Goal: Task Accomplishment & Management: Manage account settings

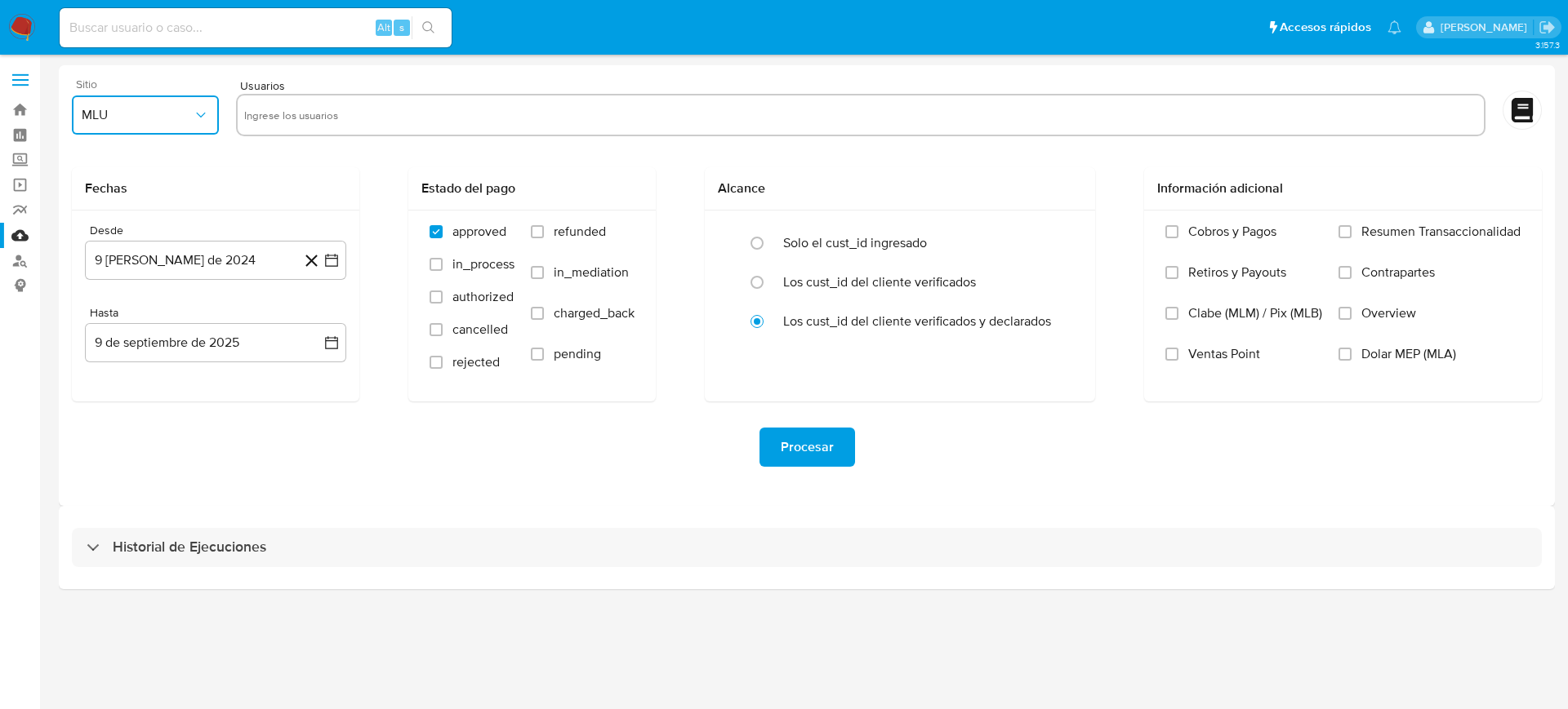
click at [170, 118] on span "MLU" at bounding box center [137, 115] width 111 height 17
click at [113, 351] on div "MLM" at bounding box center [140, 355] width 118 height 39
click at [369, 112] on input "text" at bounding box center [860, 114] width 1233 height 26
type input "1924738173"
click at [574, 124] on input "text" at bounding box center [912, 114] width 1130 height 26
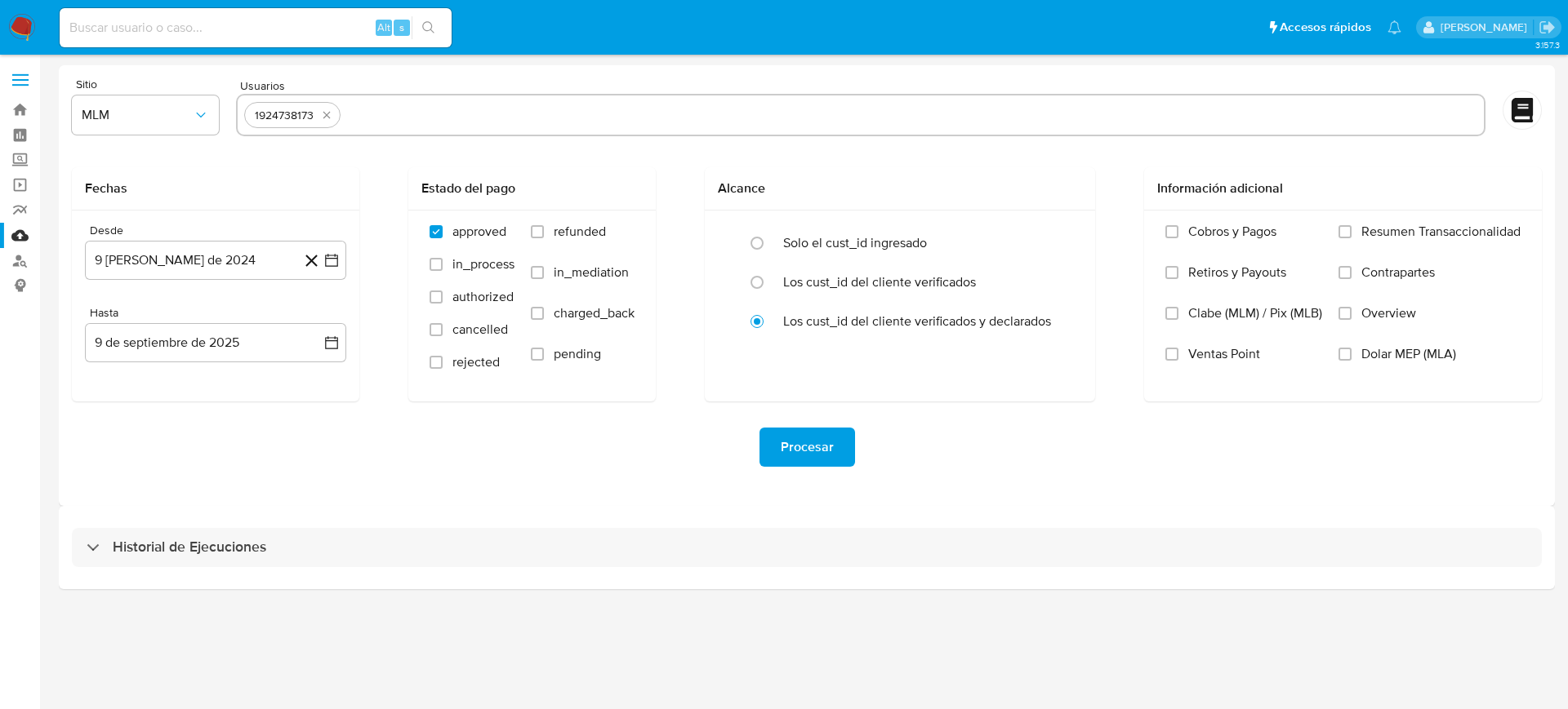
paste input "1955072805"
type input "1955072805"
click at [531, 102] on input "text" at bounding box center [966, 114] width 1023 height 26
paste input "1977414613"
type input "1977414613"
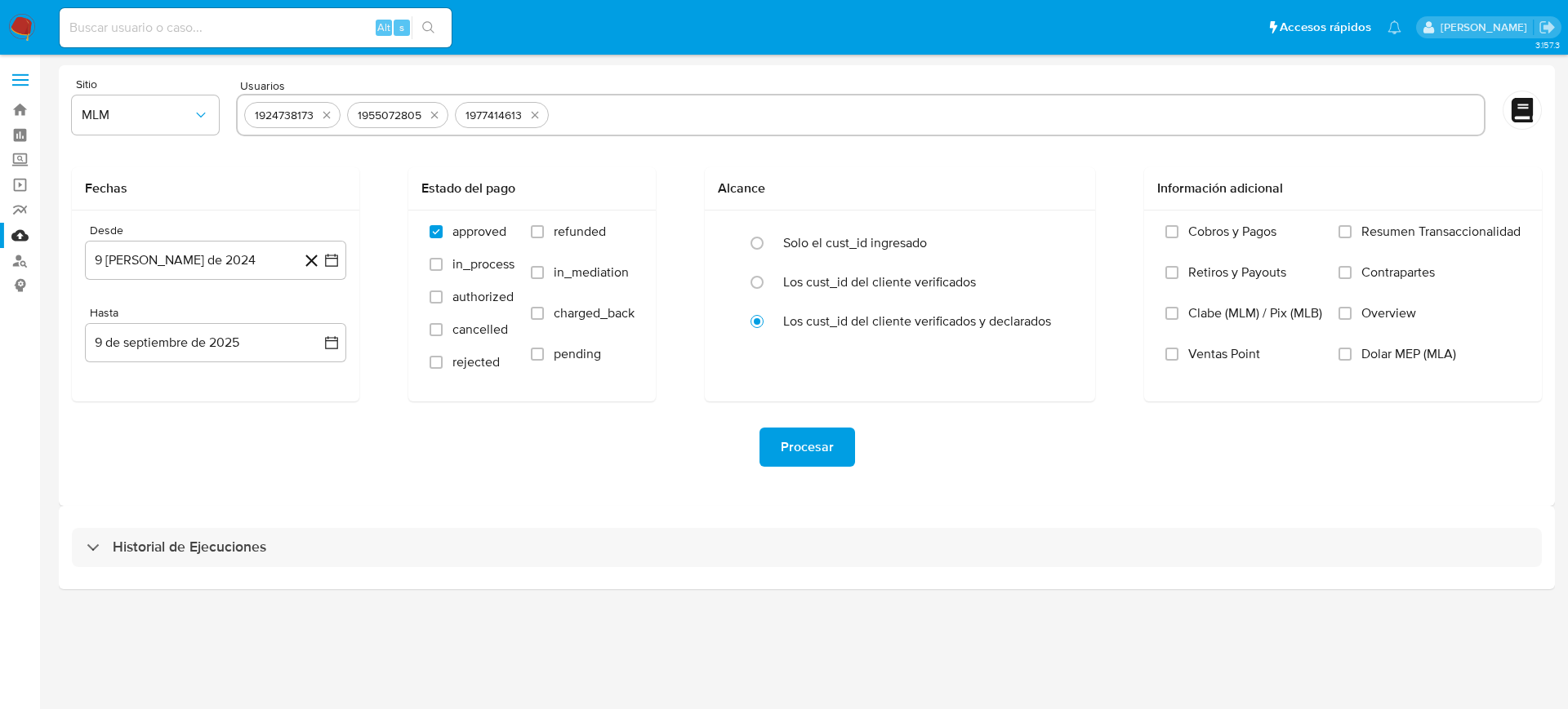
click at [646, 124] on input "text" at bounding box center [1016, 114] width 922 height 26
paste input "2000201390"
type input "2000201390"
click at [418, 506] on div "Historial de Ejecuciones" at bounding box center [807, 547] width 1496 height 83
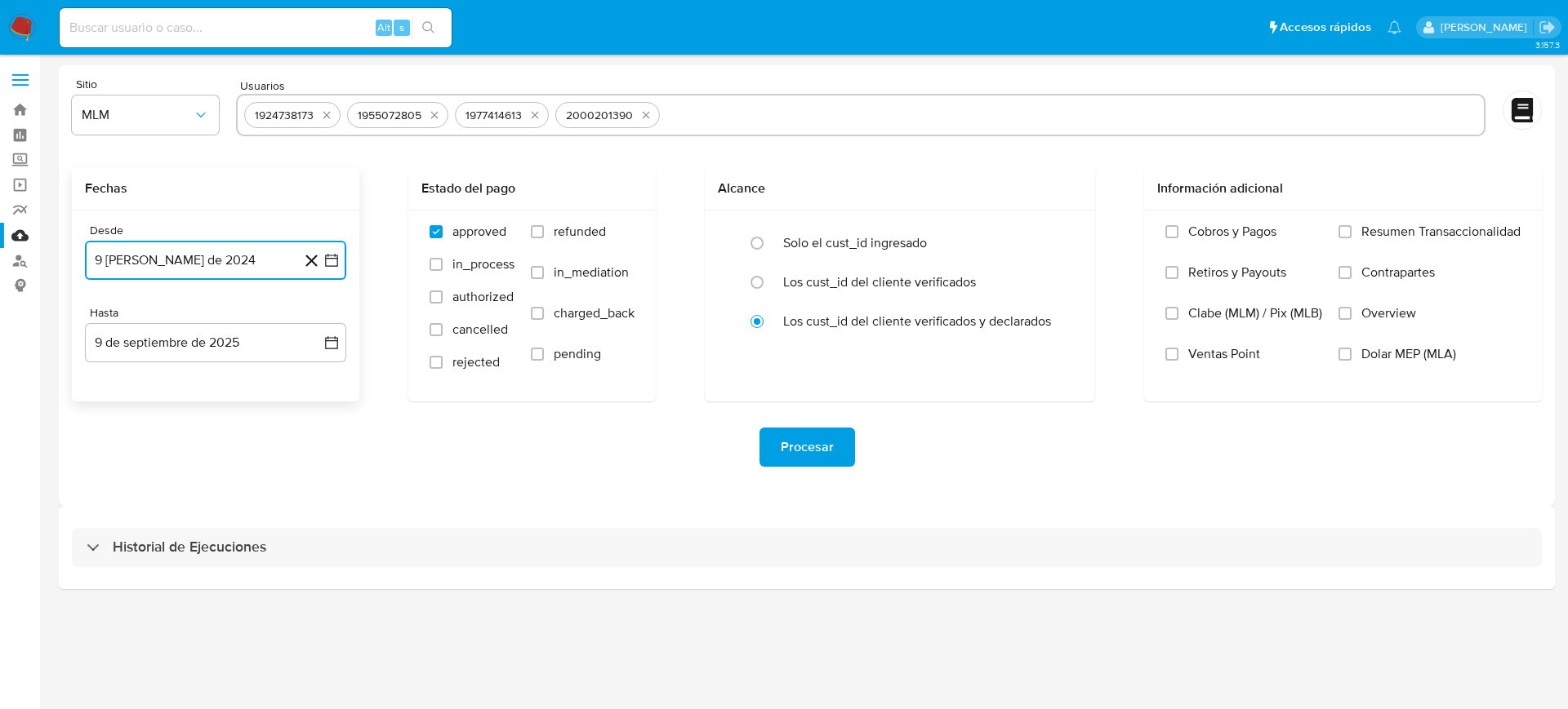
click at [333, 263] on icon "button" at bounding box center [332, 261] width 17 height 17
click at [258, 323] on icon "Seleccionar mes y año" at bounding box center [255, 319] width 13 height 13
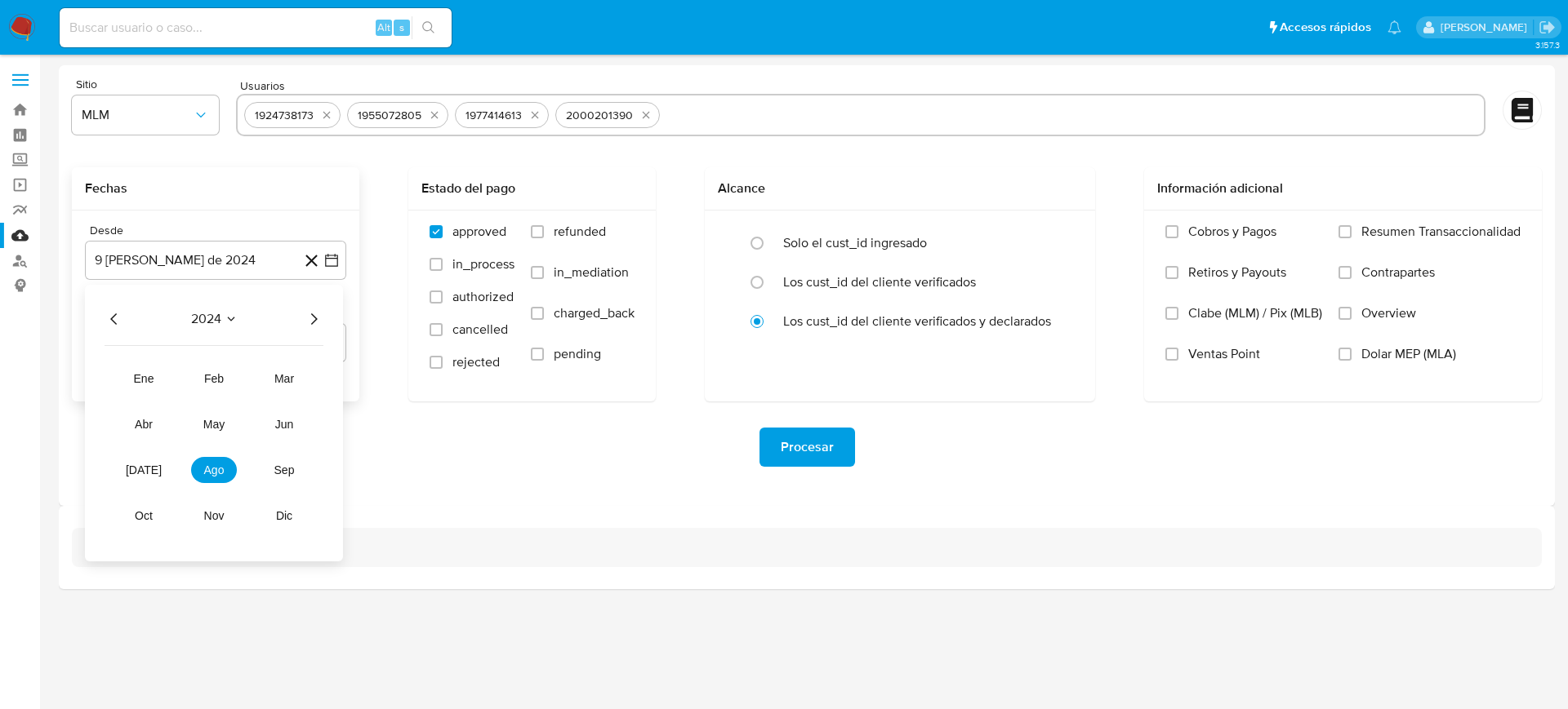
click at [313, 324] on icon "Año siguiente" at bounding box center [313, 319] width 20 height 20
click at [213, 372] on span "feb" at bounding box center [214, 379] width 20 height 13
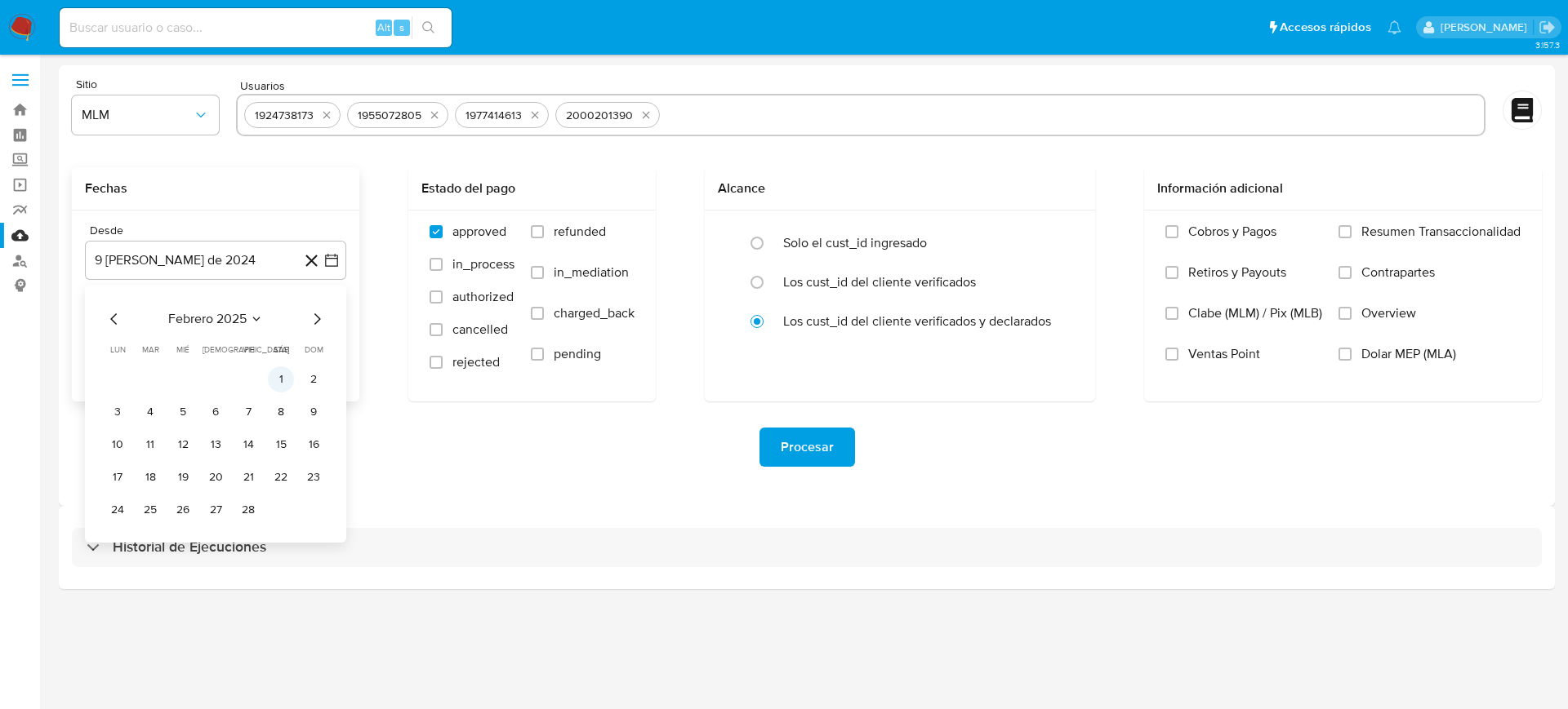
click at [277, 385] on button "1" at bounding box center [280, 379] width 26 height 26
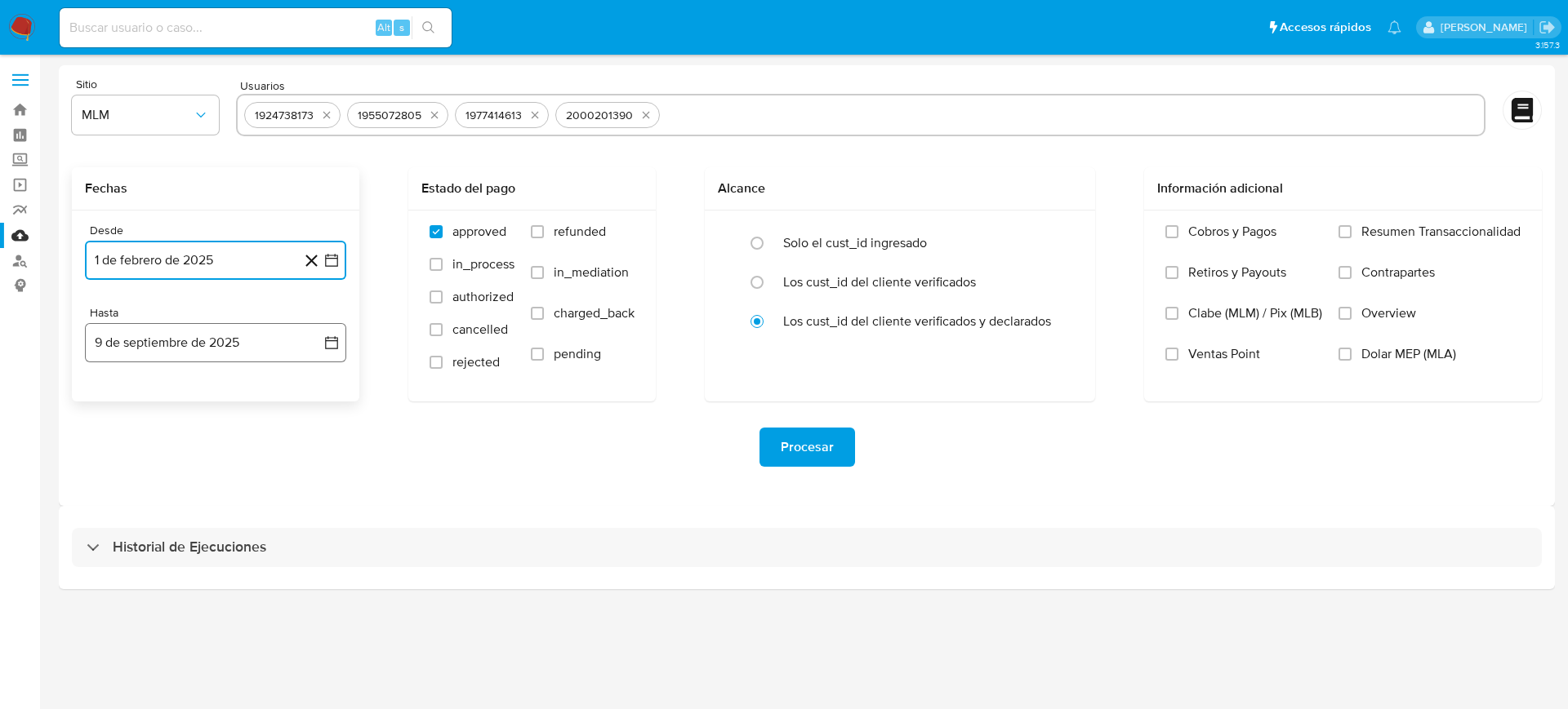
click at [340, 339] on button "9 de septiembre de 2025" at bounding box center [216, 342] width 262 height 39
click at [115, 403] on icon "Mes anterior" at bounding box center [114, 402] width 20 height 20
click at [112, 400] on icon "Mes anterior" at bounding box center [113, 402] width 7 height 12
click at [215, 590] on button "31" at bounding box center [215, 592] width 26 height 26
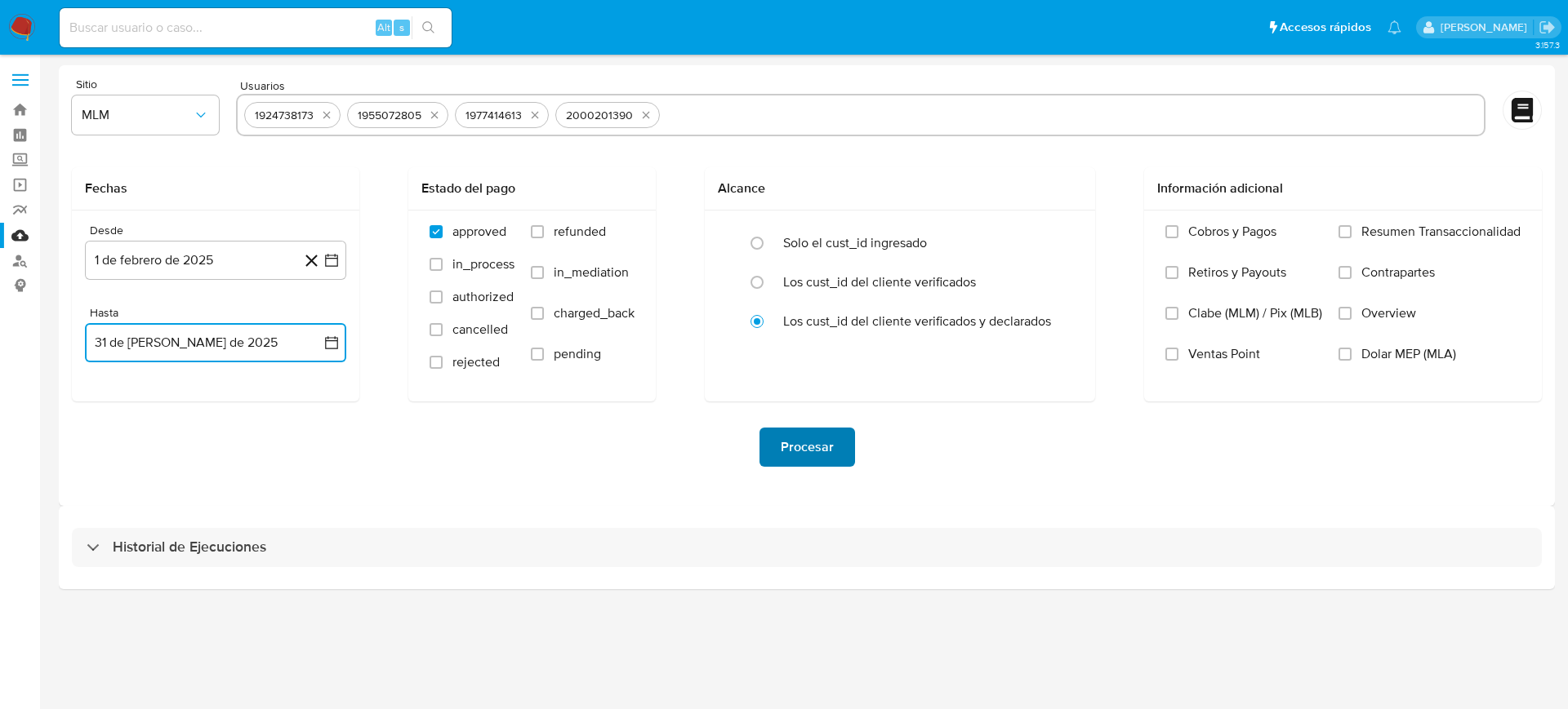
click at [795, 448] on span "Procesar" at bounding box center [808, 447] width 53 height 36
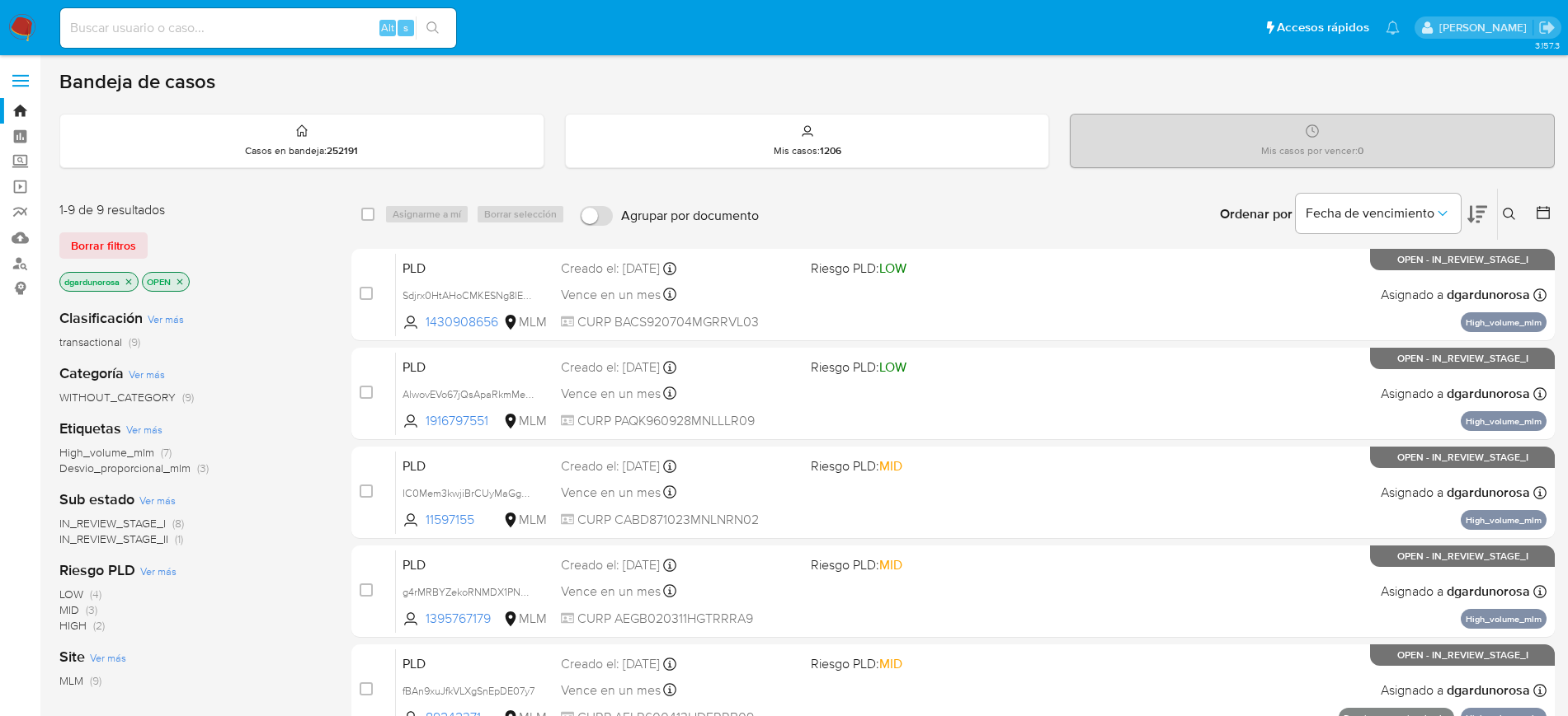
click at [1510, 215] on icon at bounding box center [1509, 215] width 13 height 13
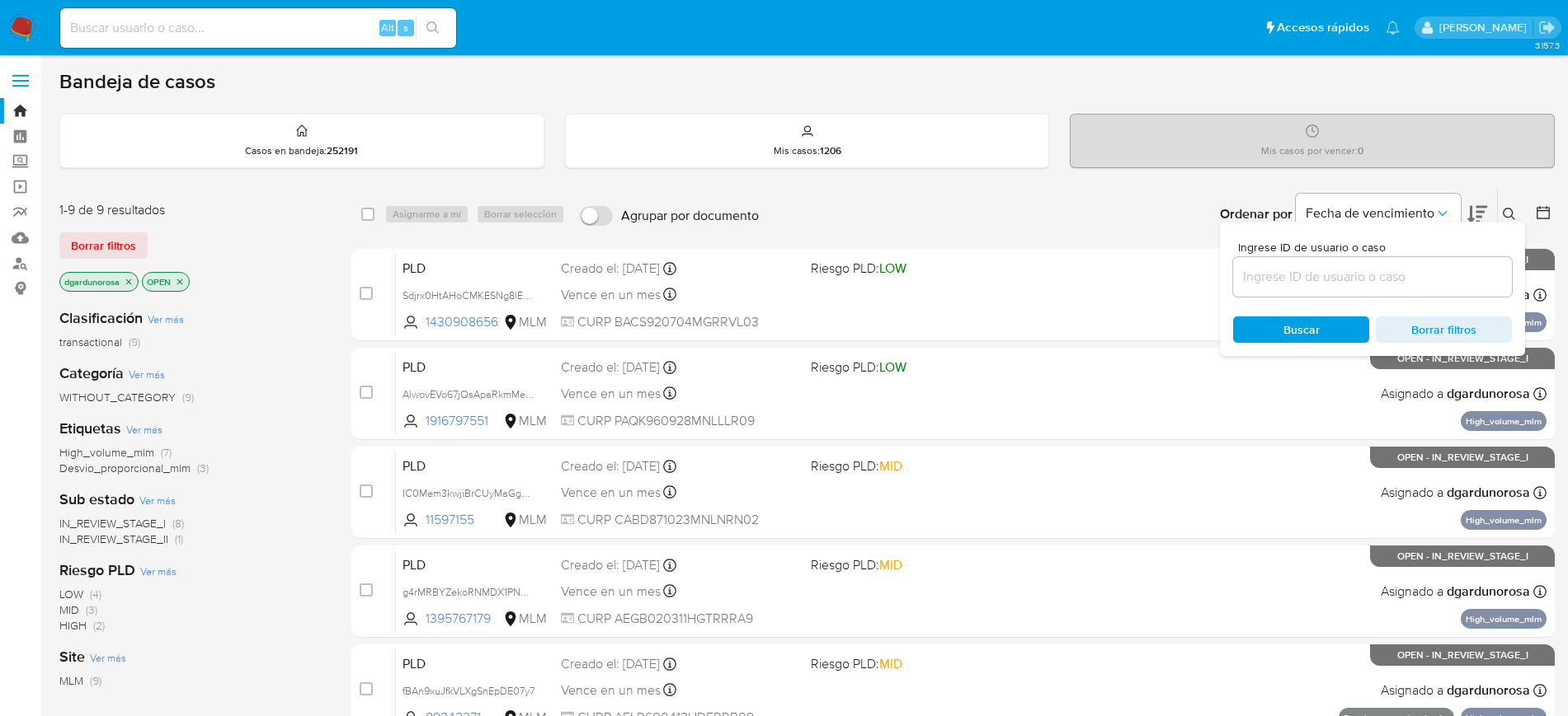
click at [115, 248] on span "Borrar filtros" at bounding box center [103, 245] width 65 height 23
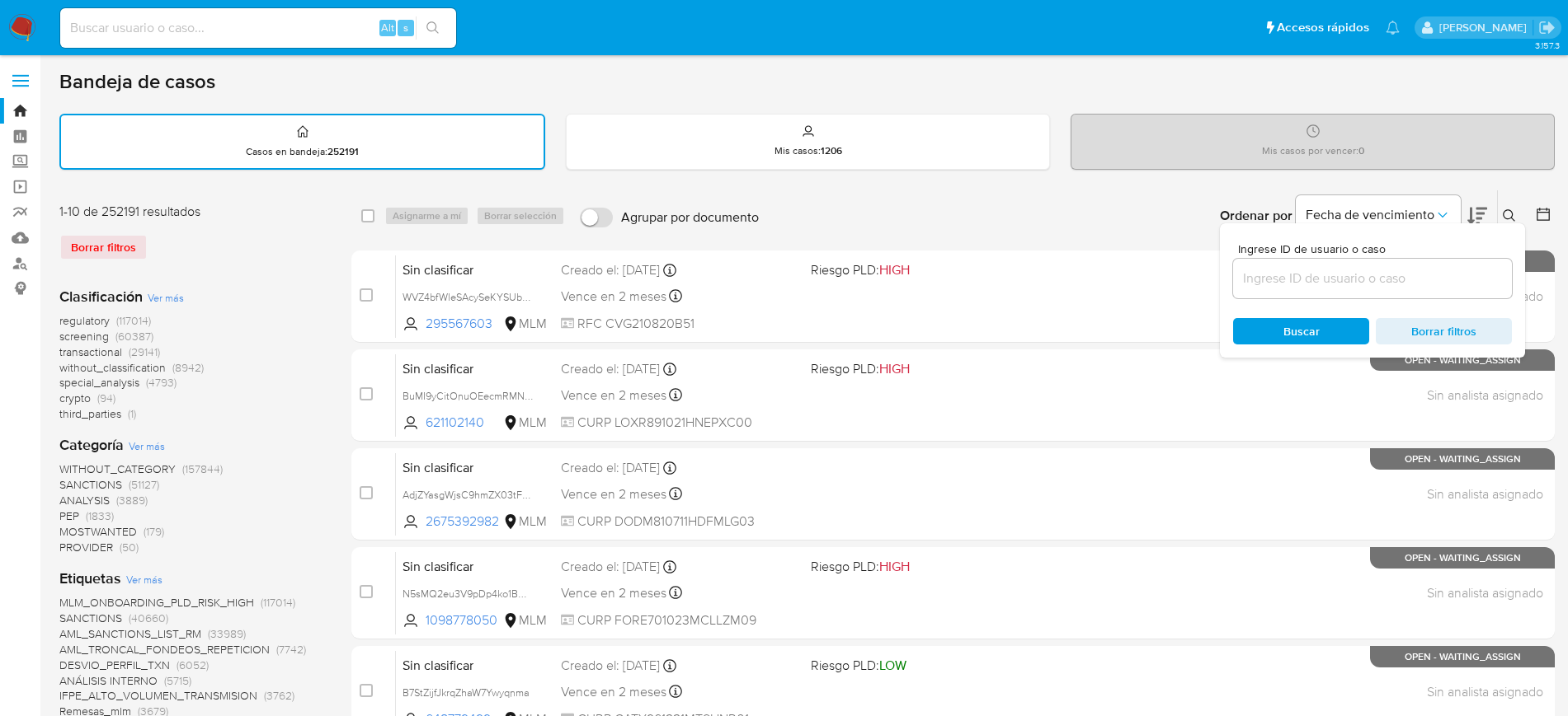
click at [1274, 276] on input at bounding box center [1372, 278] width 279 height 21
paste input "1924738173"
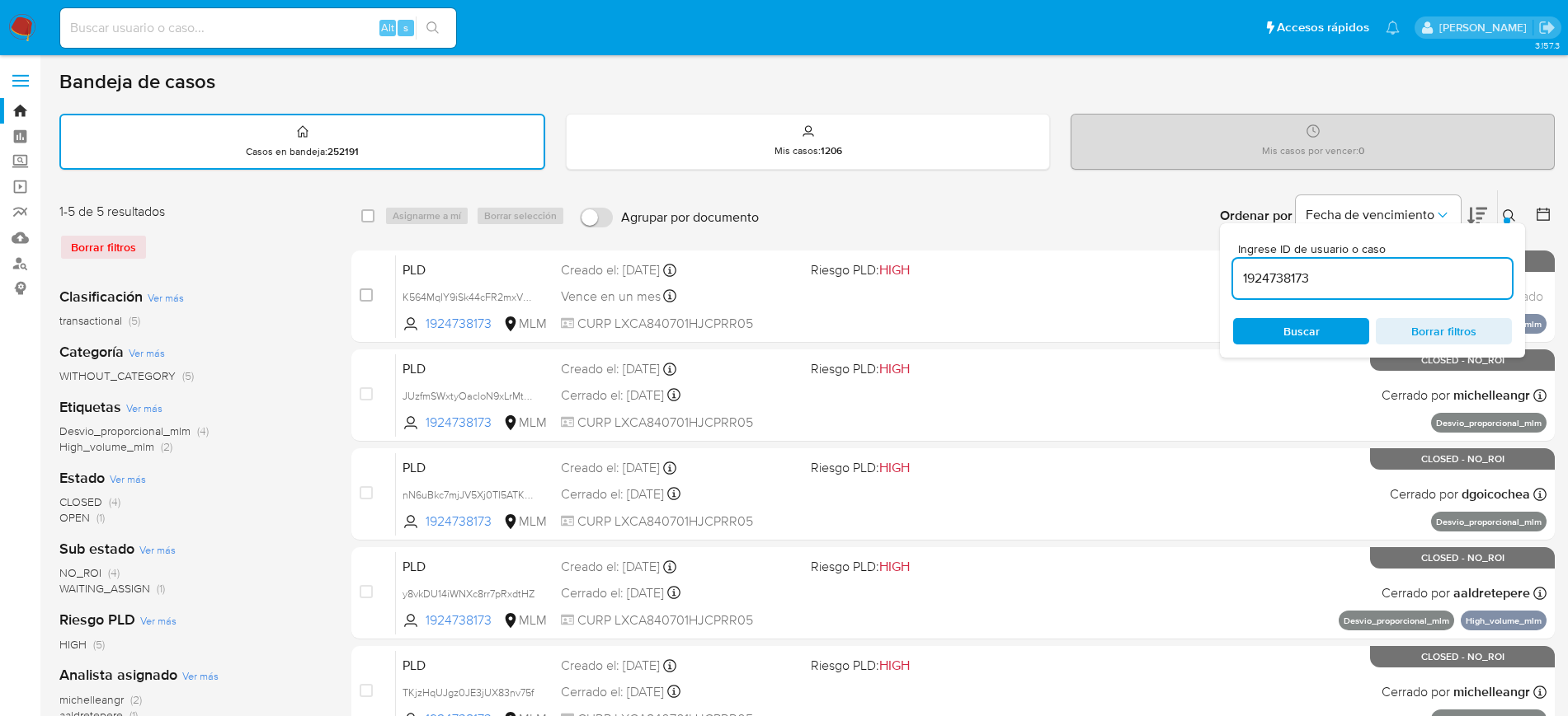
click at [1509, 216] on icon at bounding box center [1509, 216] width 13 height 13
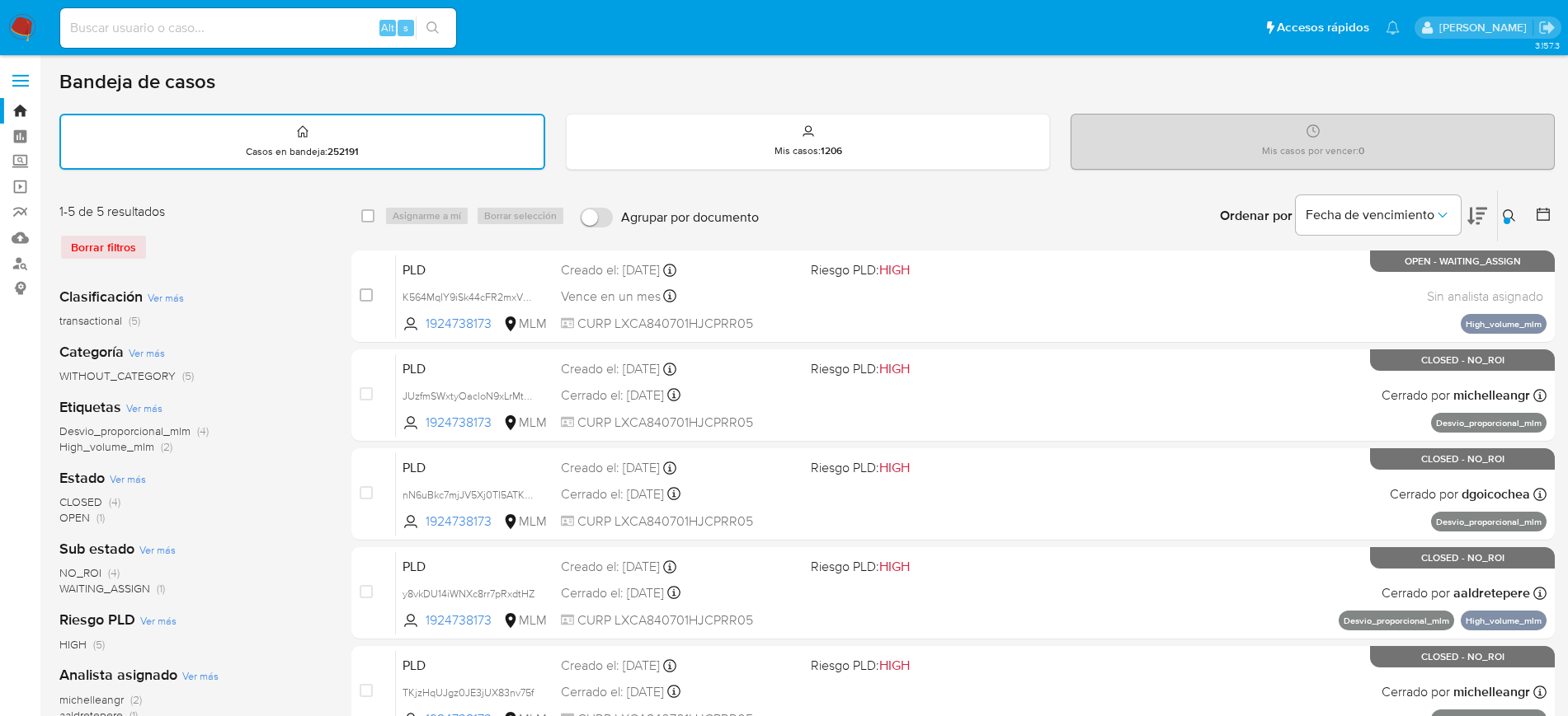
click at [1512, 215] on icon at bounding box center [1508, 215] width 13 height 13
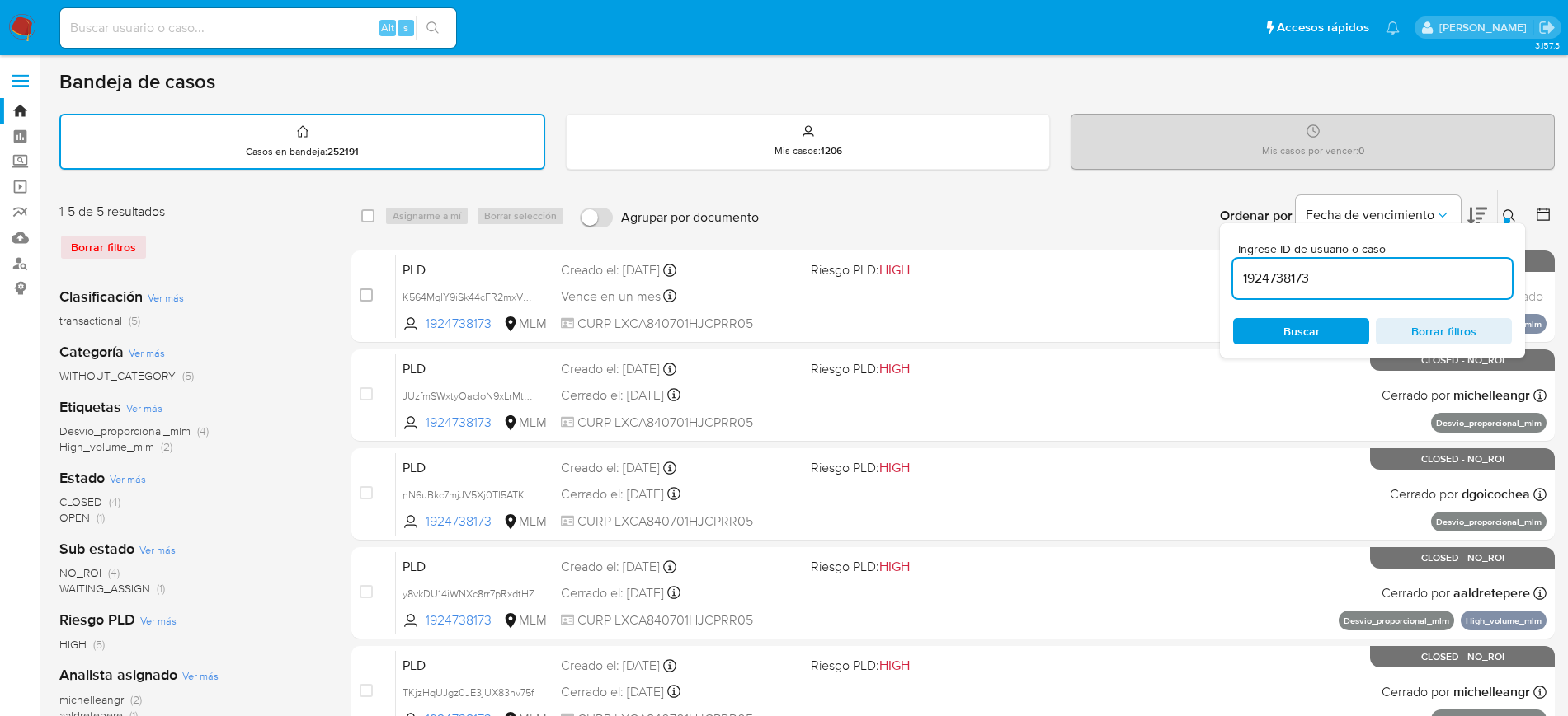
click at [1381, 280] on input "1924738173" at bounding box center [1372, 278] width 279 height 21
click at [1288, 284] on input "1924738173" at bounding box center [1372, 278] width 279 height 21
type input "1955072805"
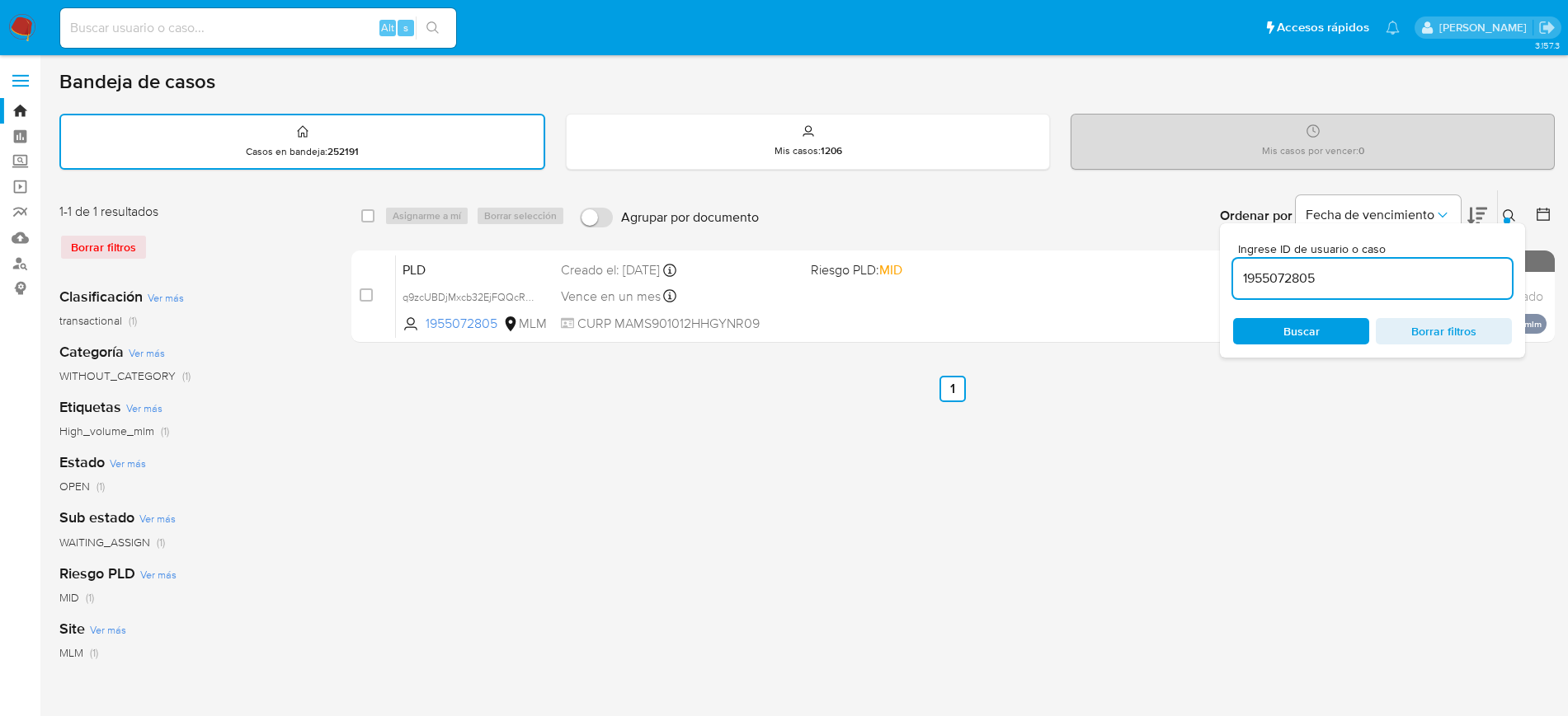
click at [1511, 222] on icon at bounding box center [1509, 216] width 13 height 13
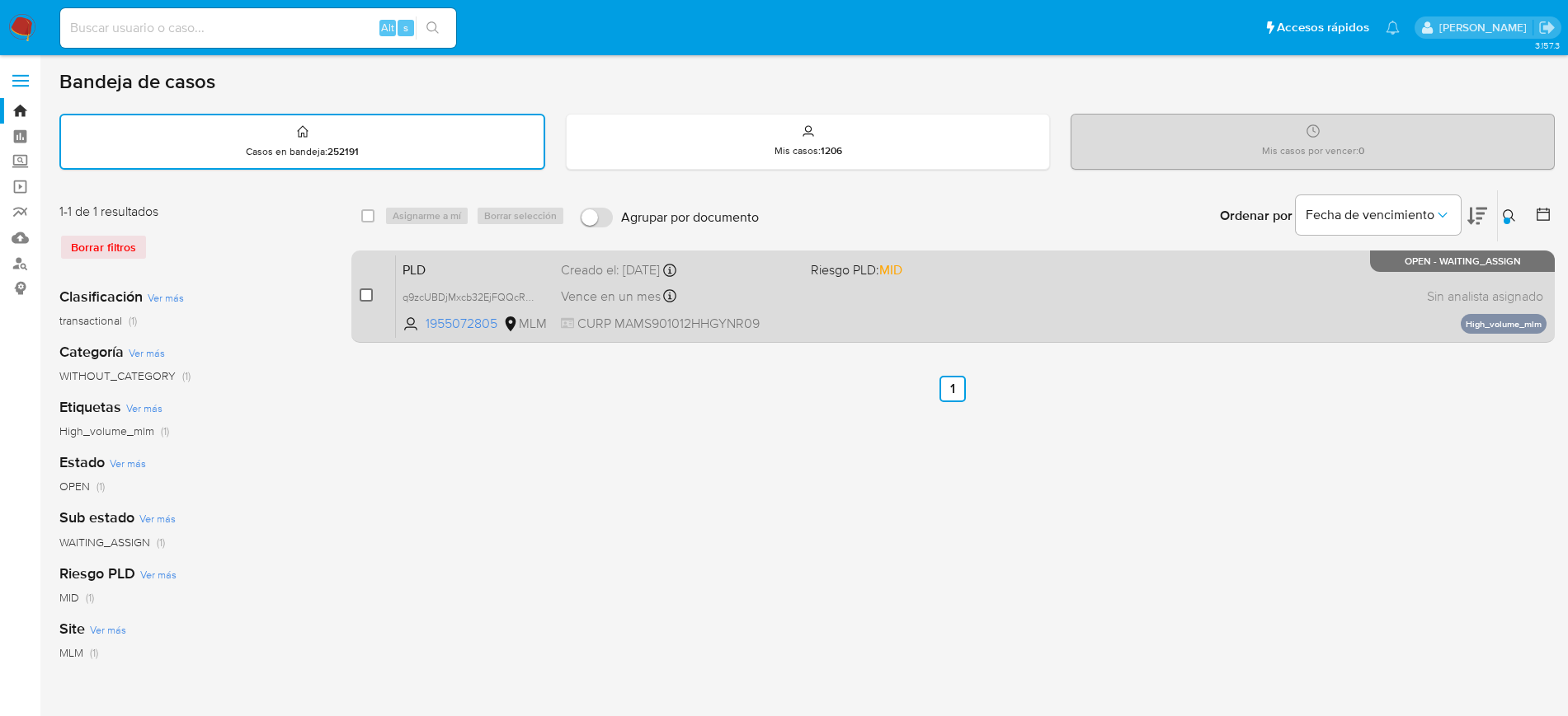
click at [369, 297] on input "checkbox" at bounding box center [366, 295] width 13 height 13
checkbox input "true"
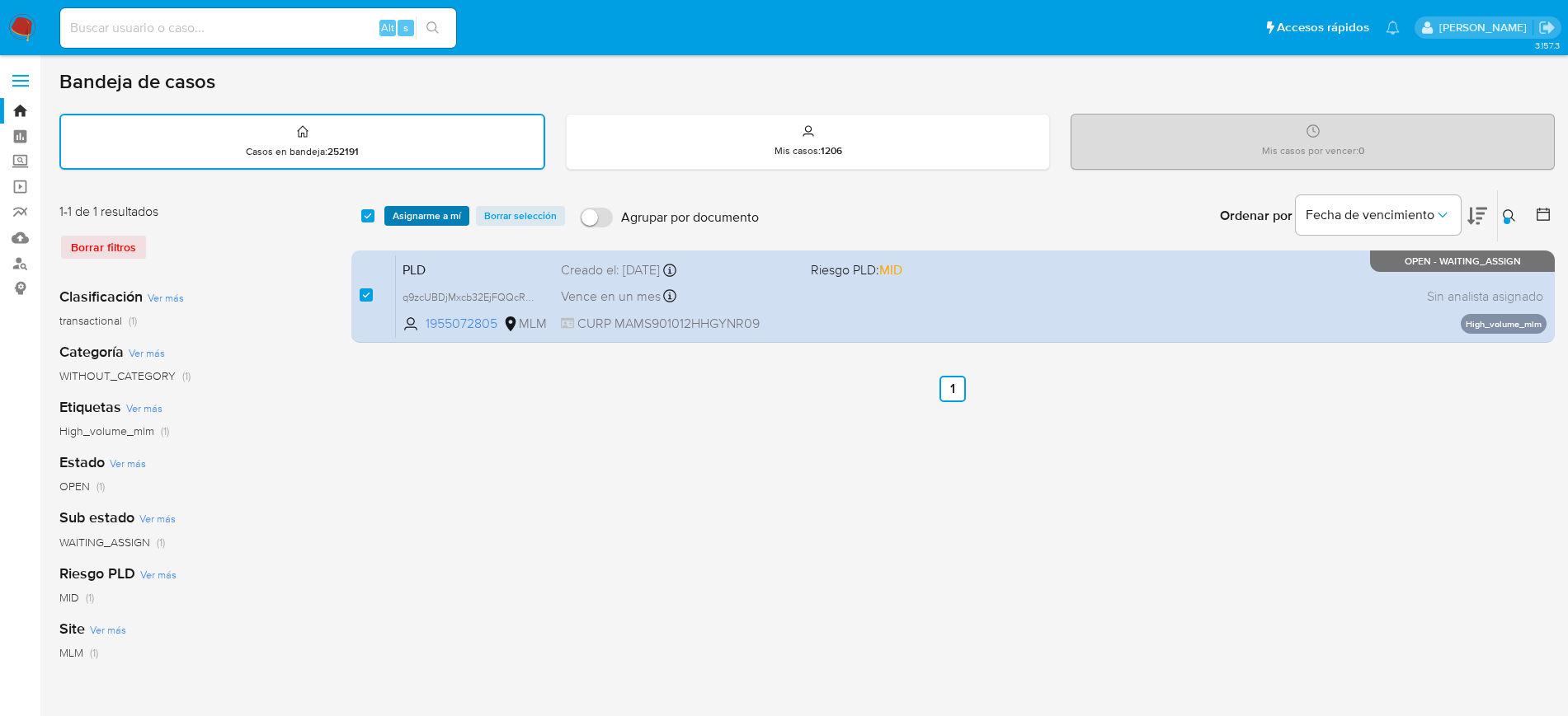
click at [423, 218] on span "Asignarme a mí" at bounding box center [426, 216] width 68 height 17
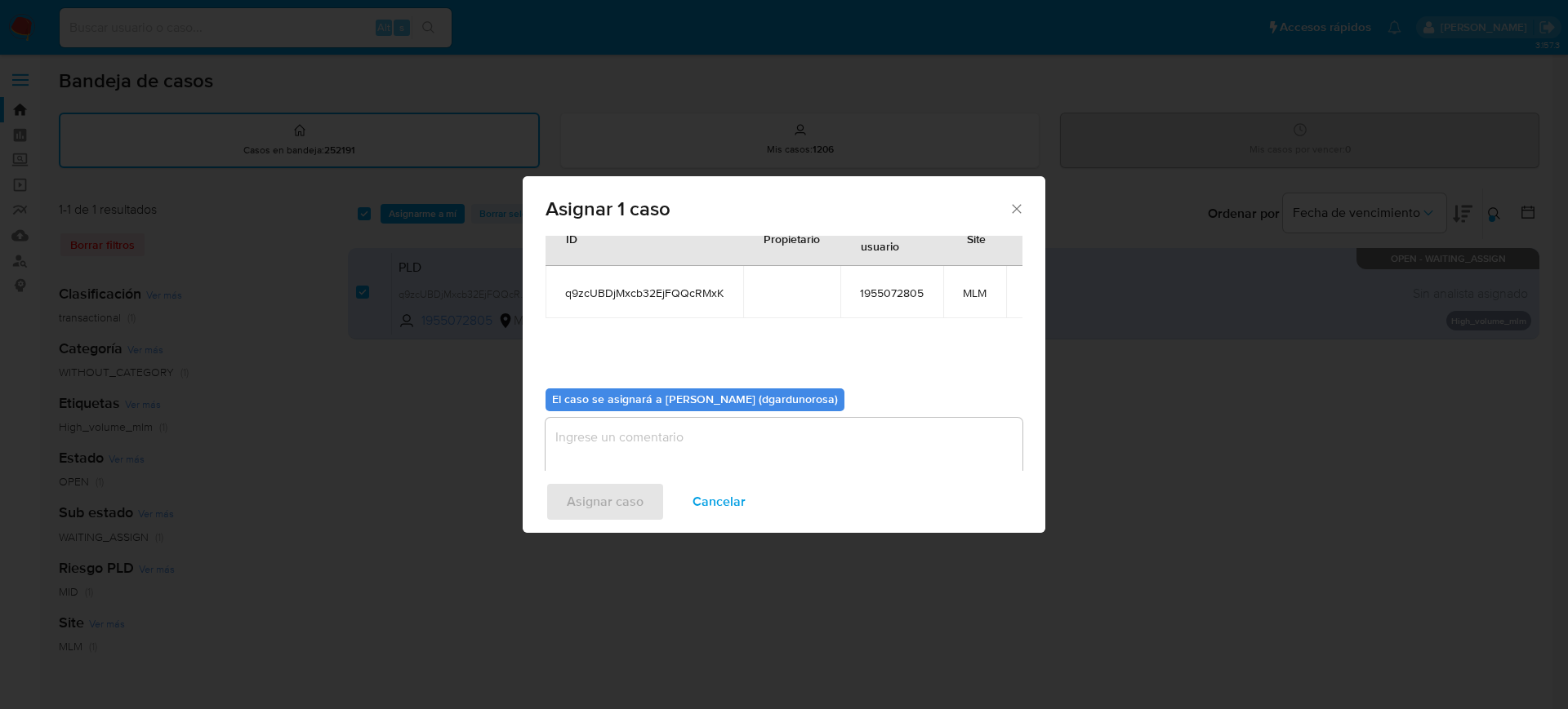
scroll to position [85, 0]
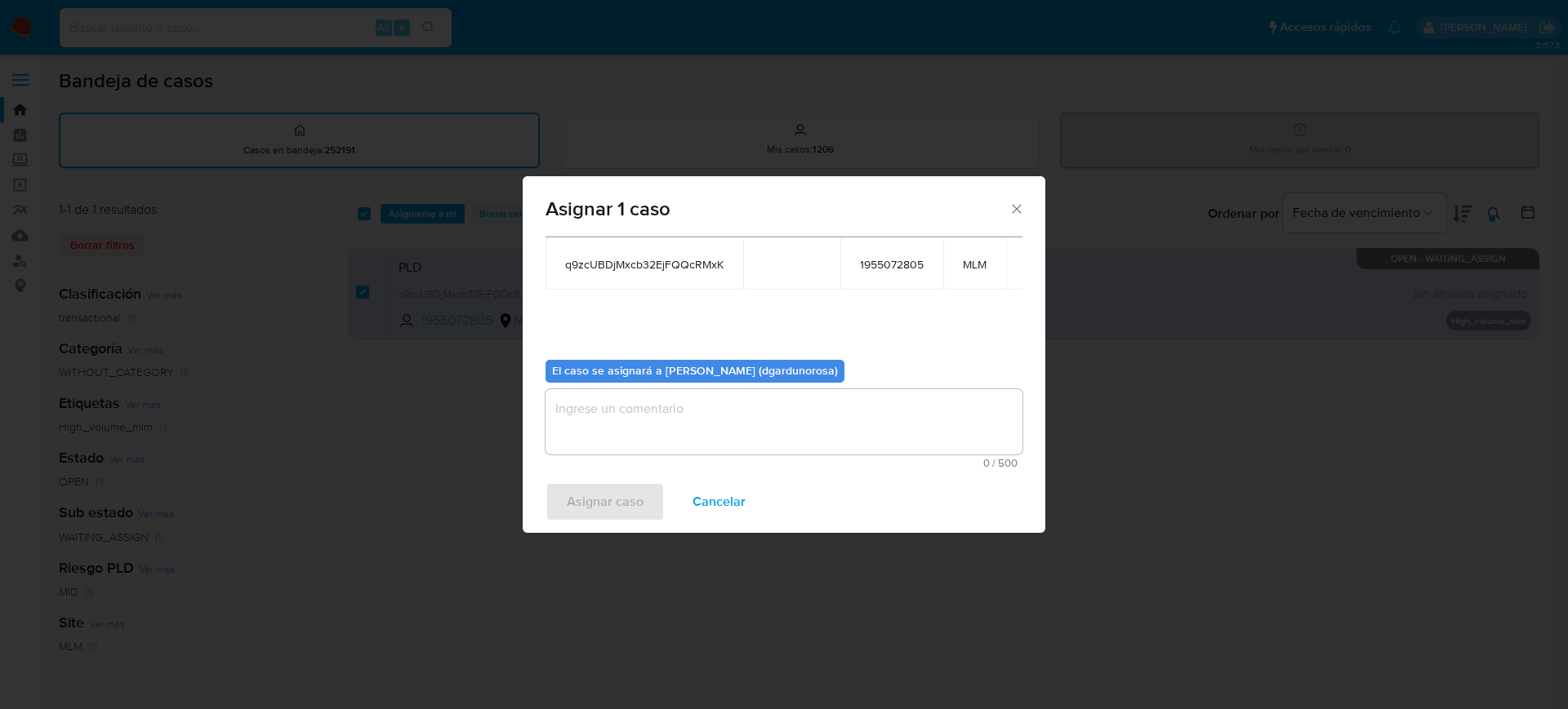
click at [730, 437] on textarea "assign-modal" at bounding box center [784, 422] width 477 height 65
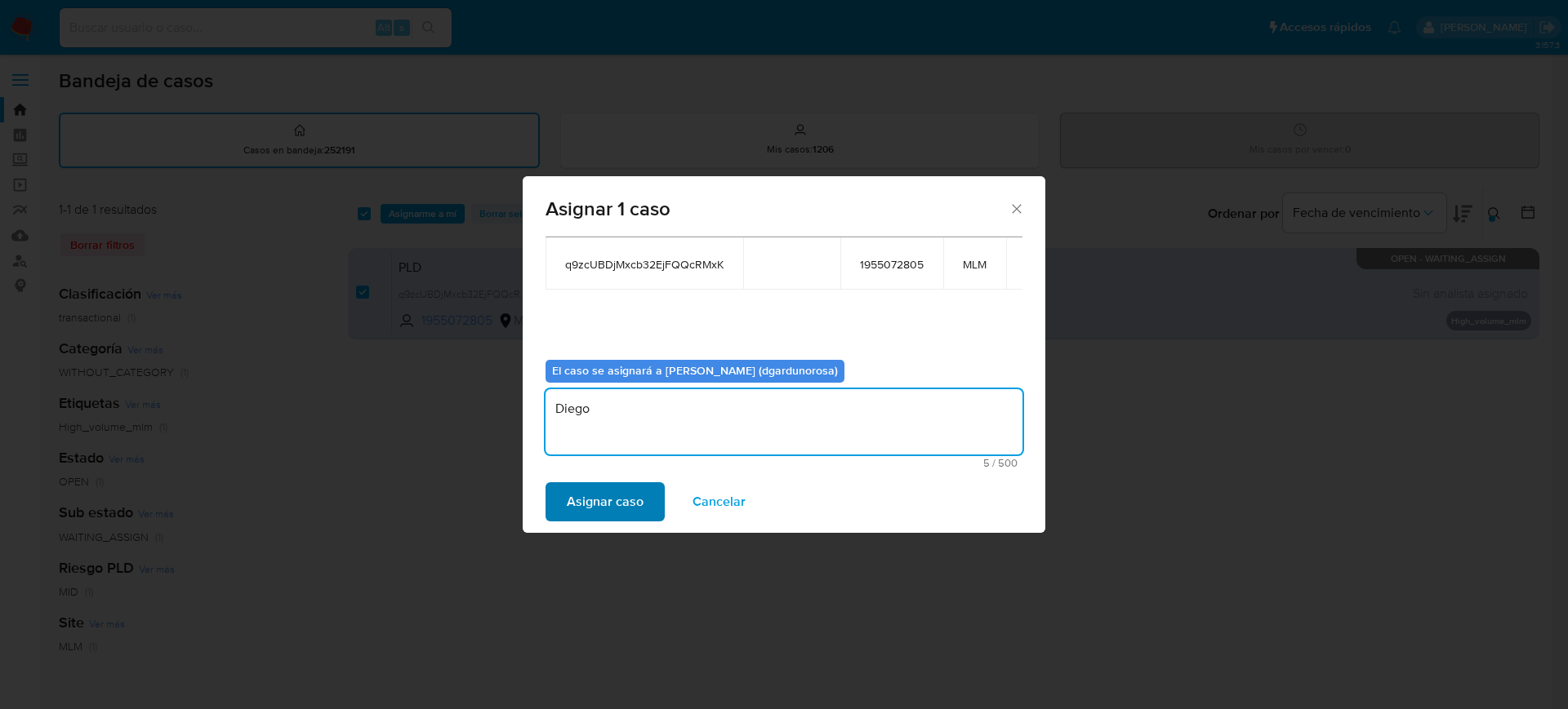
type textarea "Diego"
click at [607, 498] on span "Asignar caso" at bounding box center [605, 502] width 77 height 36
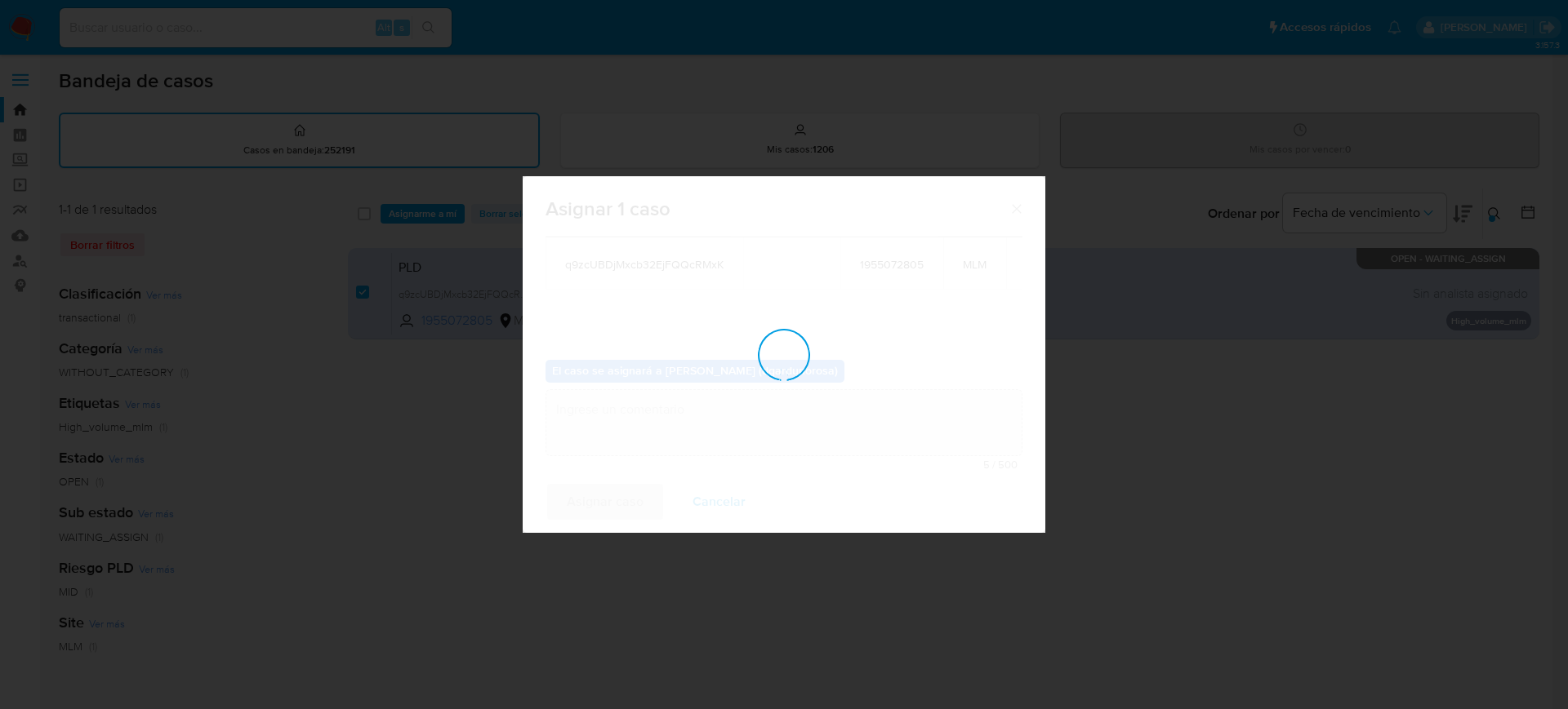
checkbox input "false"
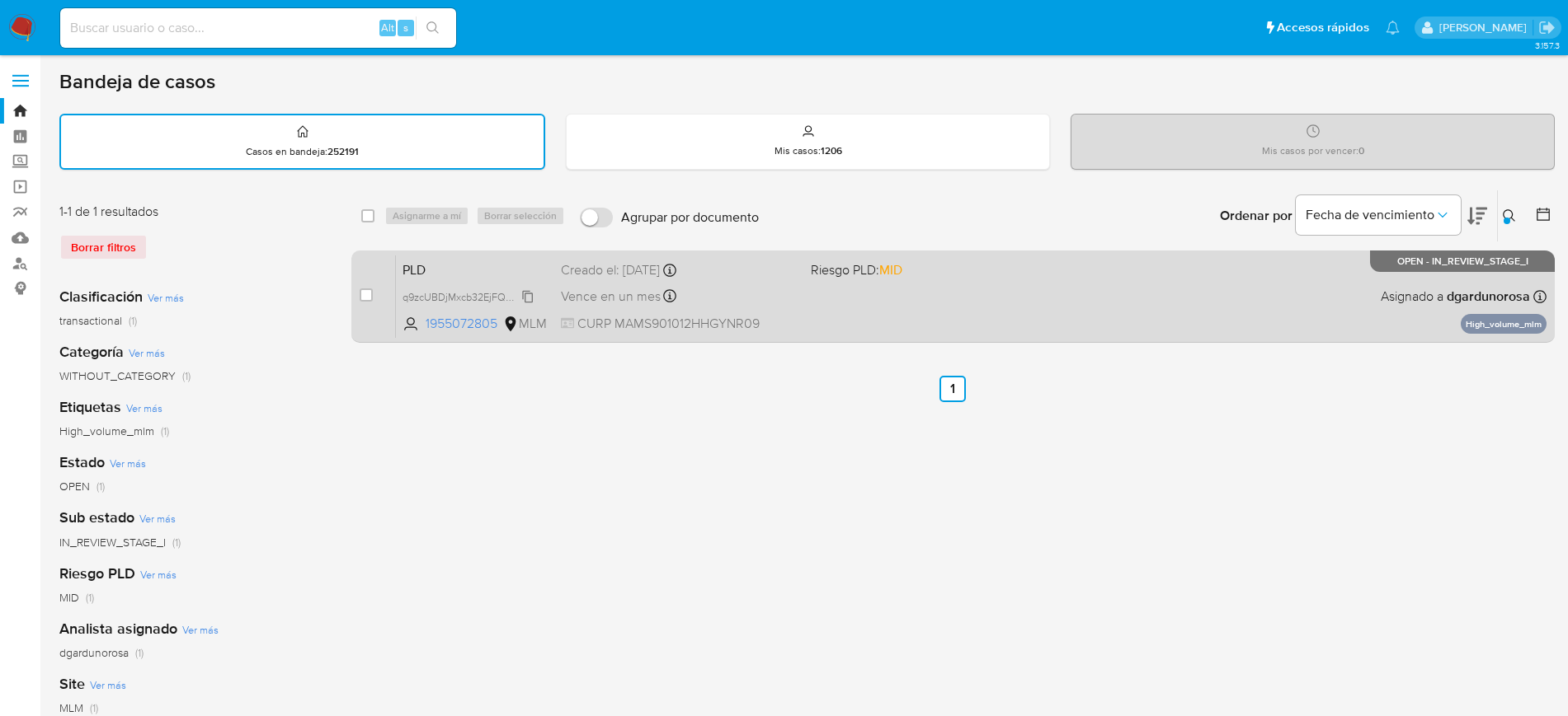
click at [526, 293] on span "q9zcUBDjMxcb32EjFQQcRMxK" at bounding box center [474, 296] width 143 height 19
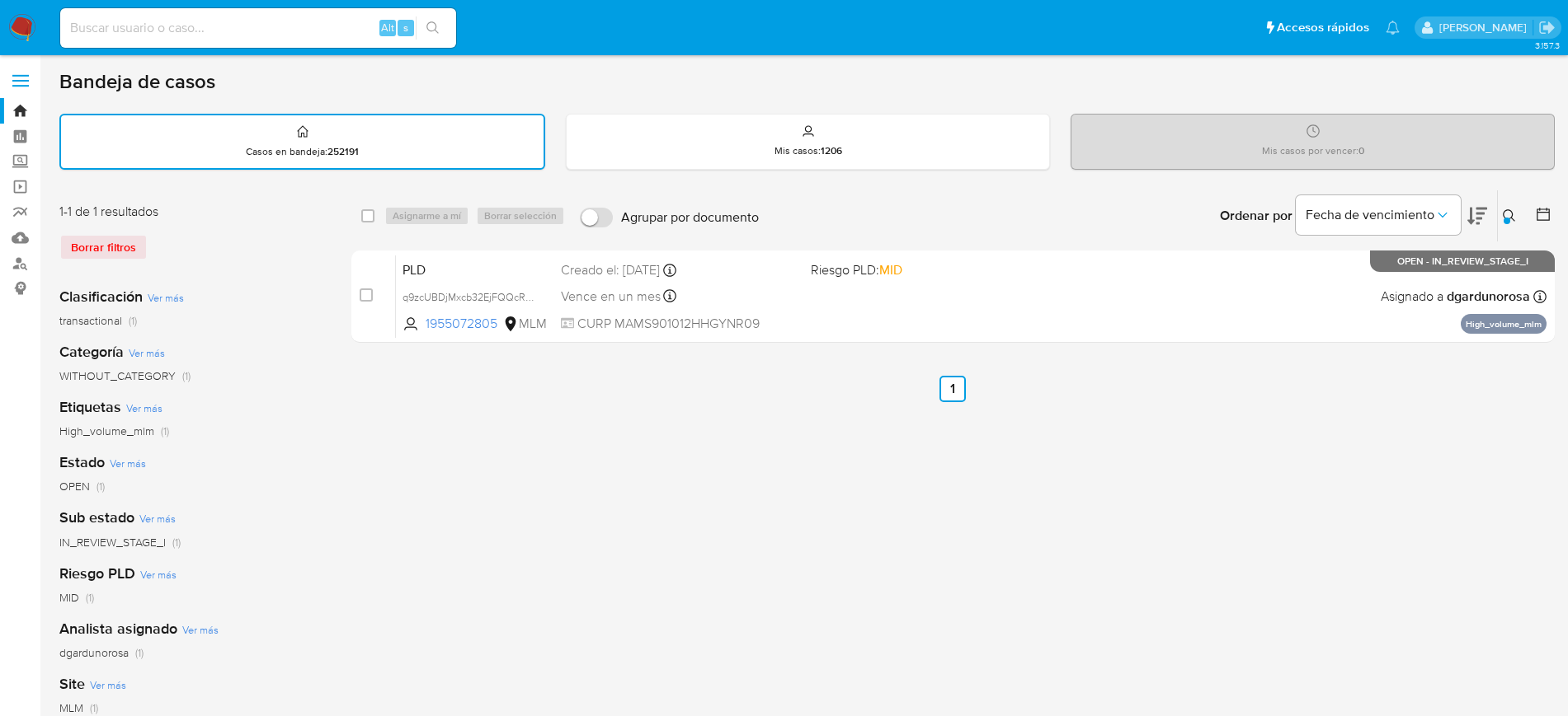
drag, startPoint x: 1511, startPoint y: 209, endPoint x: 1485, endPoint y: 231, distance: 34.1
click at [1511, 209] on icon at bounding box center [1509, 216] width 13 height 13
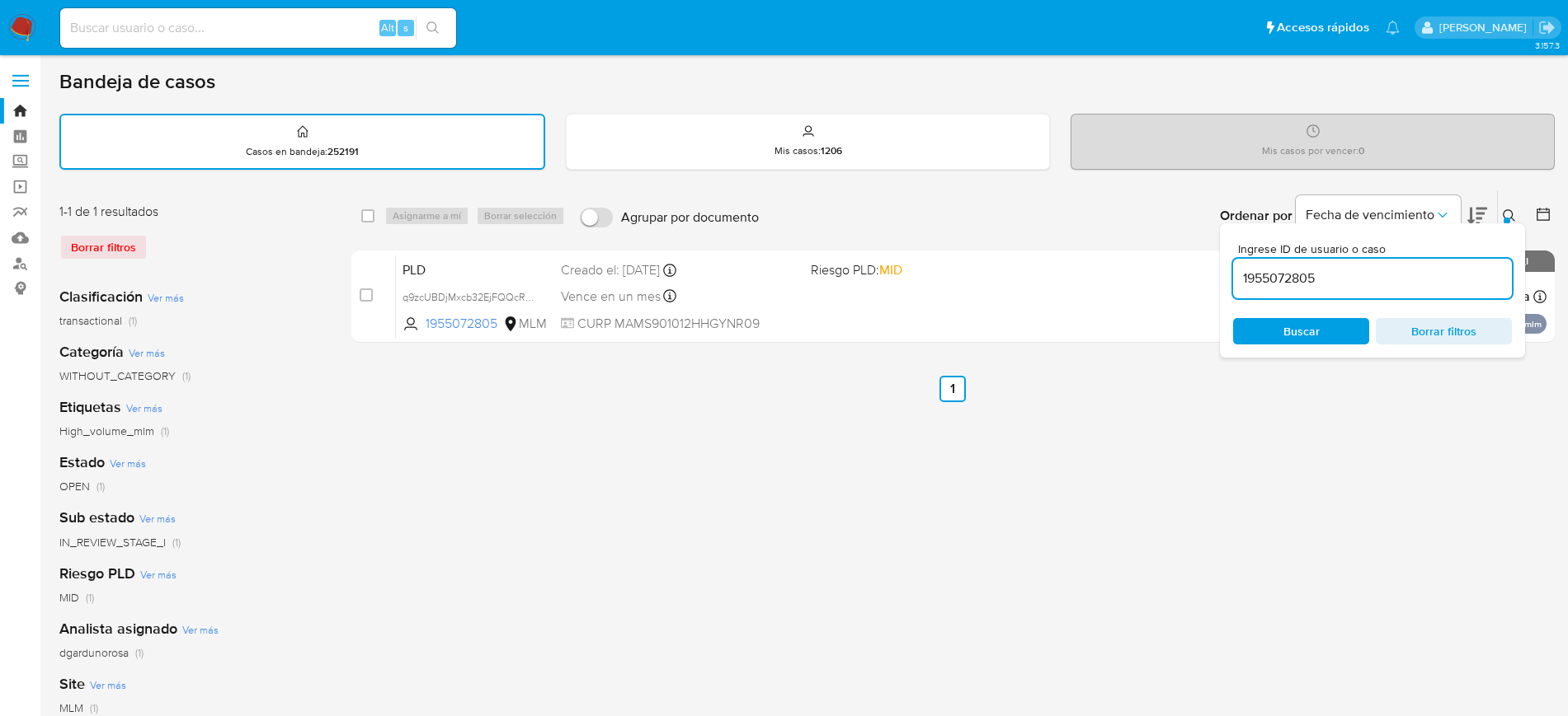
click at [1285, 280] on input "1955072805" at bounding box center [1372, 278] width 279 height 21
click at [1284, 280] on input "1955072805" at bounding box center [1372, 278] width 279 height 21
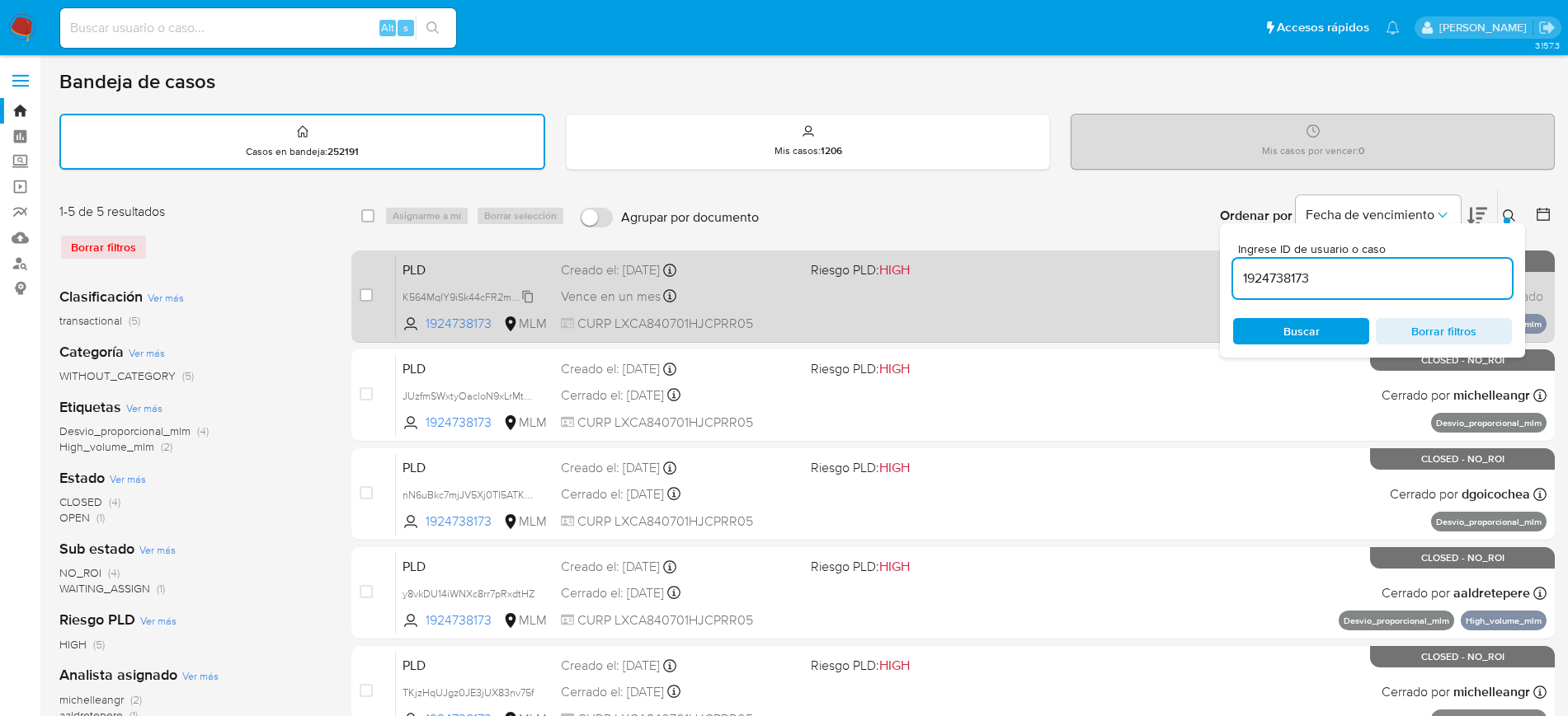
click at [529, 294] on span "K564MqIY9iSk44cFR2mxVY7e" at bounding box center [471, 296] width 138 height 19
click at [527, 294] on span "K564MqIY9iSk44cFR2mxVY7e" at bounding box center [471, 296] width 138 height 19
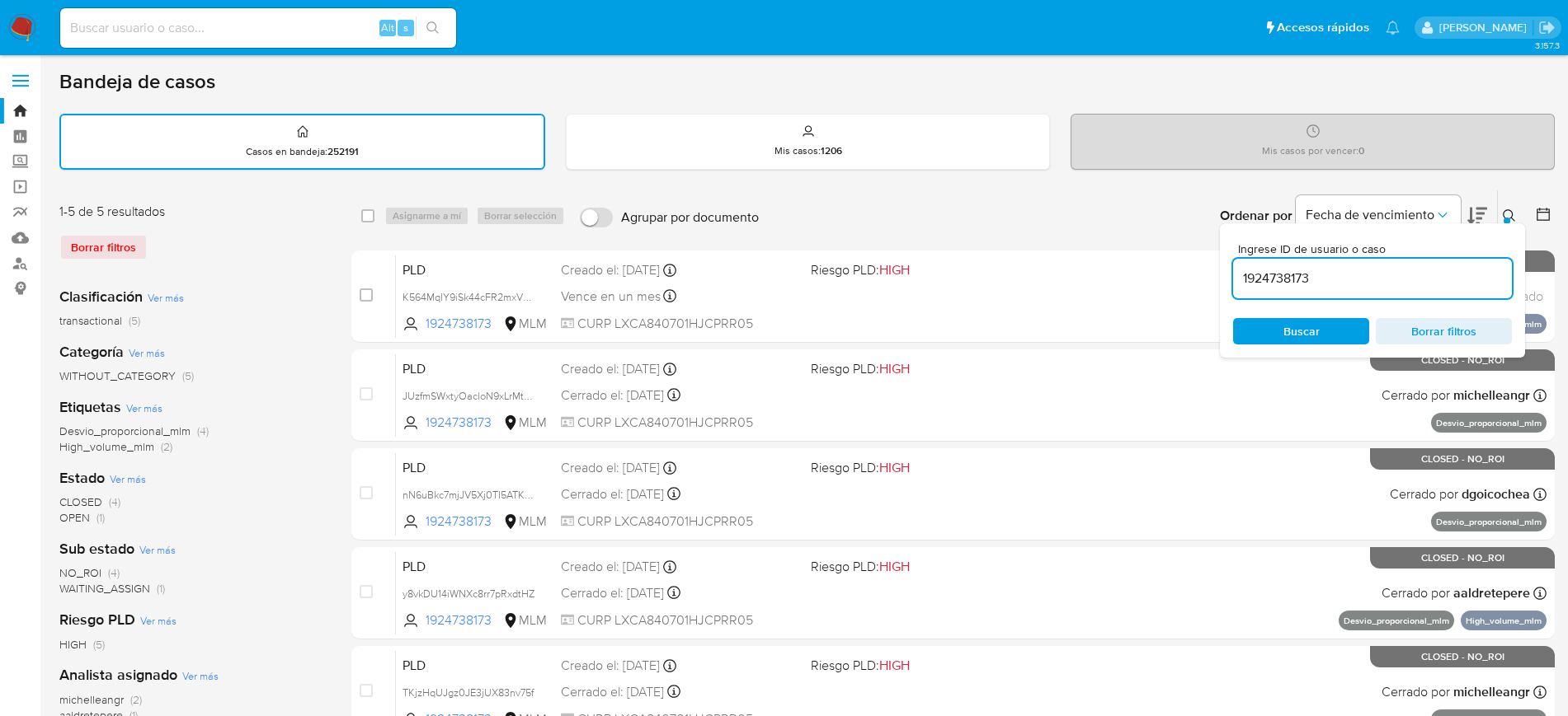
click at [1289, 277] on input "1924738173" at bounding box center [1372, 278] width 279 height 21
paste input "7741461"
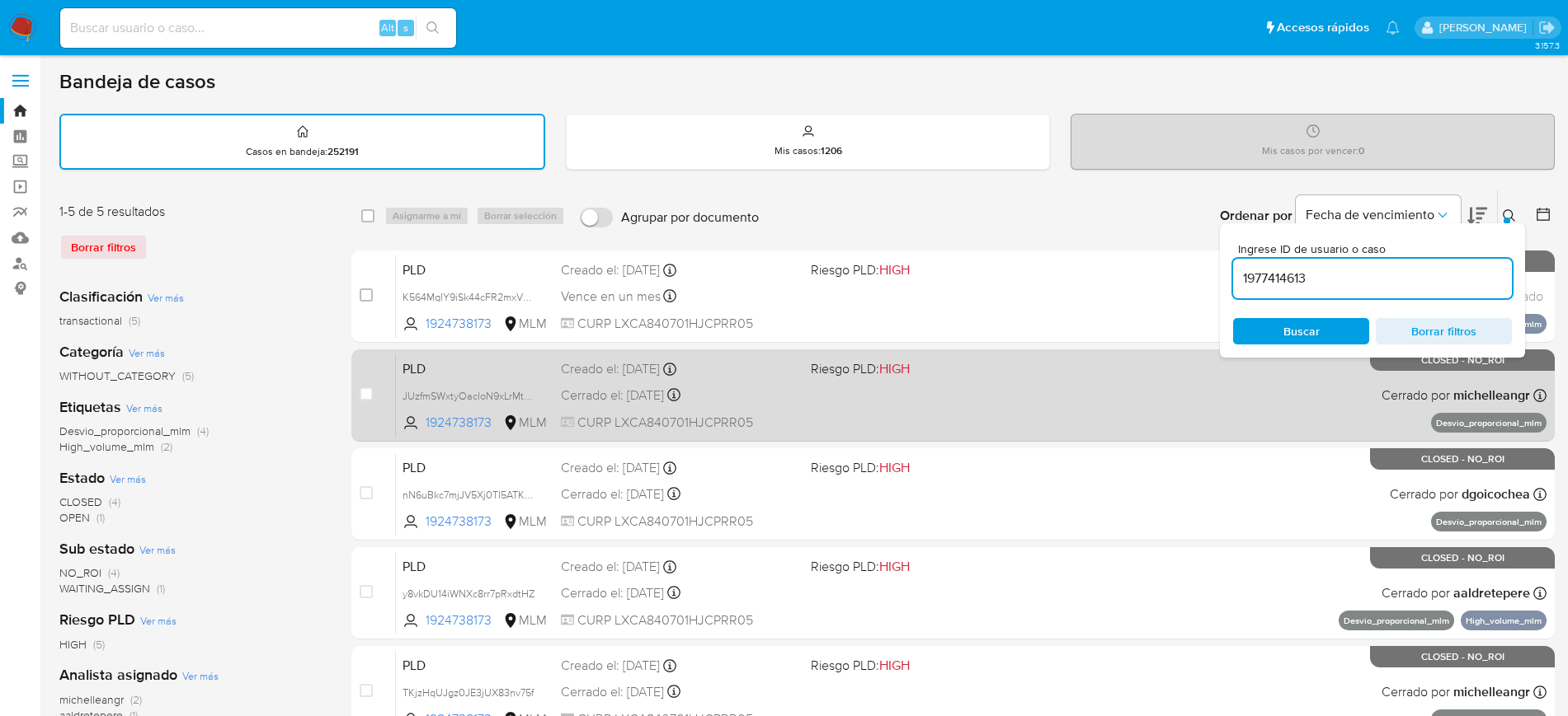
type input "1977414613"
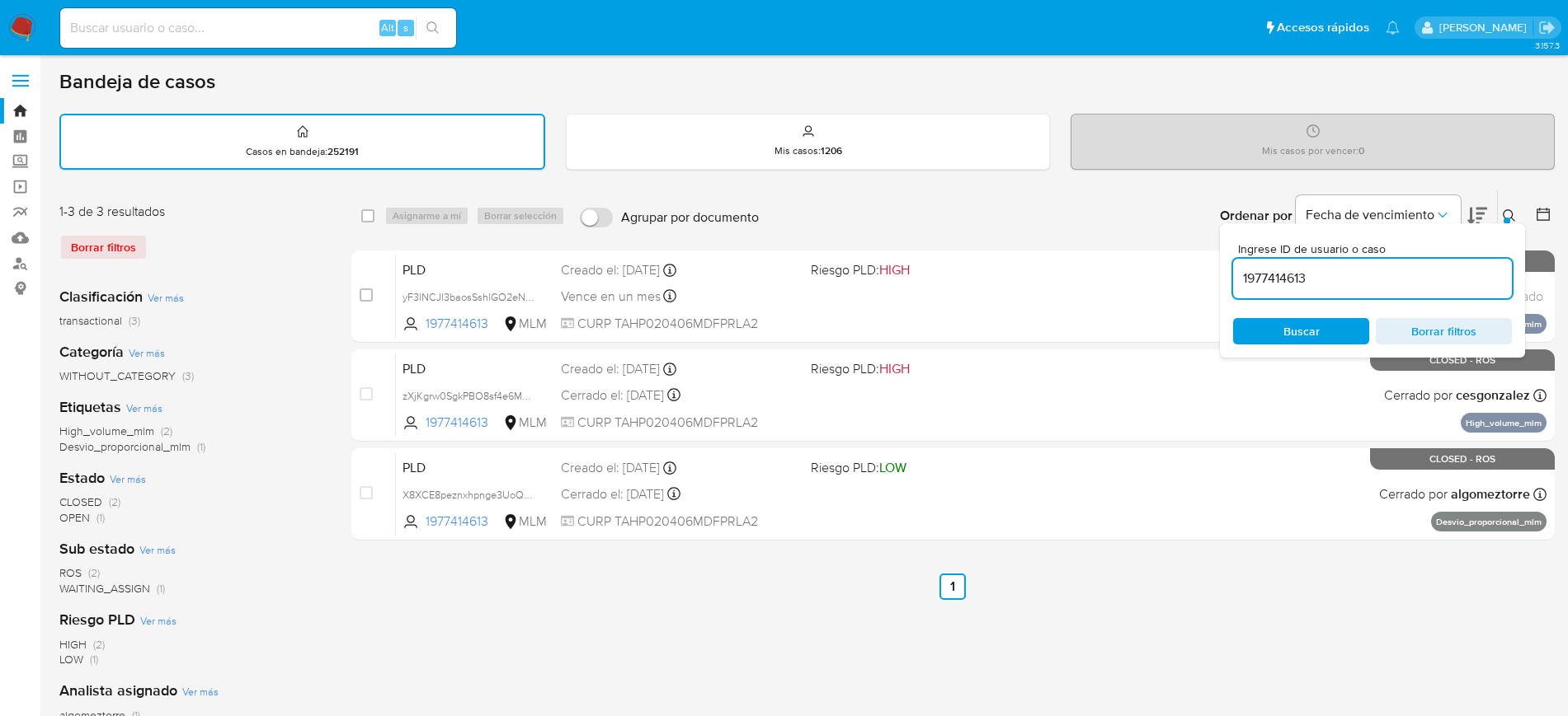
click at [1501, 219] on button at bounding box center [1511, 216] width 27 height 20
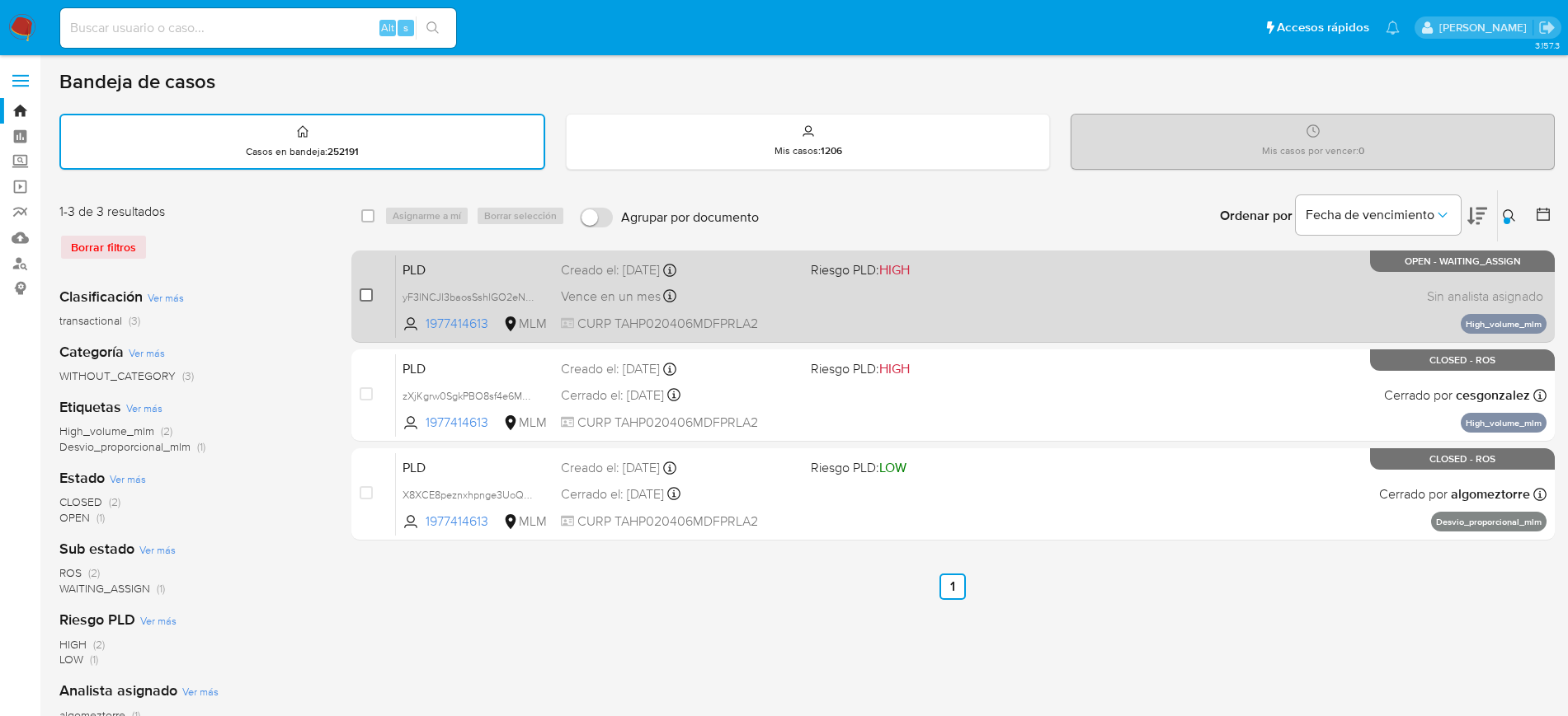
click at [368, 291] on input "checkbox" at bounding box center [366, 295] width 13 height 13
checkbox input "true"
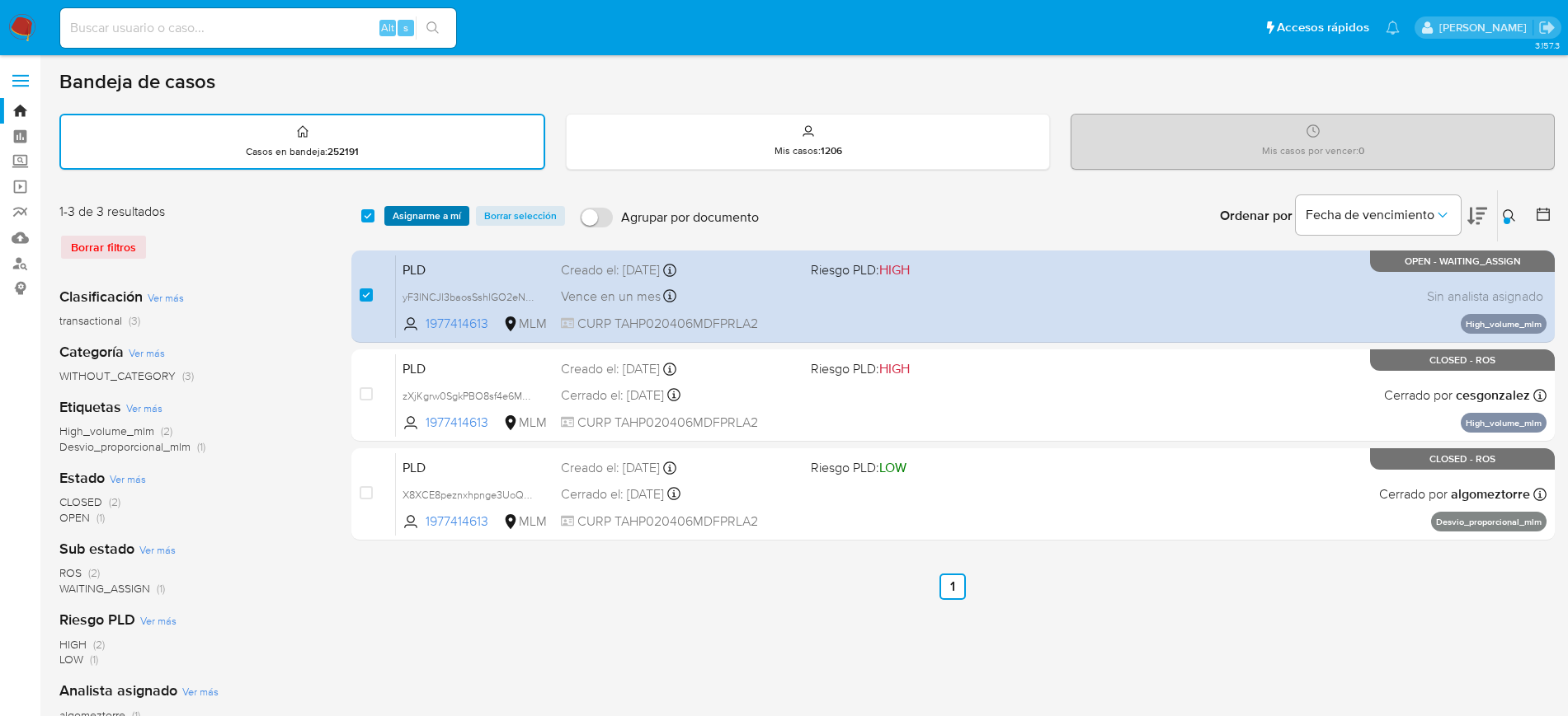
click at [421, 221] on span "Asignarme a mí" at bounding box center [426, 216] width 68 height 17
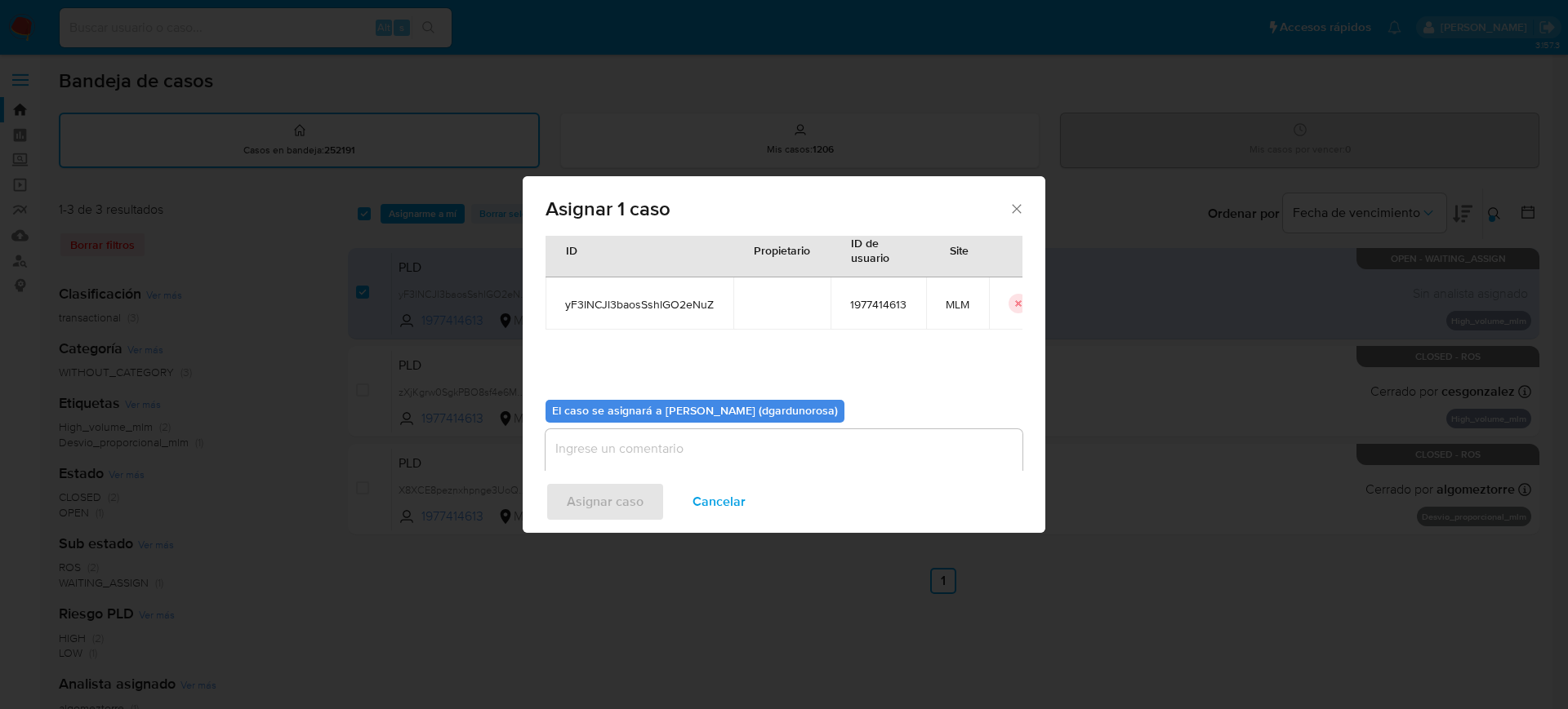
scroll to position [85, 0]
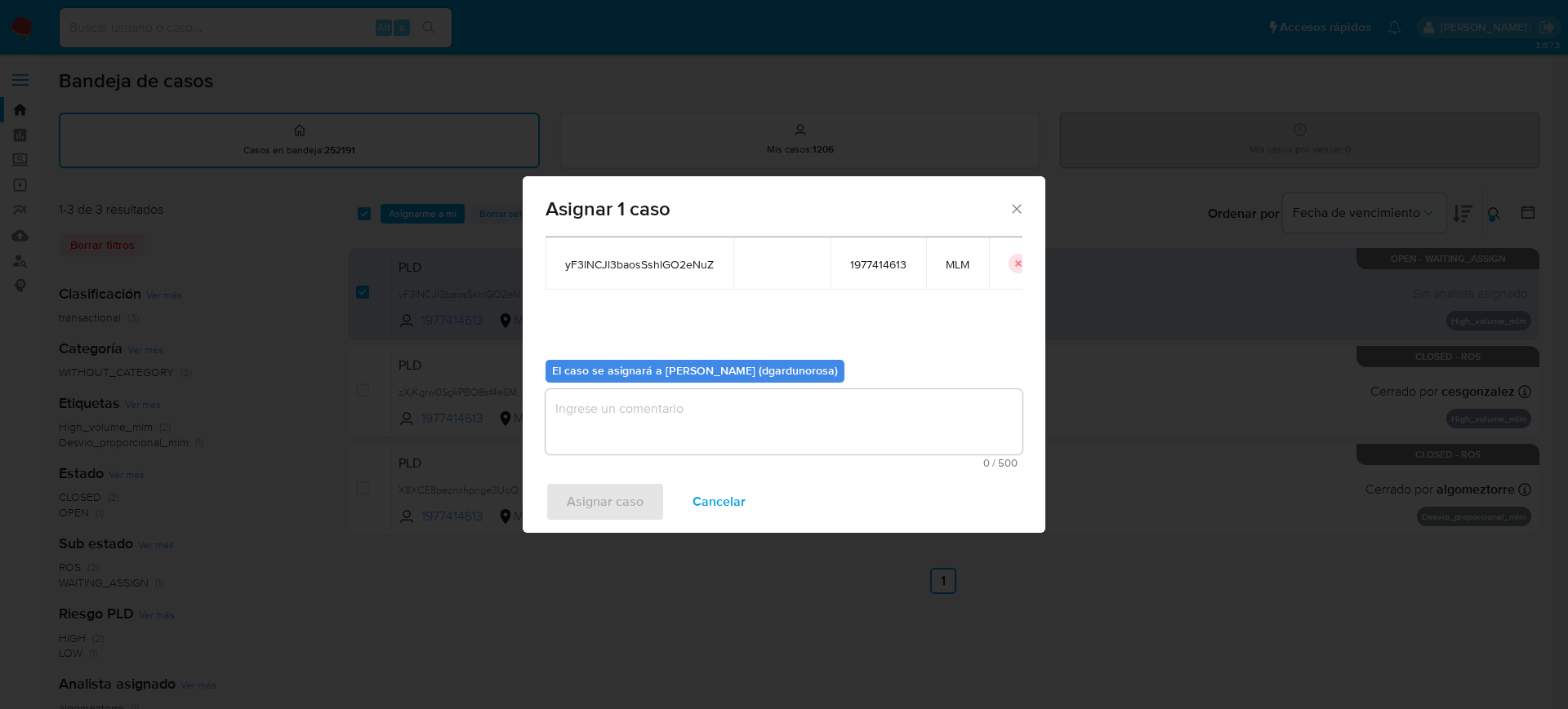
click at [704, 436] on textarea "assign-modal" at bounding box center [784, 422] width 477 height 65
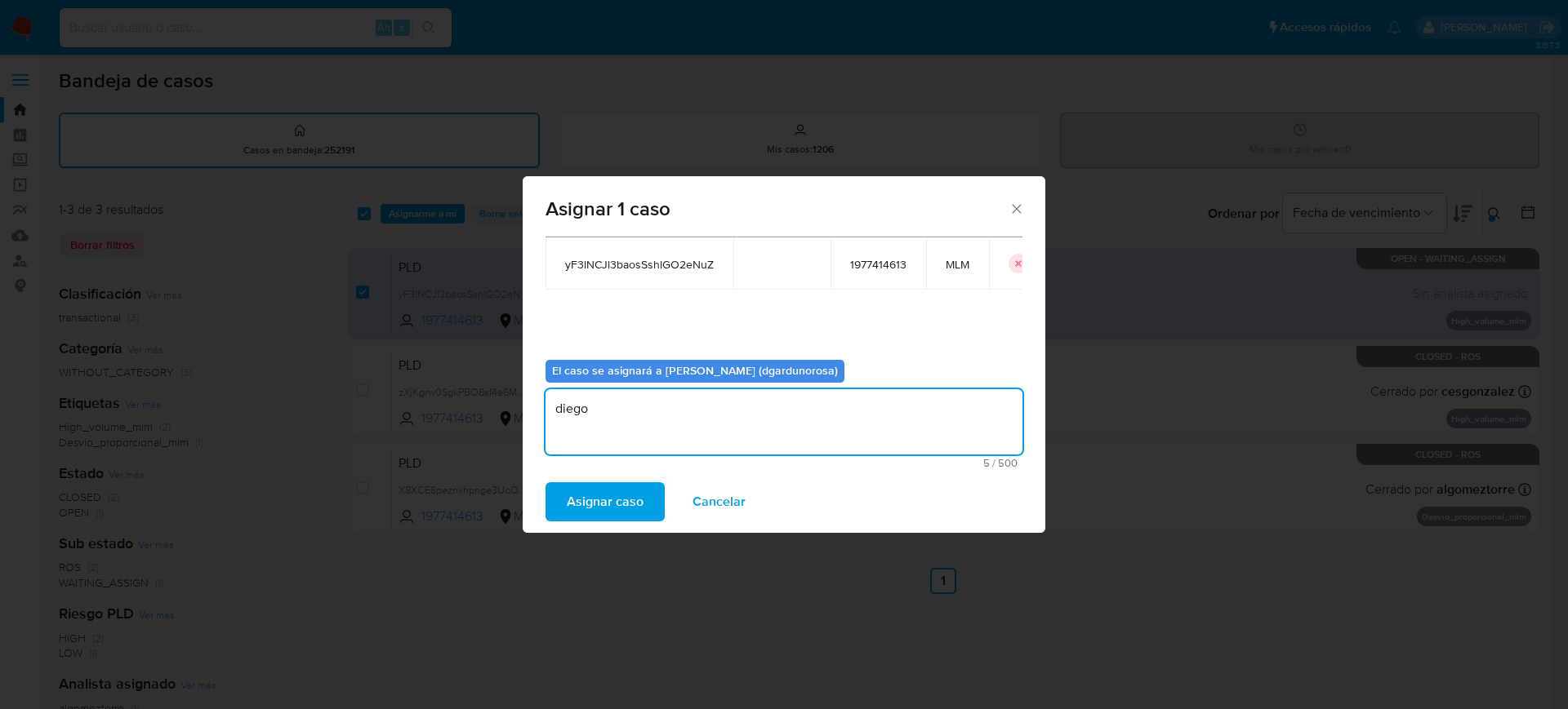
type textarea "diego"
click at [676, 274] on td "yF3lNCJl3baosSshlGO2eNuZ" at bounding box center [639, 263] width 188 height 52
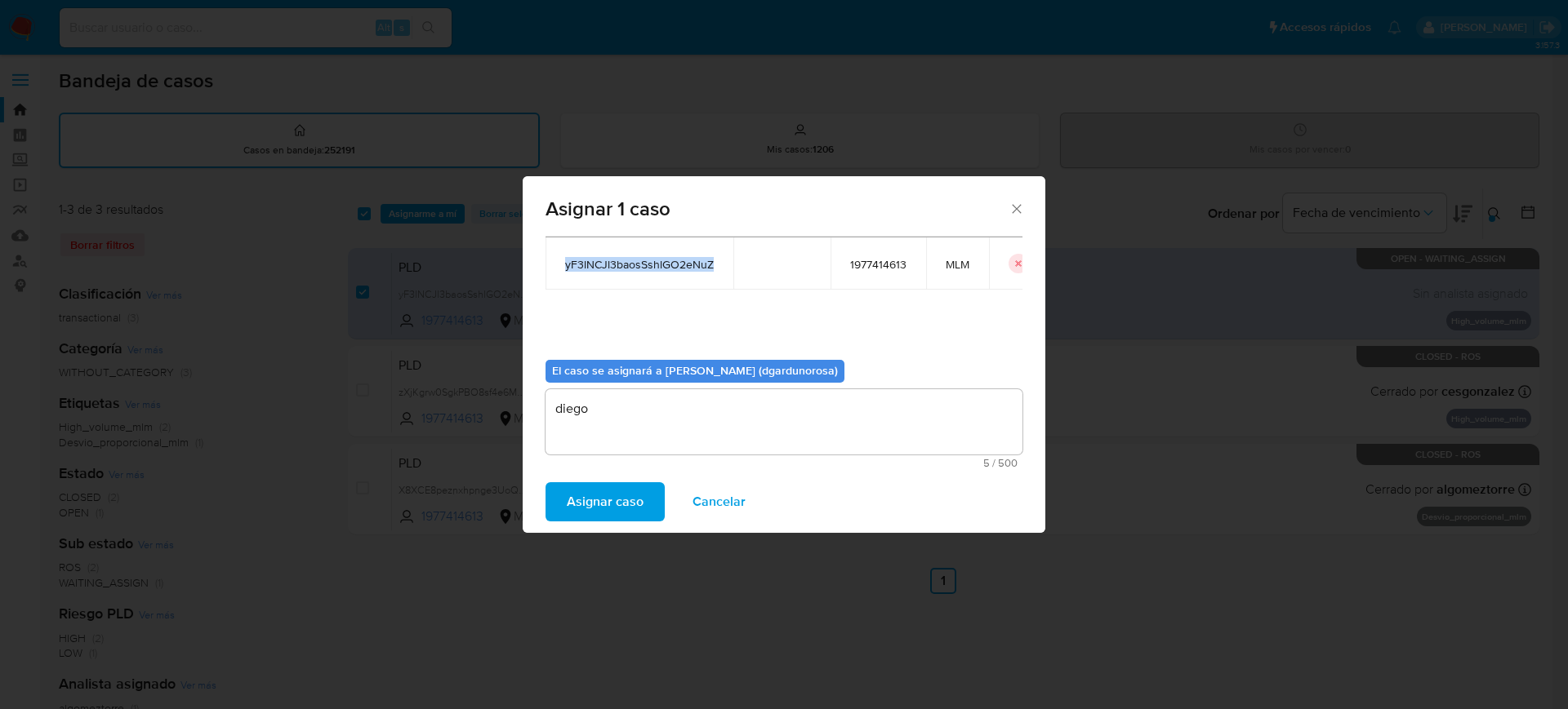
click at [674, 272] on td "yF3lNCJl3baosSshlGO2eNuZ" at bounding box center [639, 263] width 188 height 52
click at [663, 265] on span "yF3lNCJl3baosSshlGO2eNuZ" at bounding box center [639, 265] width 148 height 15
copy span "yF3lNCJl3baosSshlGO2eNuZ"
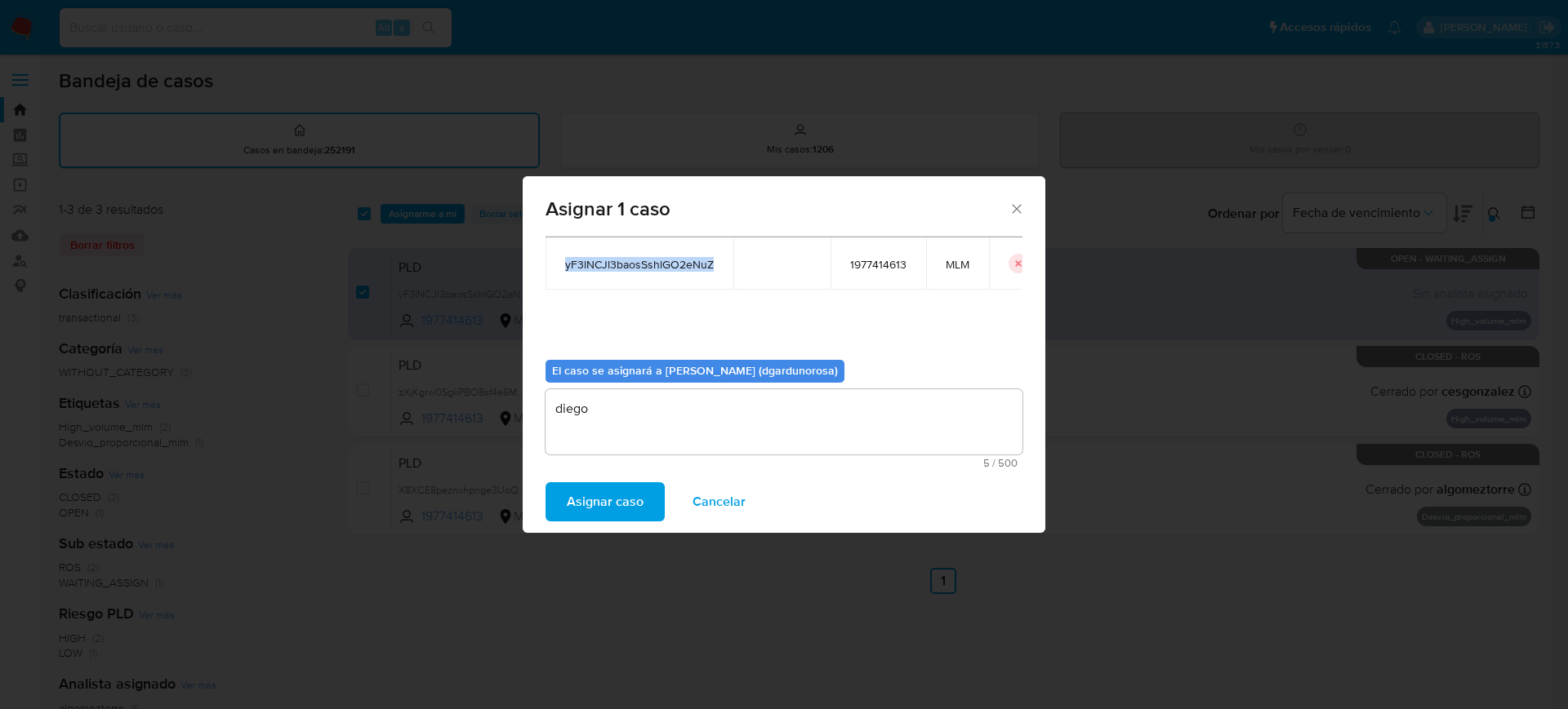
click at [635, 506] on span "Asignar caso" at bounding box center [605, 502] width 77 height 36
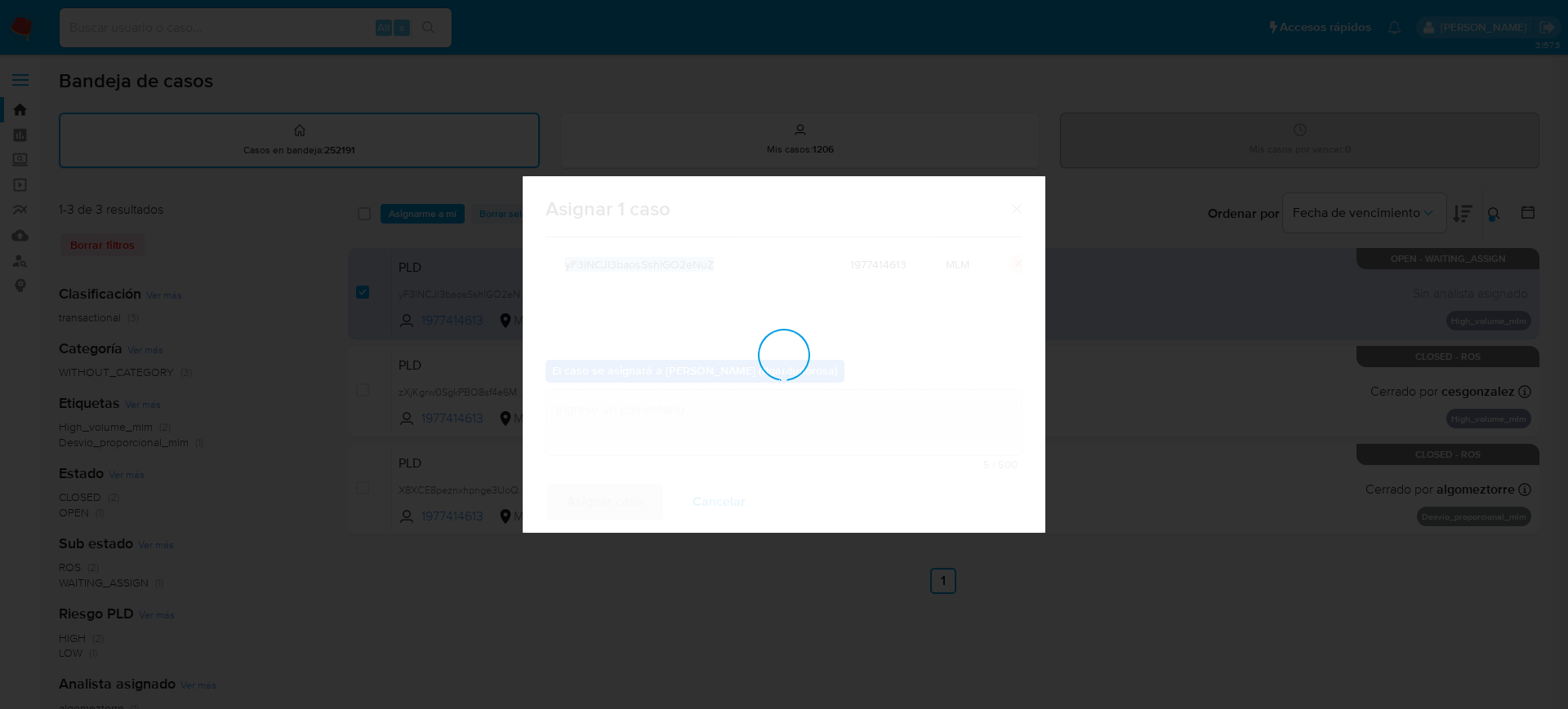
checkbox input "false"
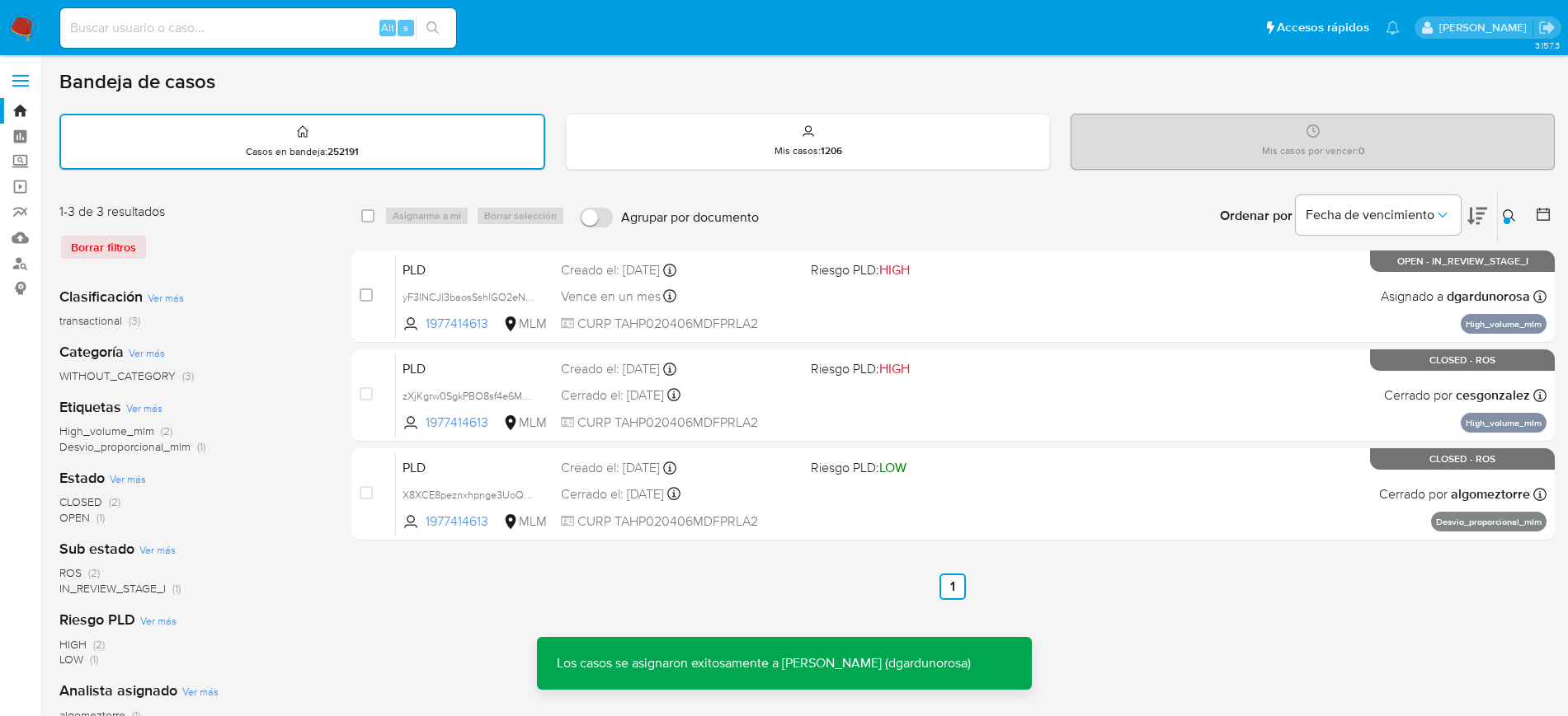
click at [1518, 220] on button at bounding box center [1511, 216] width 27 height 20
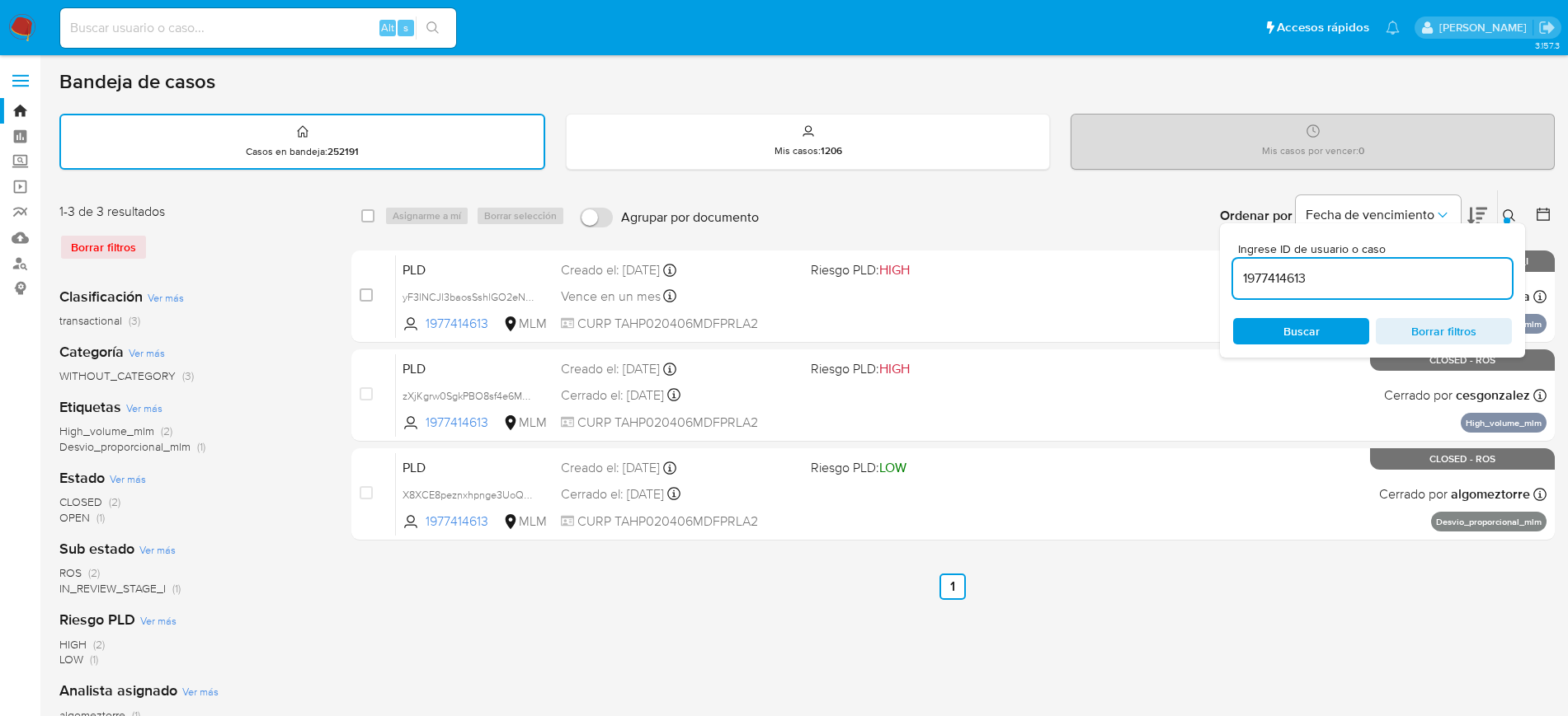
click at [1285, 276] on input "1977414613" at bounding box center [1372, 278] width 279 height 21
type input "2000201390"
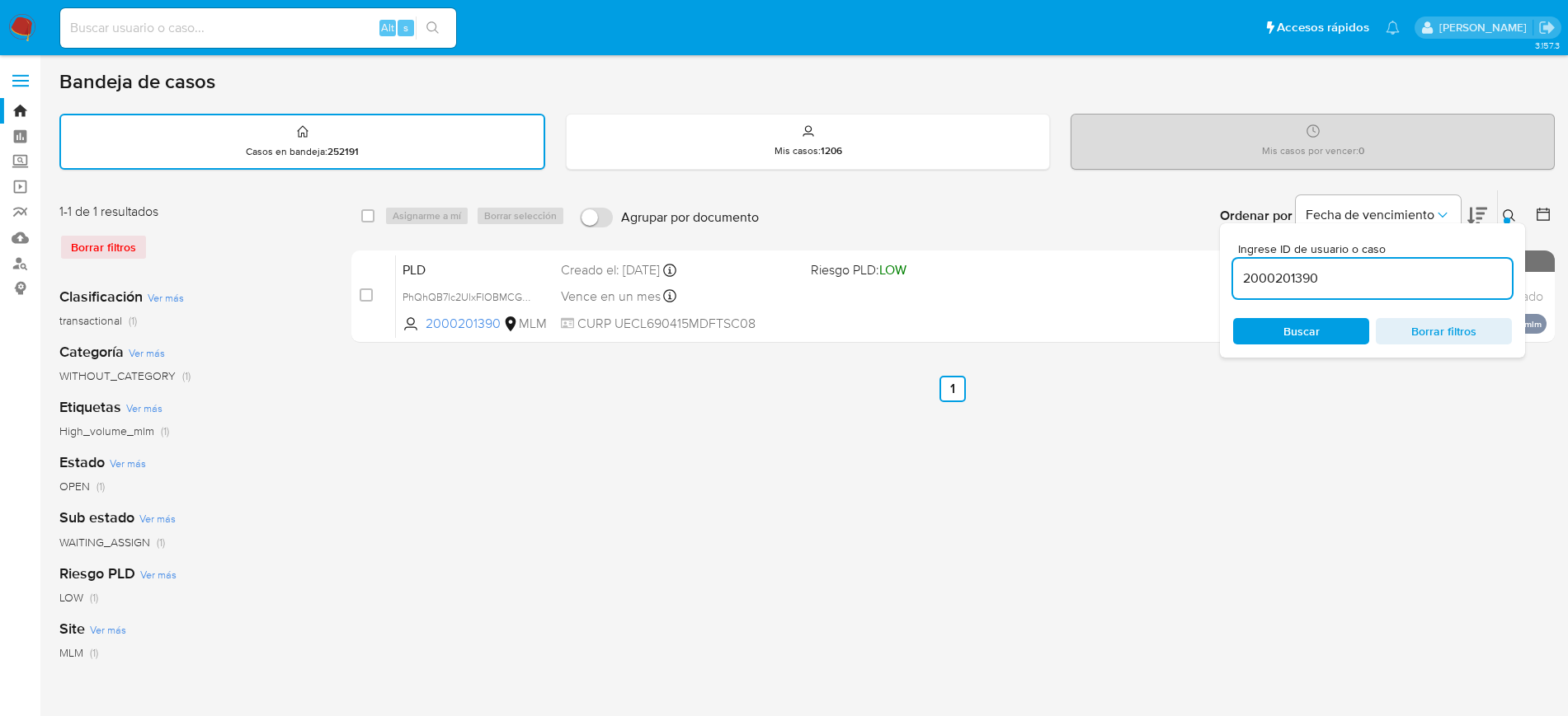
click at [1510, 204] on div "Ingrese ID de usuario o caso 2000201390 Buscar Borrar filtros" at bounding box center [1510, 215] width 28 height 51
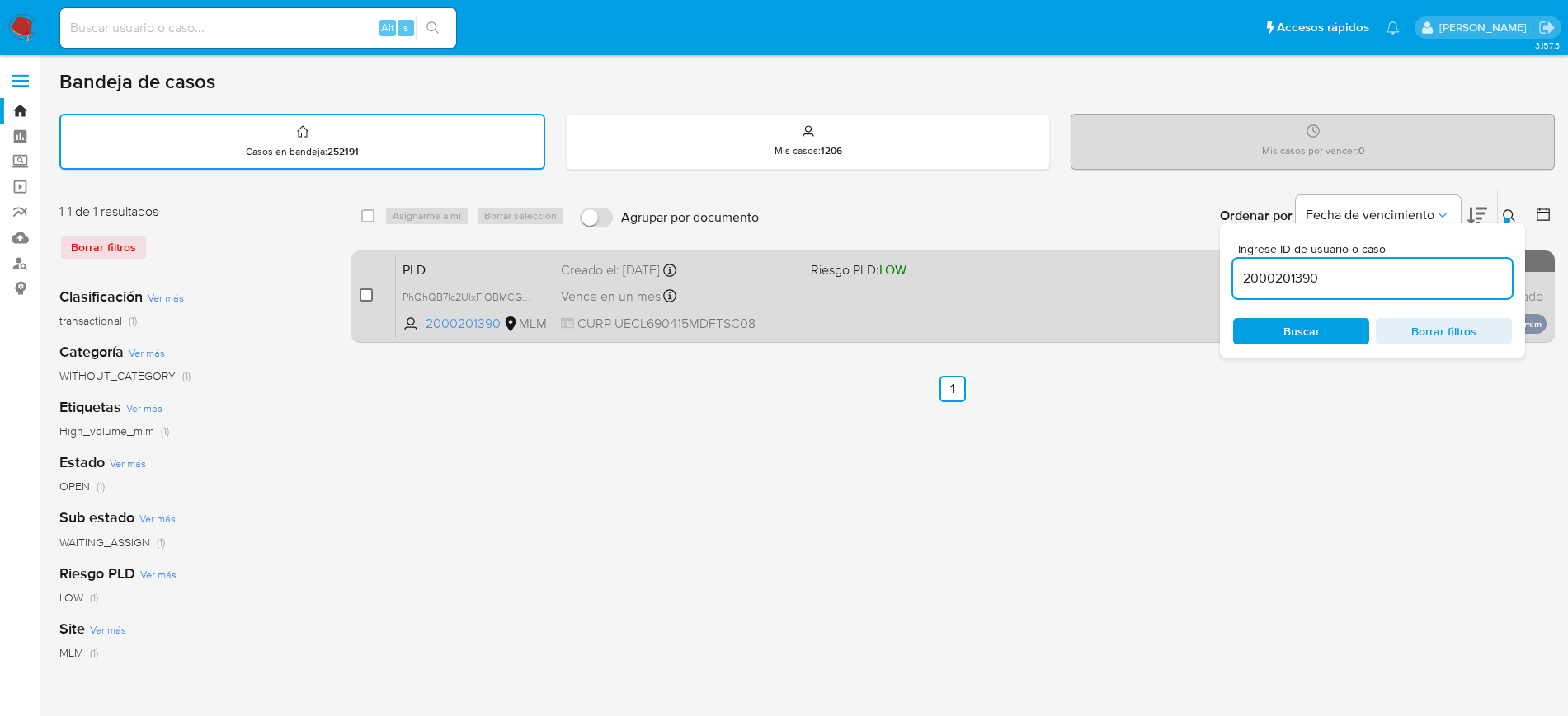
click at [367, 291] on input "checkbox" at bounding box center [366, 295] width 13 height 13
checkbox input "true"
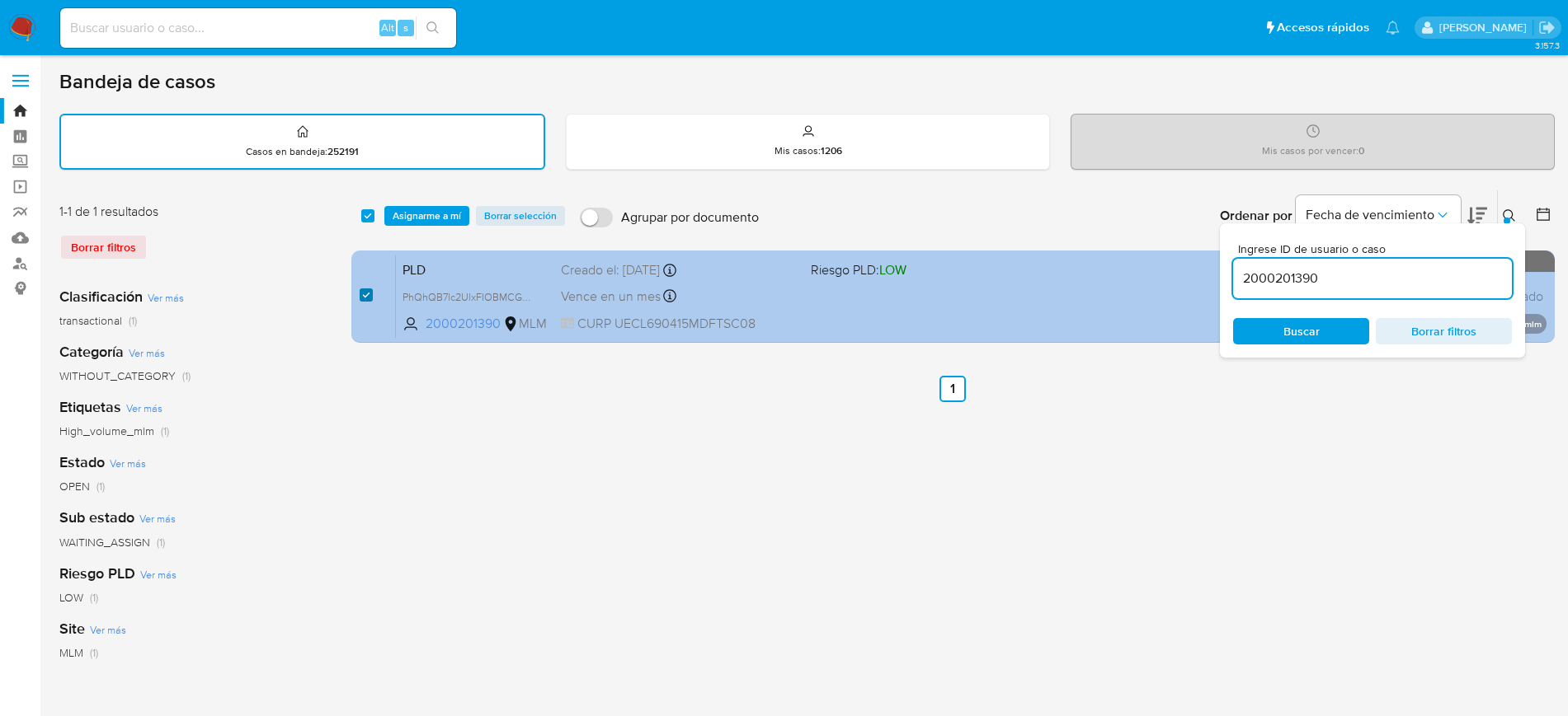
checkbox input "true"
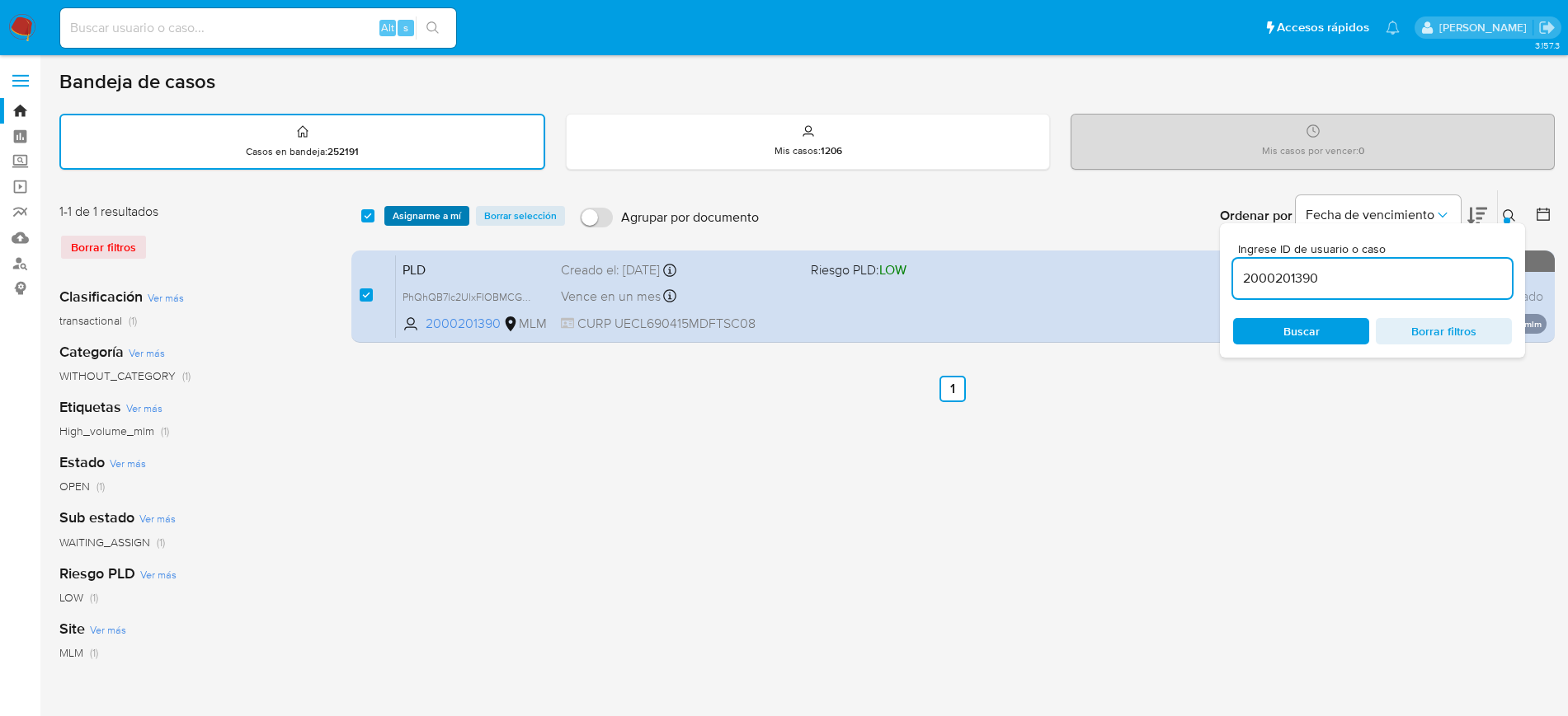
click at [444, 218] on span "Asignarme a mí" at bounding box center [426, 216] width 68 height 17
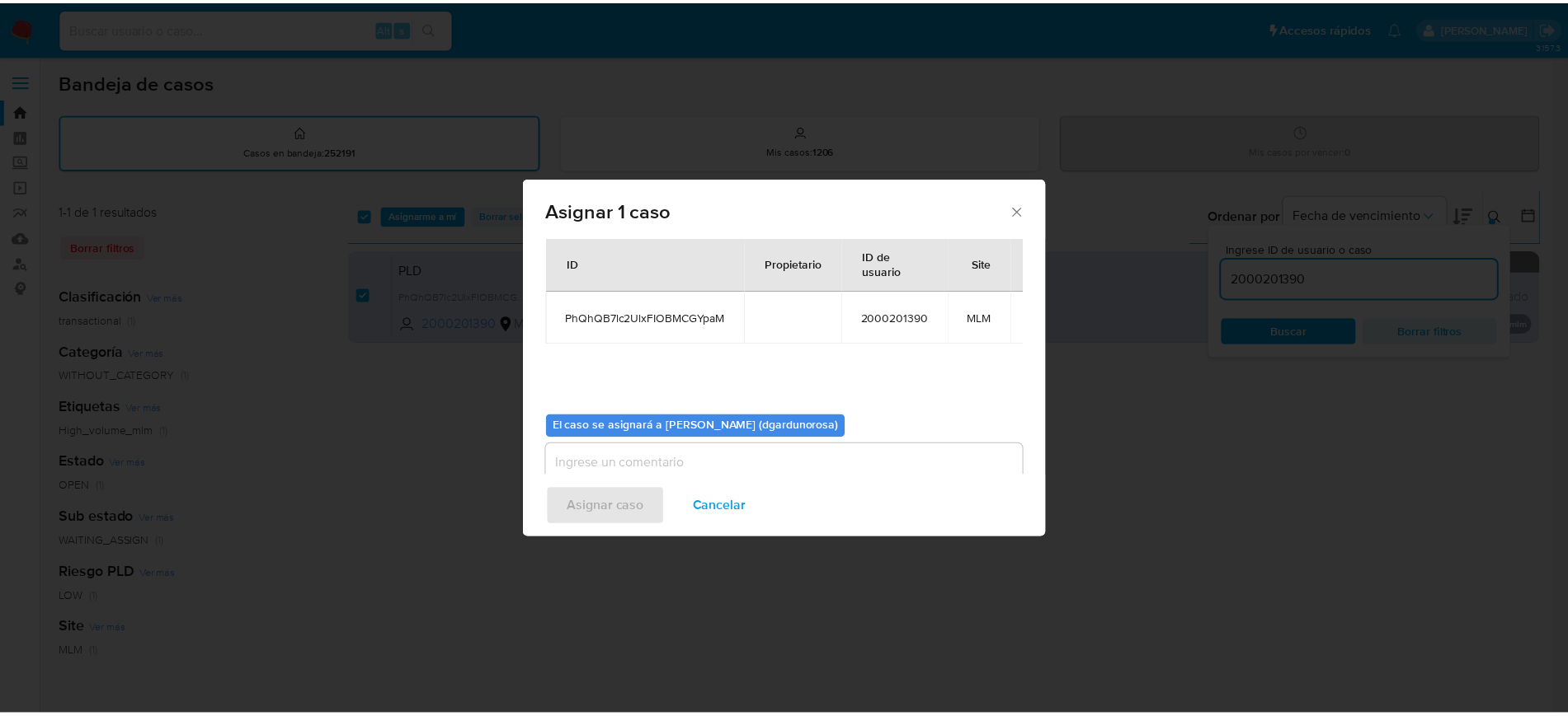
scroll to position [86, 0]
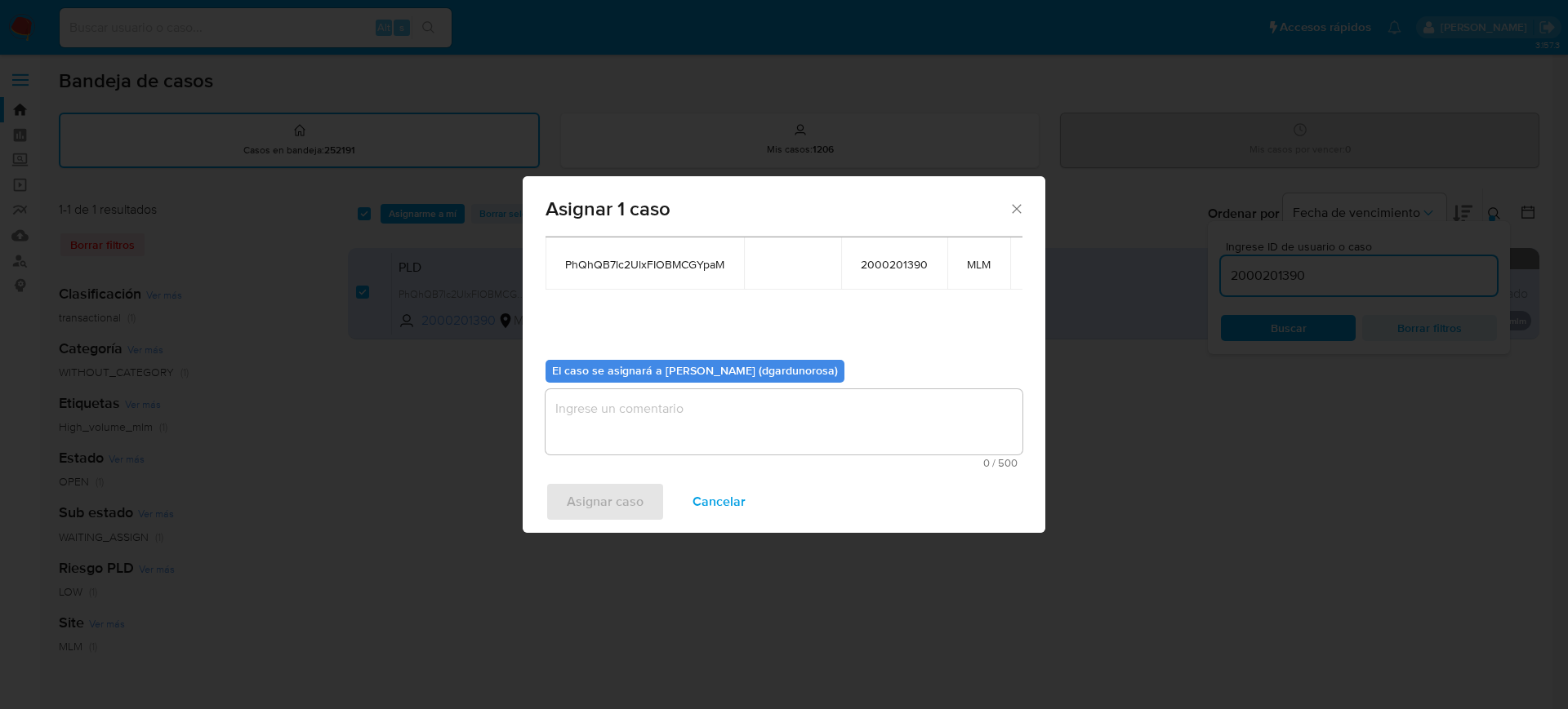
click at [692, 398] on textarea "assign-modal" at bounding box center [784, 422] width 477 height 65
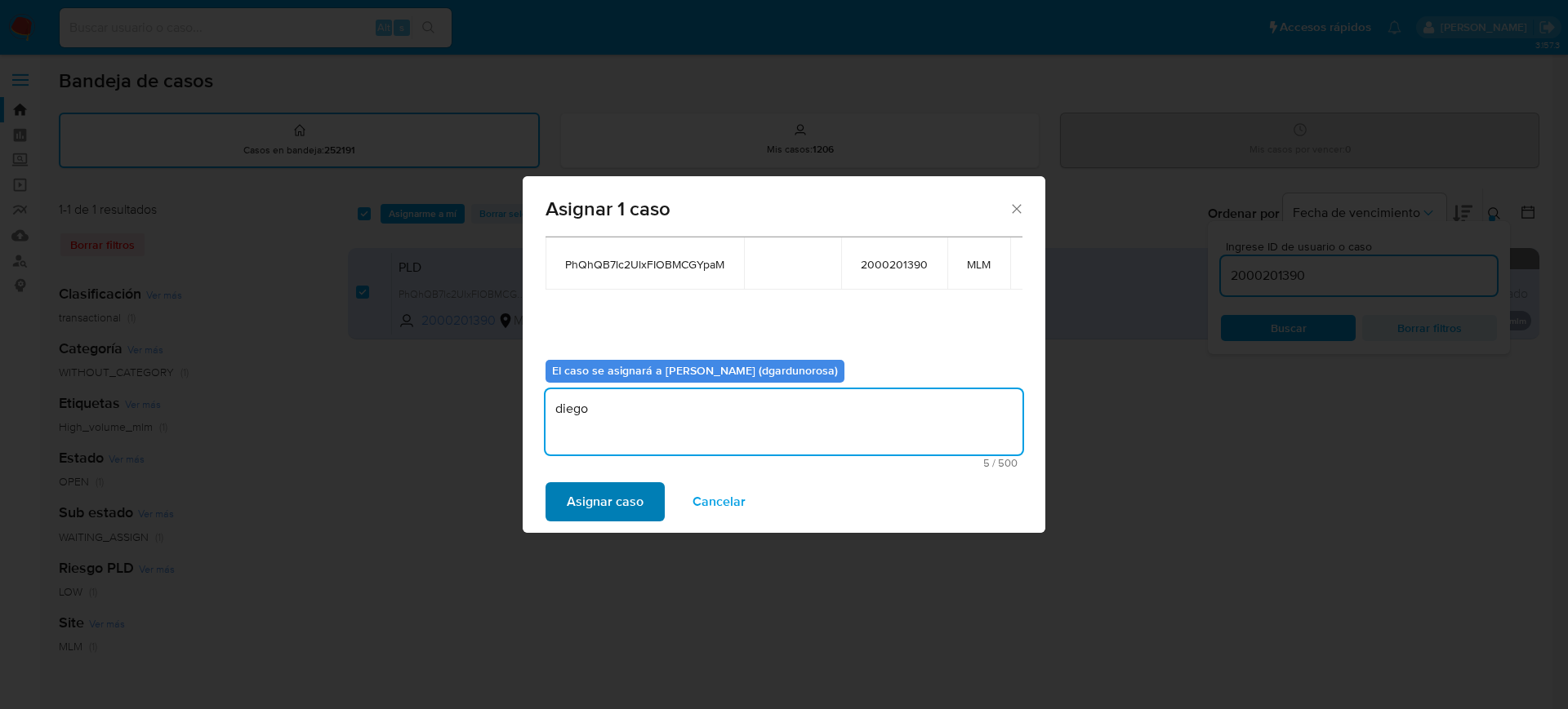
type textarea "diego"
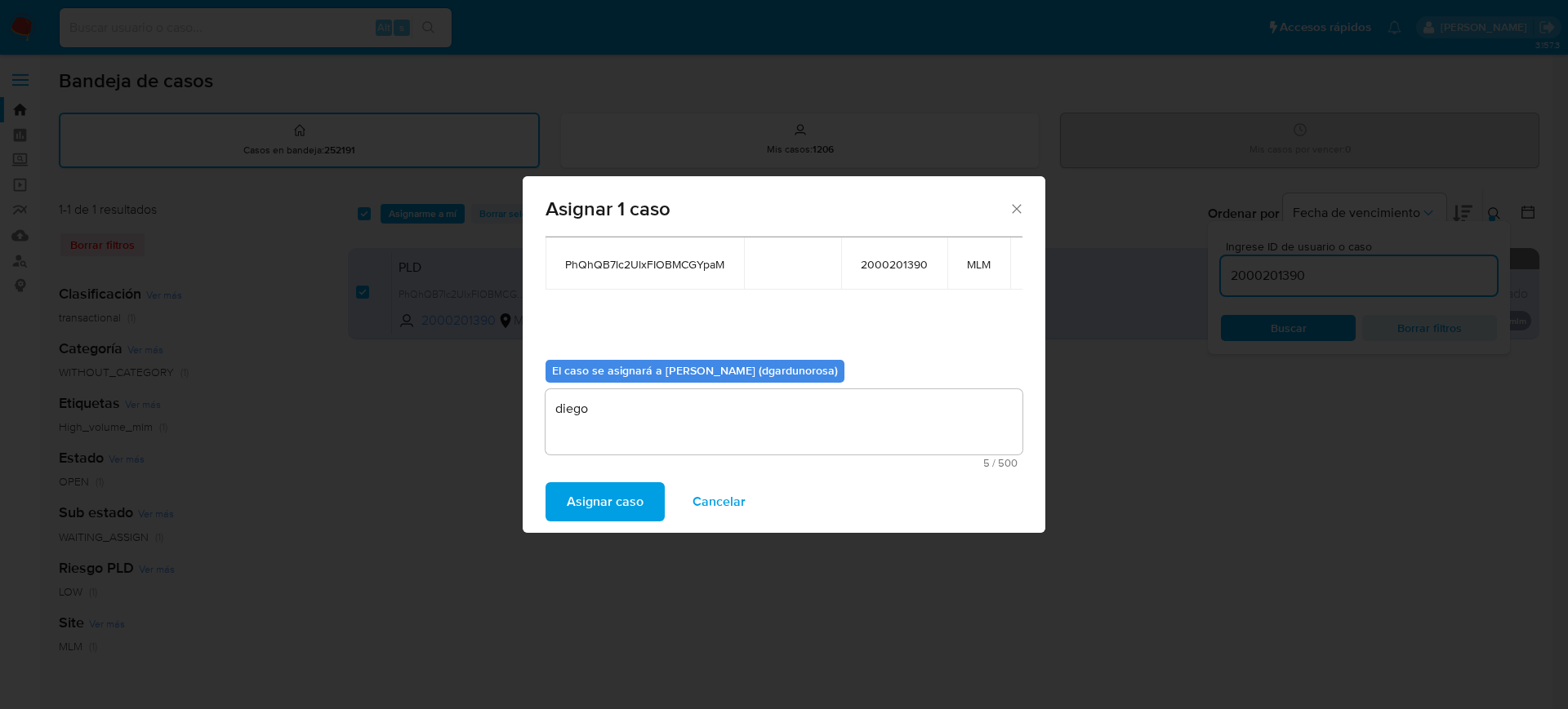
click at [612, 492] on span "Asignar caso" at bounding box center [605, 502] width 77 height 36
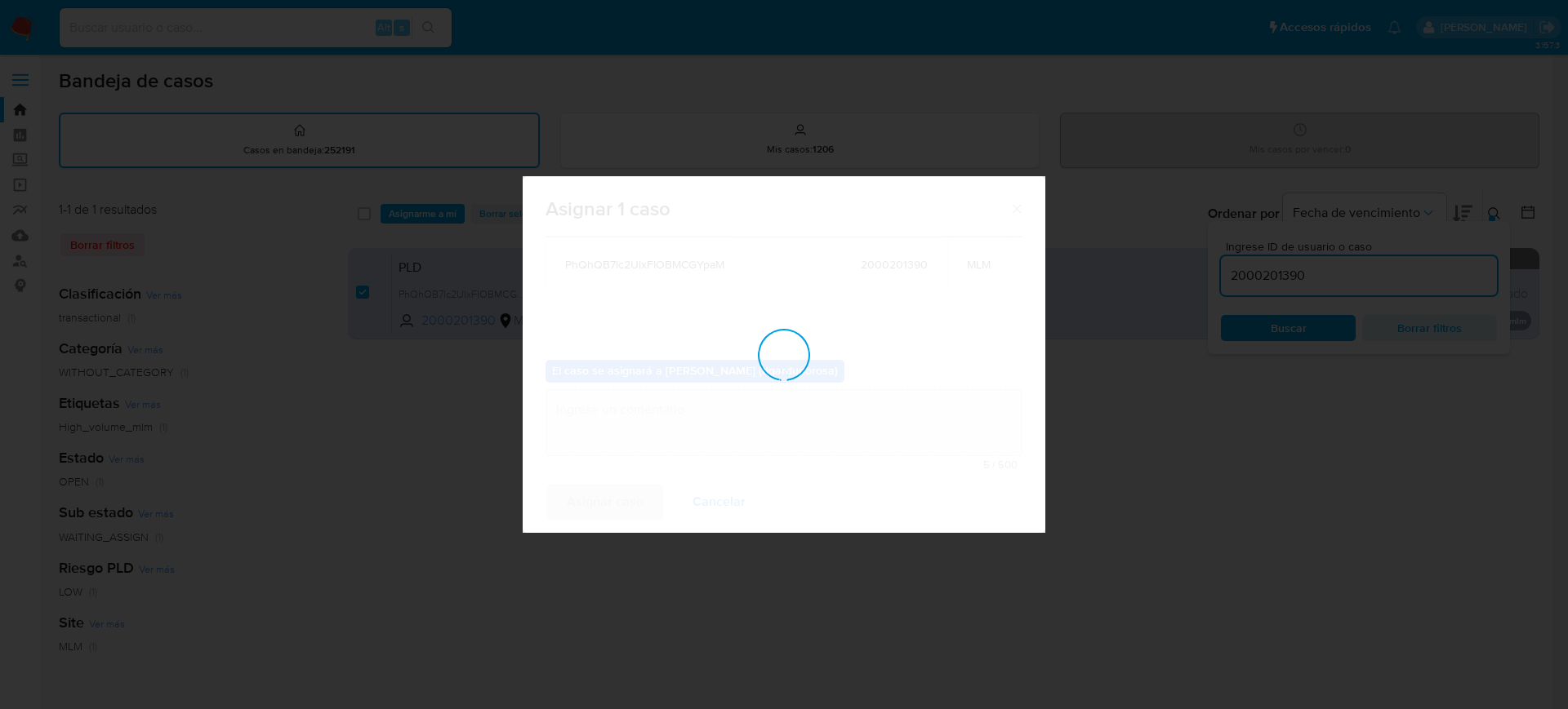
checkbox input "false"
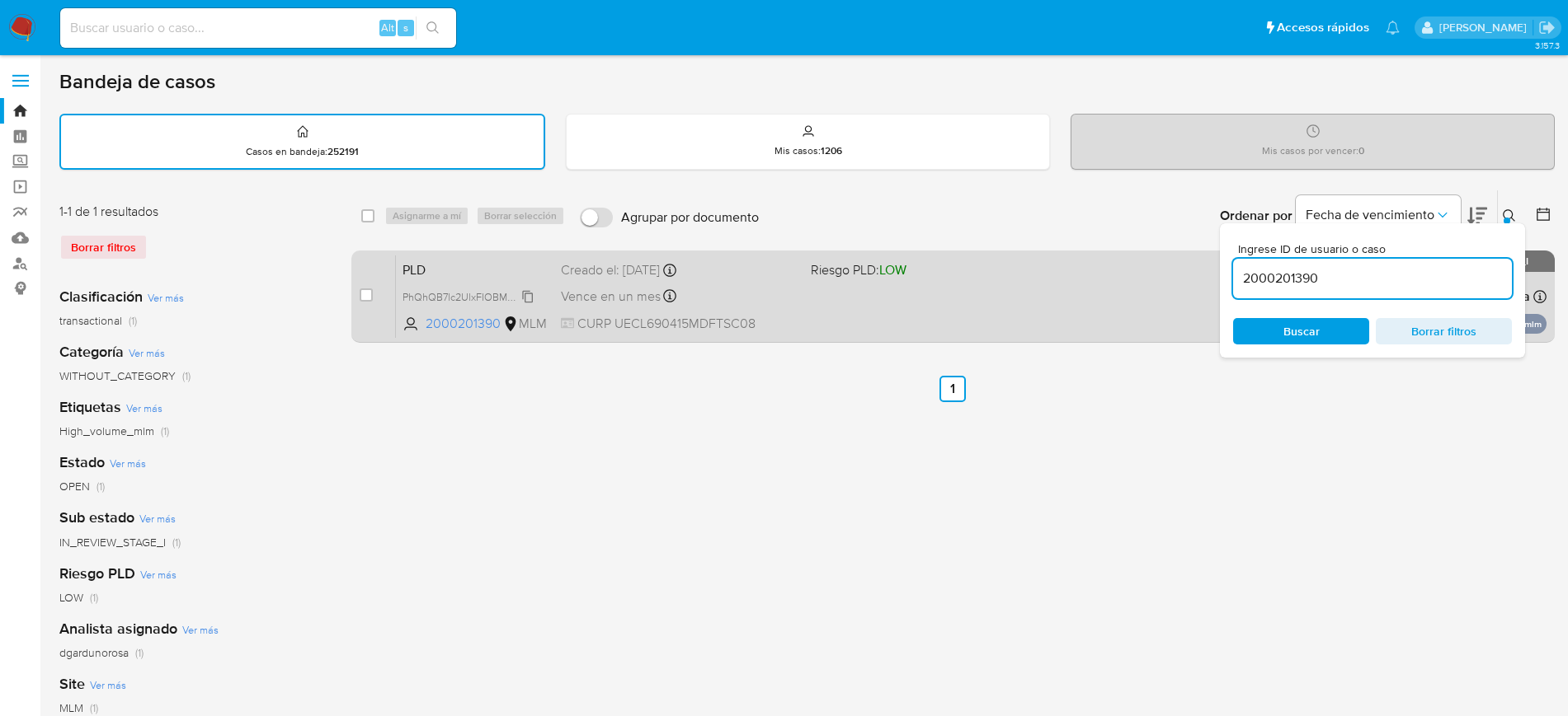
click at [529, 294] on span "PhQhQB7lc2UlxFIOBMCGYpaM" at bounding box center [475, 296] width 145 height 19
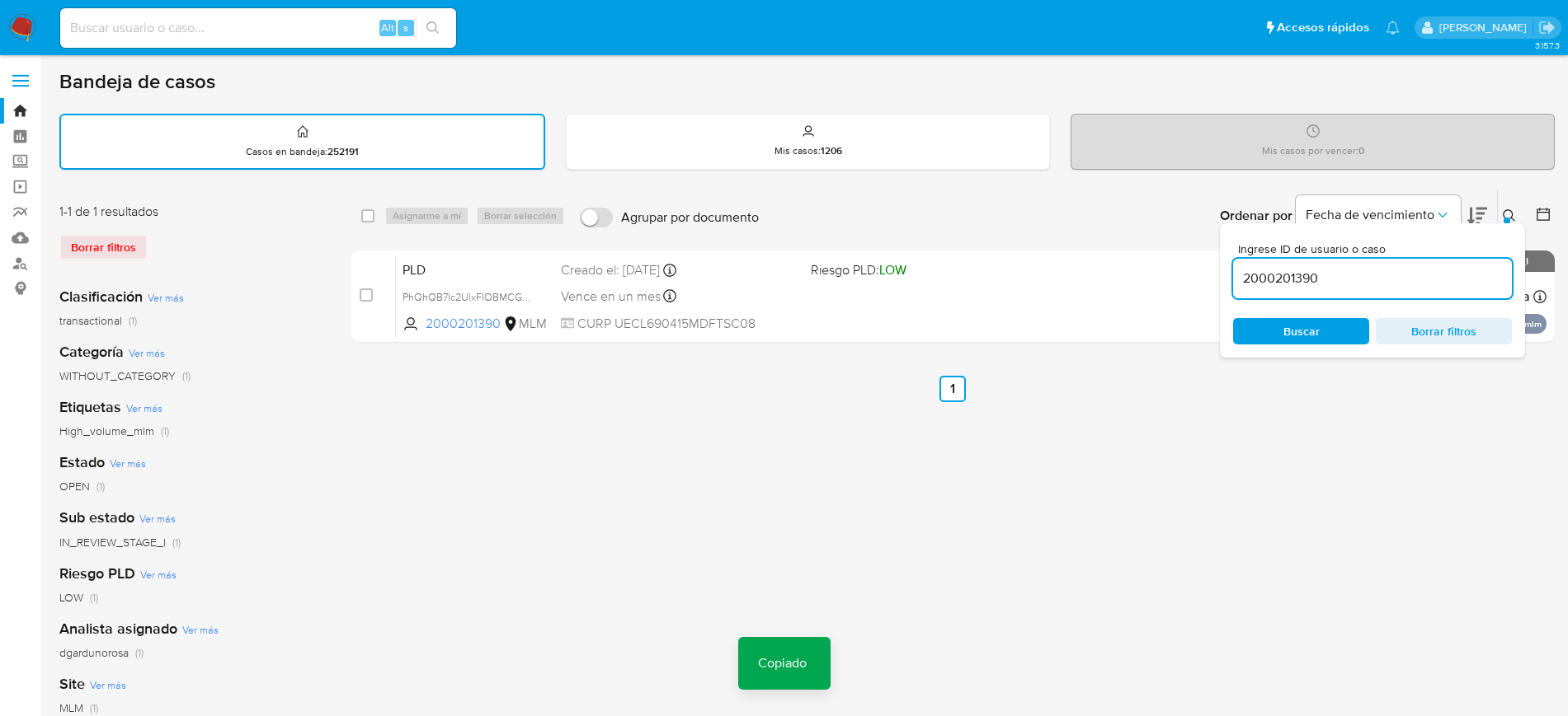
click at [1516, 224] on div "Ingrese ID de usuario o caso 2000201390 Buscar Borrar filtros" at bounding box center [1372, 291] width 306 height 135
click at [1503, 219] on div at bounding box center [1507, 221] width 7 height 7
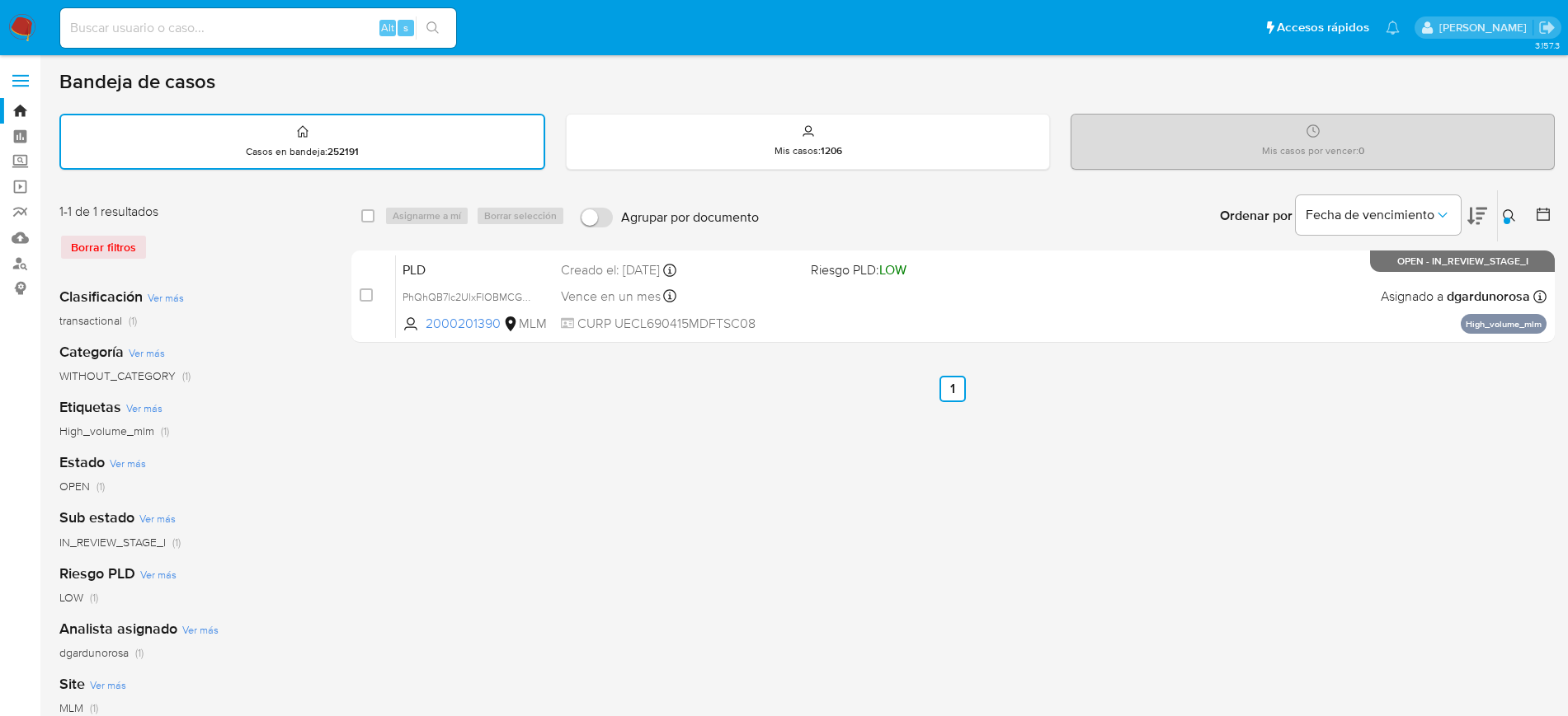
click at [1179, 495] on div "select-all-cases-checkbox Asignarme a mí Borrar selección Agrupar por documento…" at bounding box center [953, 551] width 1204 height 724
click at [1509, 220] on div at bounding box center [1507, 221] width 7 height 7
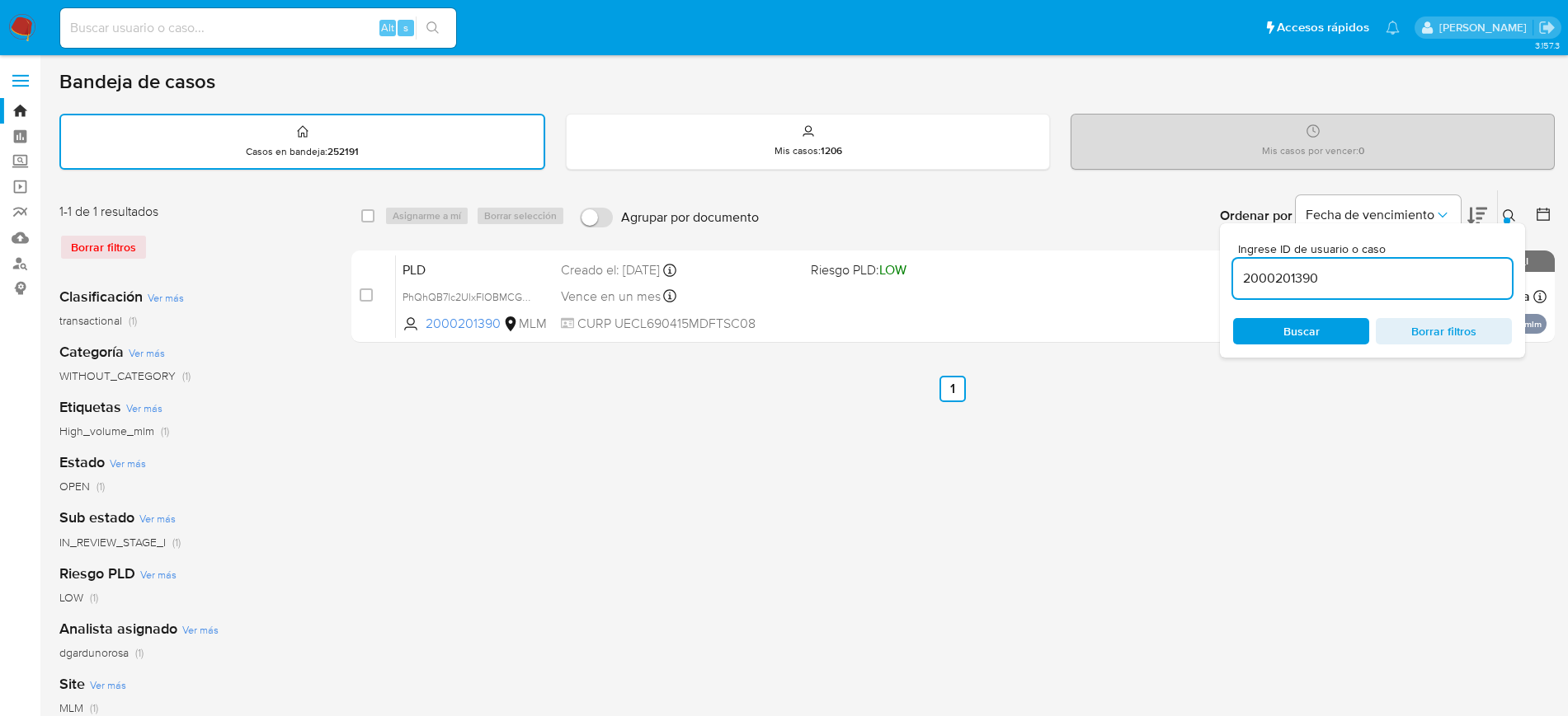
click at [1290, 282] on input "2000201390" at bounding box center [1372, 278] width 279 height 21
click at [1290, 280] on input "1955072805" at bounding box center [1372, 278] width 279 height 21
paste input "77414613"
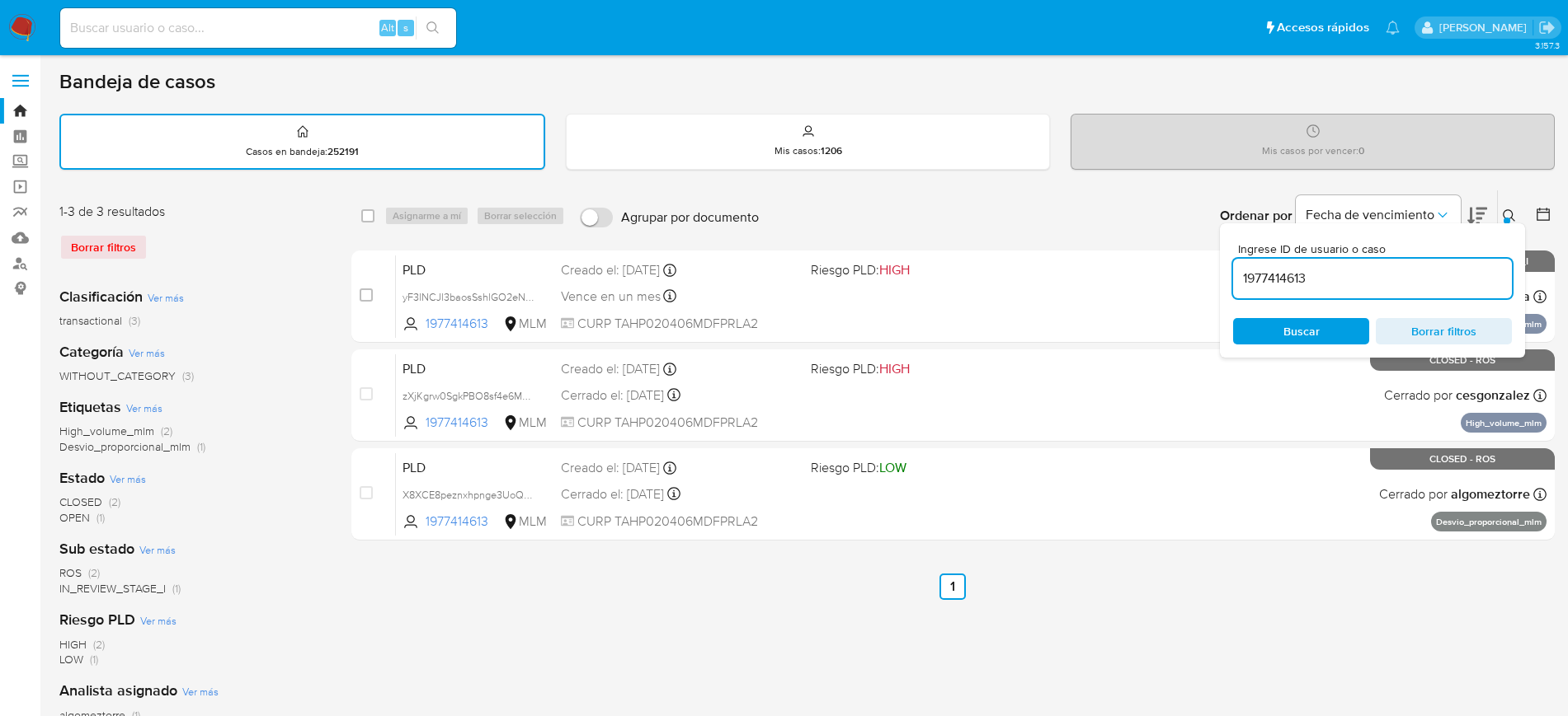
click at [1496, 217] on div "Ingrese ID de usuario o caso 1977414613 Buscar Borrar filtros" at bounding box center [1510, 215] width 28 height 51
click at [1285, 272] on input "1977414613" at bounding box center [1372, 278] width 279 height 21
paste input "395767179"
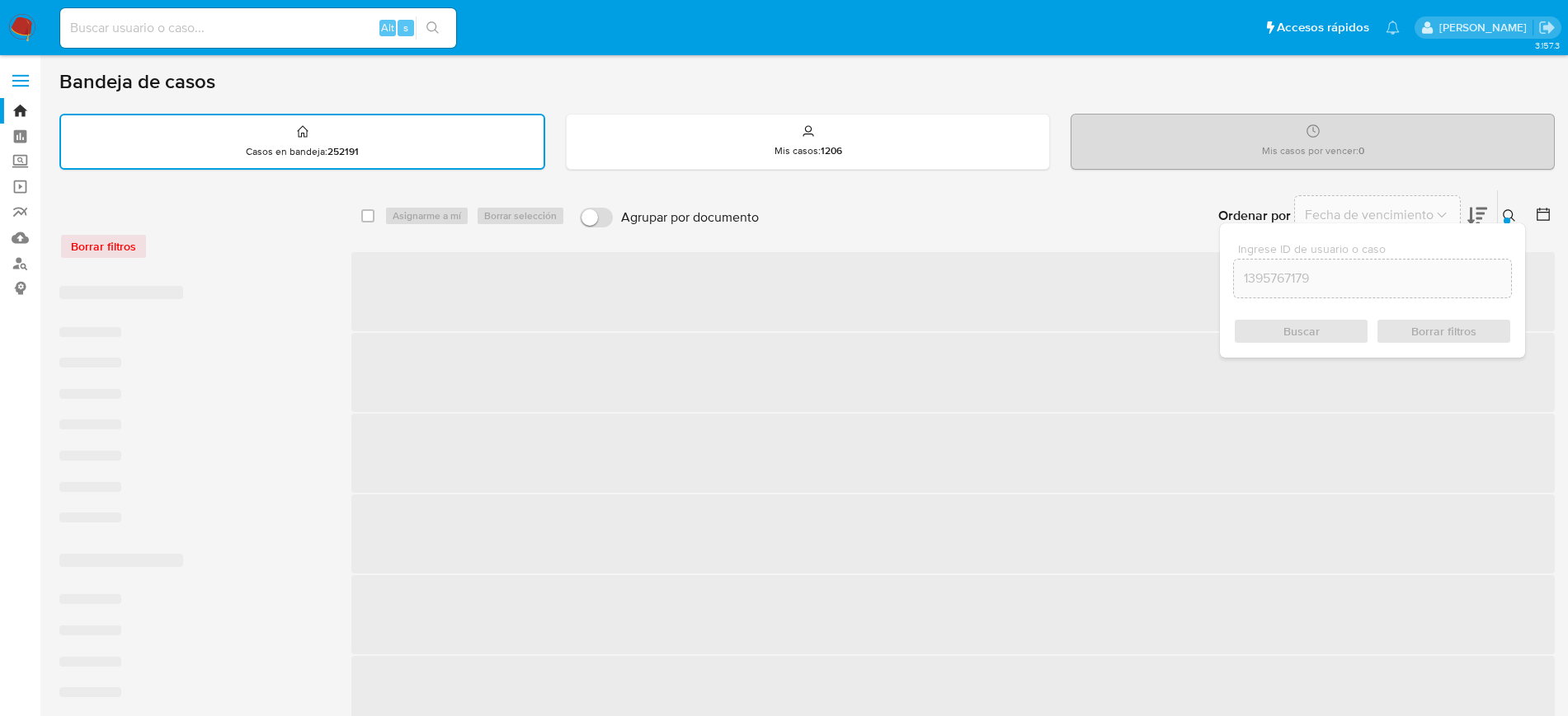
click at [1371, 266] on div "1395767179" at bounding box center [1372, 278] width 279 height 40
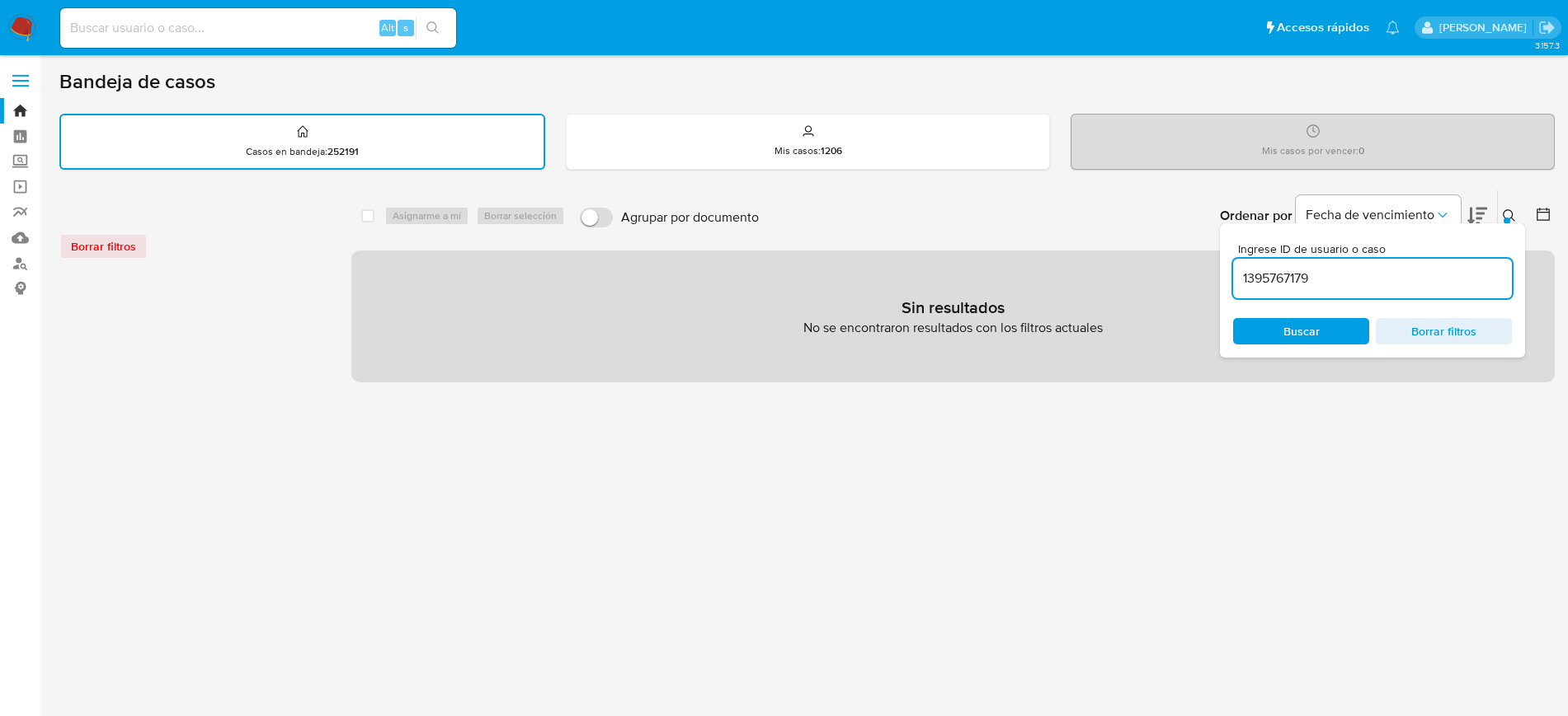
click at [1371, 273] on input "1395767179" at bounding box center [1372, 278] width 279 height 21
type input "1395767179"
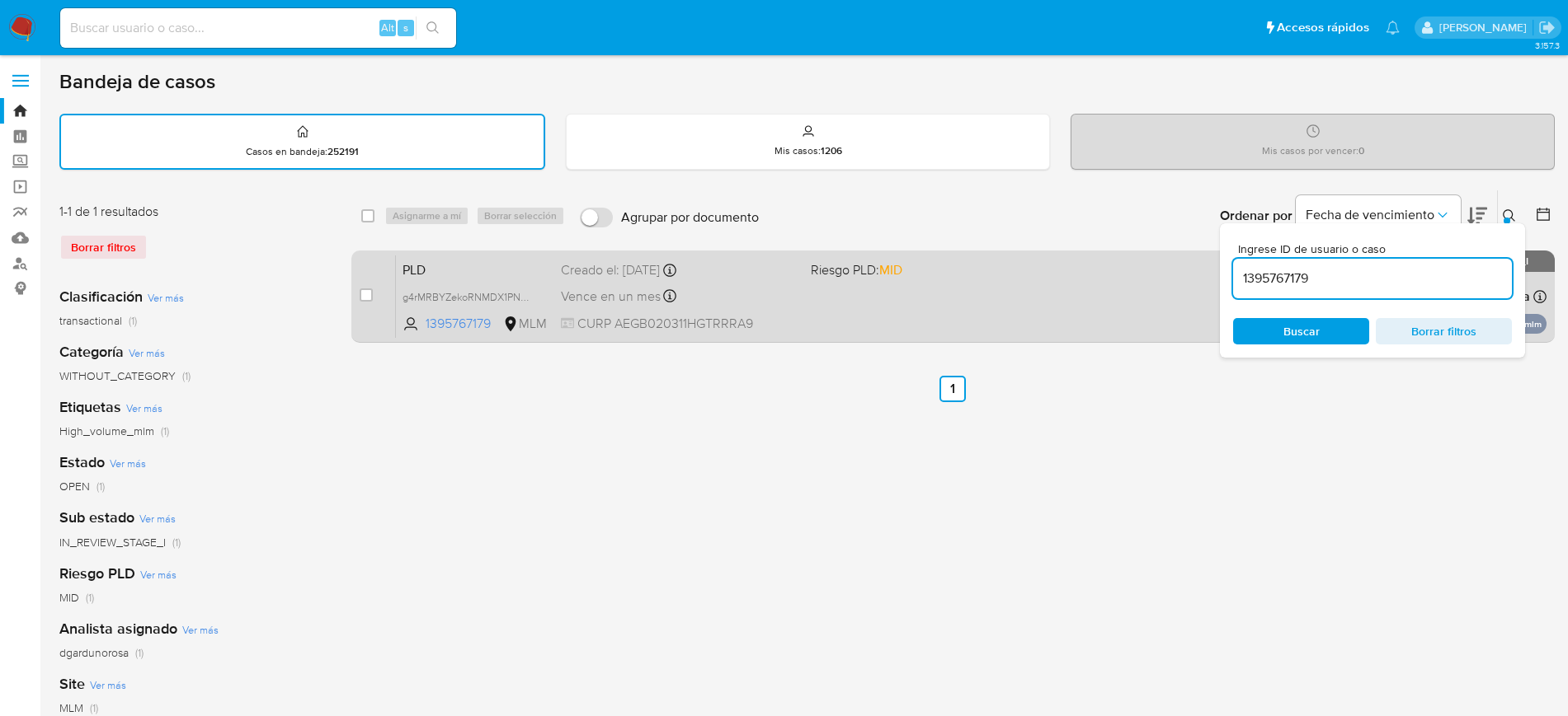
click at [1092, 304] on div "PLD g4rMRBYZekoRNMDX1PNpcqux 1395767179 MLM Riesgo PLD: MID Creado el: 12/08/20…" at bounding box center [970, 296] width 1151 height 83
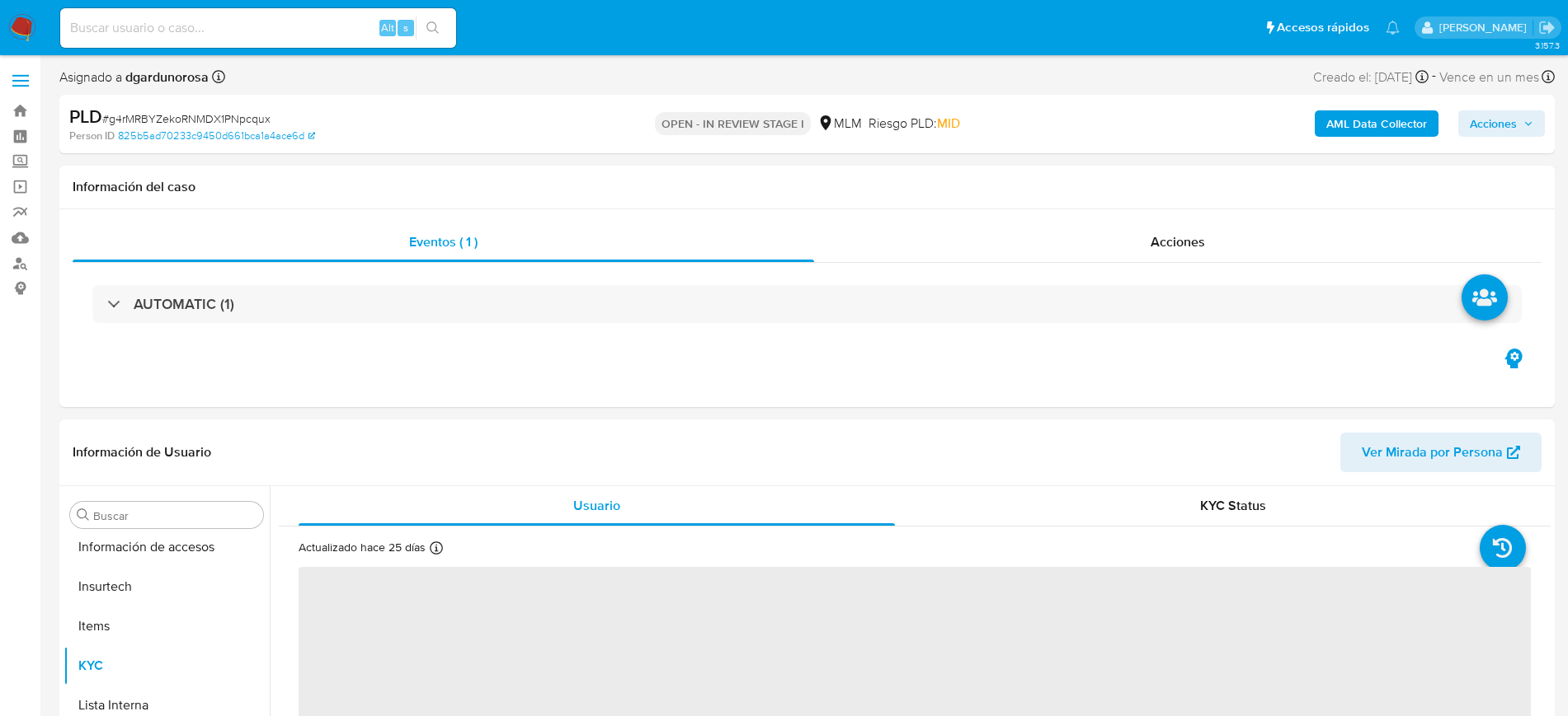
scroll to position [697, 0]
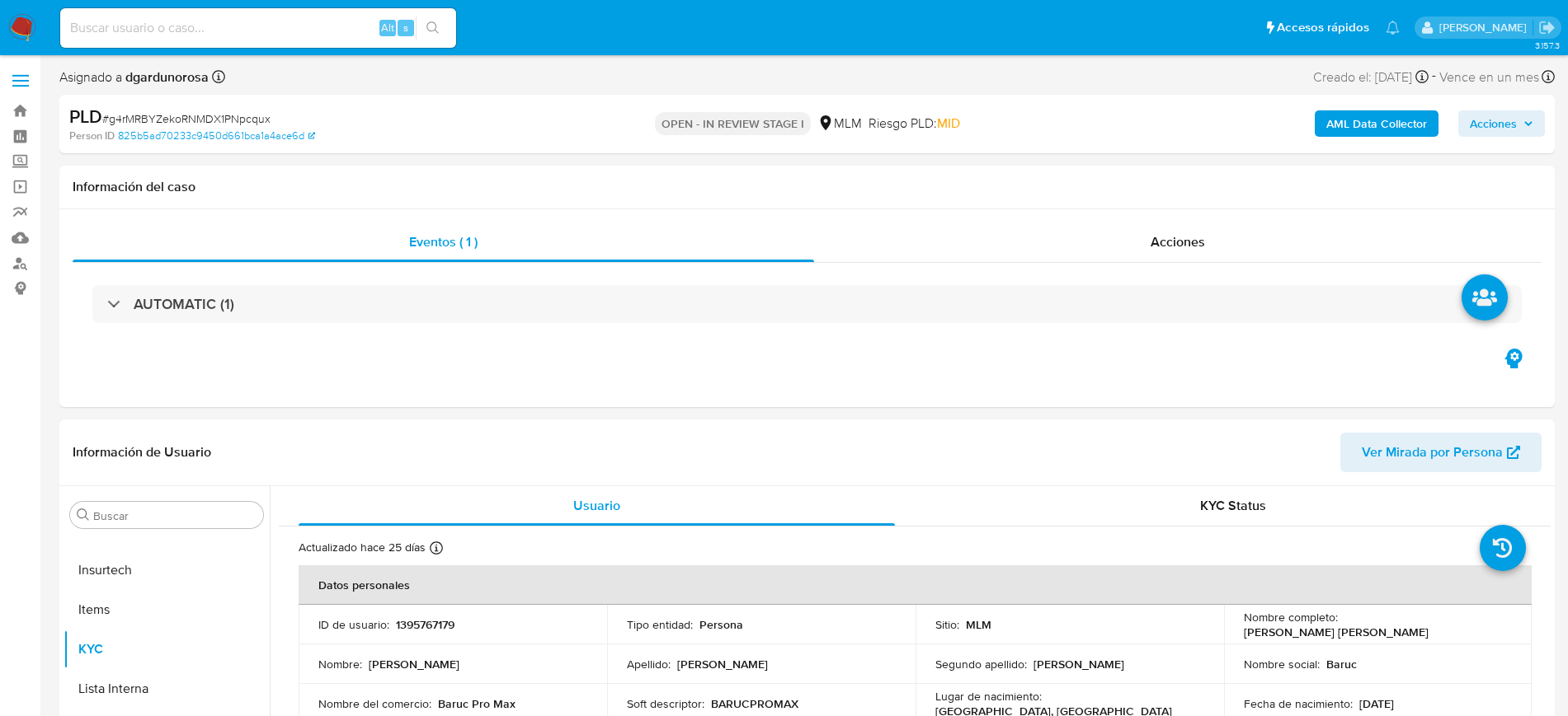
select select "10"
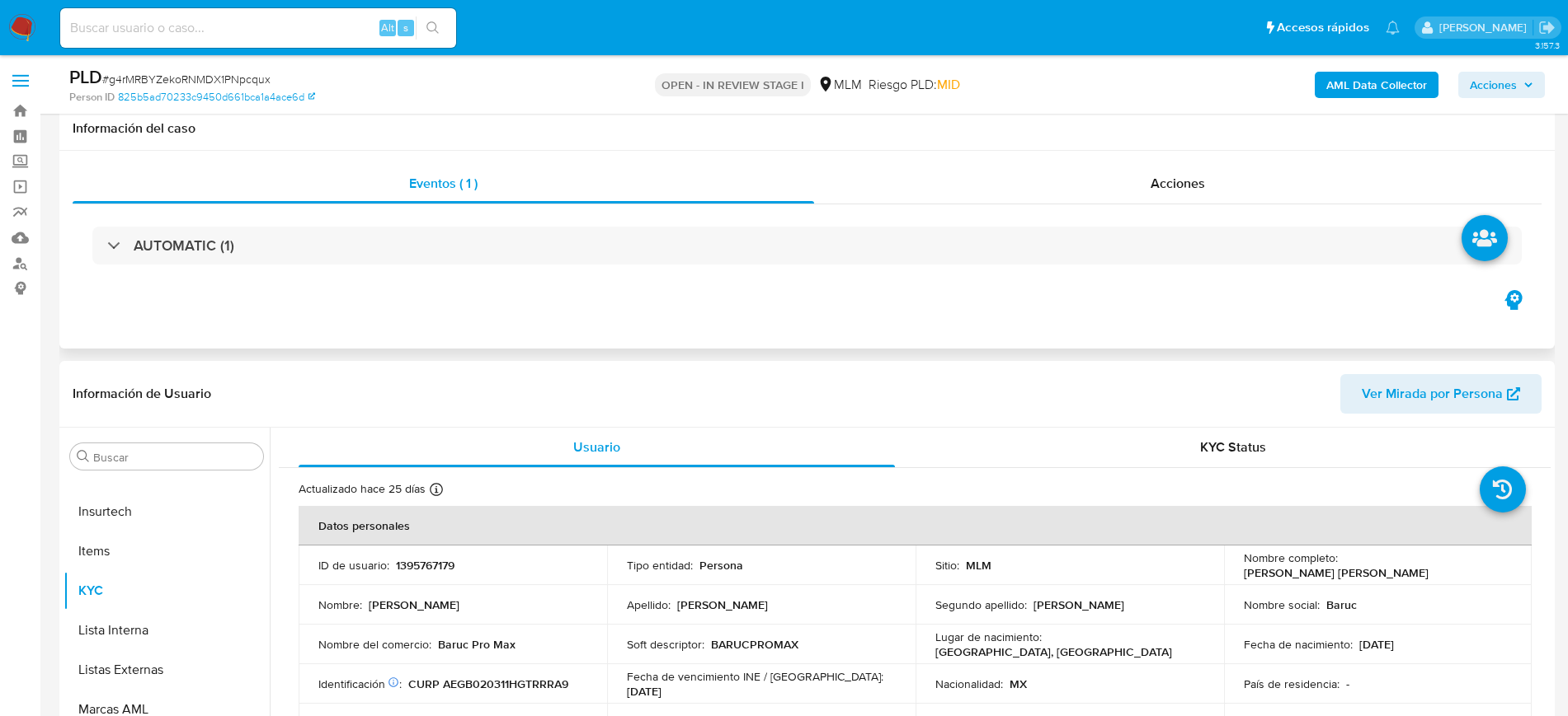
scroll to position [309, 0]
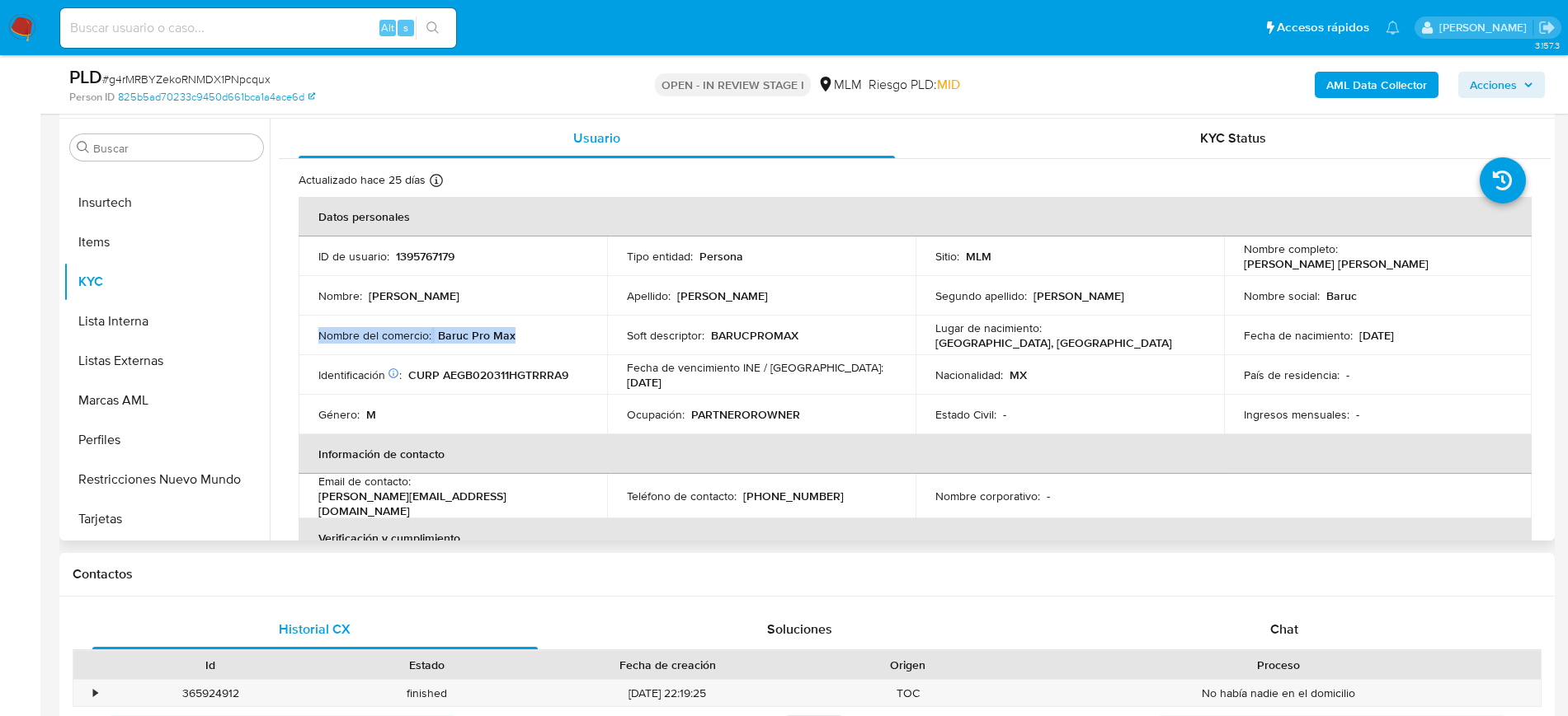
drag, startPoint x: 480, startPoint y: 340, endPoint x: 305, endPoint y: 340, distance: 175.0
click at [305, 340] on td "Nombre del comercio : Baruc Pro Max" at bounding box center [453, 335] width 308 height 40
copy div "Nombre del comercio : Baruc Pro Max"
drag, startPoint x: 986, startPoint y: 453, endPoint x: 1166, endPoint y: 449, distance: 180.0
click at [984, 461] on th "Información de contacto" at bounding box center [915, 453] width 1233 height 40
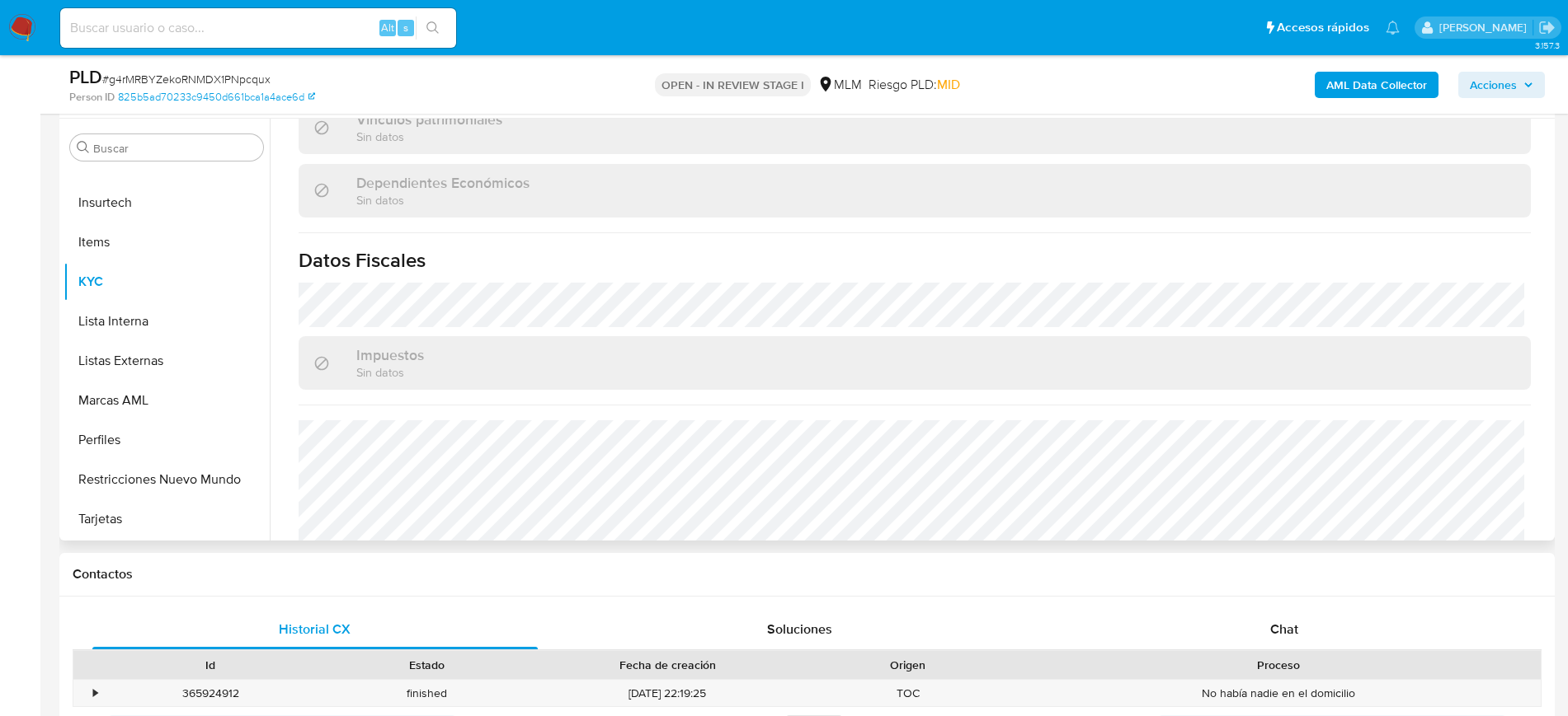
scroll to position [1003, 0]
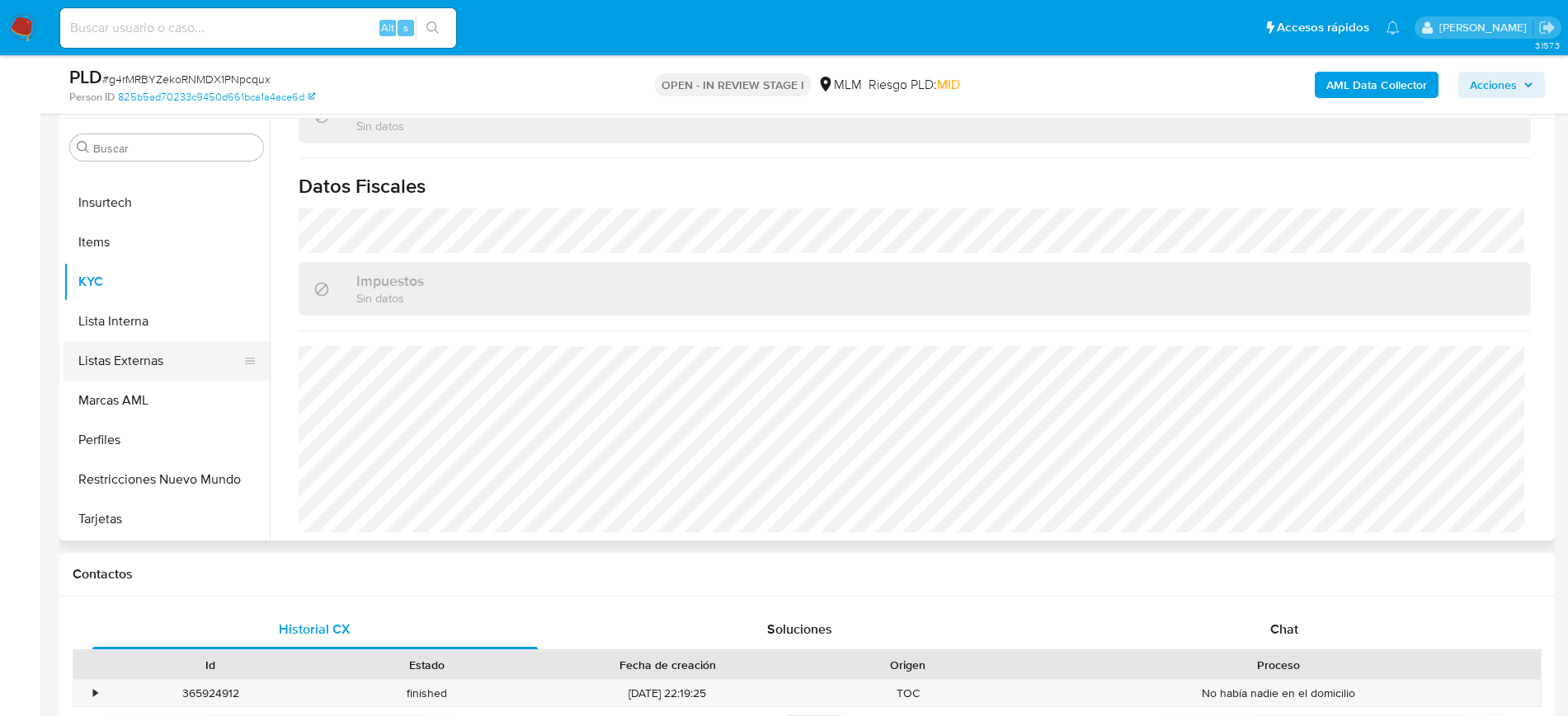
click at [139, 352] on button "Listas Externas" at bounding box center [159, 361] width 193 height 40
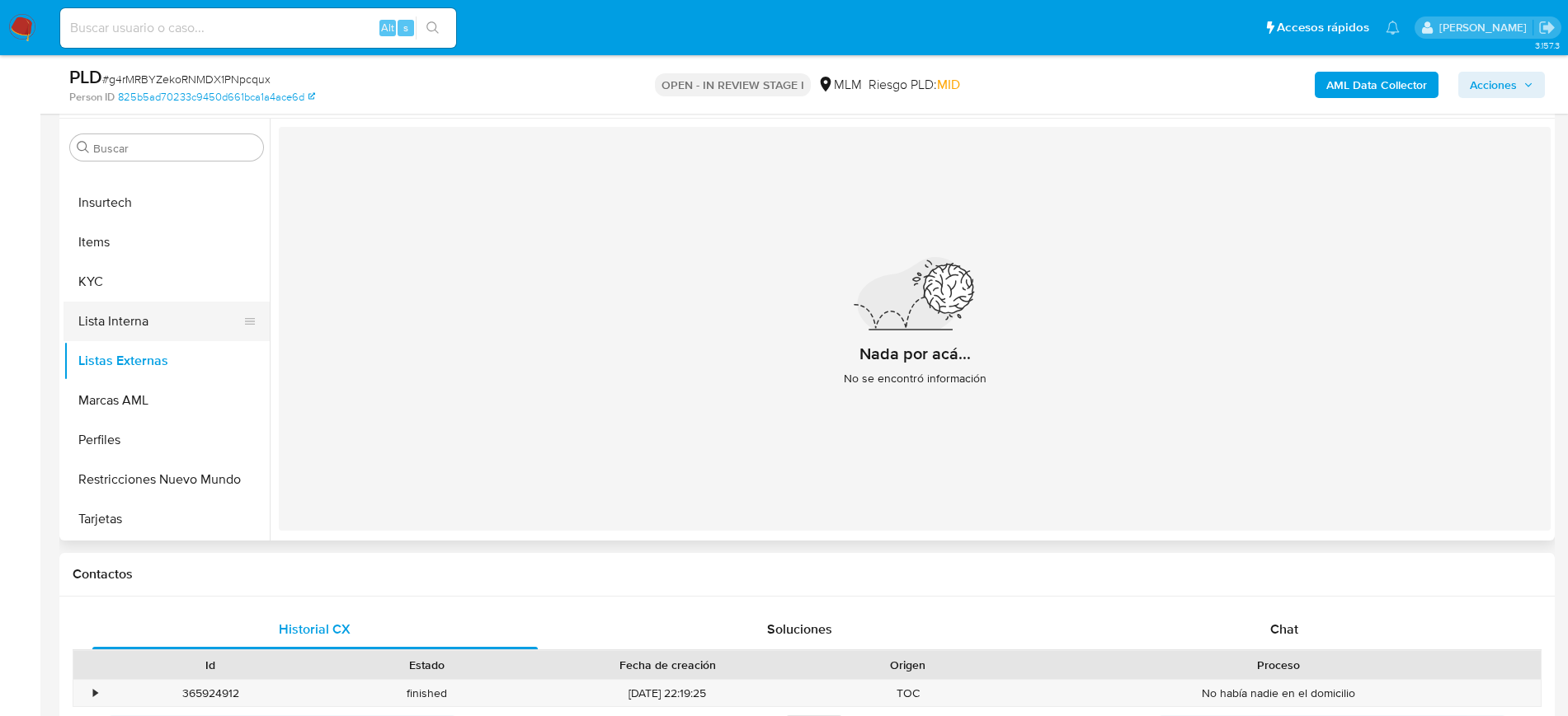
scroll to position [388, 0]
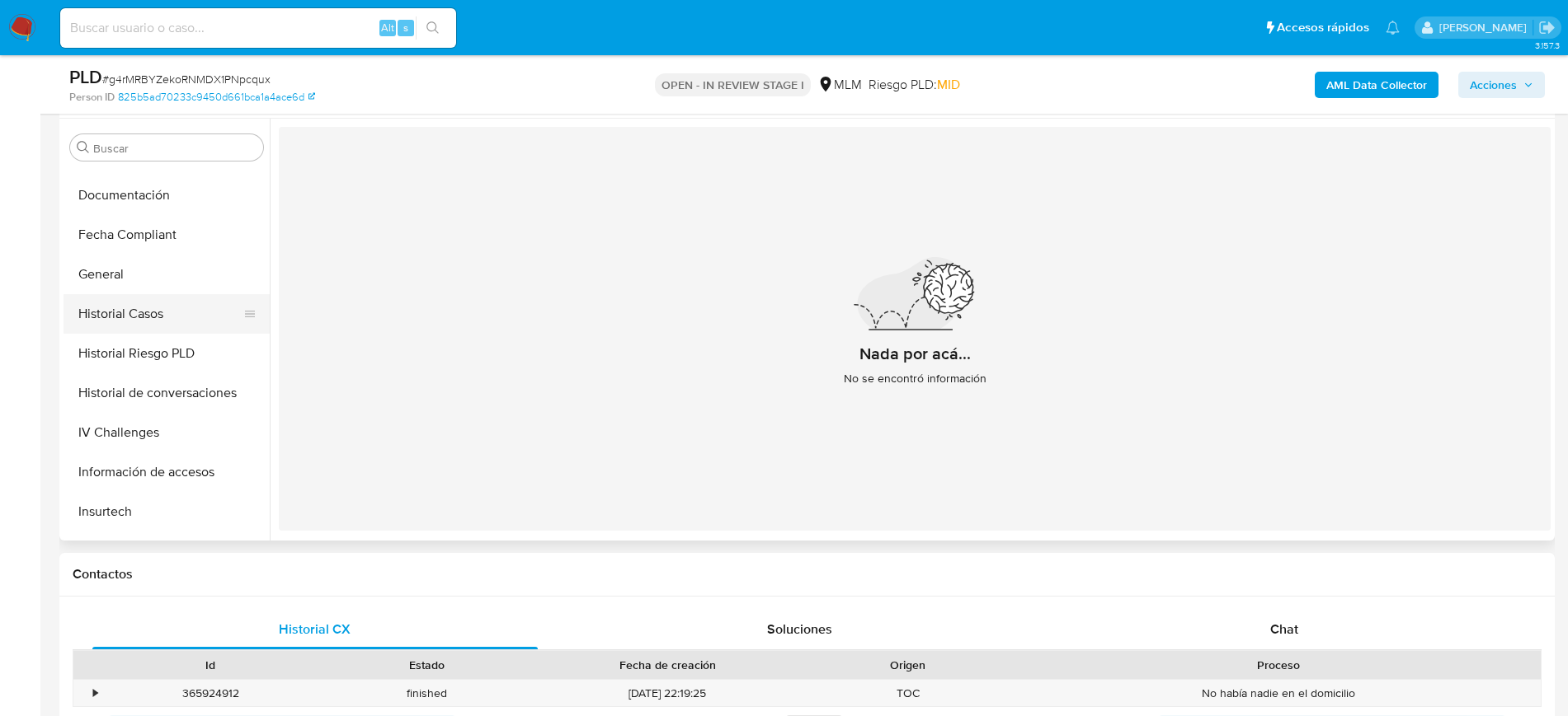
click at [158, 301] on button "Historial Casos" at bounding box center [159, 314] width 193 height 40
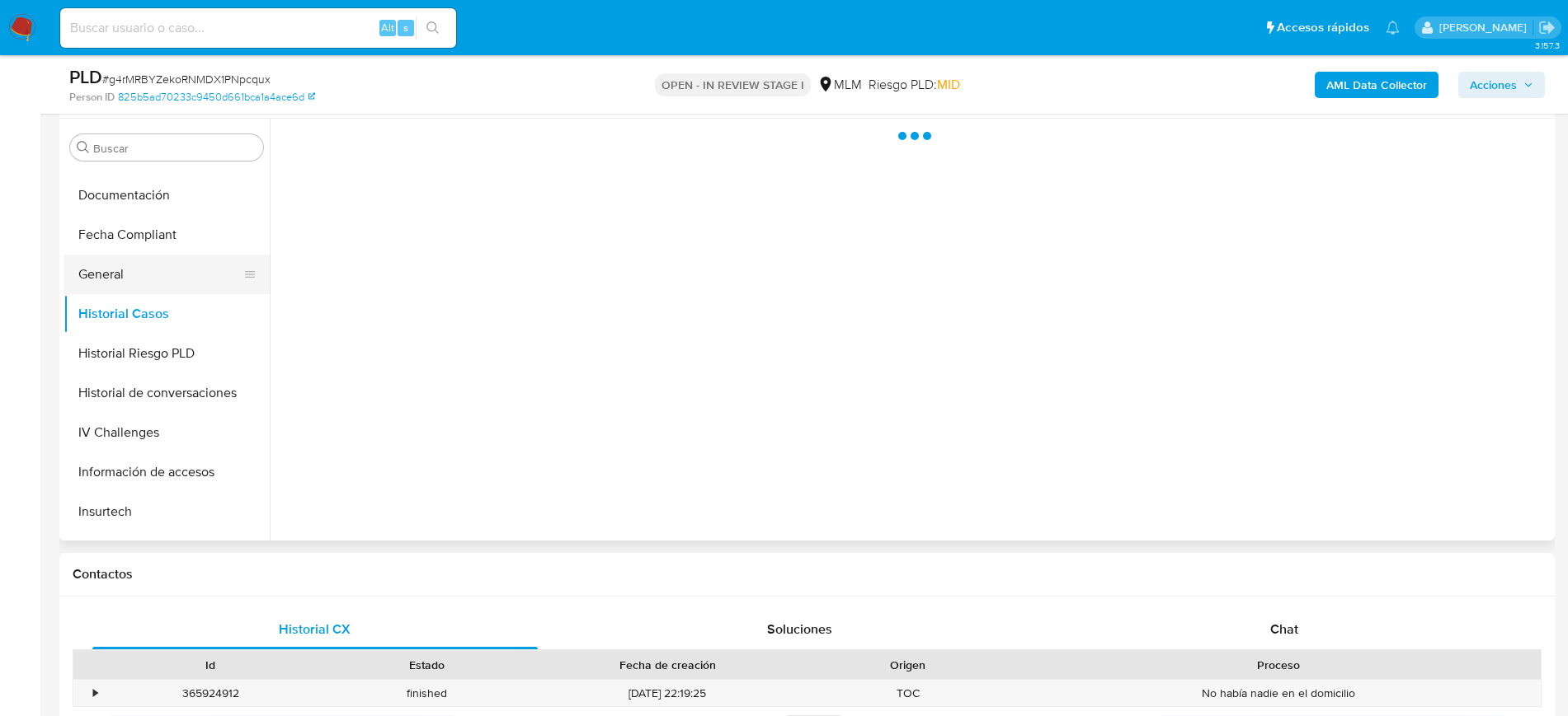
click at [142, 275] on button "General" at bounding box center [159, 274] width 193 height 40
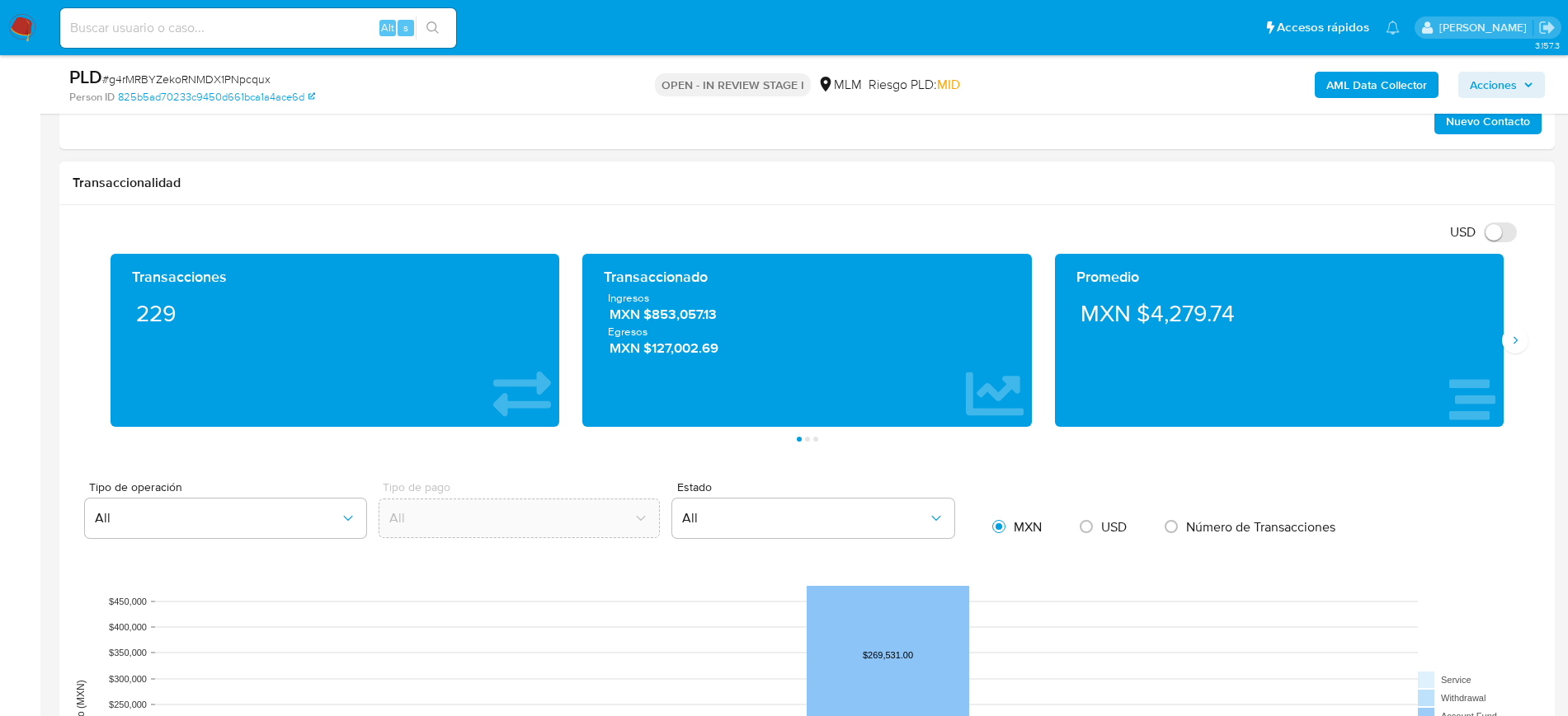
scroll to position [927, 0]
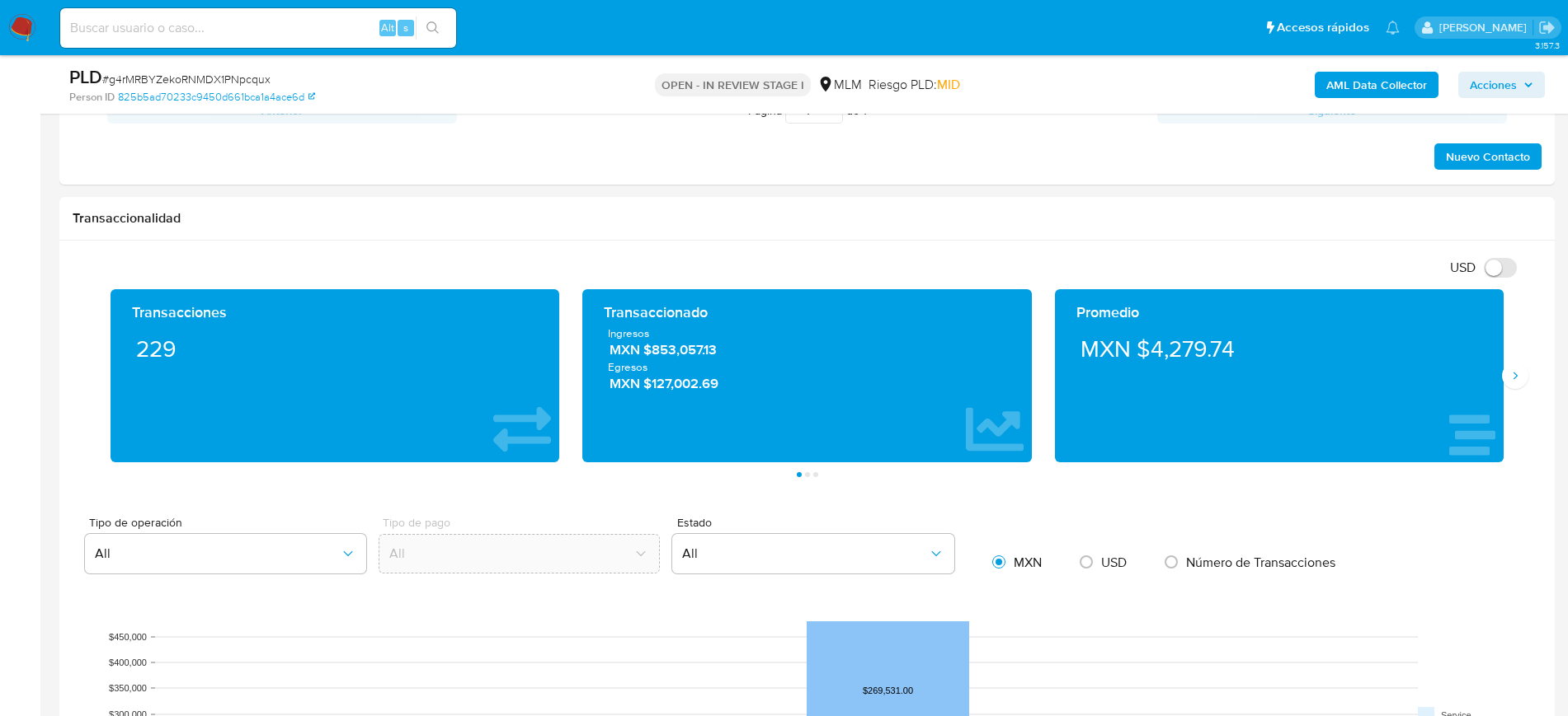
drag, startPoint x: 1517, startPoint y: 370, endPoint x: 1561, endPoint y: 420, distance: 66.6
click at [1517, 370] on icon "Siguiente" at bounding box center [1515, 376] width 13 height 13
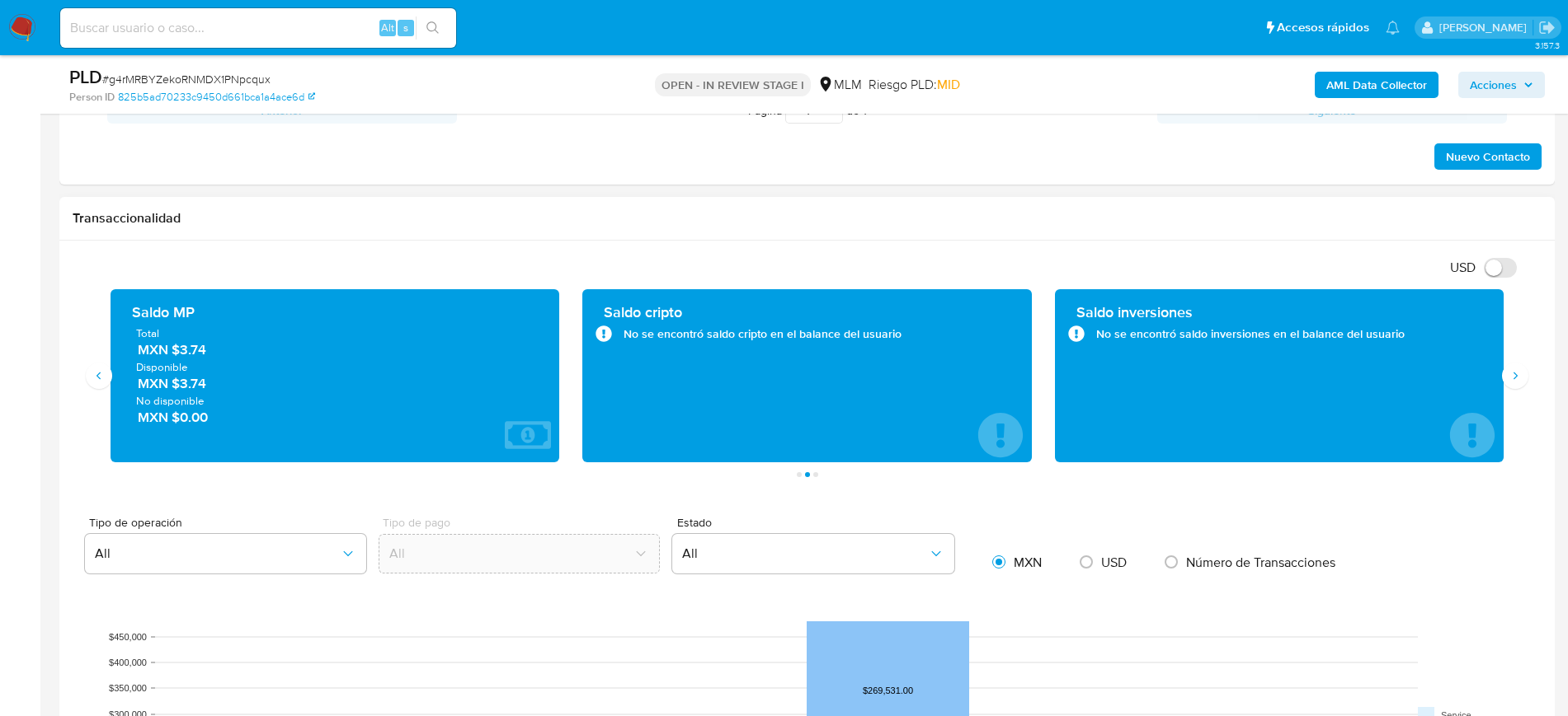
drag, startPoint x: 204, startPoint y: 350, endPoint x: 171, endPoint y: 356, distance: 33.5
click at [171, 356] on span "MXN $3.74" at bounding box center [336, 351] width 396 height 19
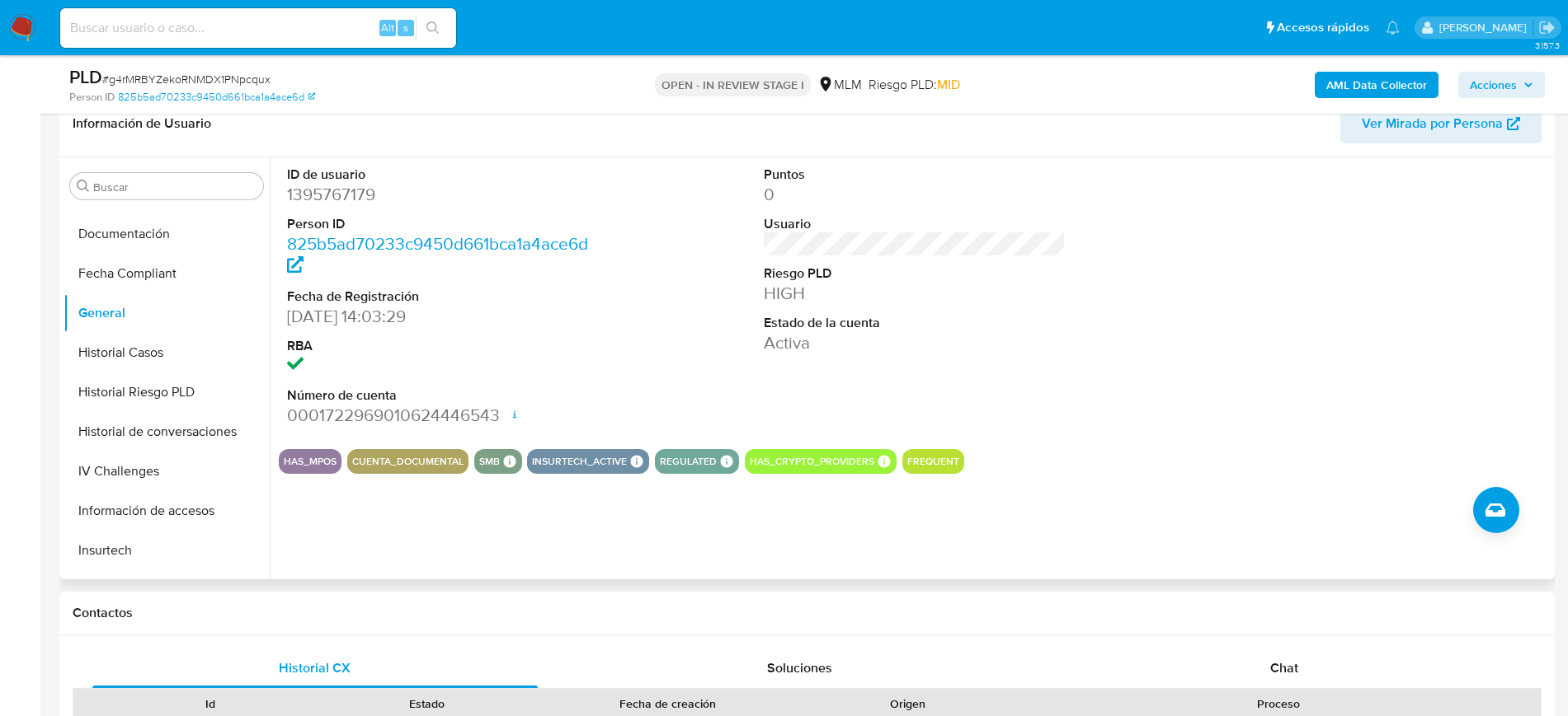
scroll to position [103, 0]
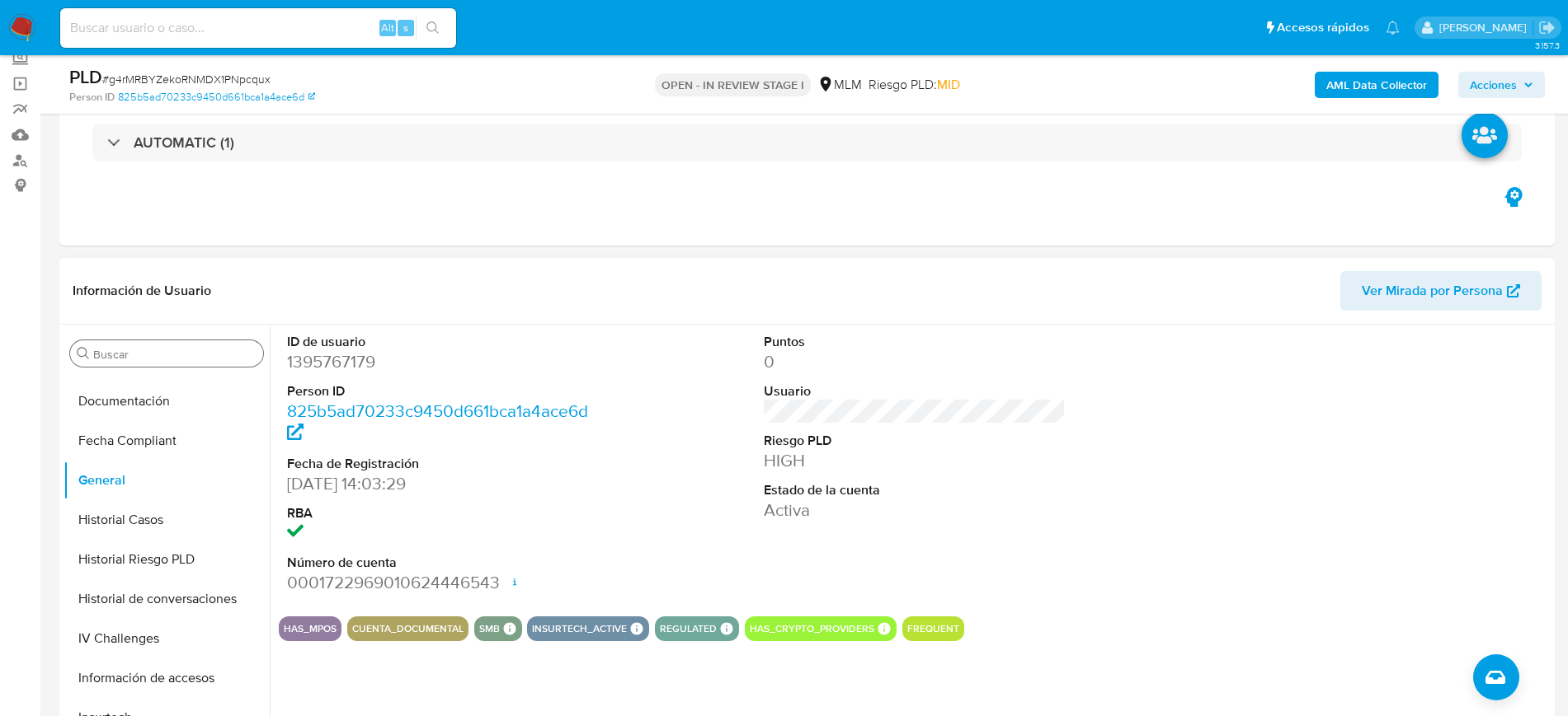
click at [167, 358] on input "Buscar" at bounding box center [175, 354] width 163 height 15
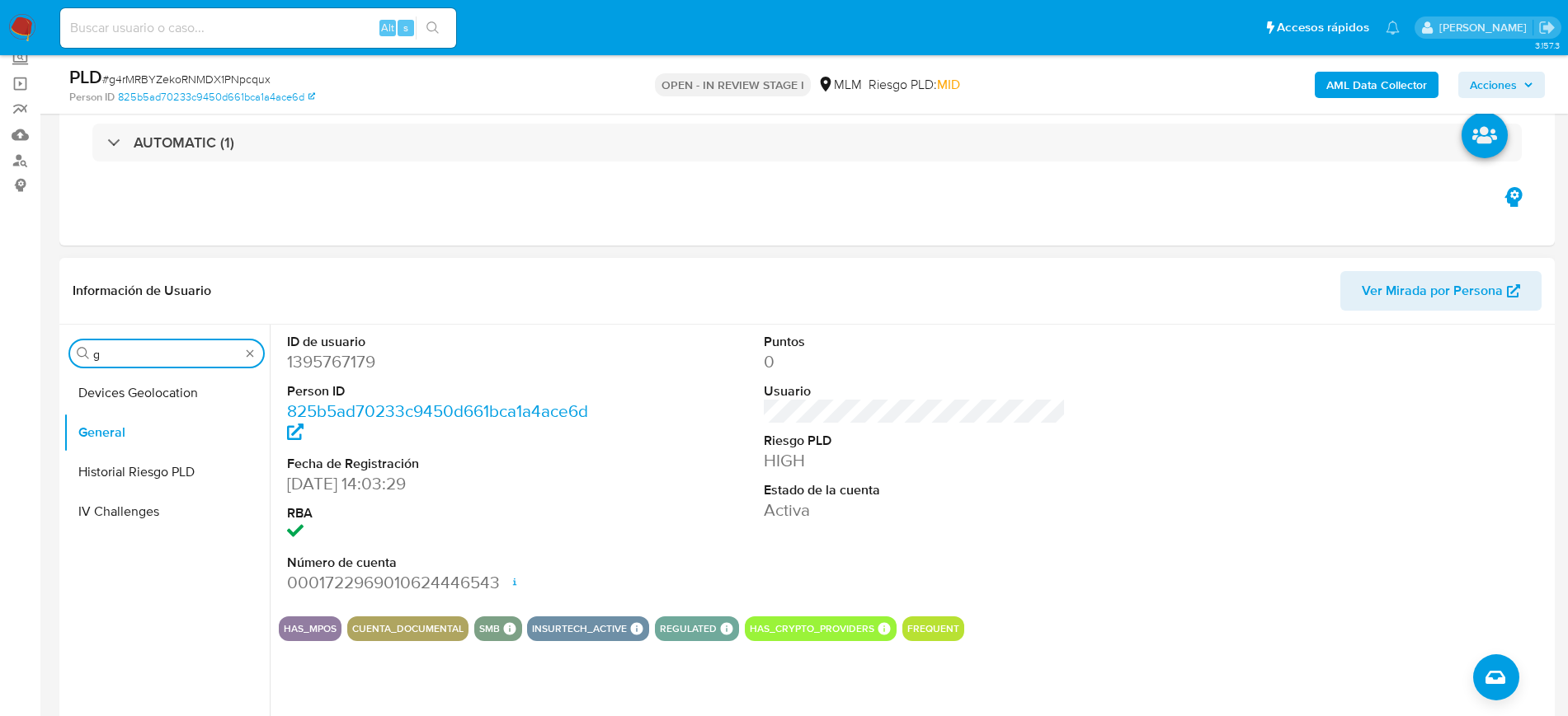
scroll to position [0, 0]
type input "geol"
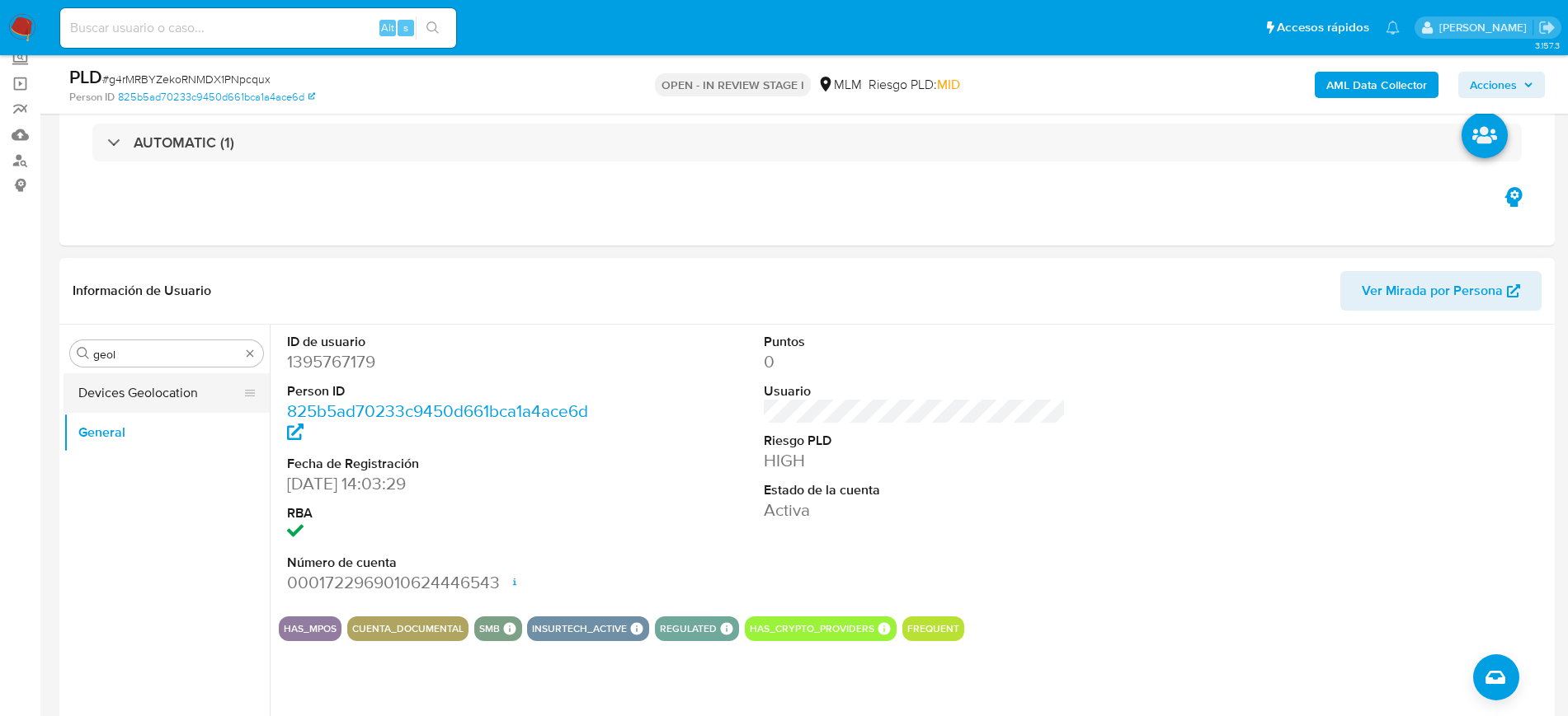
click at [178, 379] on button "Devices Geolocation" at bounding box center [159, 393] width 193 height 40
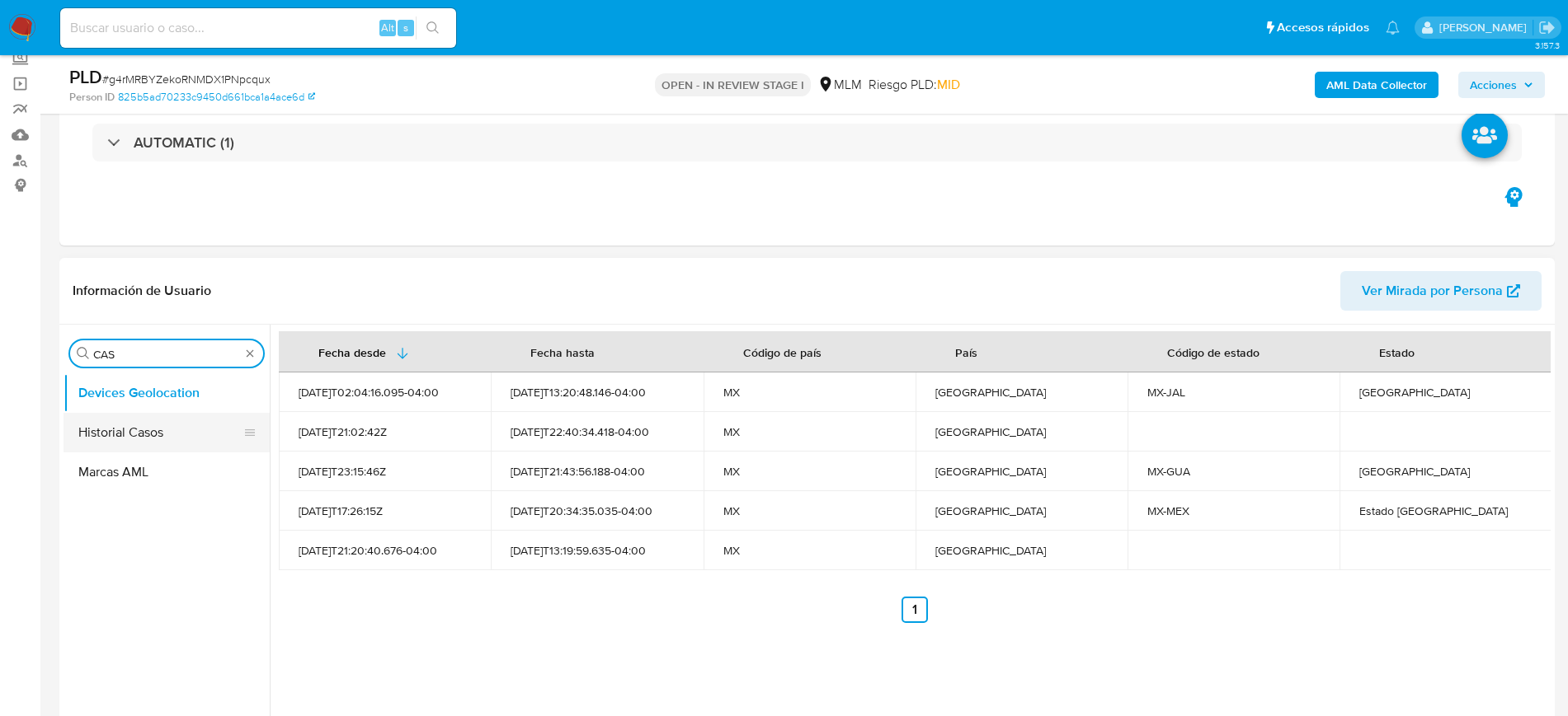
type input "CAS"
click at [151, 439] on button "Historial Casos" at bounding box center [166, 432] width 206 height 40
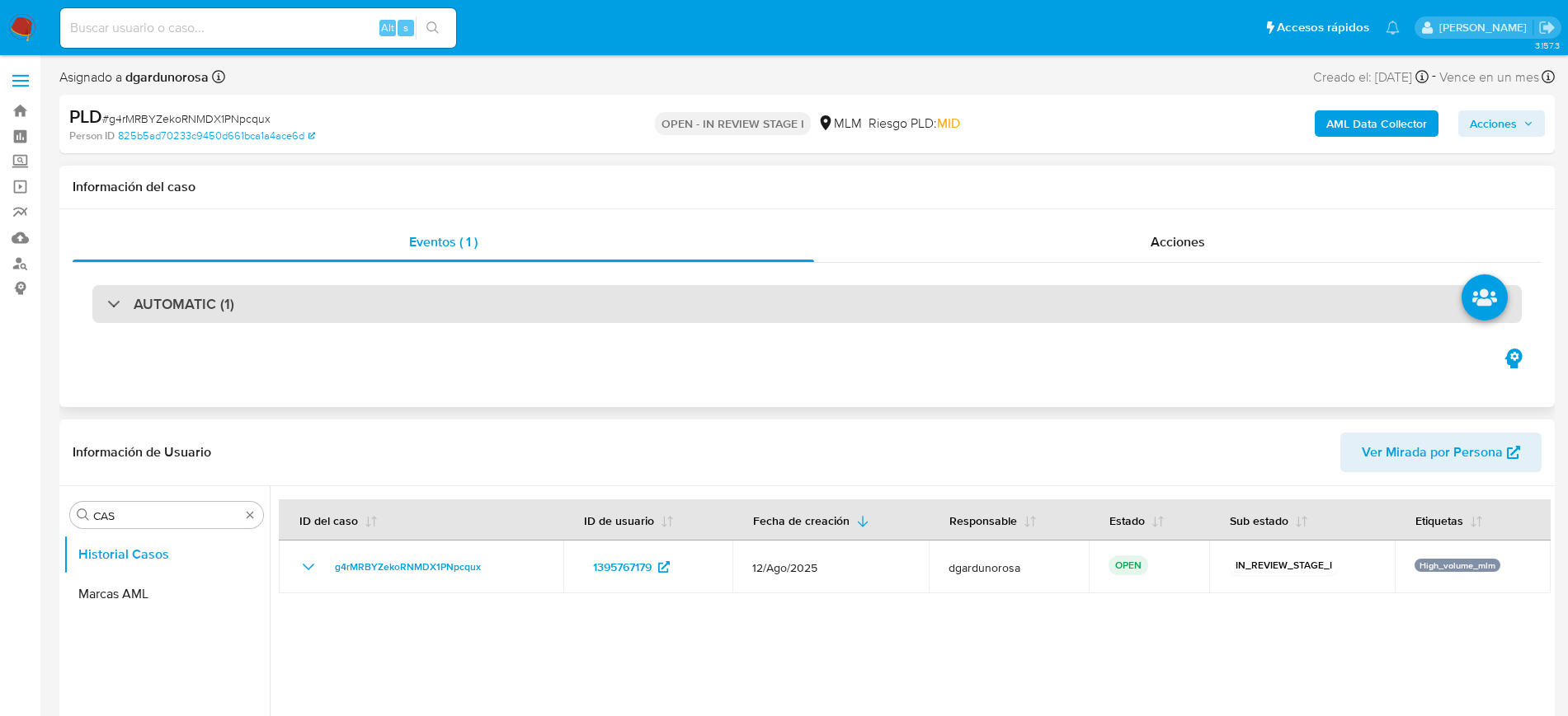
click at [502, 320] on div "AUTOMATIC (1)" at bounding box center [807, 304] width 1429 height 38
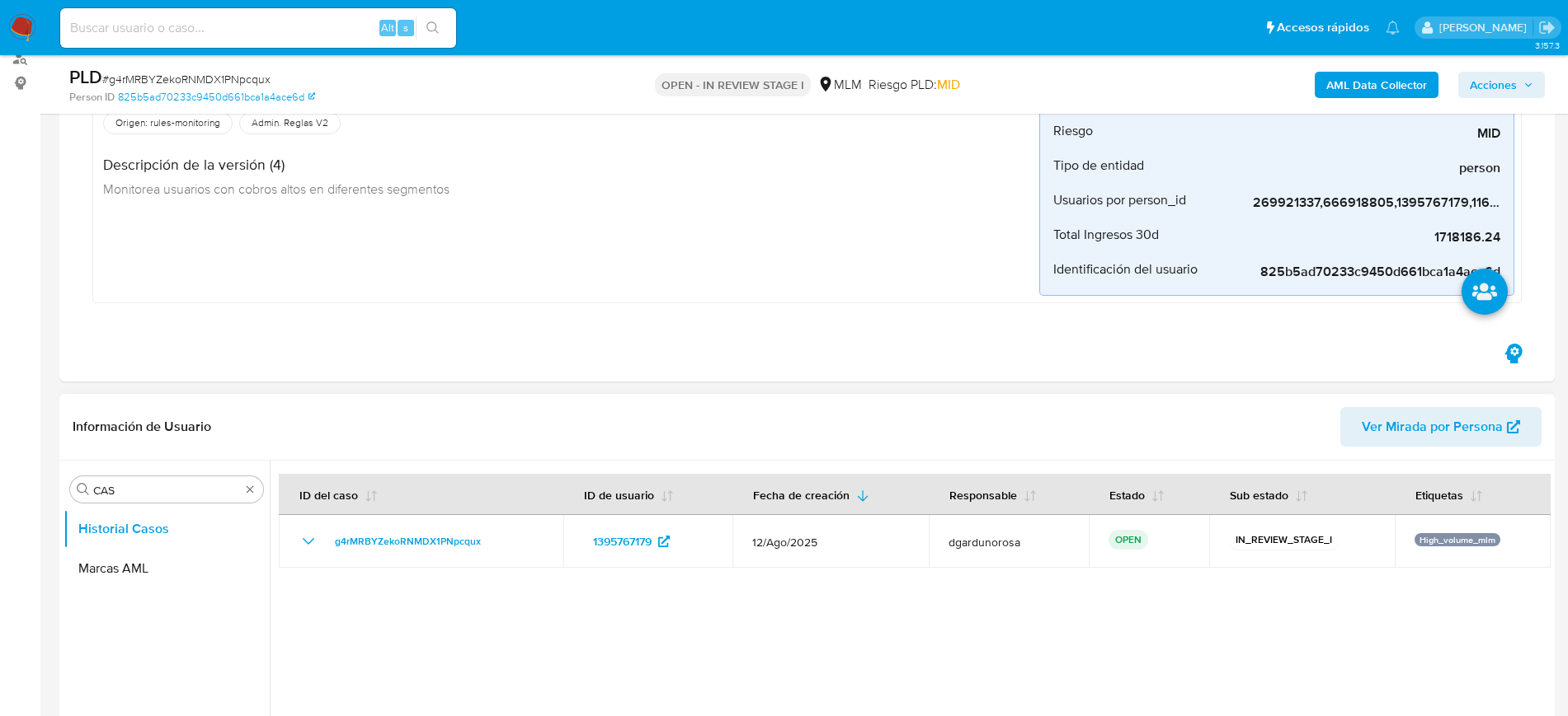
scroll to position [309, 0]
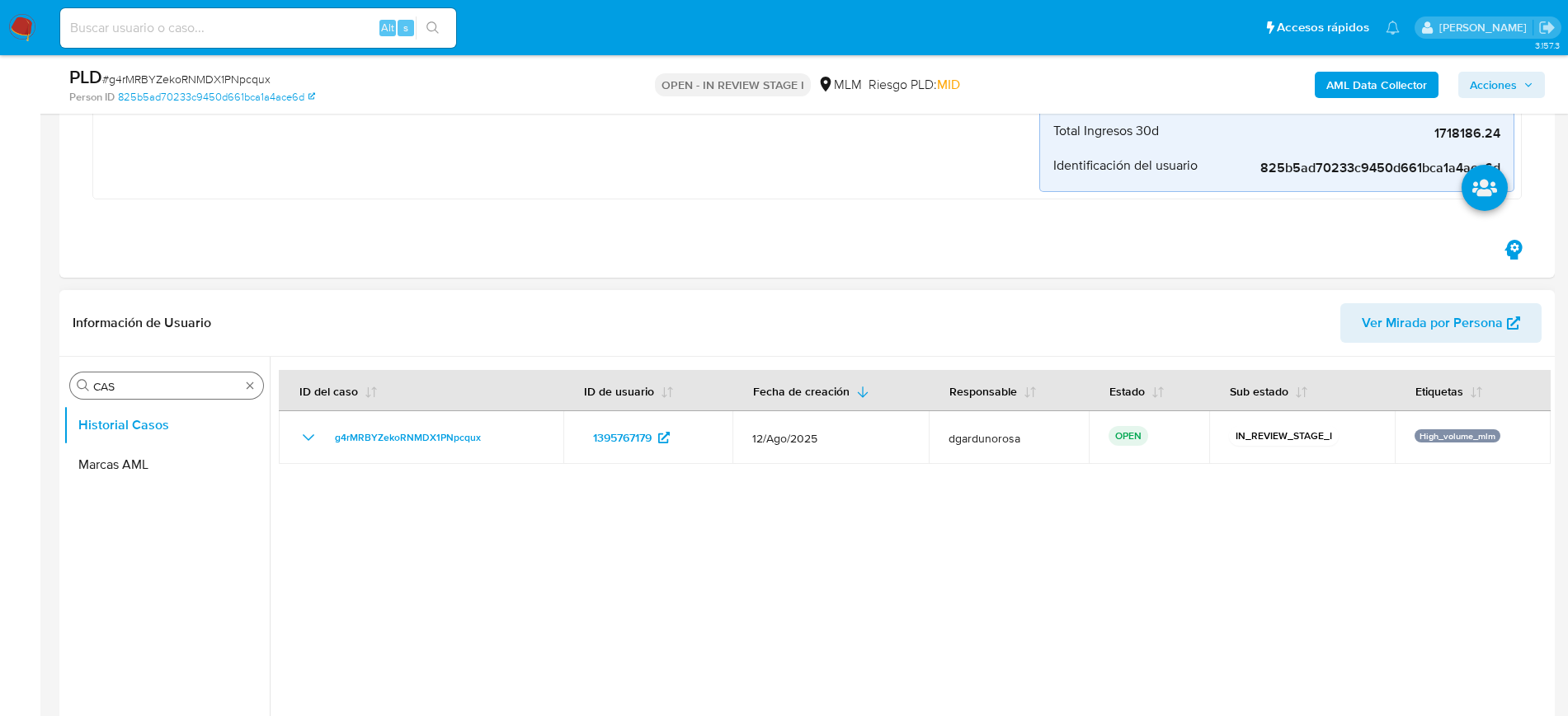
click at [252, 393] on div "Buscar CAS" at bounding box center [166, 385] width 193 height 26
click at [245, 378] on div "Buscar CAS" at bounding box center [166, 385] width 193 height 26
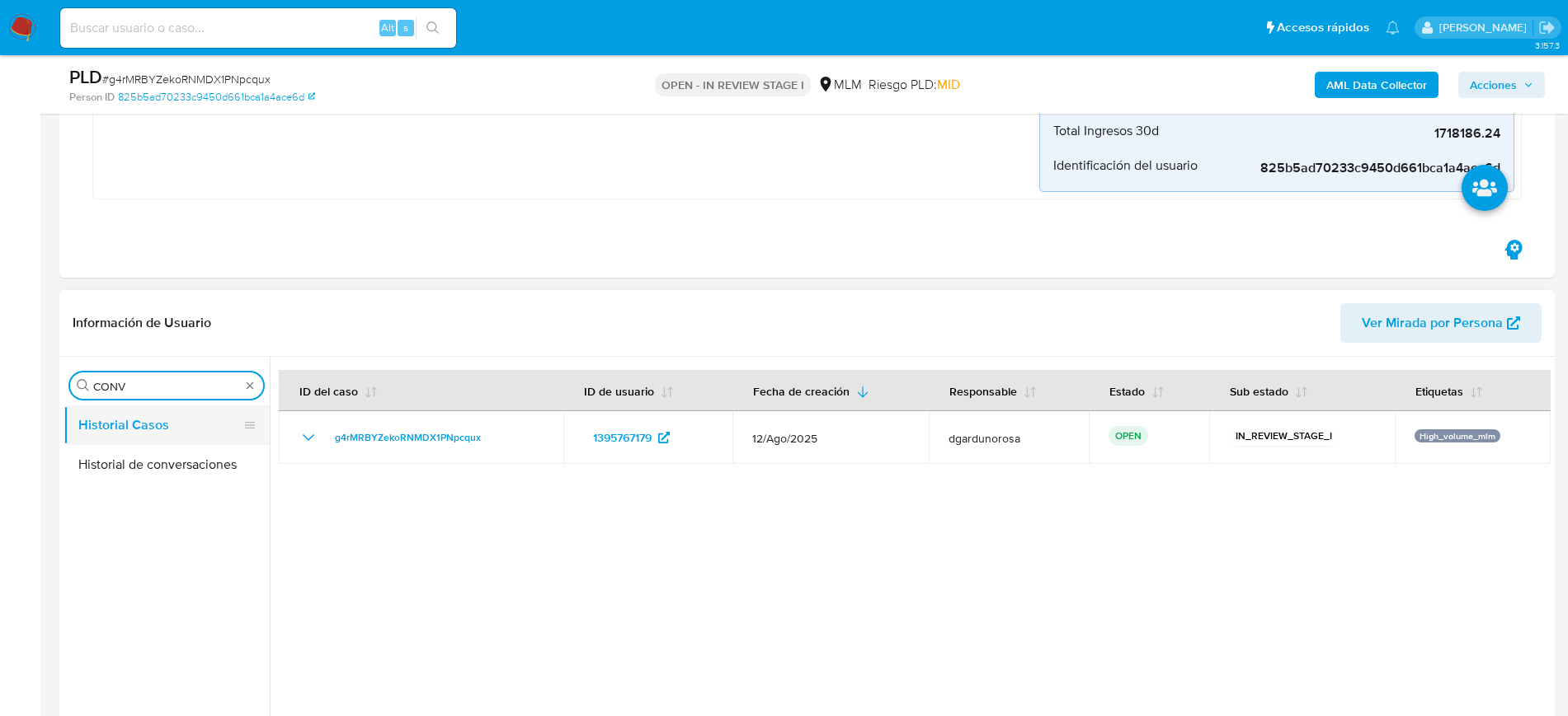
type input "CONV"
click at [148, 443] on button "Historial Casos" at bounding box center [159, 425] width 193 height 40
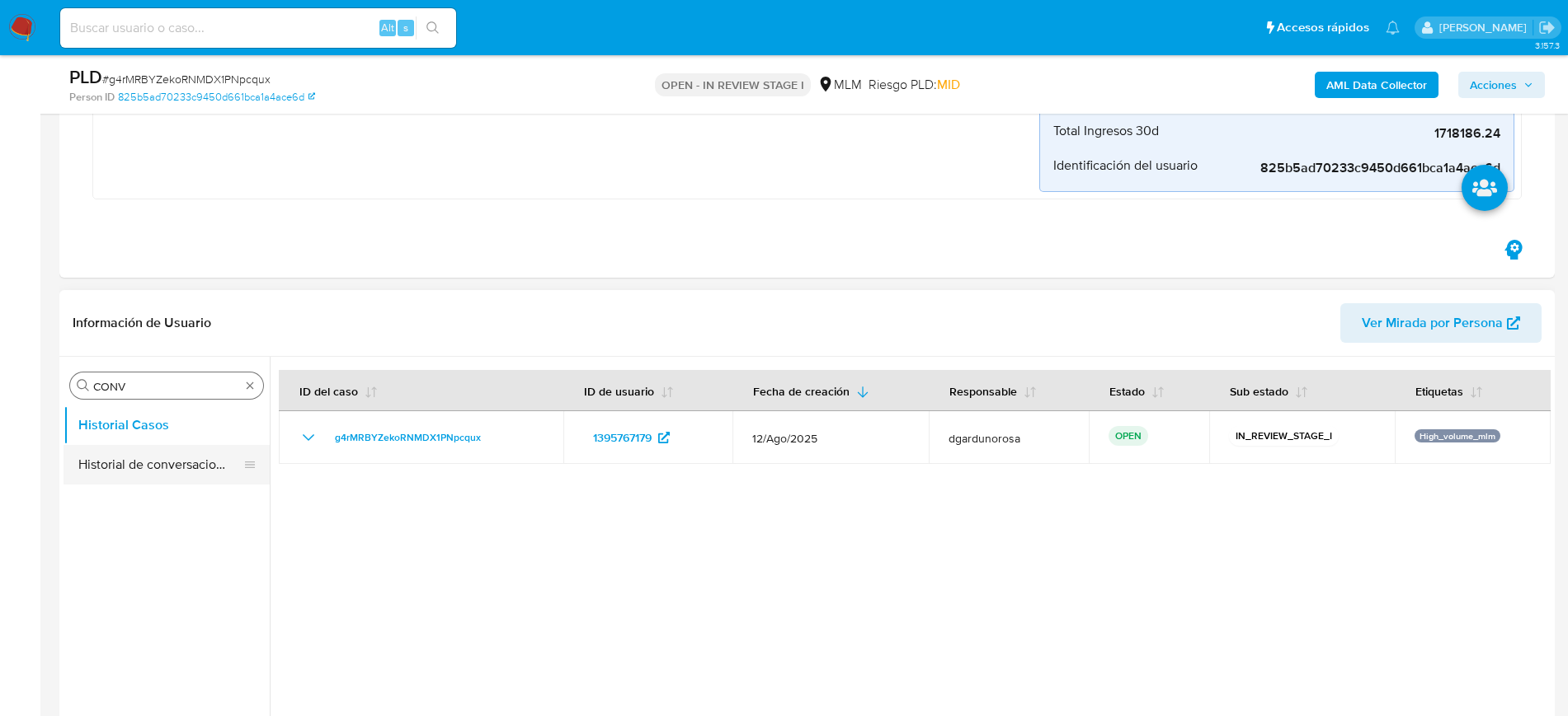
click at [157, 463] on button "Historial de conversaciones" at bounding box center [159, 464] width 193 height 40
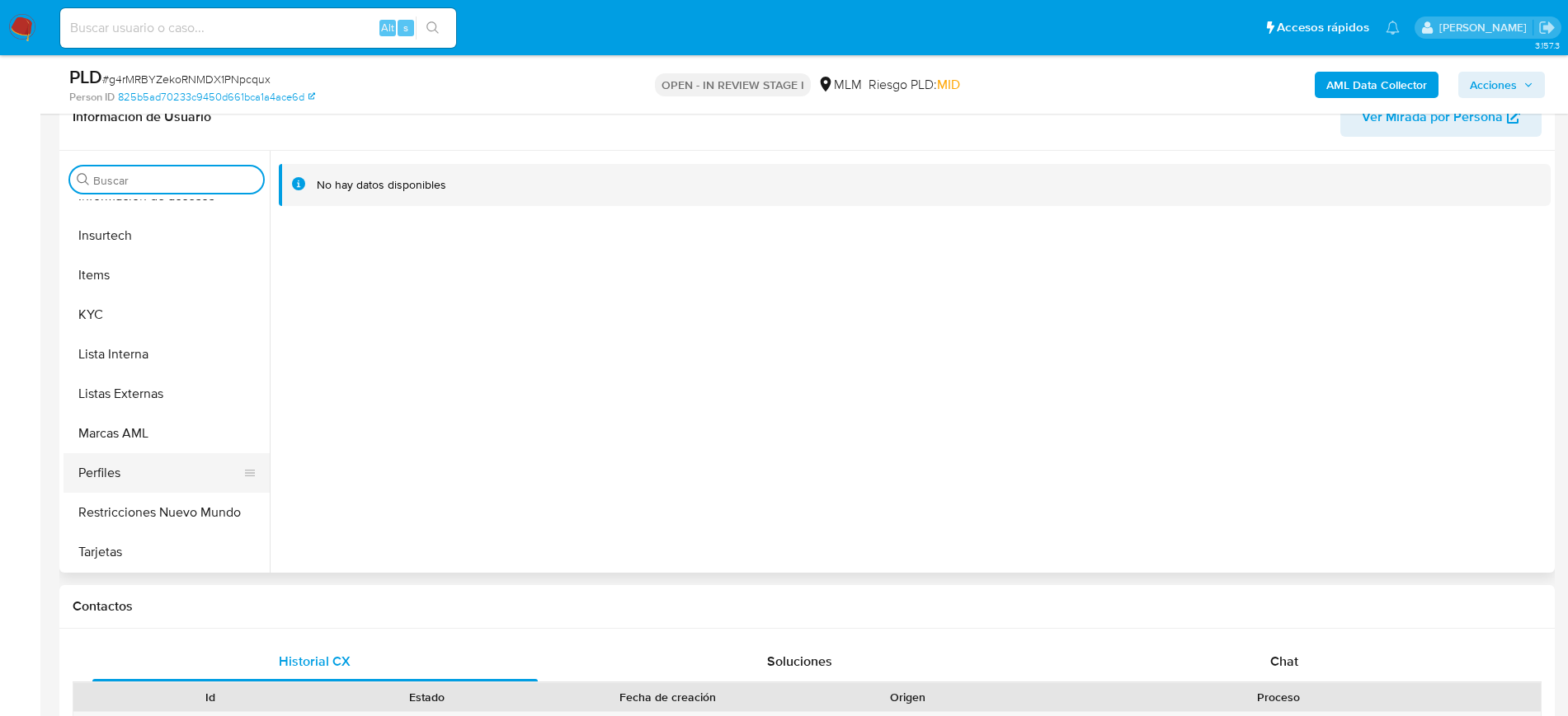
scroll to position [697, 0]
click at [111, 321] on button "KYC" at bounding box center [159, 314] width 193 height 40
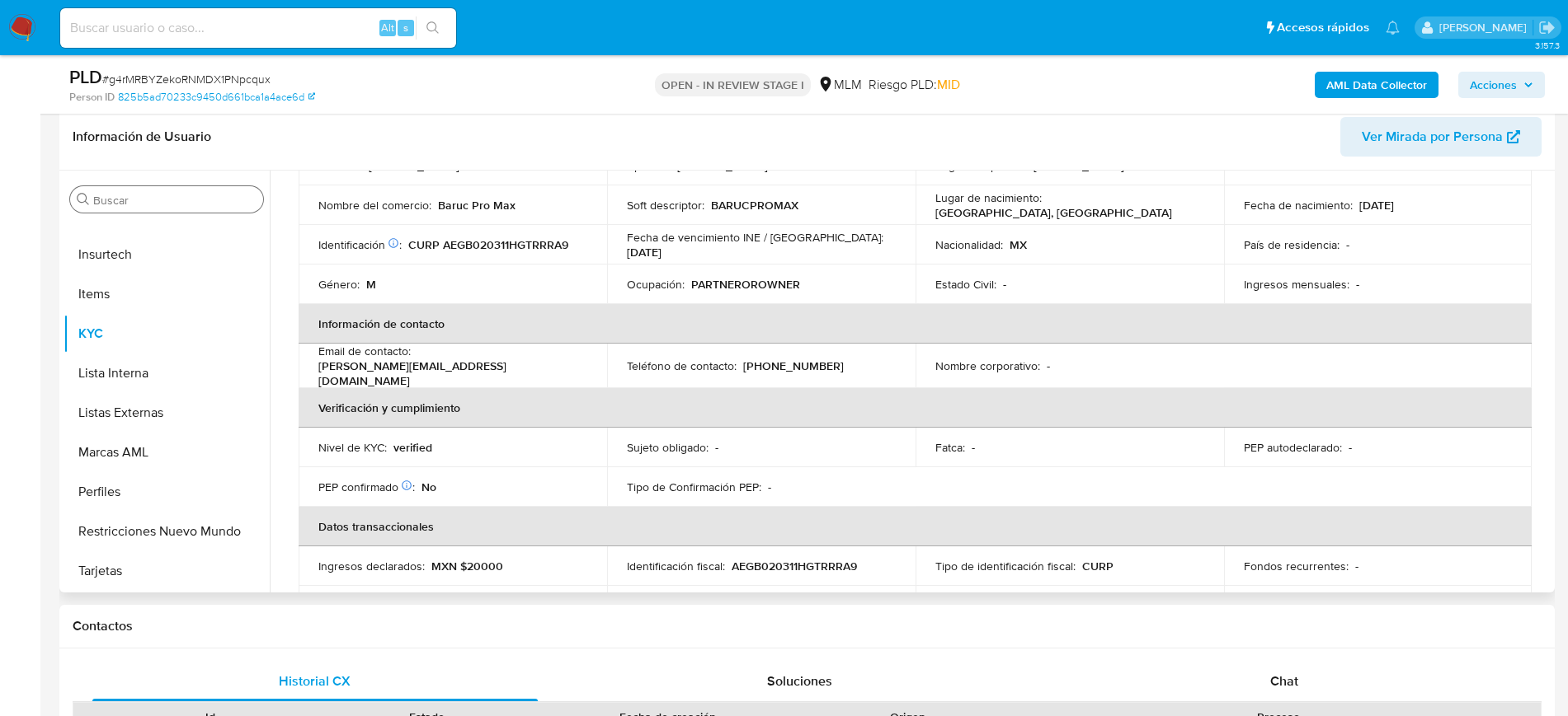
scroll to position [180, 0]
click at [795, 362] on p "(477) 8653038" at bounding box center [794, 369] width 101 height 15
copy p "8653038"
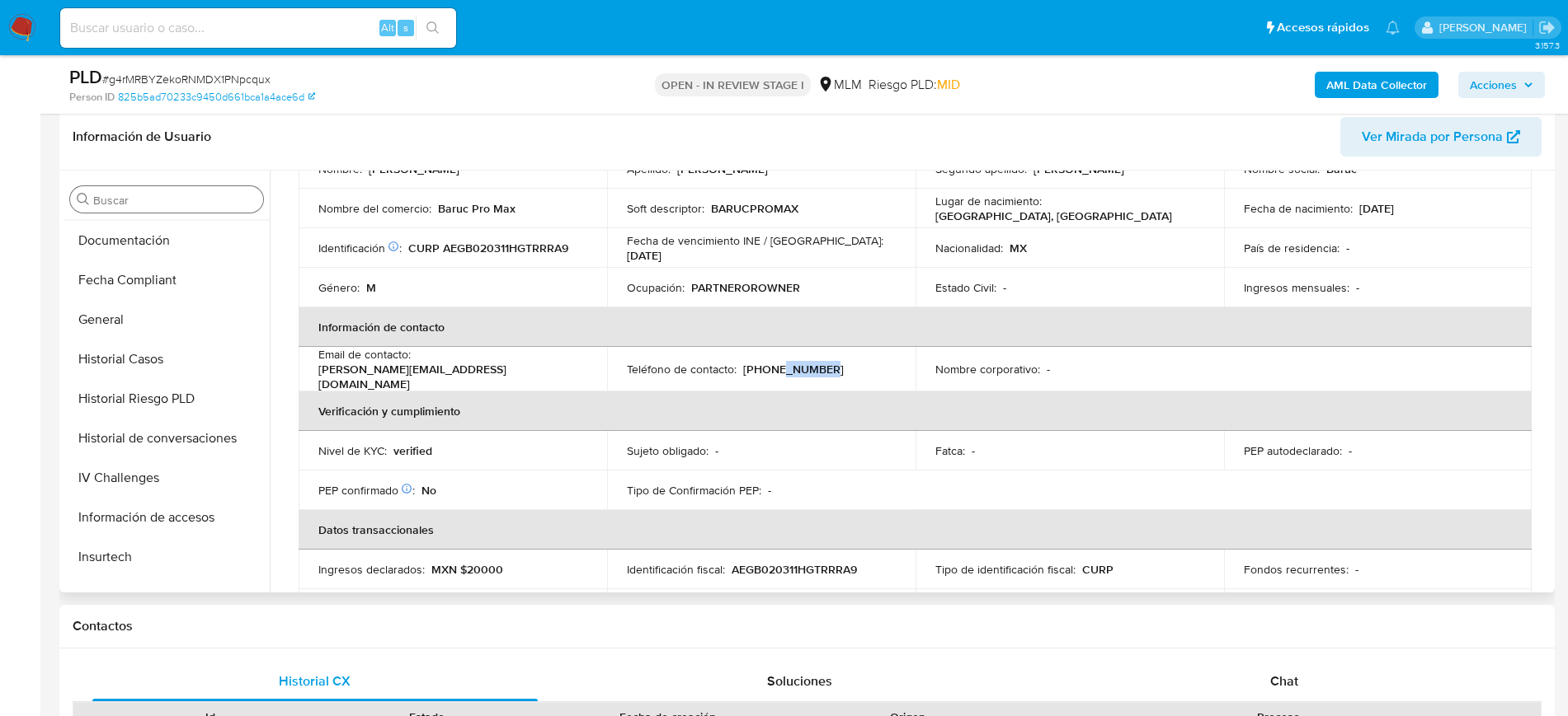
scroll to position [388, 0]
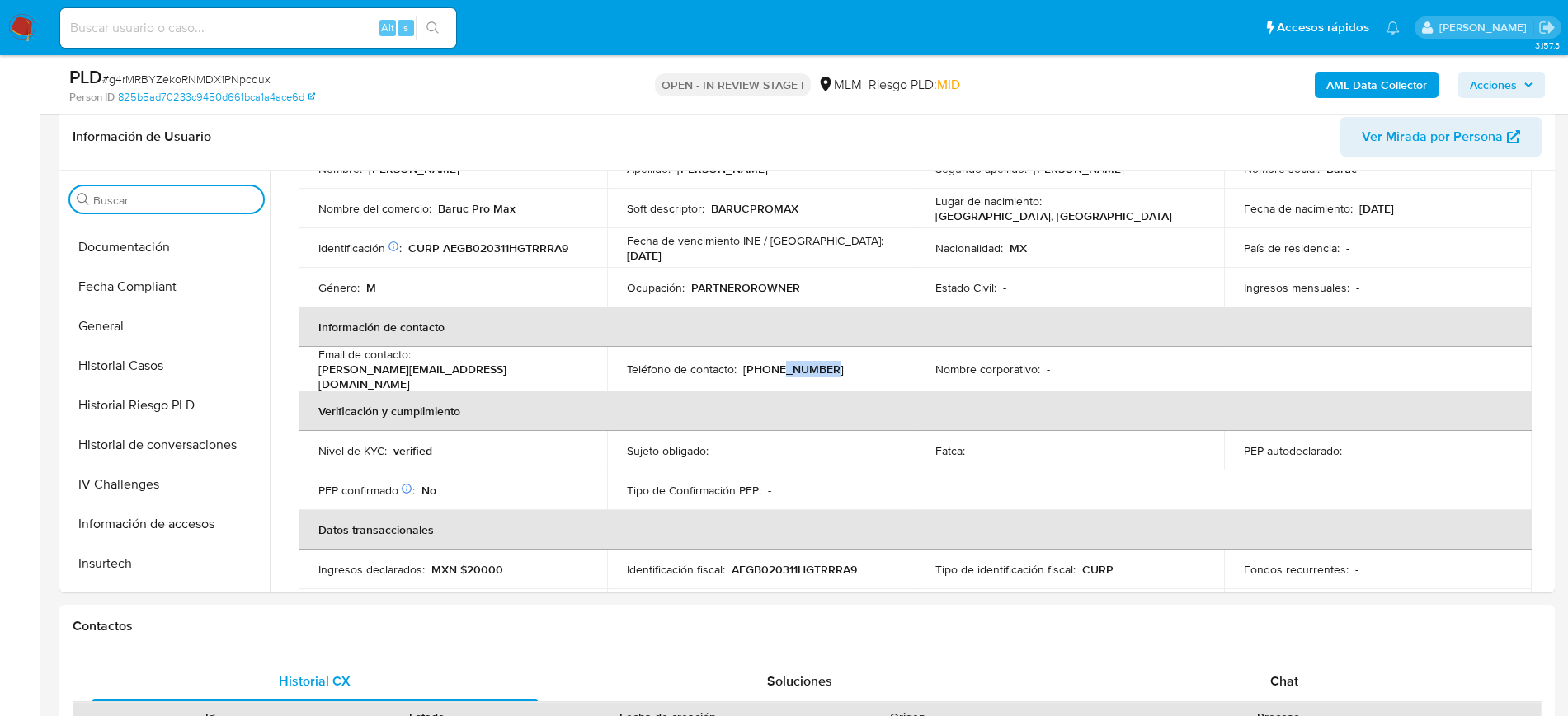
click at [146, 196] on input "Buscar" at bounding box center [175, 200] width 163 height 15
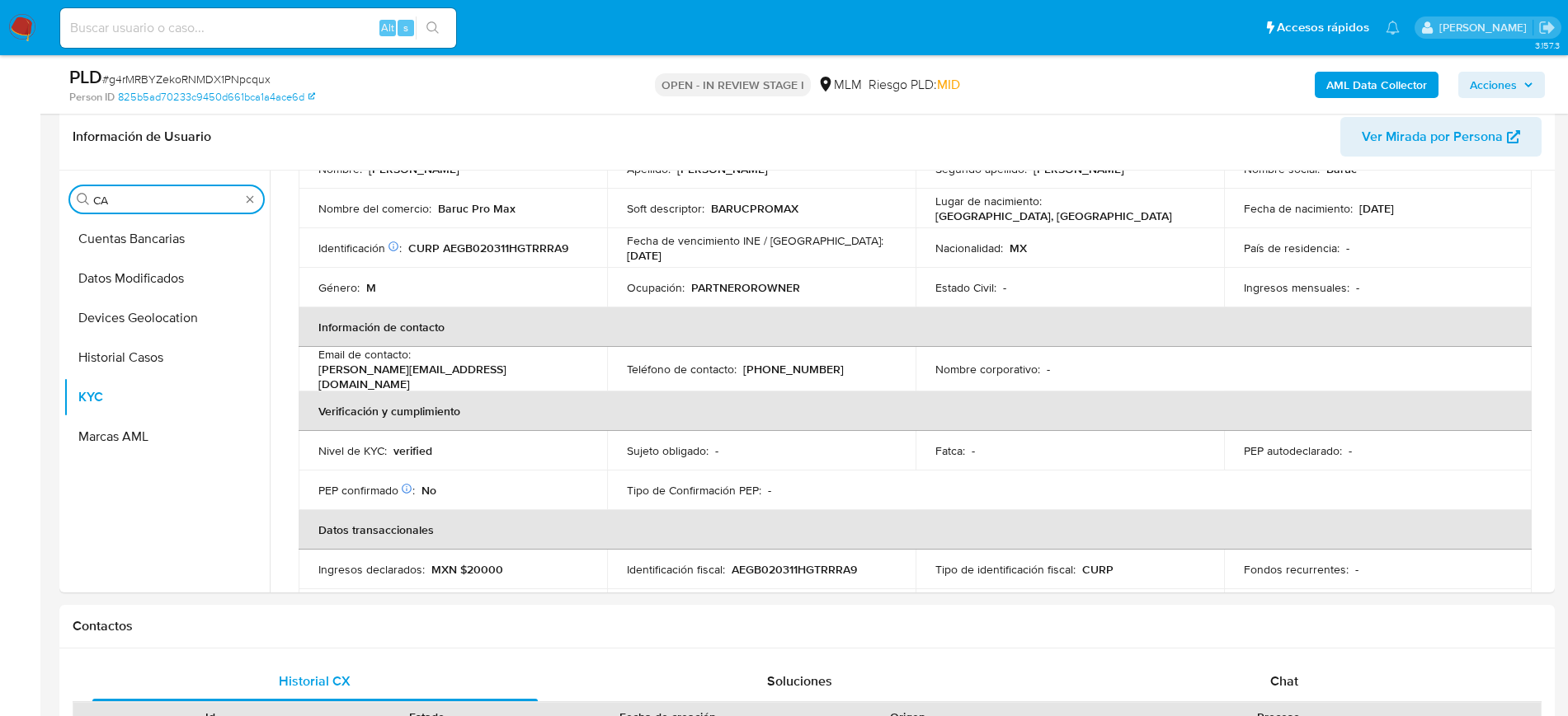
scroll to position [0, 0]
type input "CAS"
click at [146, 243] on button "Historial Casos" at bounding box center [159, 239] width 193 height 40
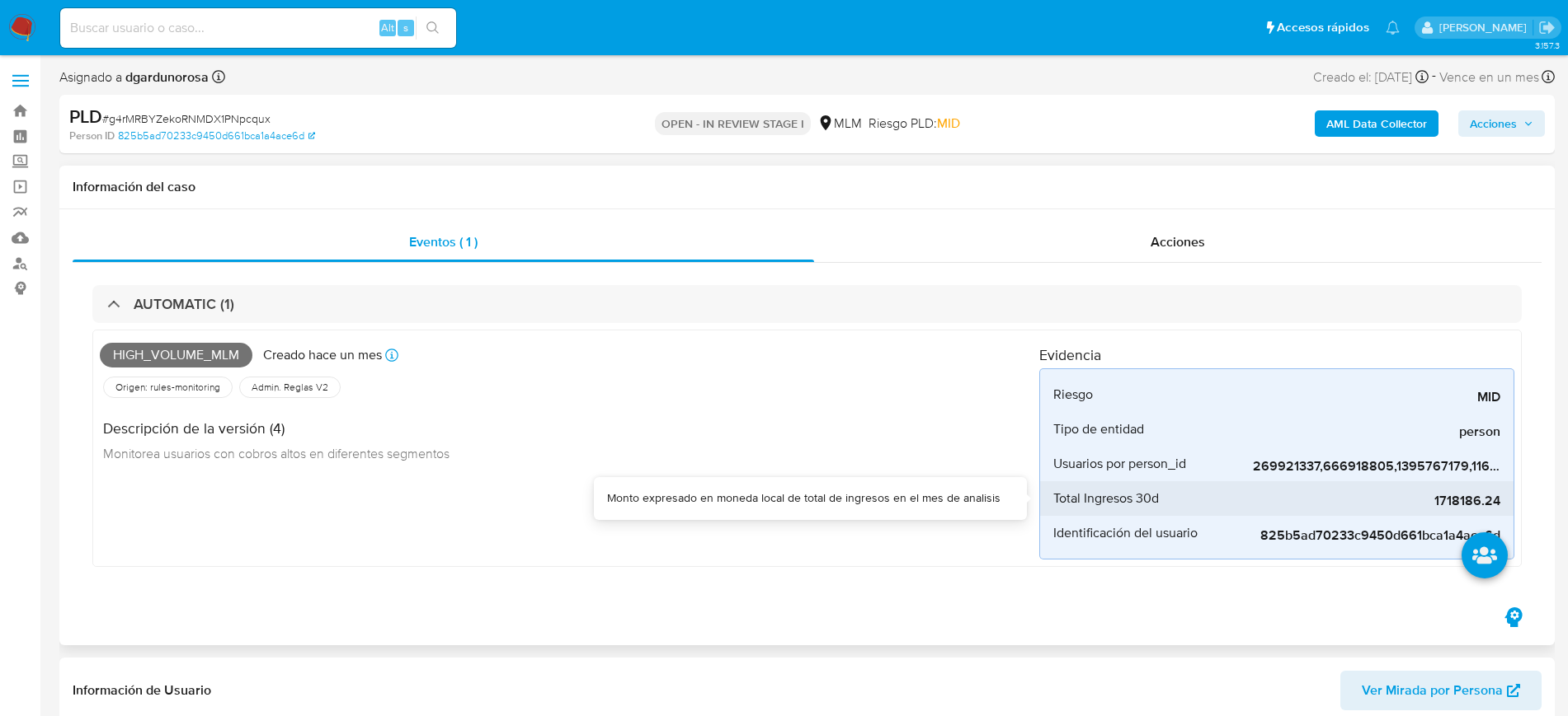
click at [1448, 503] on span "1718186.24" at bounding box center [1376, 501] width 247 height 17
click at [1448, 504] on span "1718186.24" at bounding box center [1376, 501] width 247 height 17
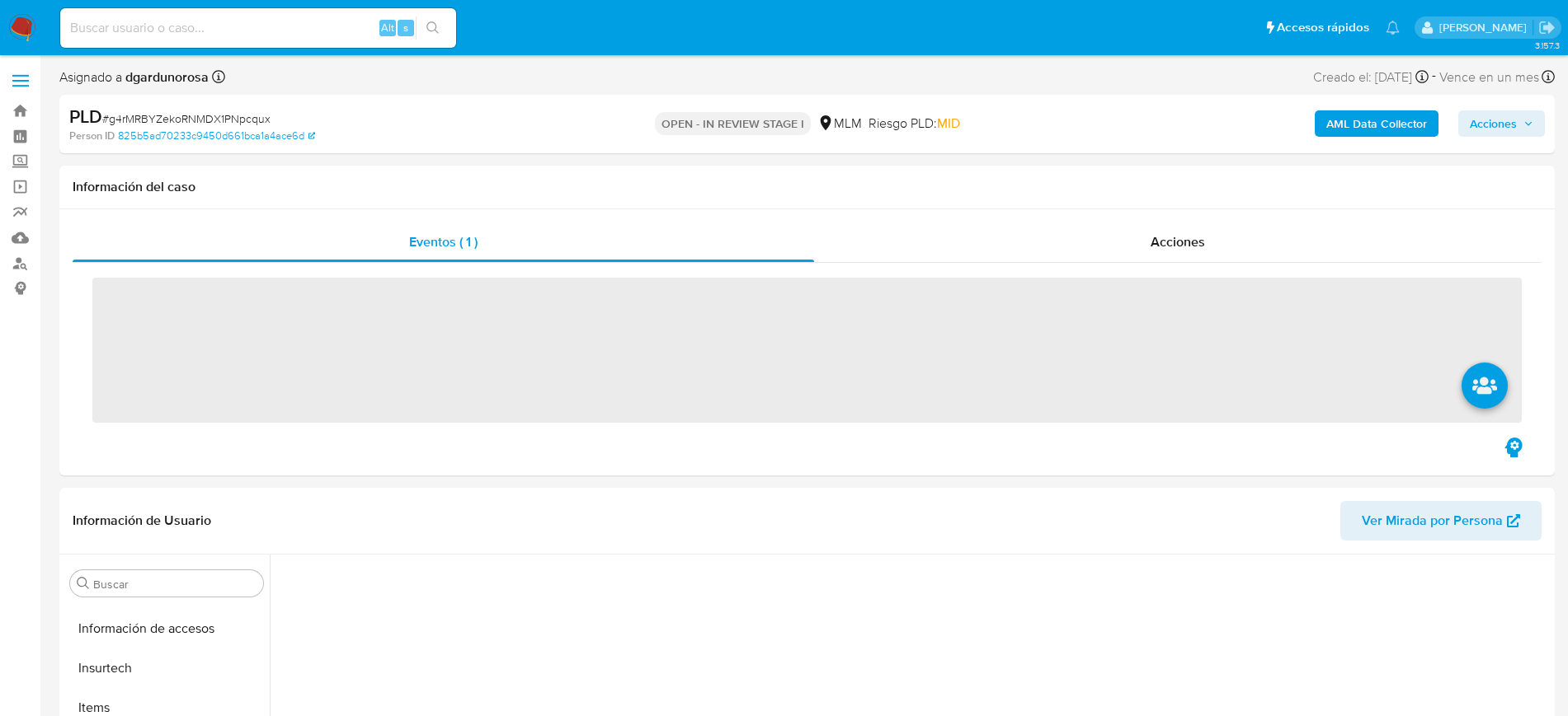
scroll to position [697, 0]
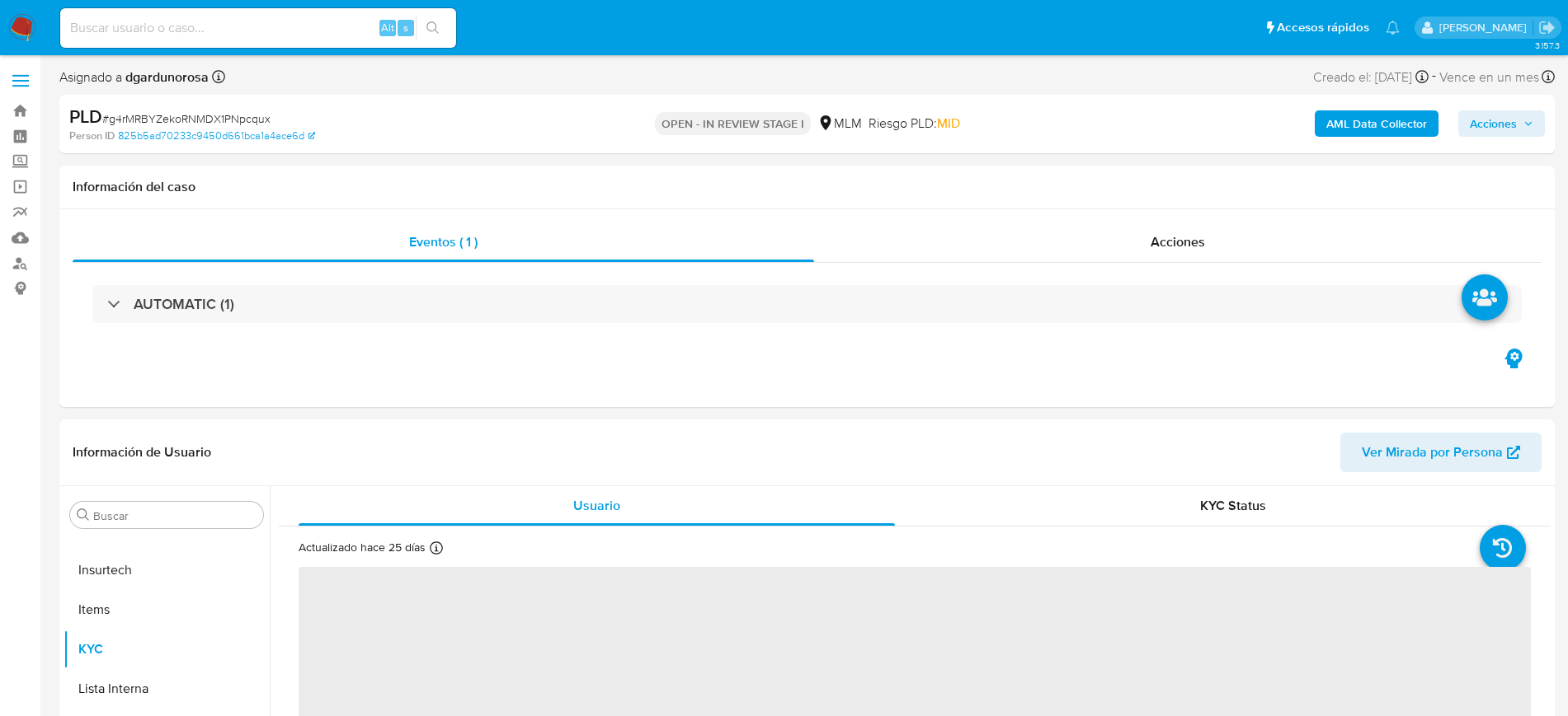
click at [261, 26] on input at bounding box center [258, 28] width 396 height 21
paste input "454198472"
type input "454198472"
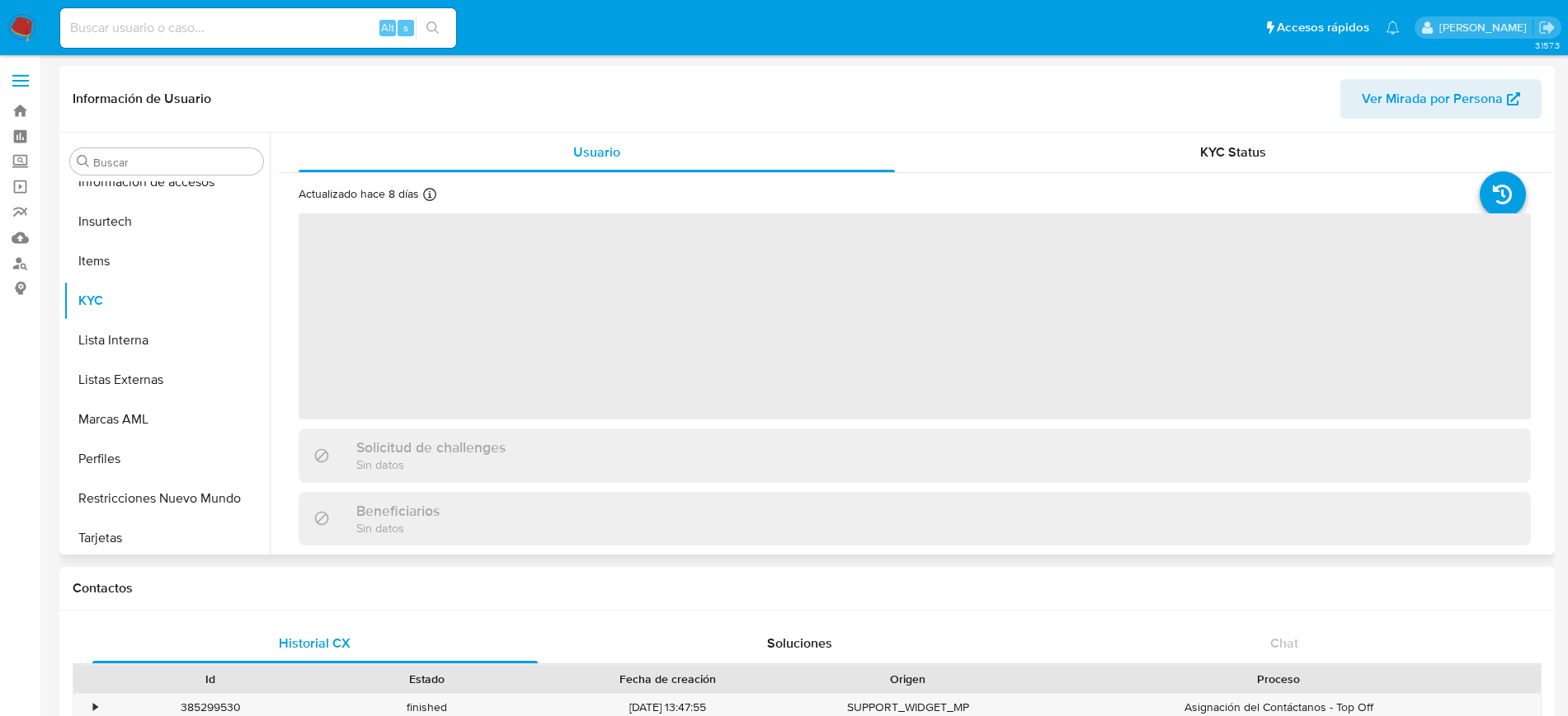
scroll to position [697, 0]
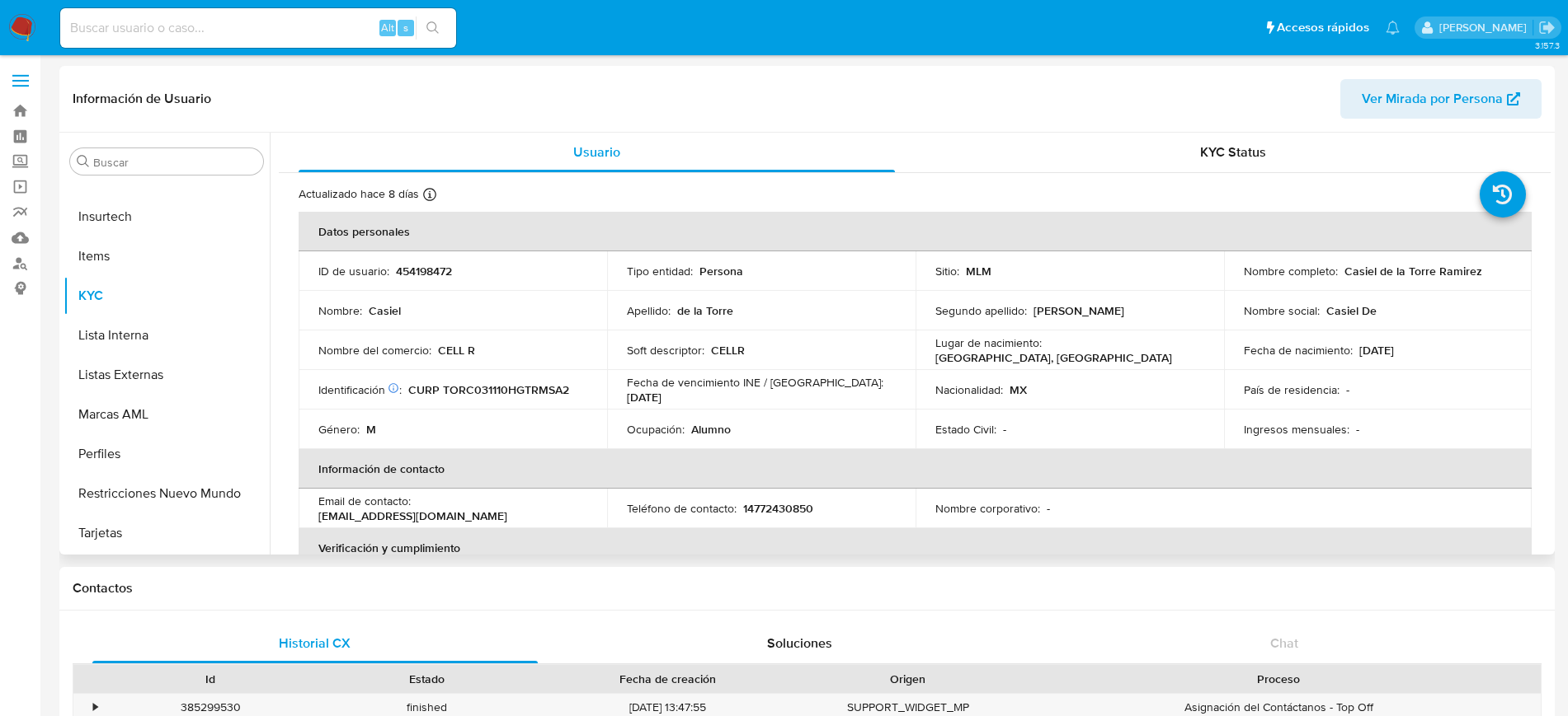
select select "10"
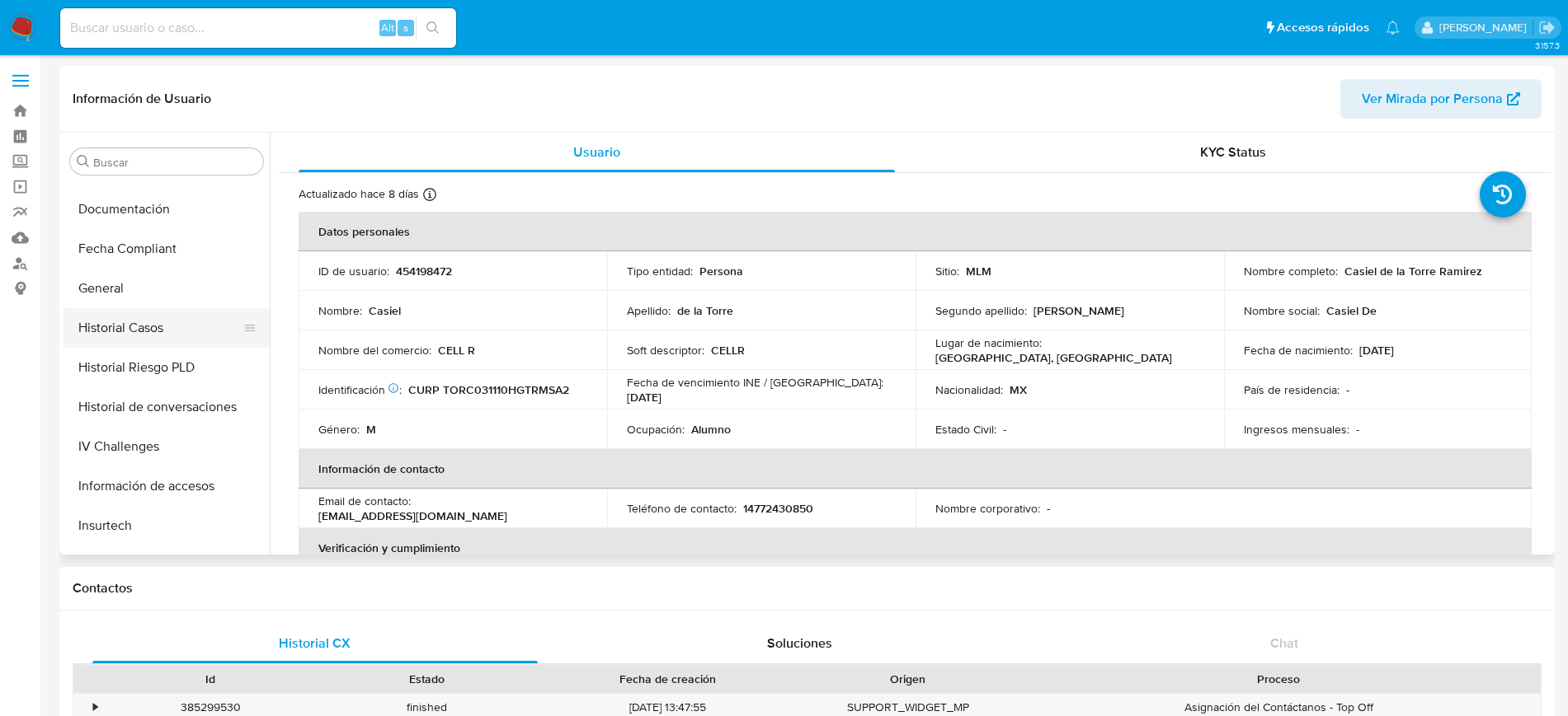
click at [161, 335] on button "Historial Casos" at bounding box center [159, 327] width 193 height 40
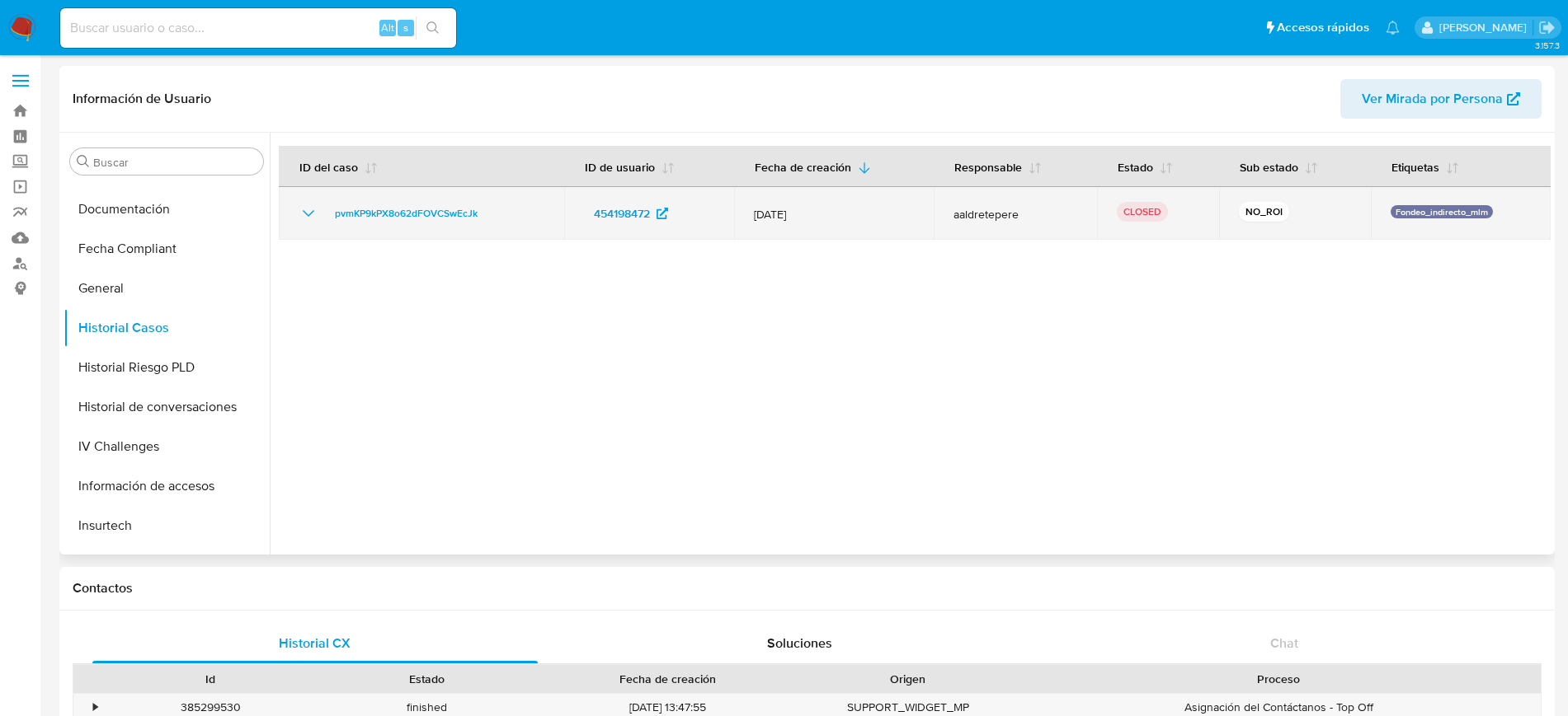
click at [308, 215] on icon "Mostrar/Ocultar" at bounding box center [309, 214] width 20 height 20
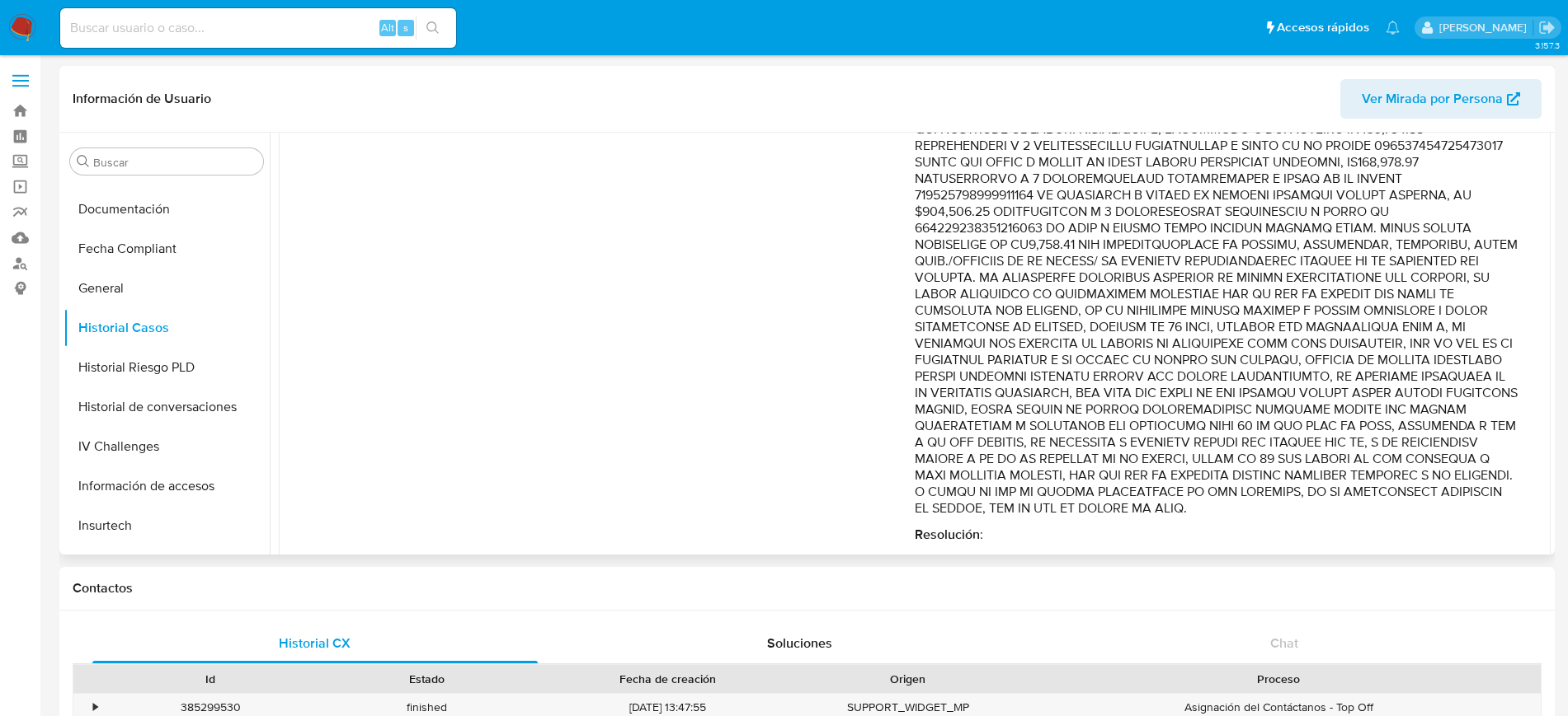
scroll to position [597, 0]
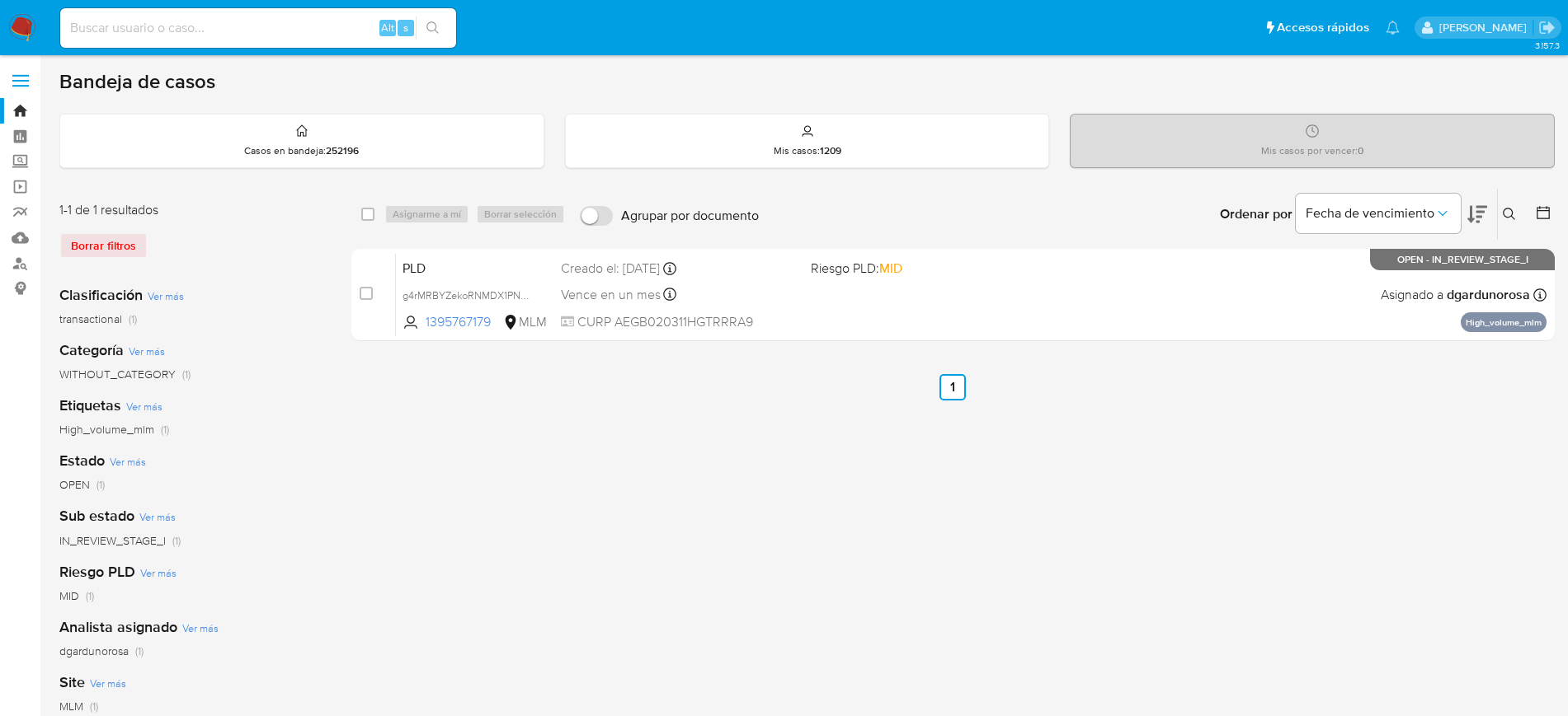
click at [1508, 216] on icon at bounding box center [1509, 215] width 13 height 13
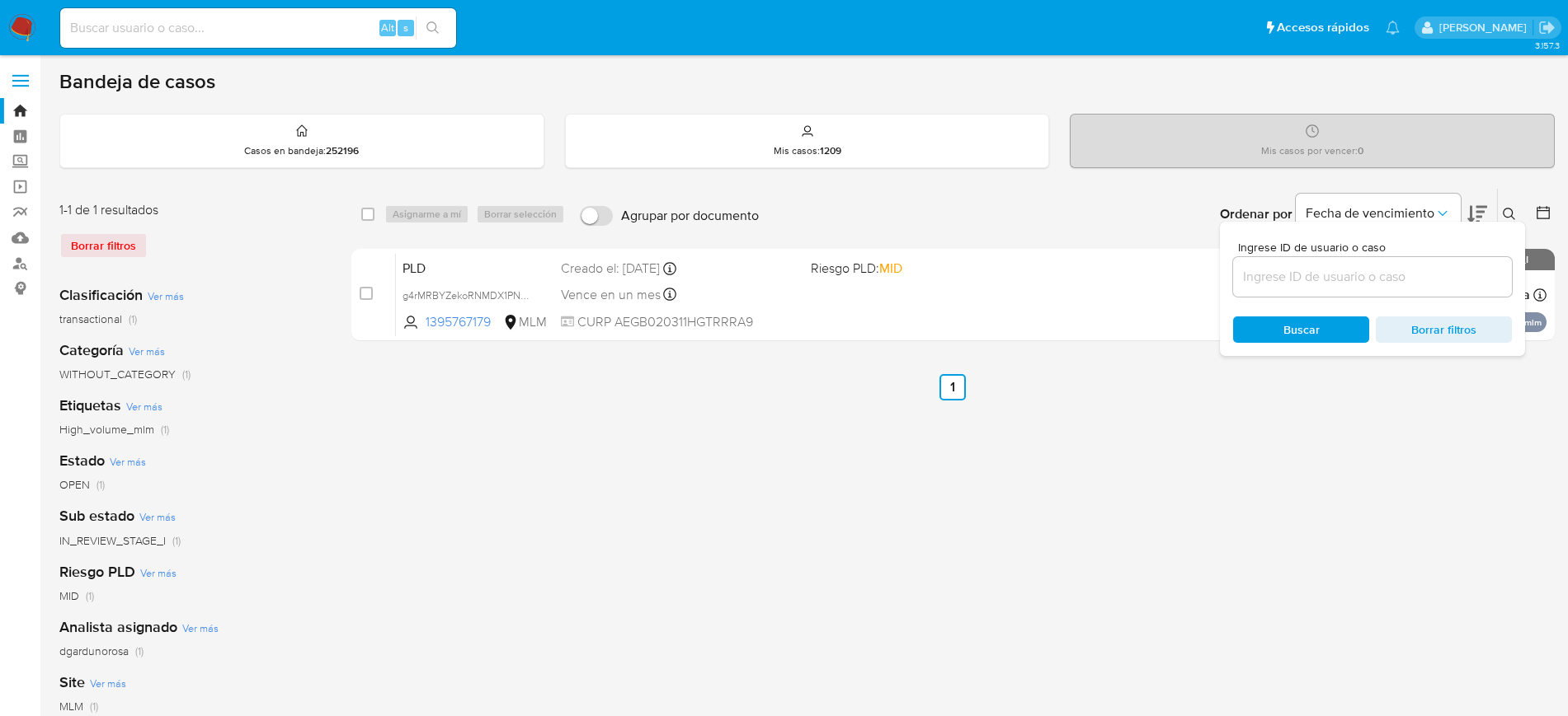
click at [1347, 288] on div at bounding box center [1372, 277] width 279 height 40
click at [1345, 277] on input at bounding box center [1372, 276] width 279 height 21
paste input "1430908656"
type input "1430908656"
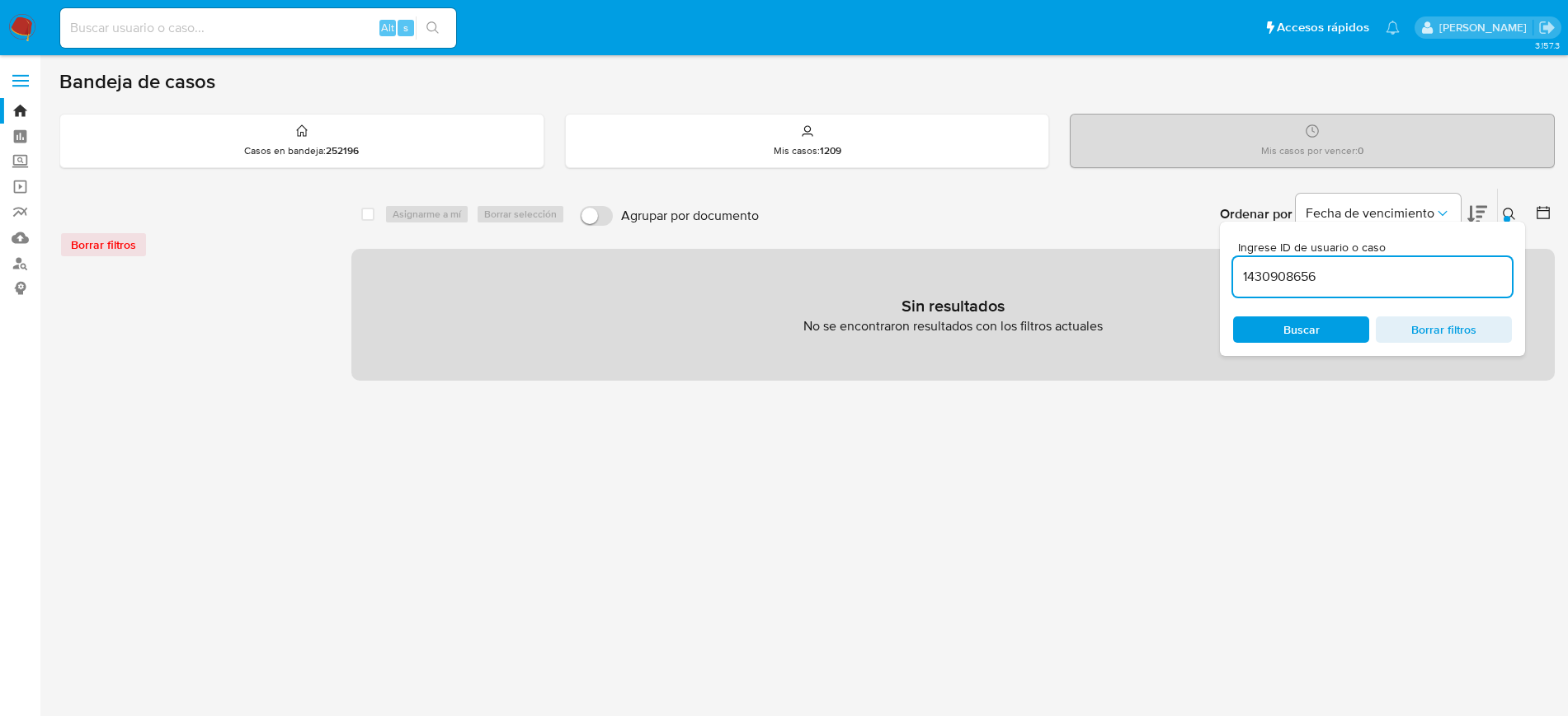
click at [19, 40] on img at bounding box center [22, 28] width 28 height 28
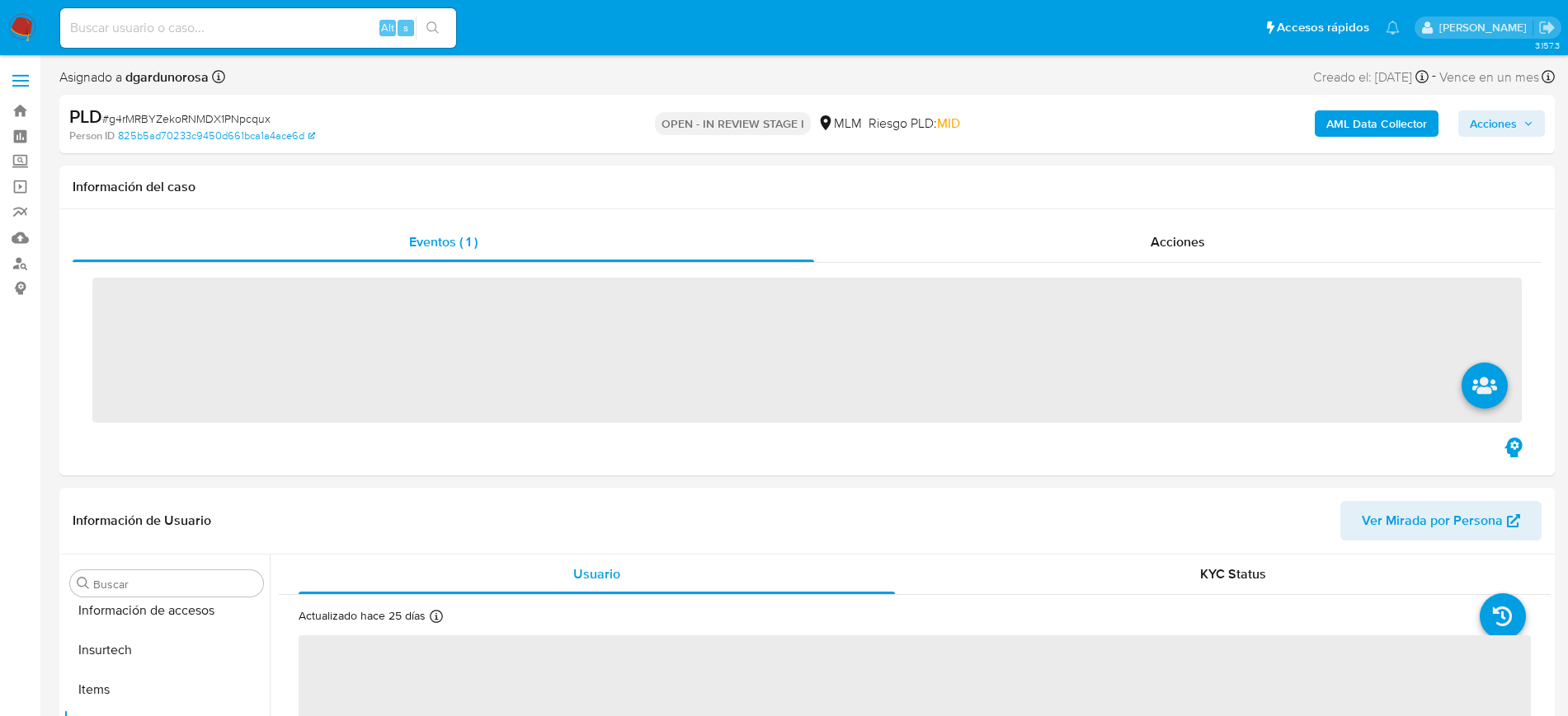
scroll to position [697, 0]
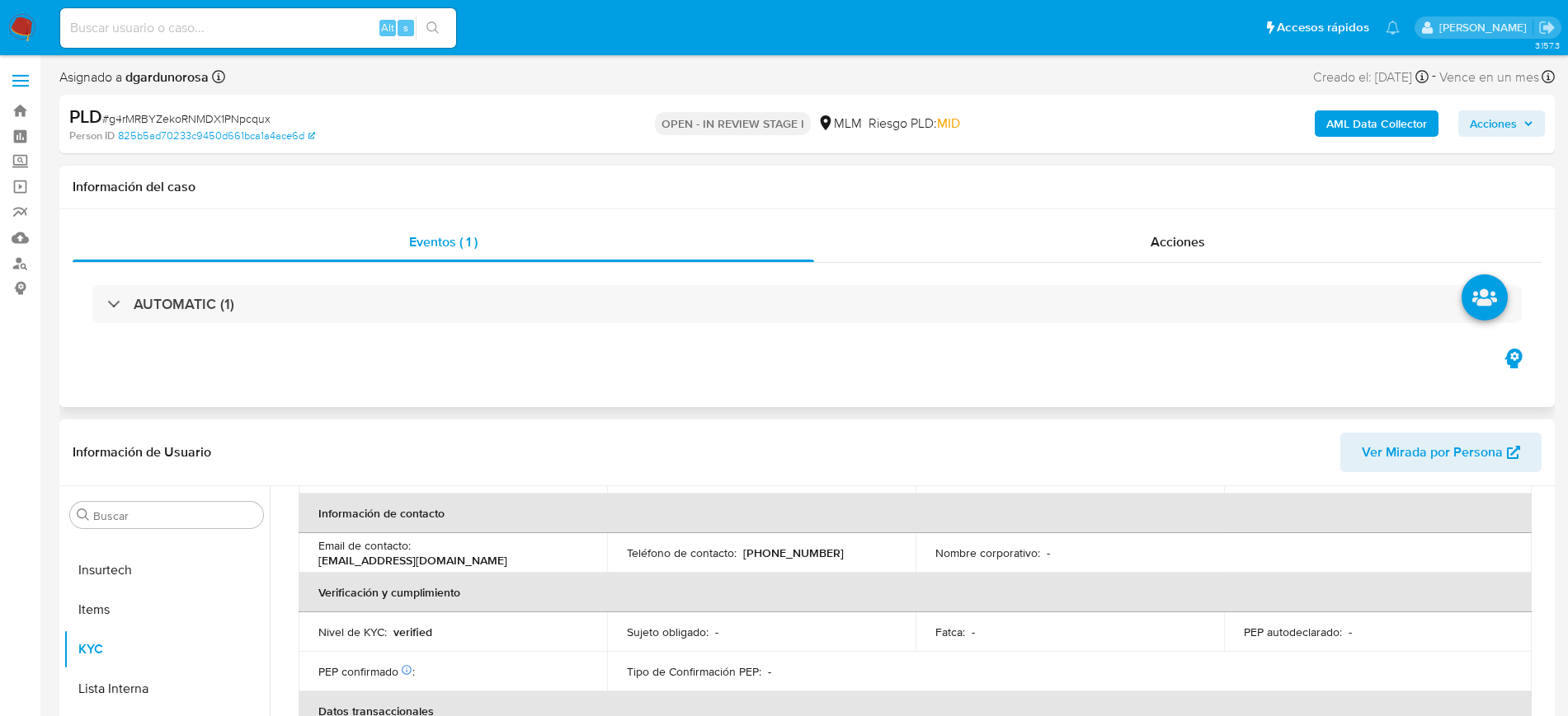
select select "10"
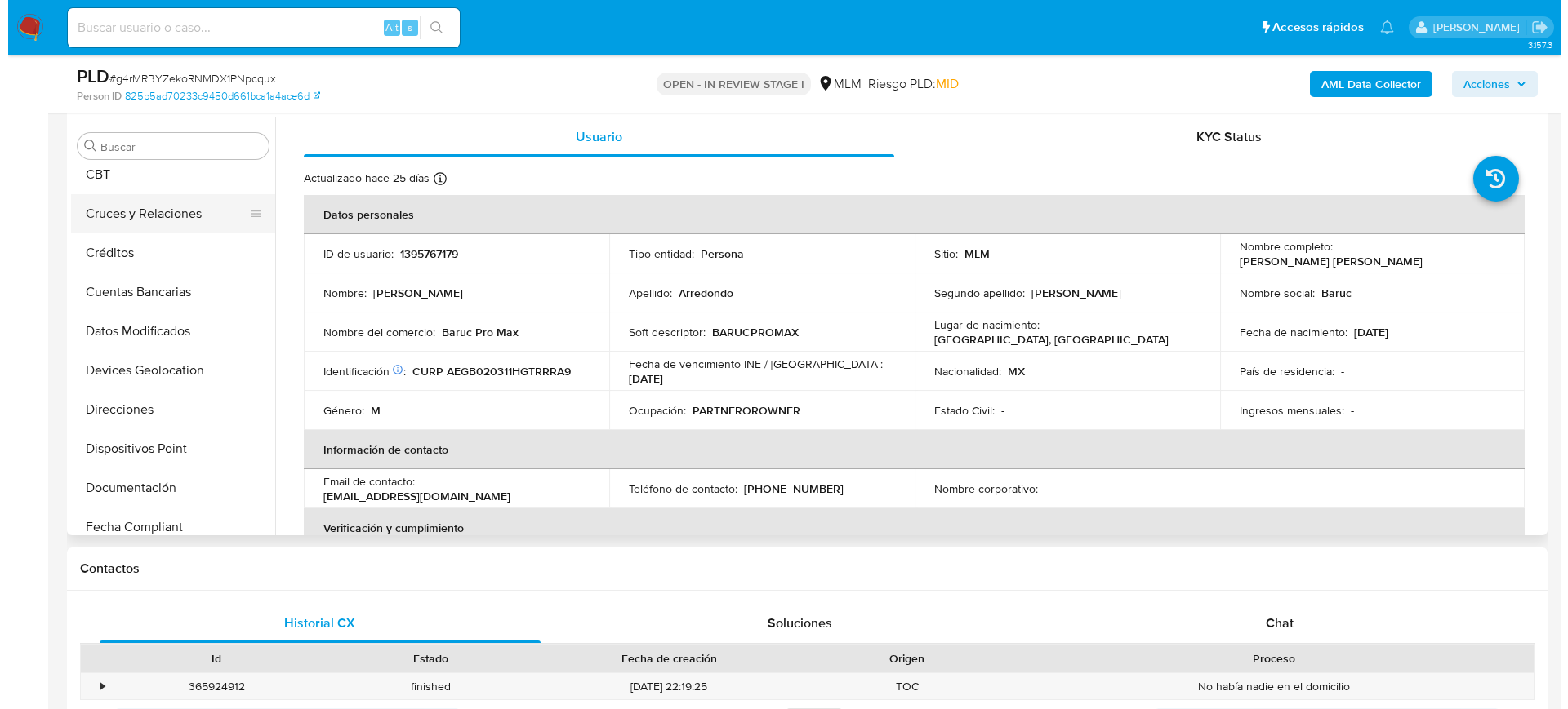
scroll to position [0, 0]
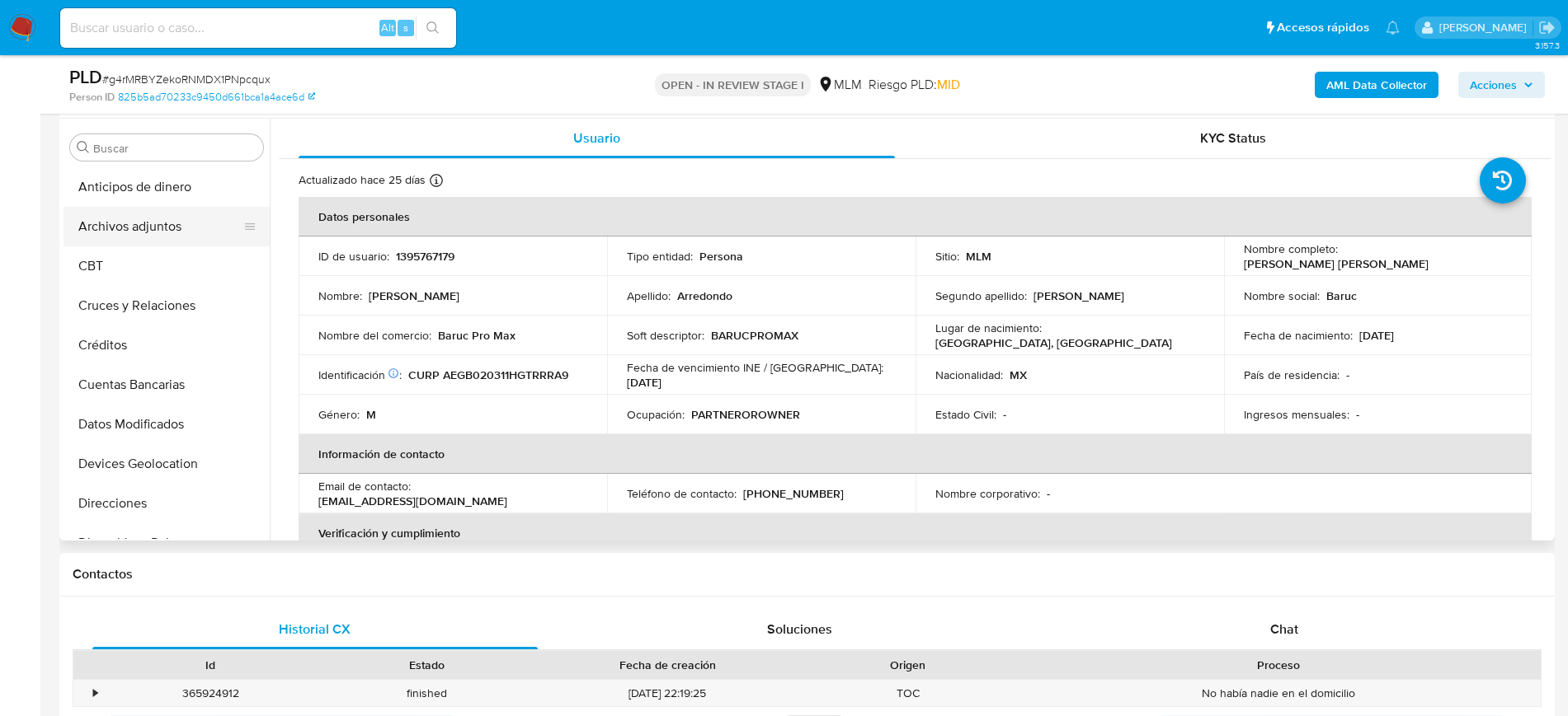
click at [174, 225] on button "Archivos adjuntos" at bounding box center [159, 226] width 193 height 40
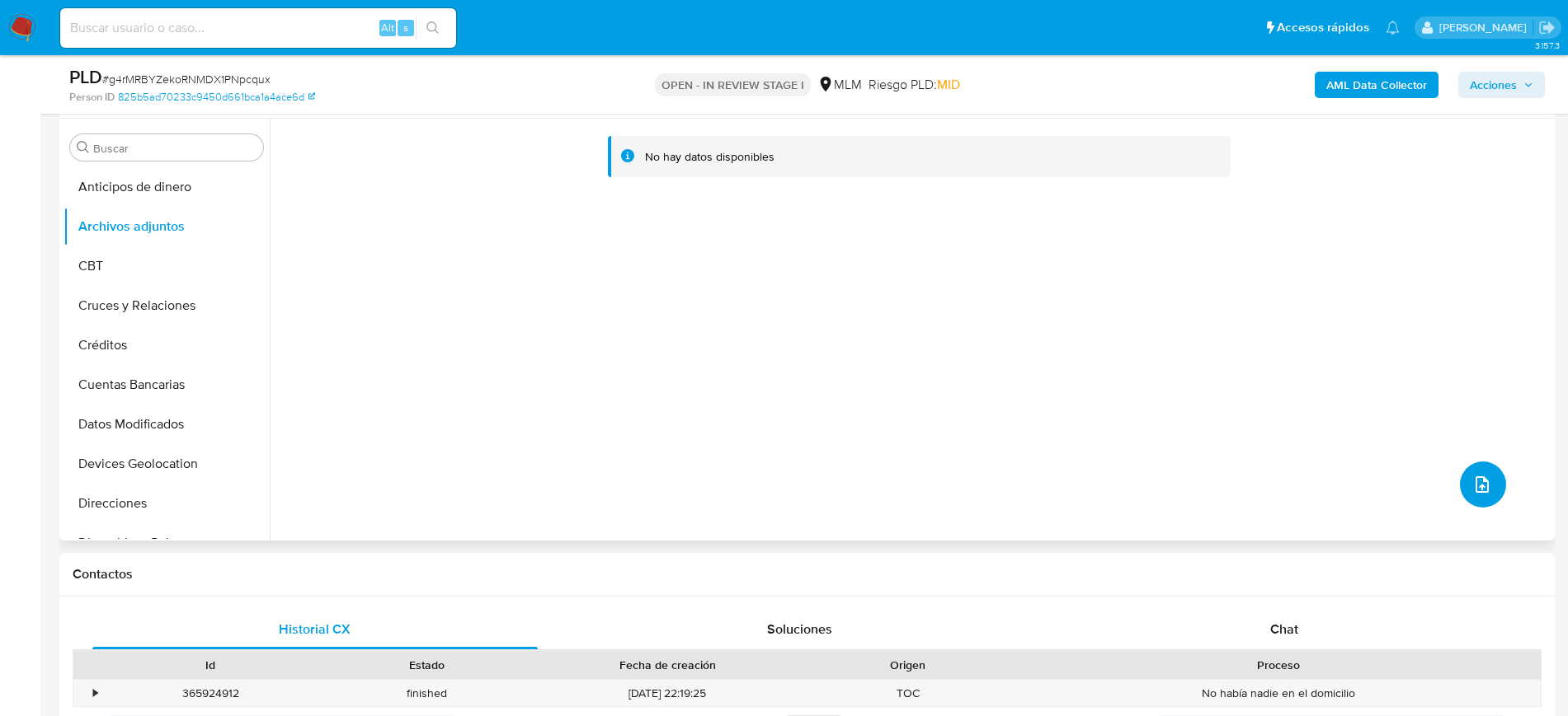
click at [1470, 469] on button "upload-file" at bounding box center [1482, 485] width 46 height 46
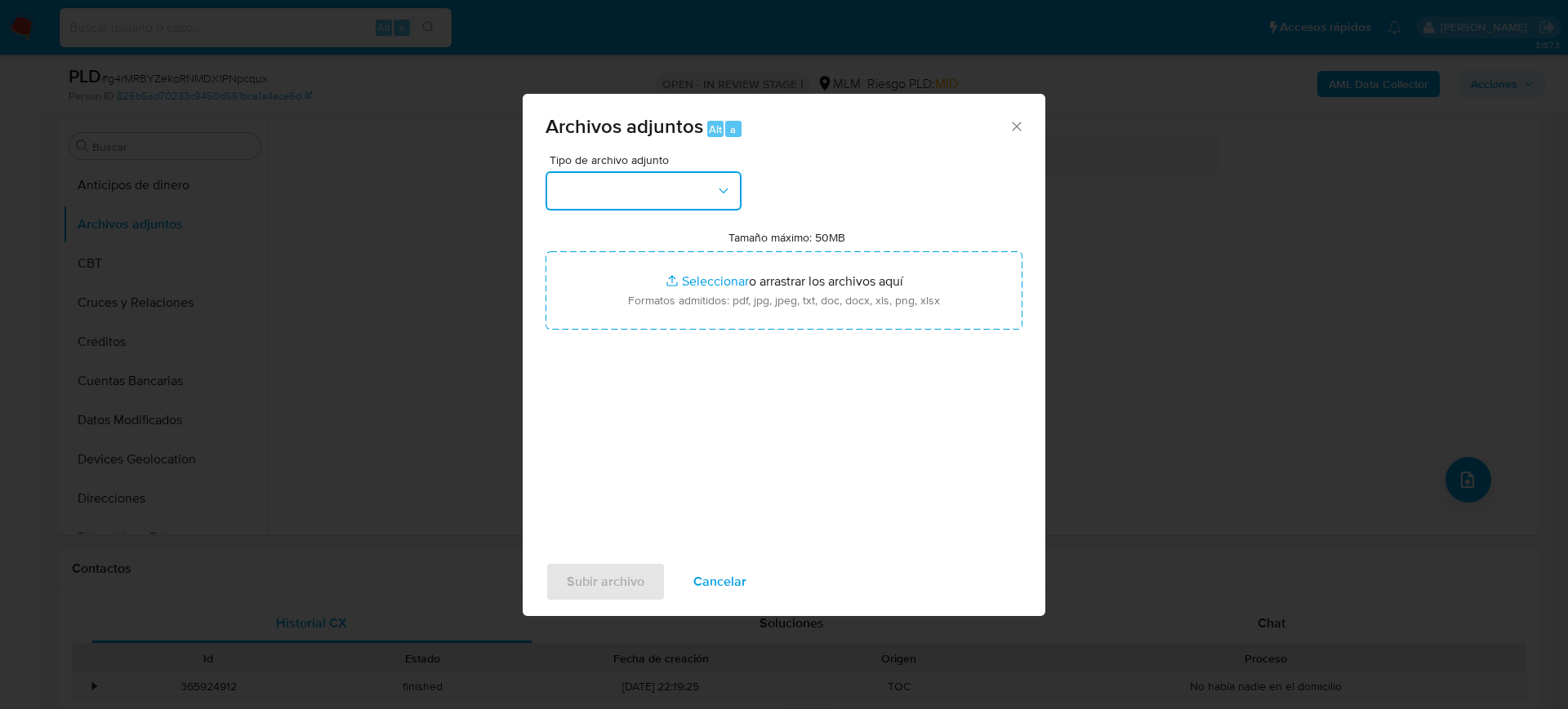
click at [699, 194] on button "button" at bounding box center [644, 191] width 196 height 39
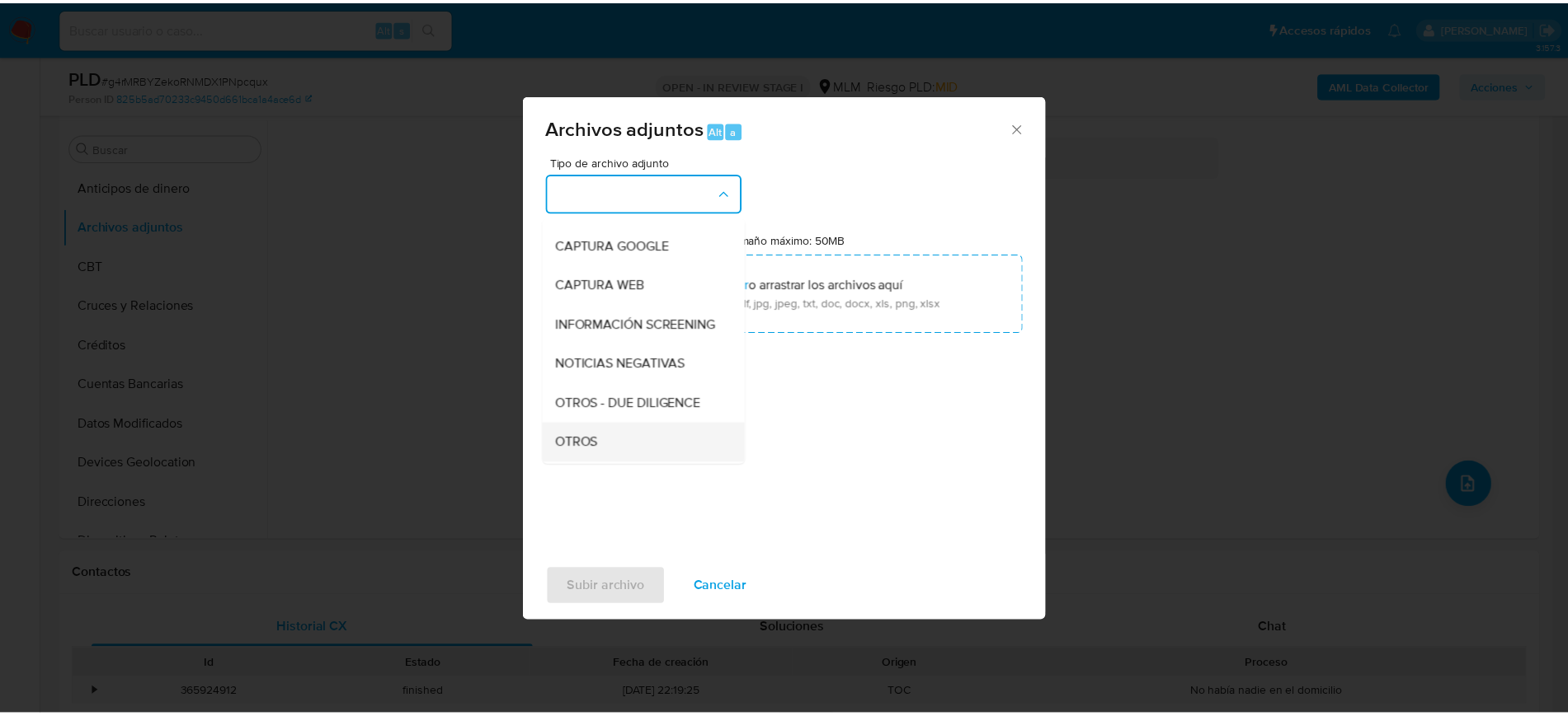
scroll to position [103, 0]
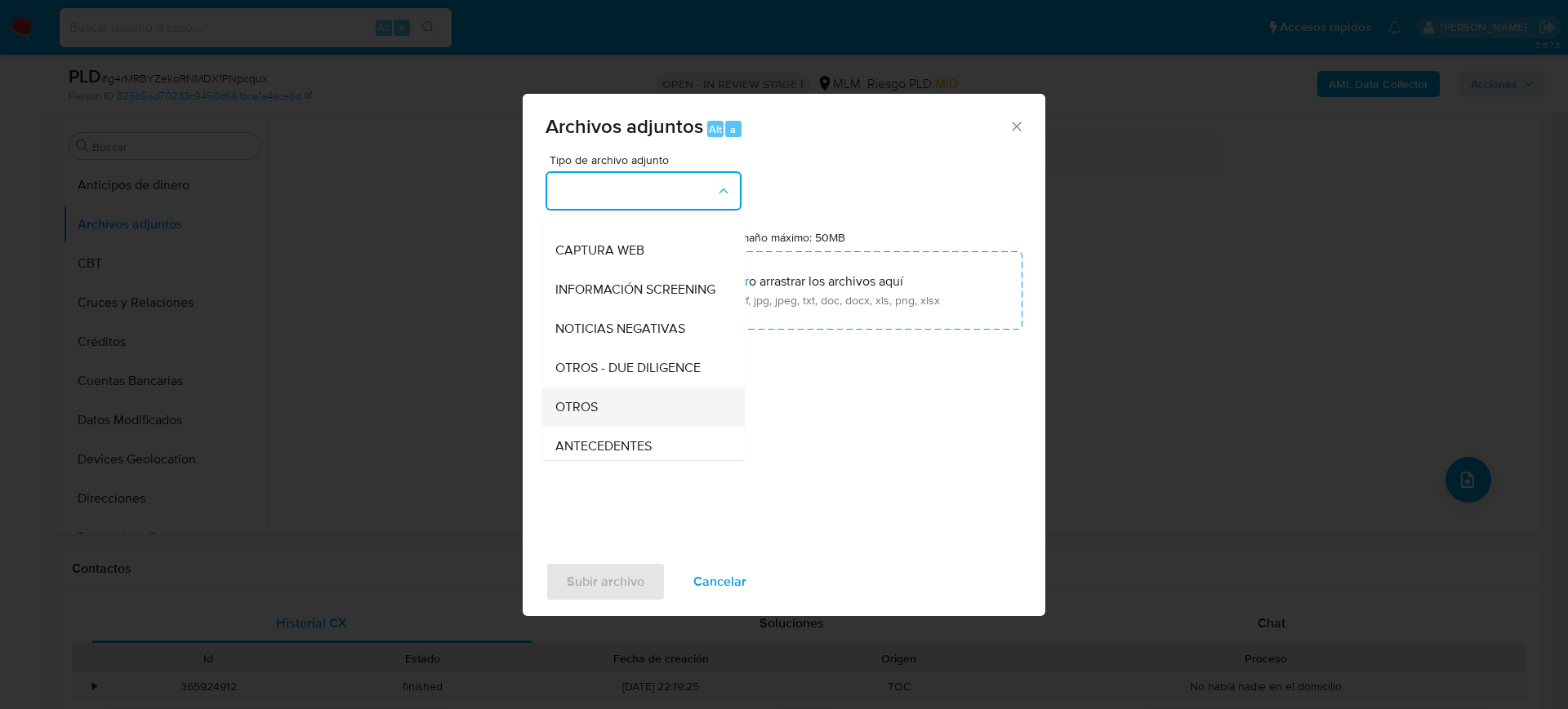
click at [594, 416] on span "OTROS" at bounding box center [576, 407] width 43 height 17
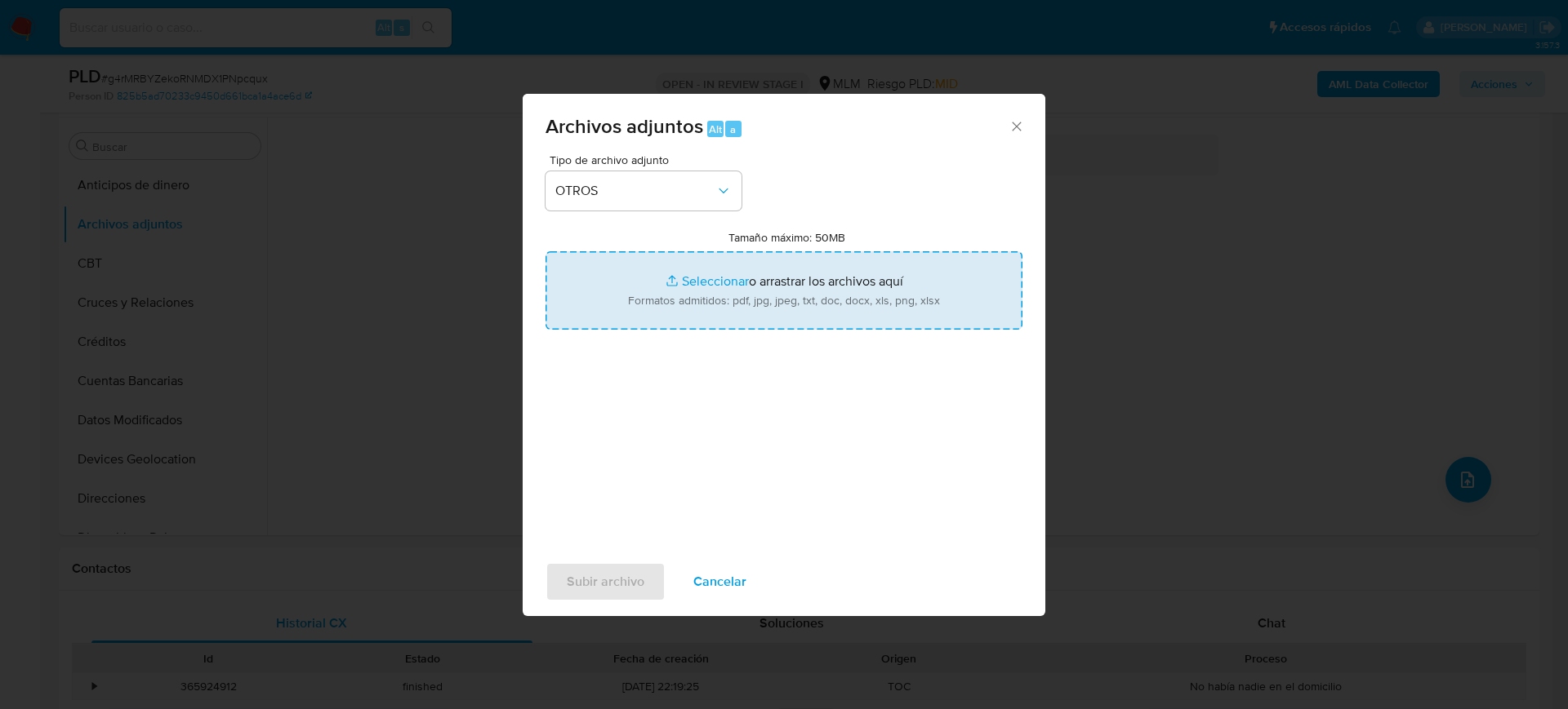
type input "C:\fakepath\1395767179_Baruc Arredondo_Agosto2025.pdf"
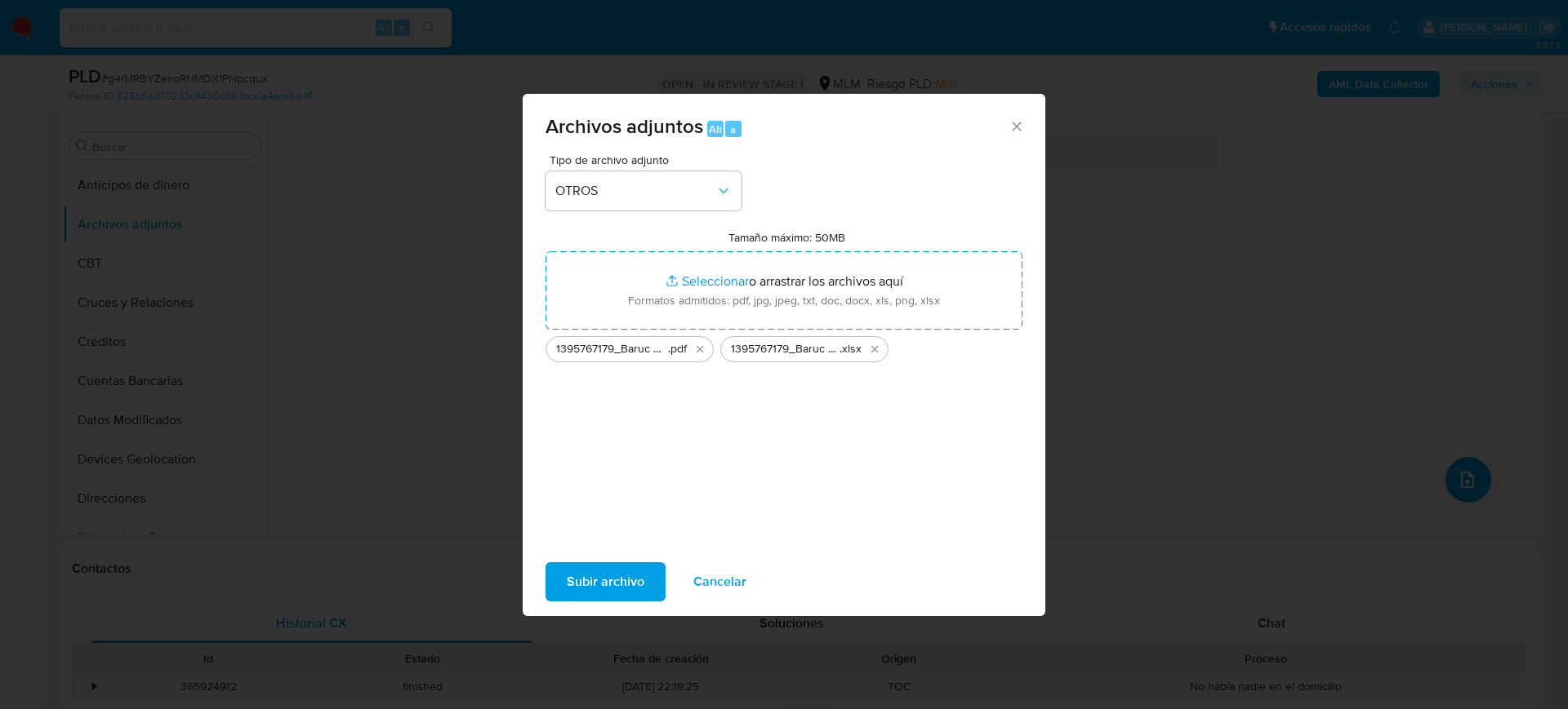
click at [630, 579] on span "Subir archivo" at bounding box center [605, 582] width 78 height 36
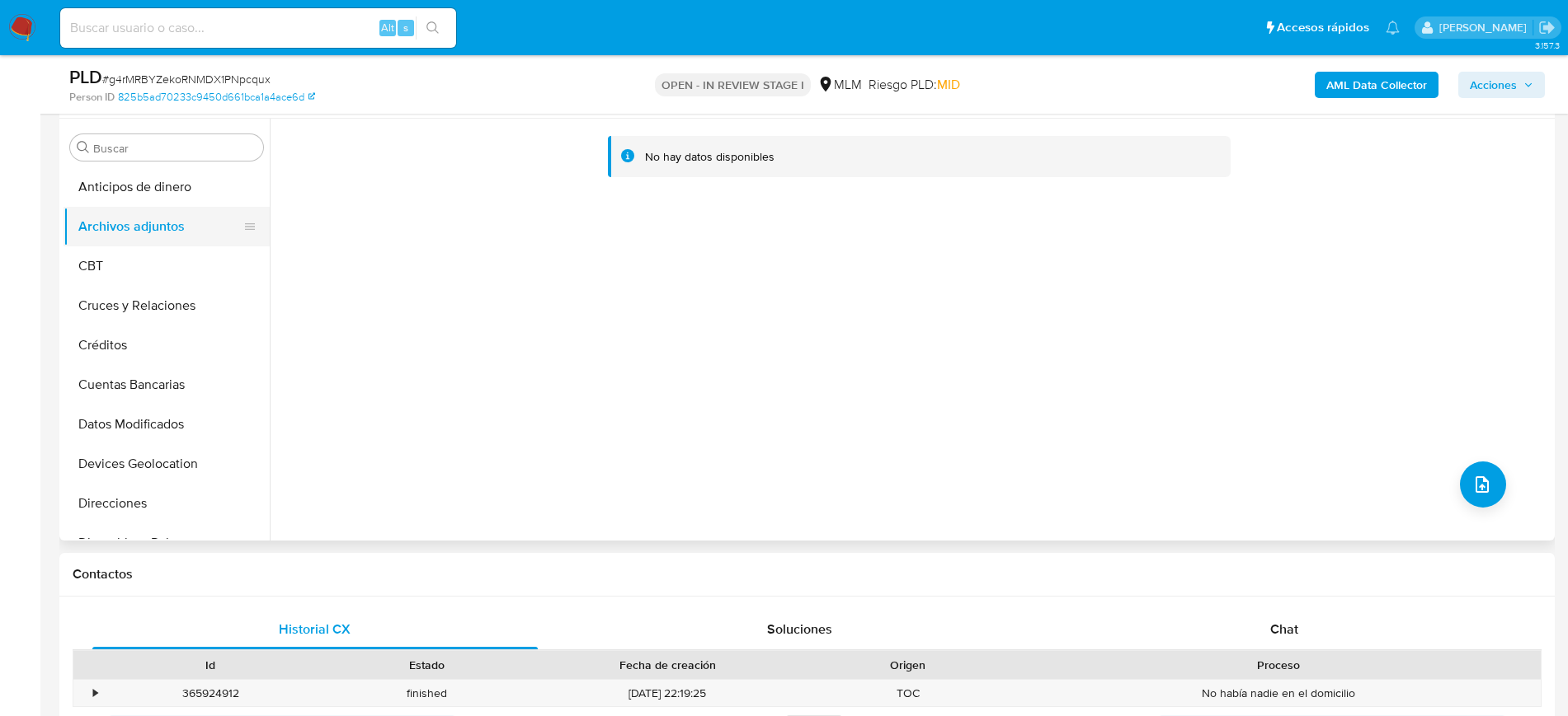
drag, startPoint x: 85, startPoint y: 268, endPoint x: 110, endPoint y: 231, distance: 44.7
click at [85, 268] on button "CBT" at bounding box center [166, 266] width 206 height 40
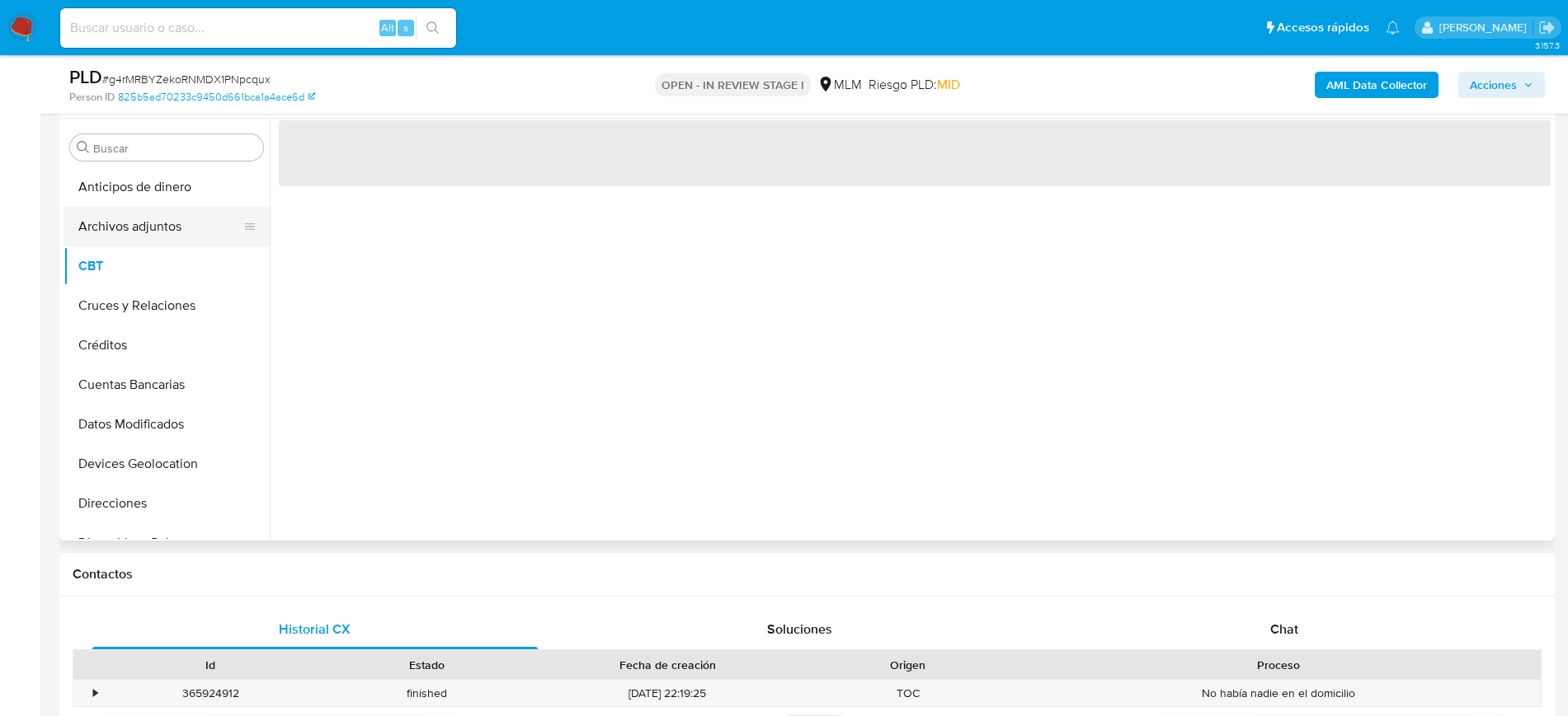
click at [110, 231] on button "Archivos adjuntos" at bounding box center [159, 226] width 193 height 40
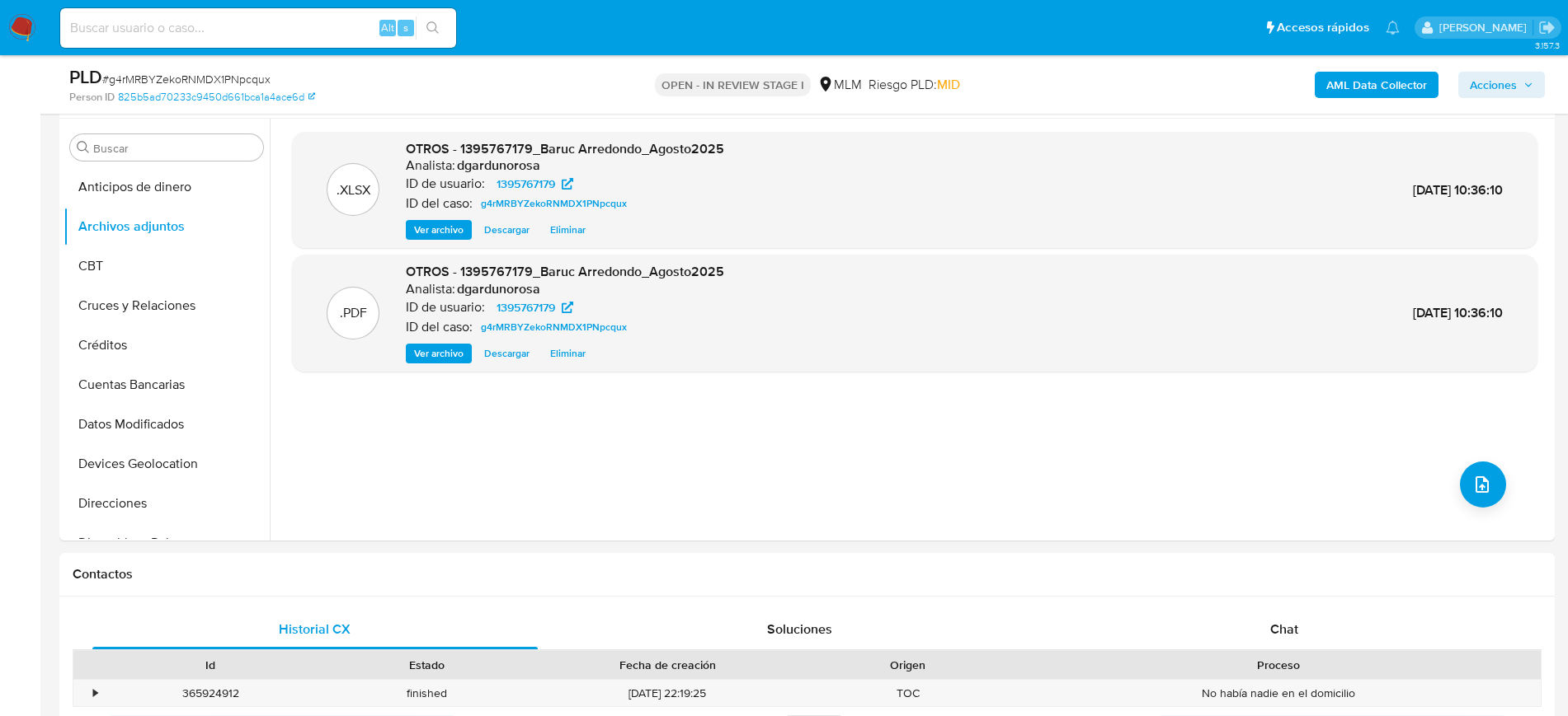
click at [1503, 98] on div "AML Data Collector Acciones" at bounding box center [1300, 84] width 487 height 39
click at [1487, 92] on span "Acciones" at bounding box center [1493, 84] width 47 height 26
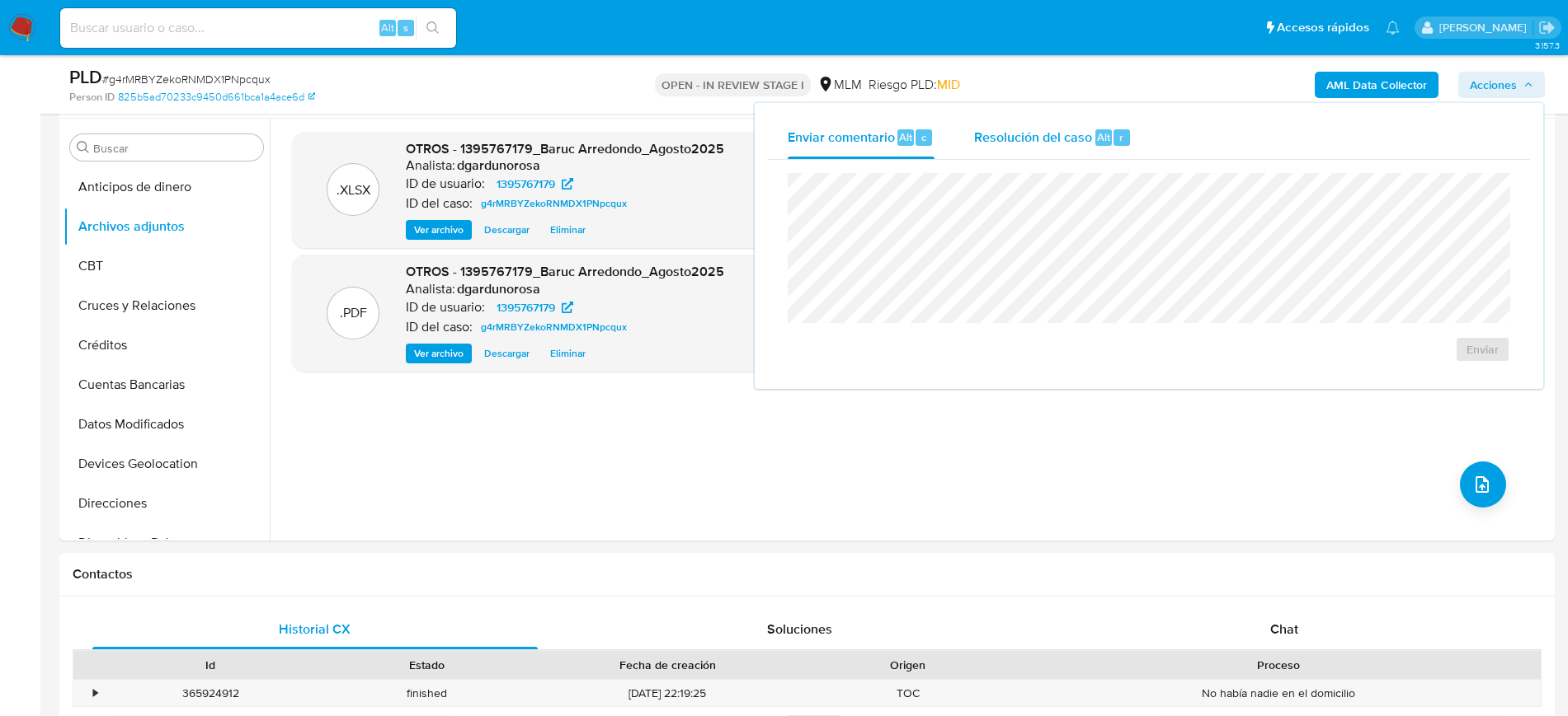
click at [1038, 128] on span "Resolución del caso" at bounding box center [1033, 136] width 118 height 19
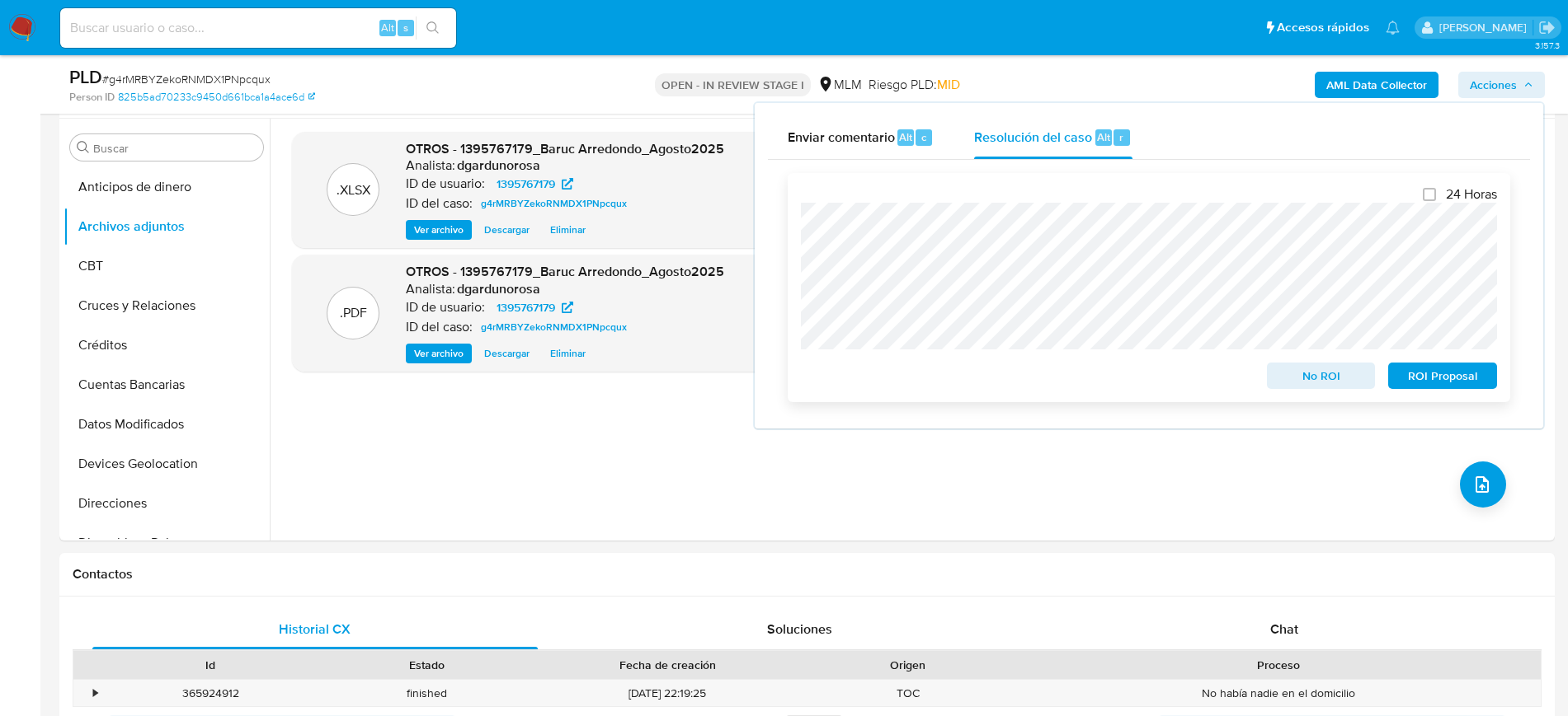
click at [1322, 385] on span "No ROI" at bounding box center [1321, 375] width 86 height 23
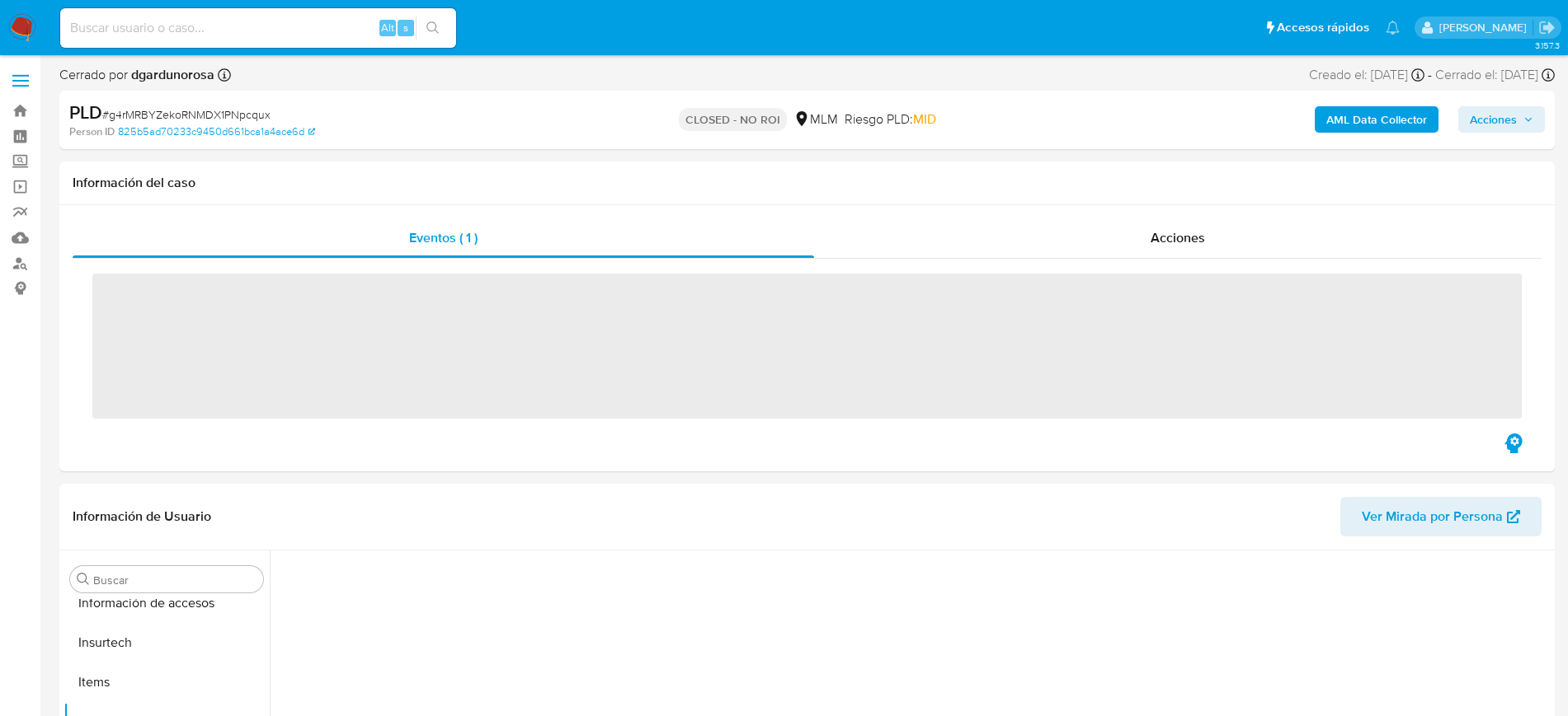
scroll to position [697, 0]
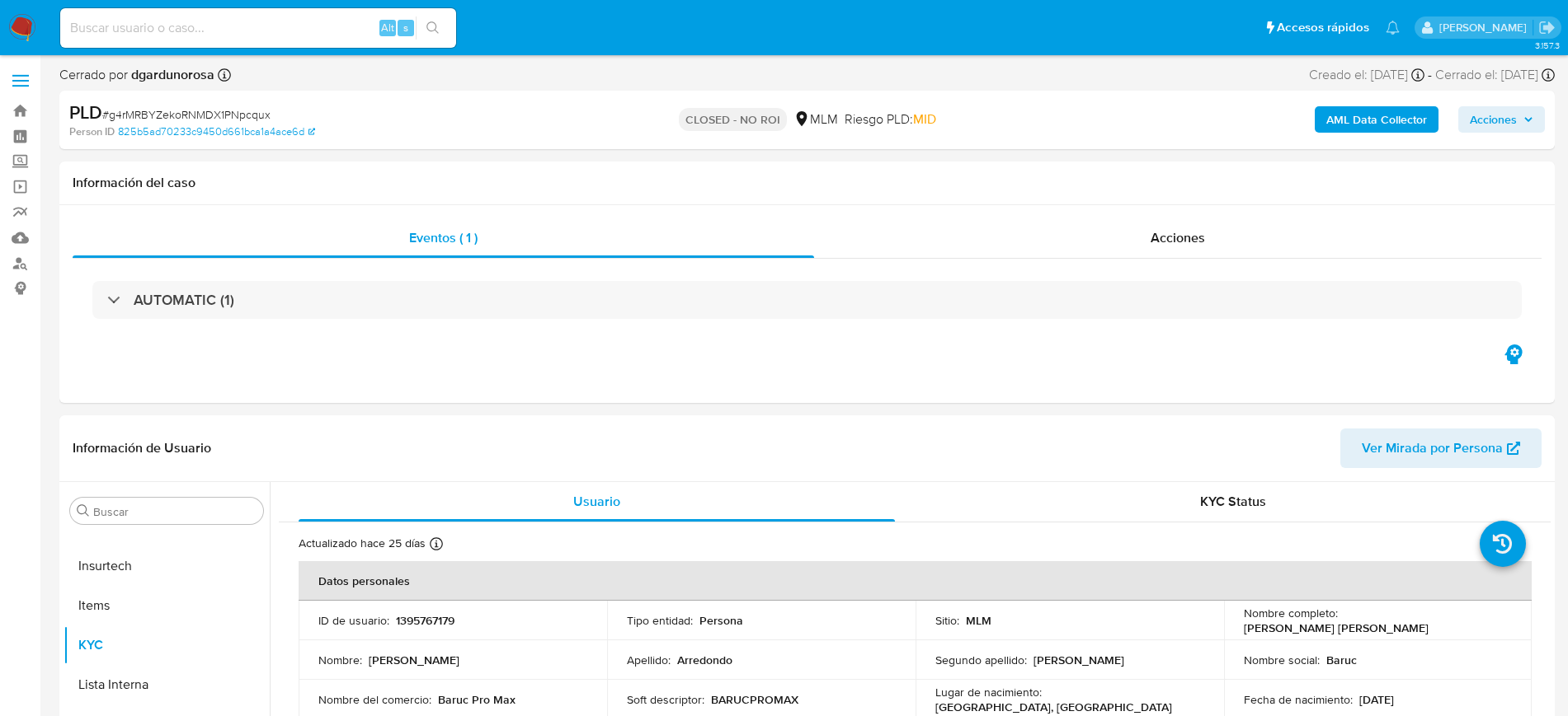
select select "10"
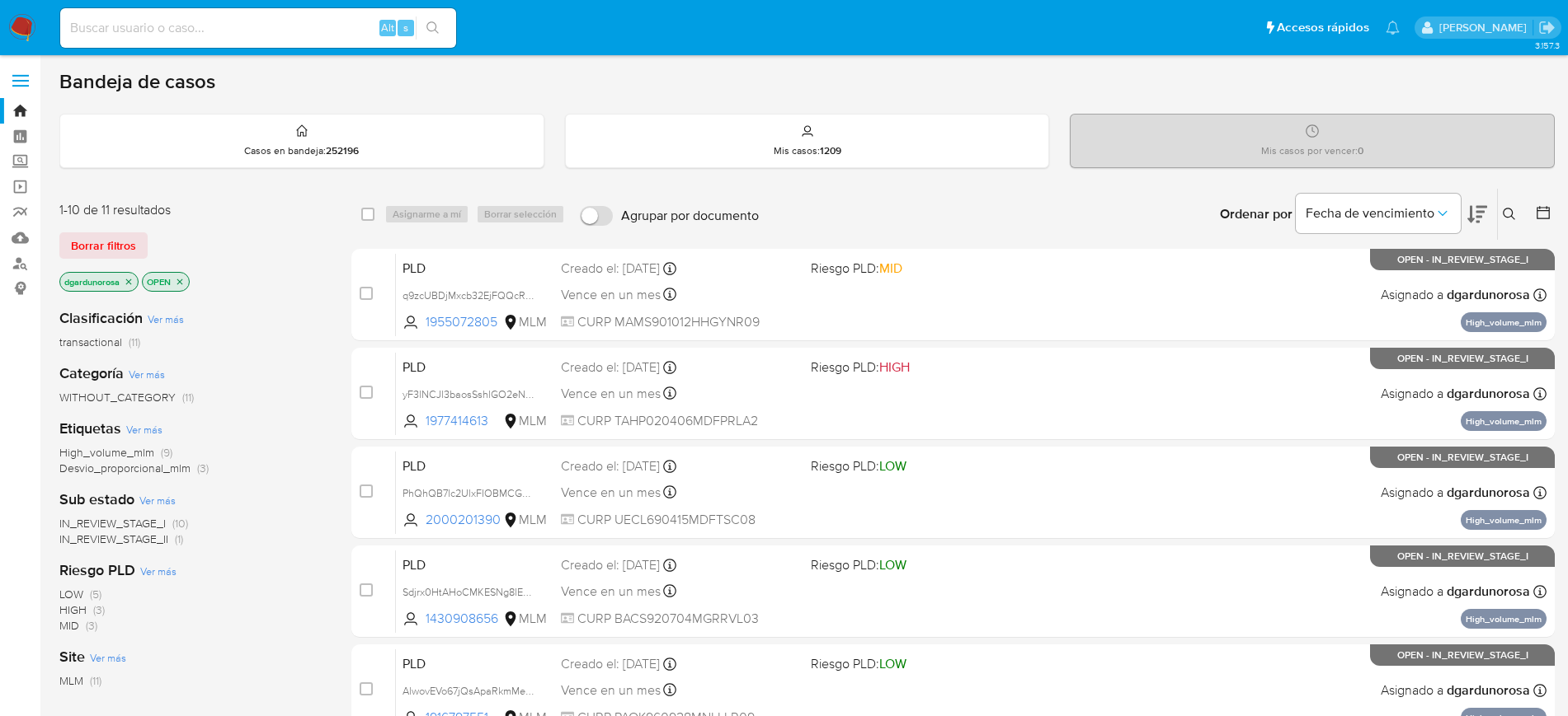
click at [1507, 209] on icon at bounding box center [1509, 215] width 13 height 13
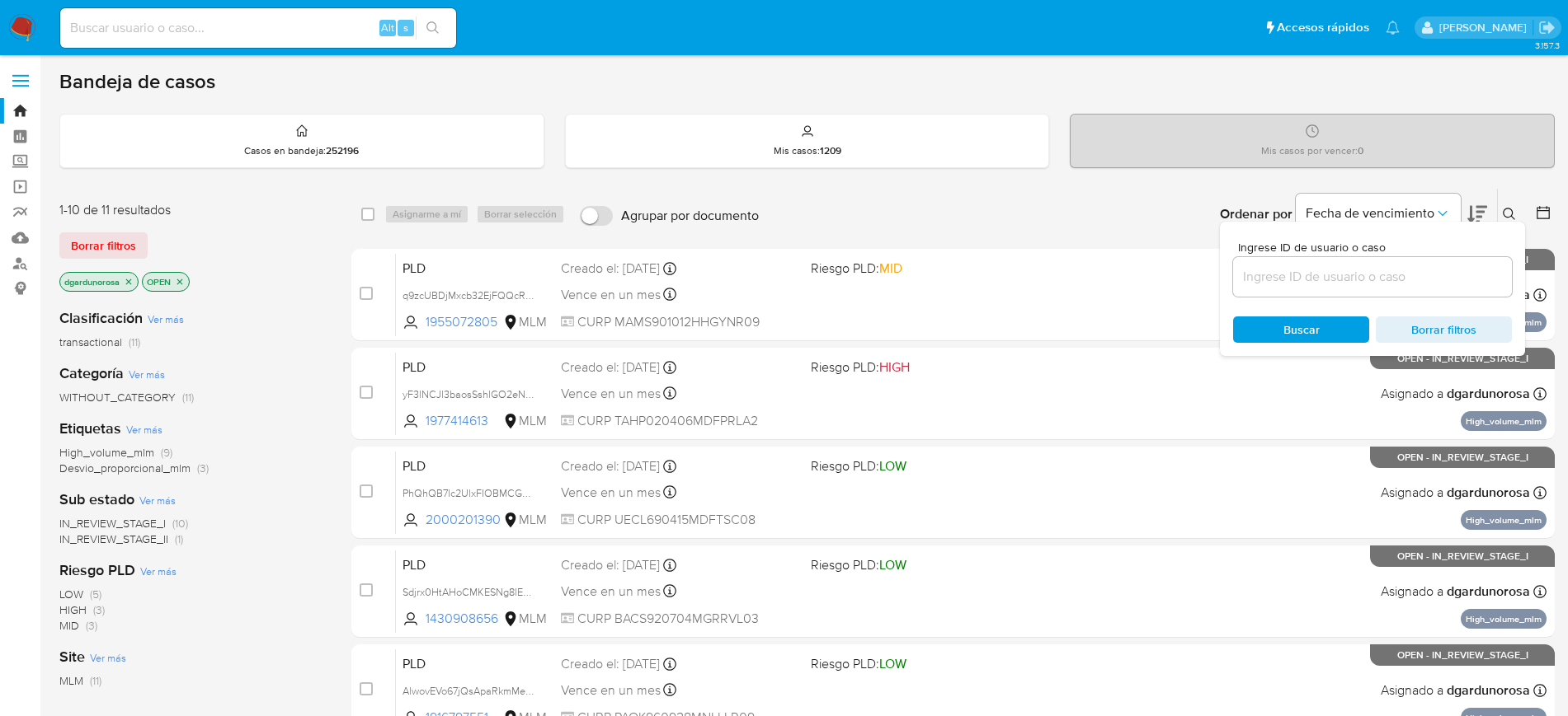
click at [1348, 284] on input at bounding box center [1372, 276] width 279 height 21
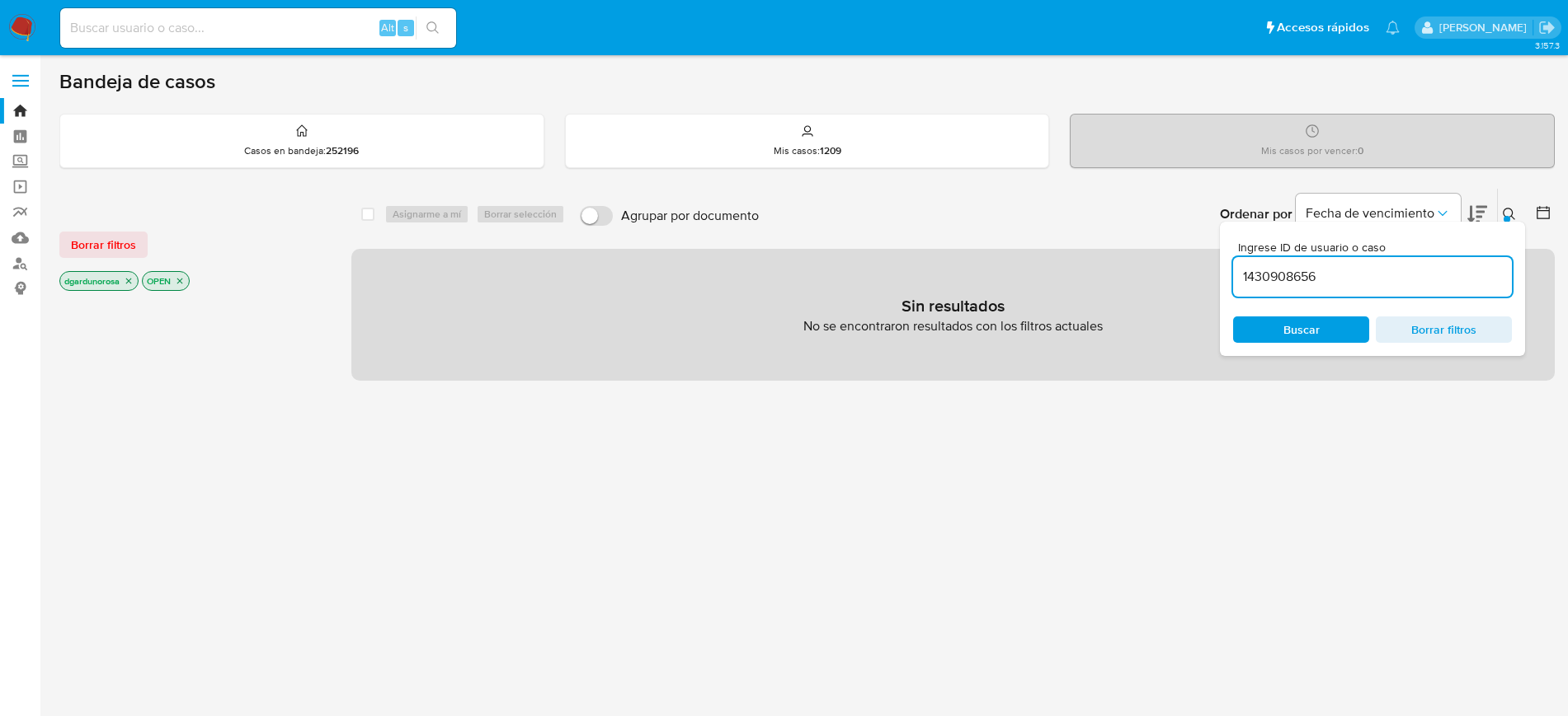
click at [1378, 275] on input "1430908656" at bounding box center [1372, 276] width 279 height 21
type input "1430908656"
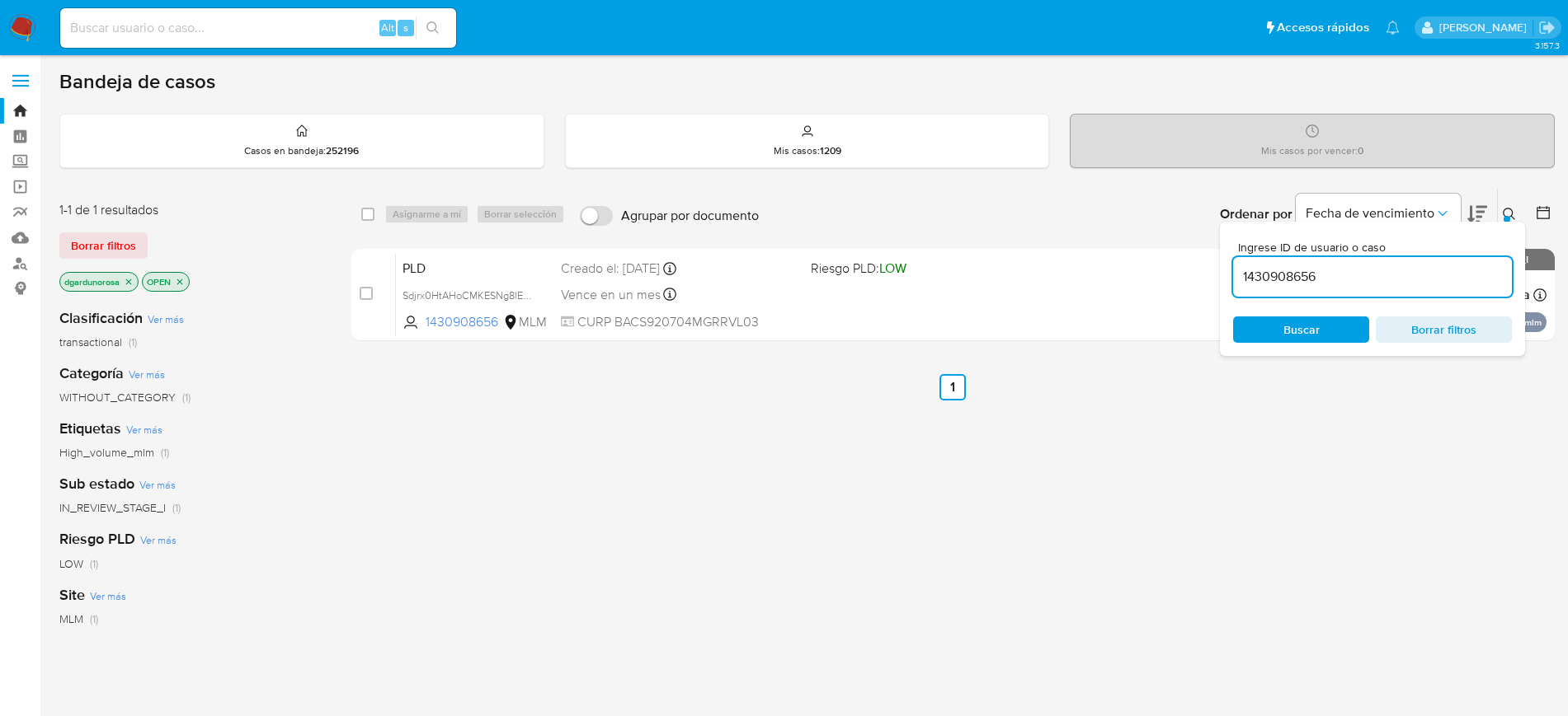
click at [1505, 214] on icon at bounding box center [1509, 215] width 13 height 13
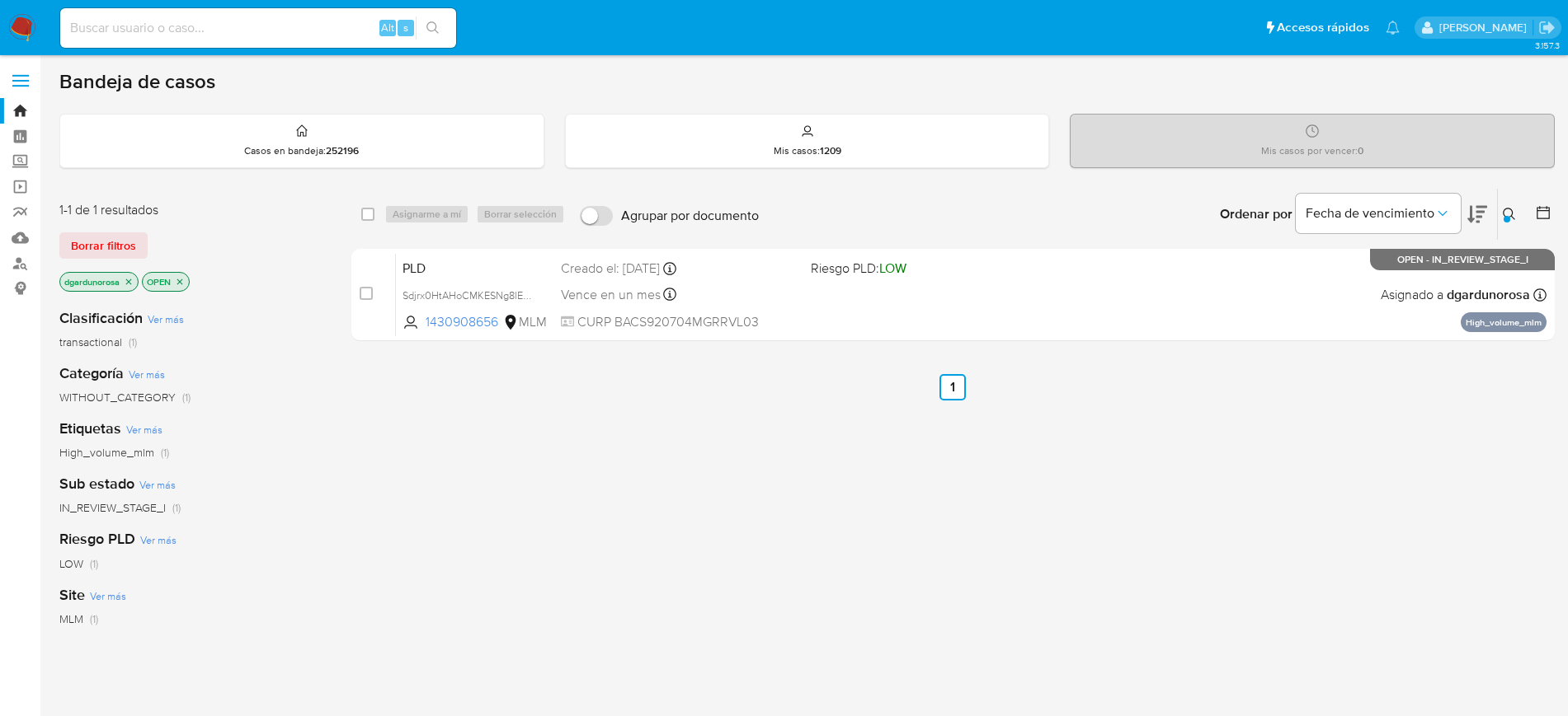
click at [1243, 341] on div "case-item-checkbox No es posible asignar el caso PLD Sdjrx0HtAHoCMKESNg8lEFqt 1…" at bounding box center [953, 295] width 1204 height 93
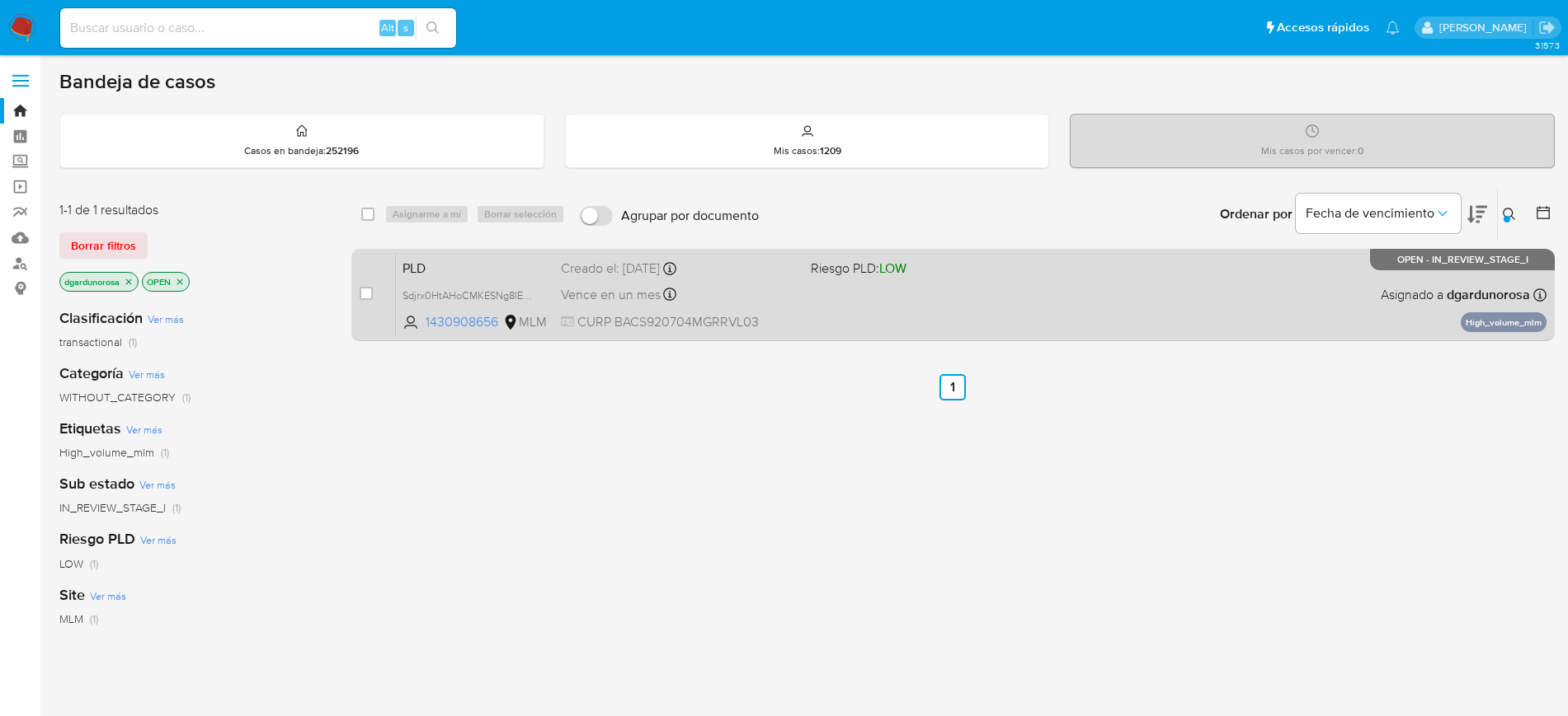
click at [1264, 317] on div "PLD Sdjrx0HtAHoCMKESNg8lEFqt 1430908656 MLM Riesgo PLD: LOW Creado el: [DATE] C…" at bounding box center [970, 294] width 1151 height 83
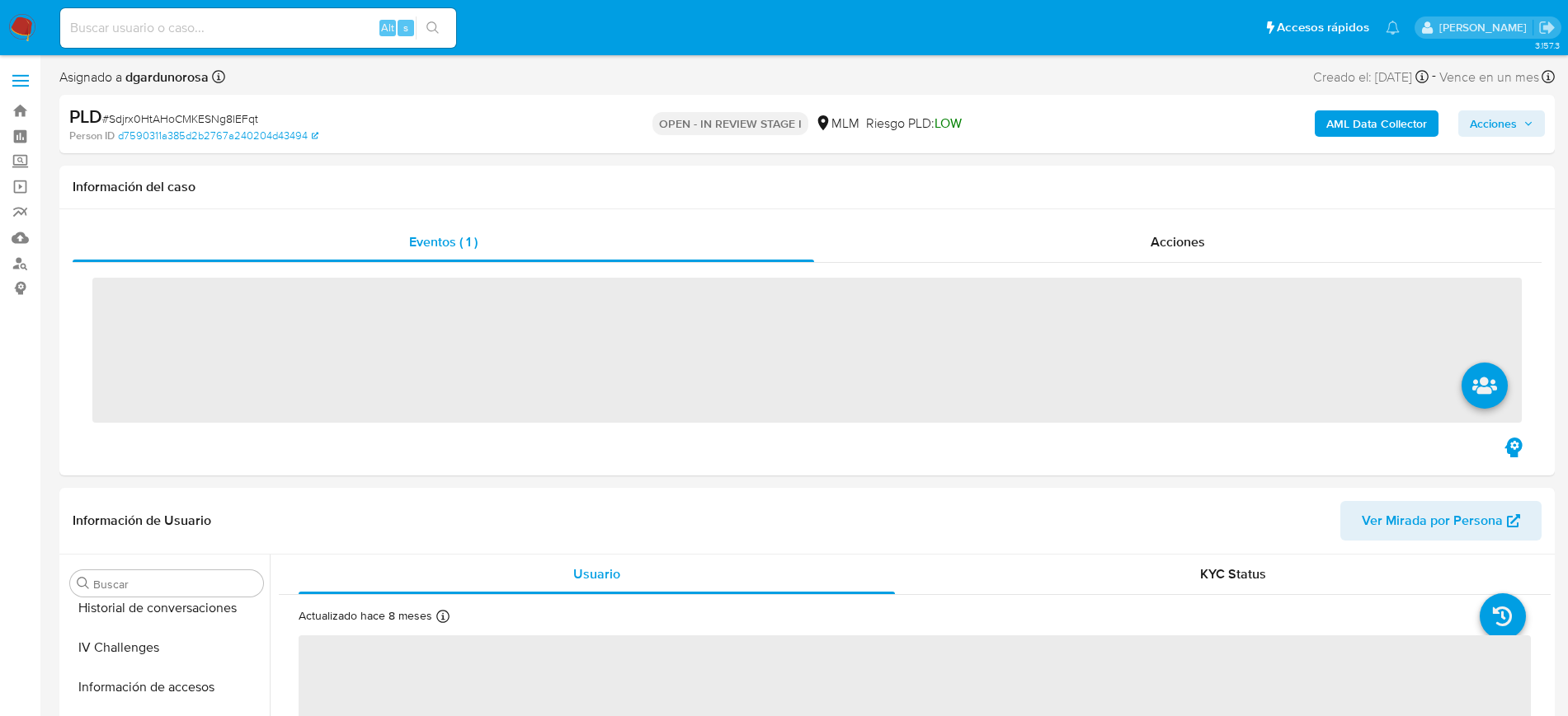
scroll to position [697, 0]
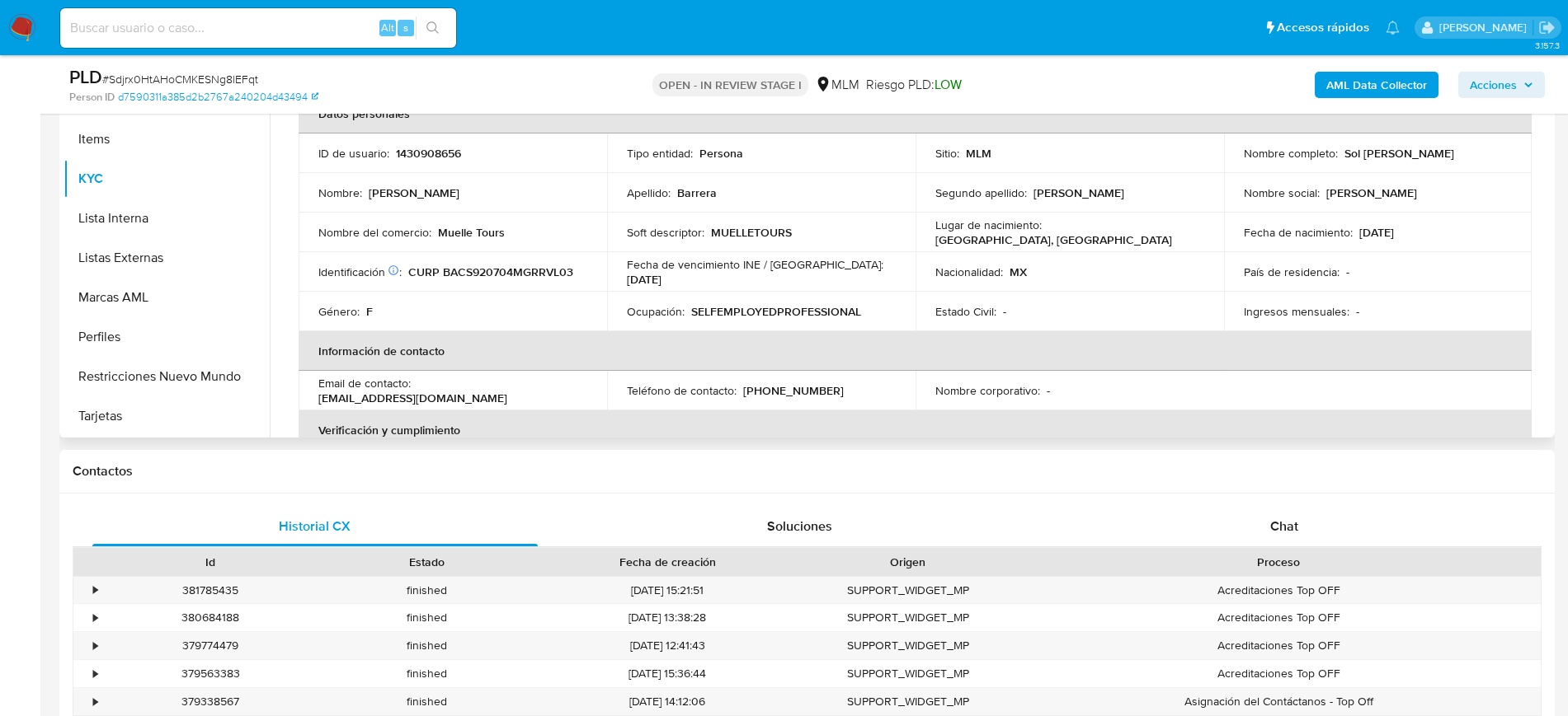
select select "10"
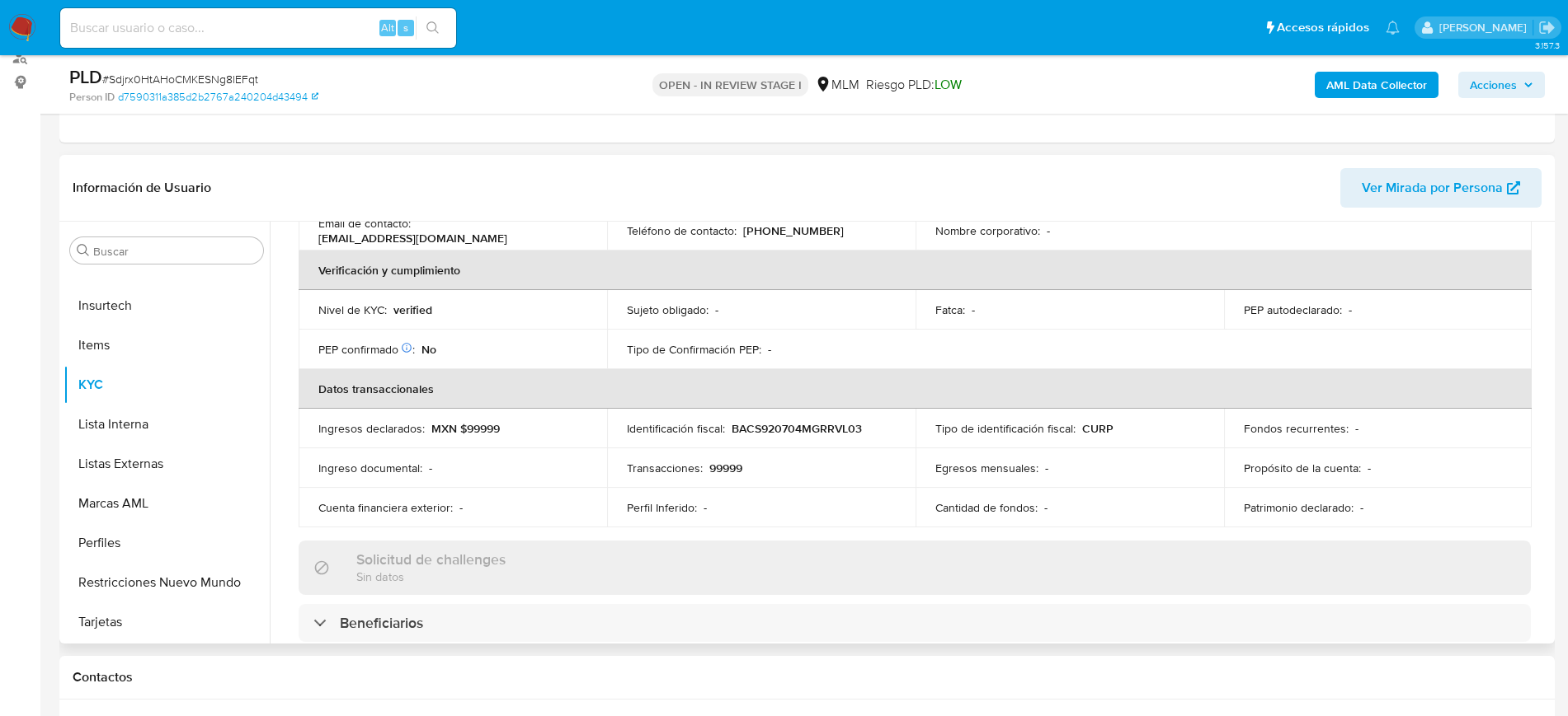
scroll to position [76, 0]
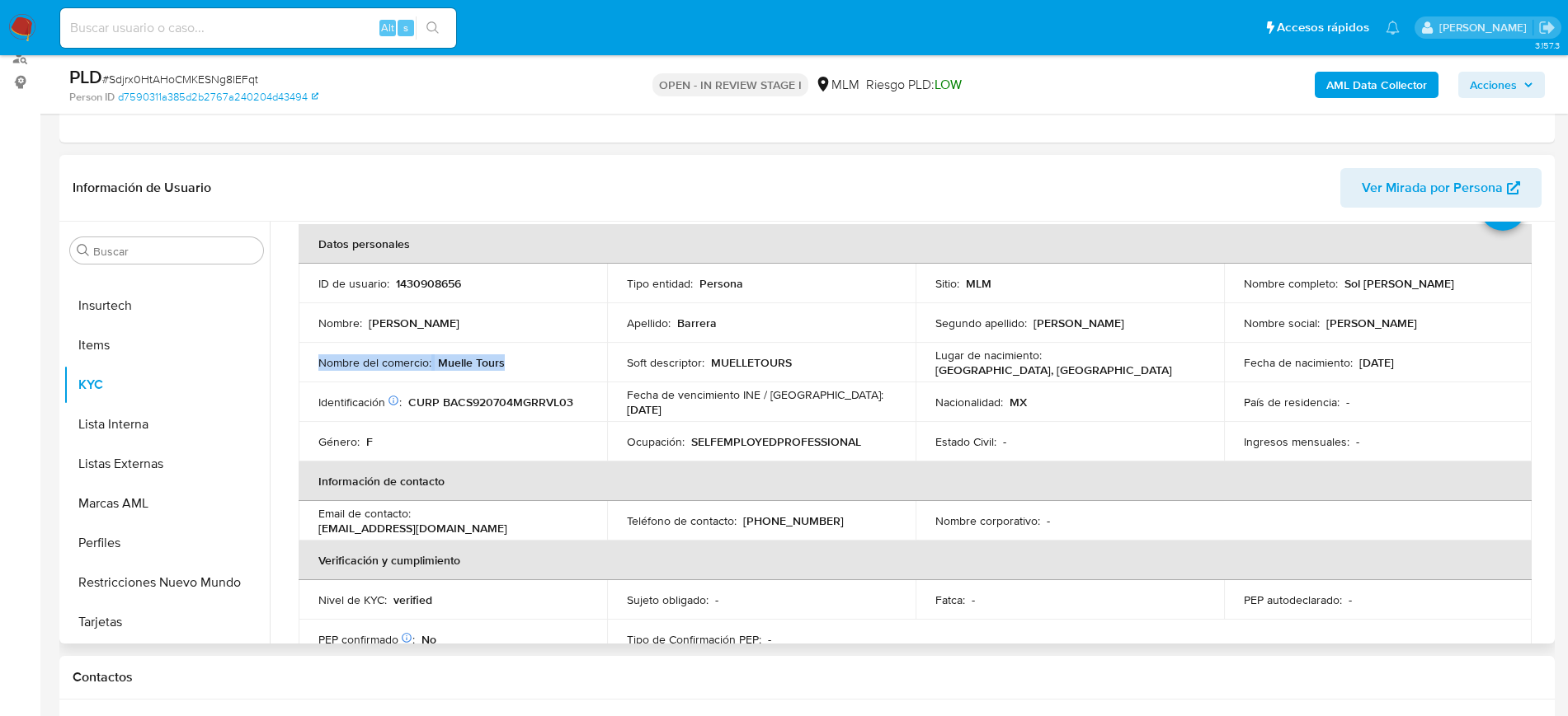
drag, startPoint x: 508, startPoint y: 371, endPoint x: 306, endPoint y: 368, distance: 202.0
click at [306, 368] on td "Nombre del comercio : Muelle Tours" at bounding box center [453, 363] width 308 height 40
copy div "Nombre del comercio : Muelle Tours"
click at [662, 402] on p "[DATE]" at bounding box center [644, 410] width 35 height 15
click at [122, 462] on button "Listas Externas" at bounding box center [159, 464] width 193 height 40
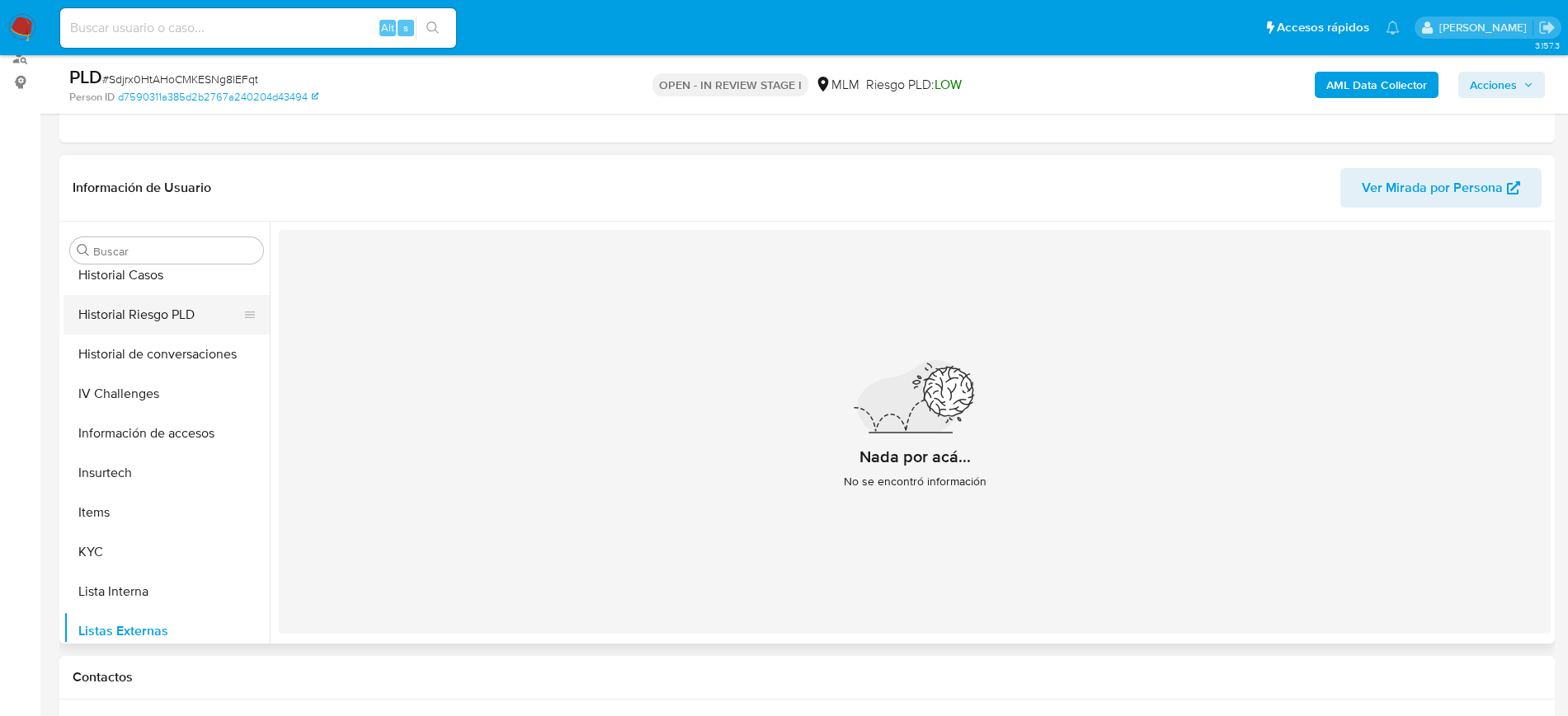
scroll to position [388, 0]
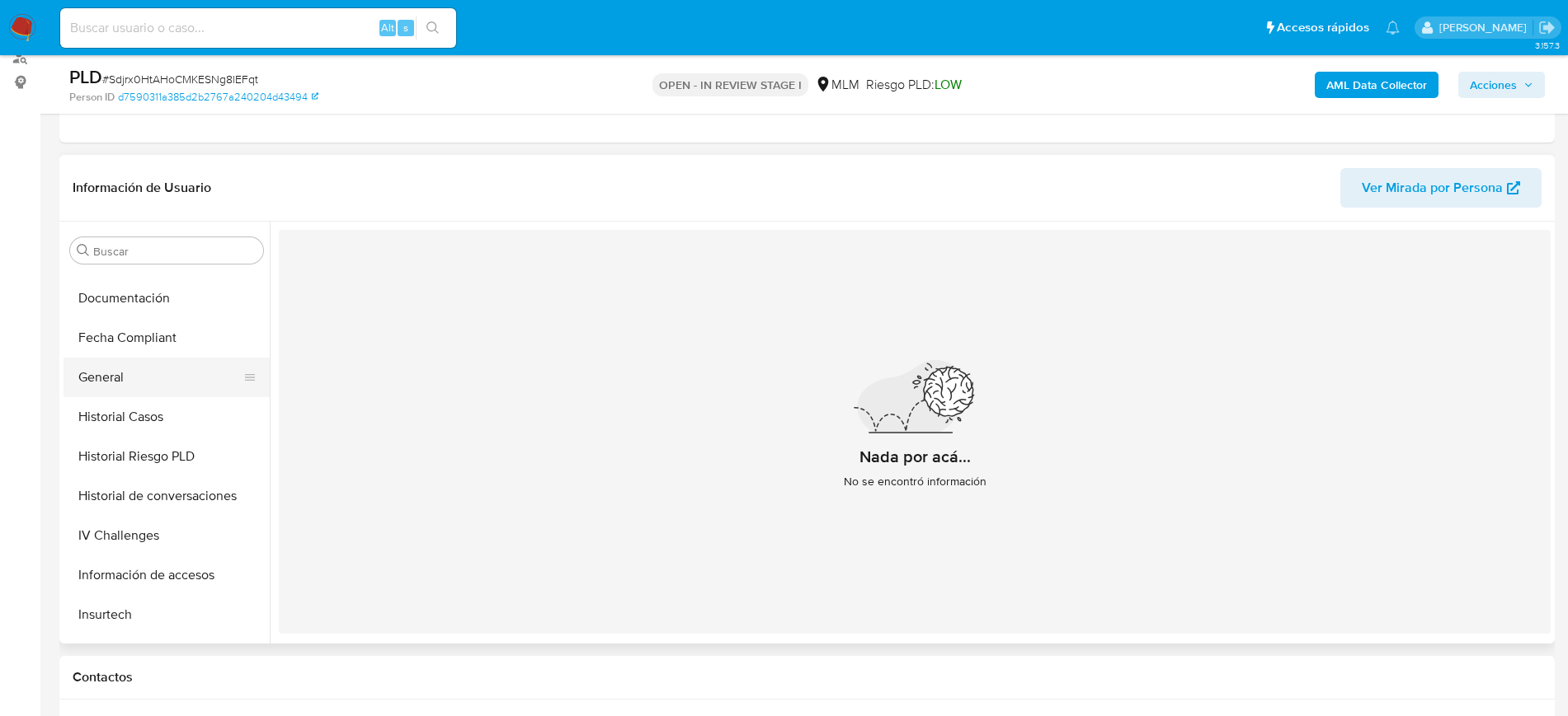
click at [123, 383] on button "General" at bounding box center [159, 377] width 193 height 40
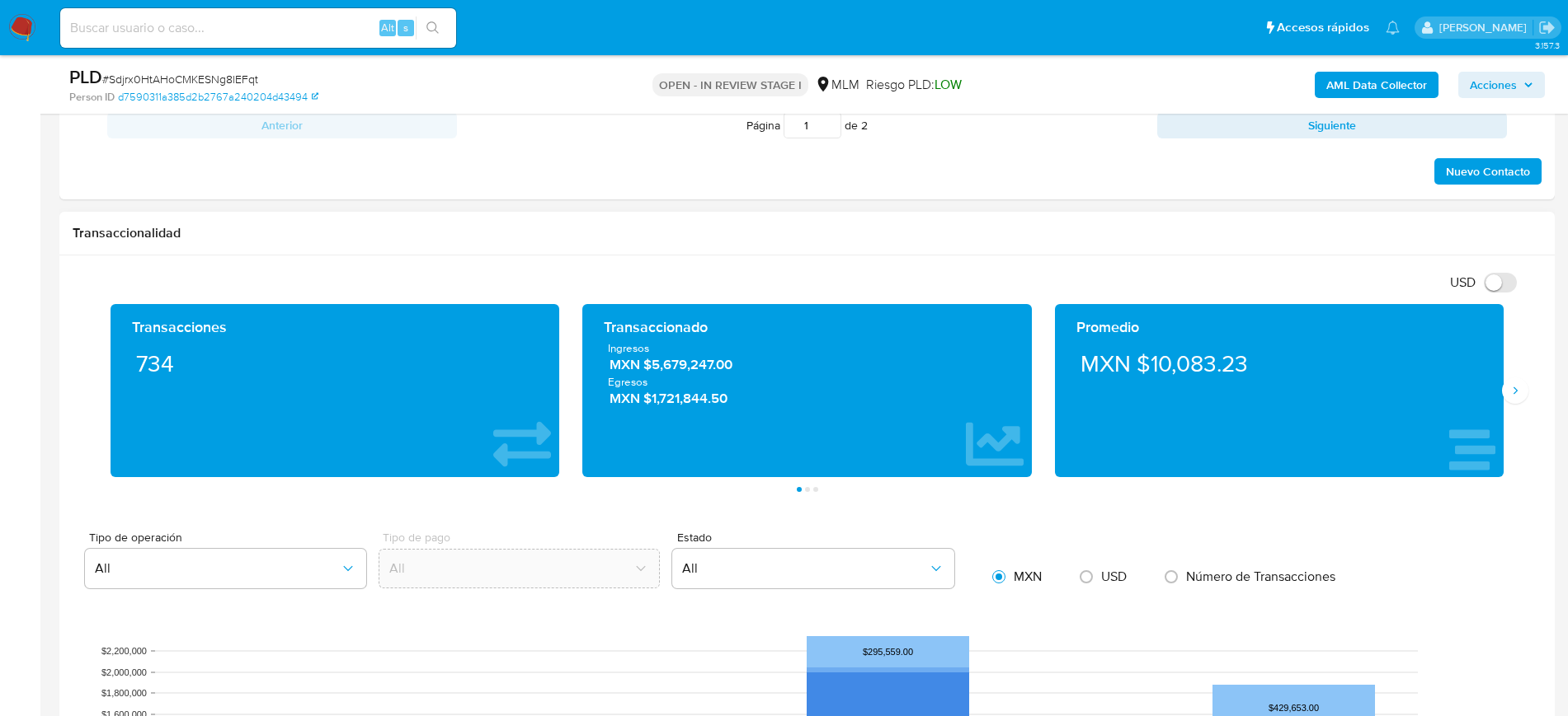
scroll to position [1031, 0]
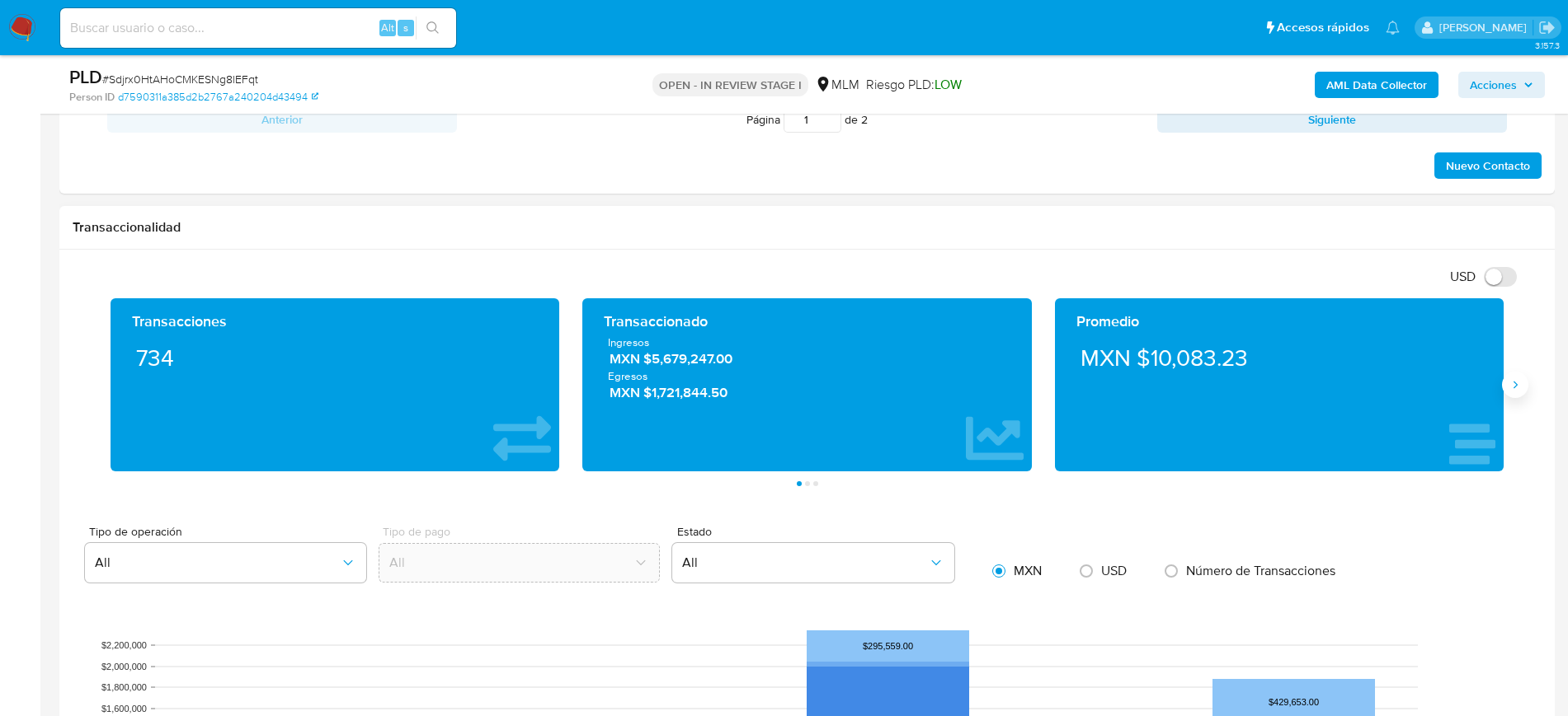
click at [1519, 388] on icon "Siguiente" at bounding box center [1515, 385] width 13 height 13
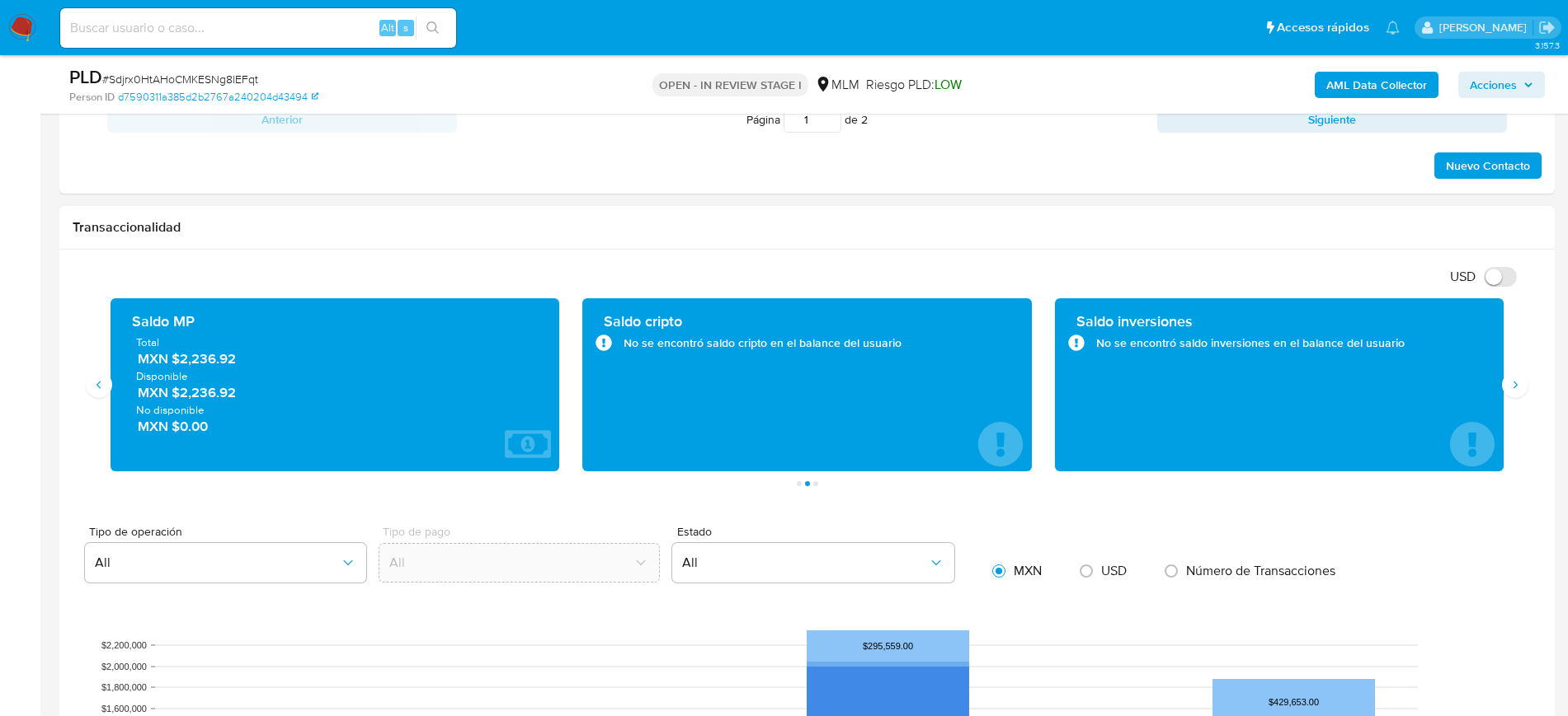
drag, startPoint x: 246, startPoint y: 363, endPoint x: 571, endPoint y: 365, distance: 325.0
click at [174, 358] on span "MXN $2,236.92" at bounding box center [336, 358] width 396 height 19
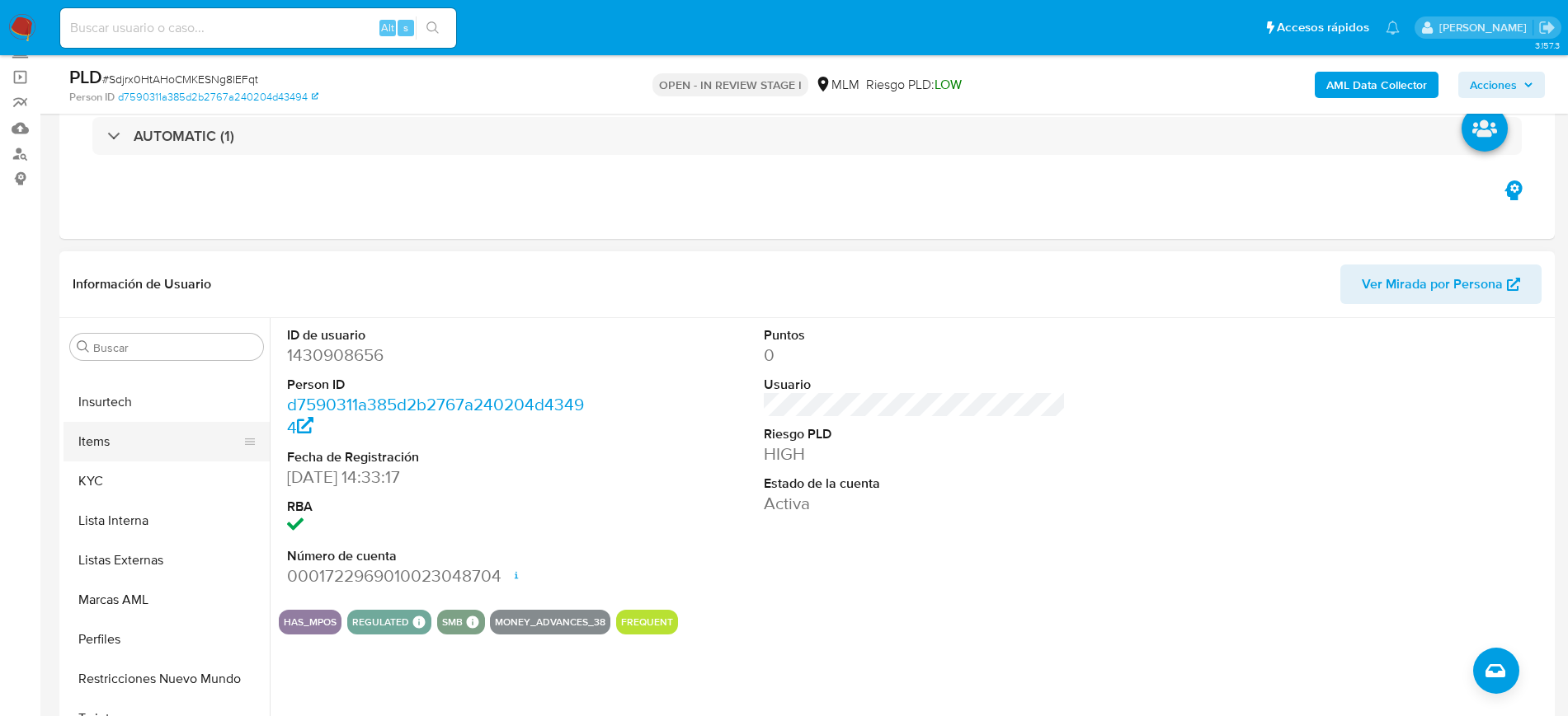
scroll to position [103, 0]
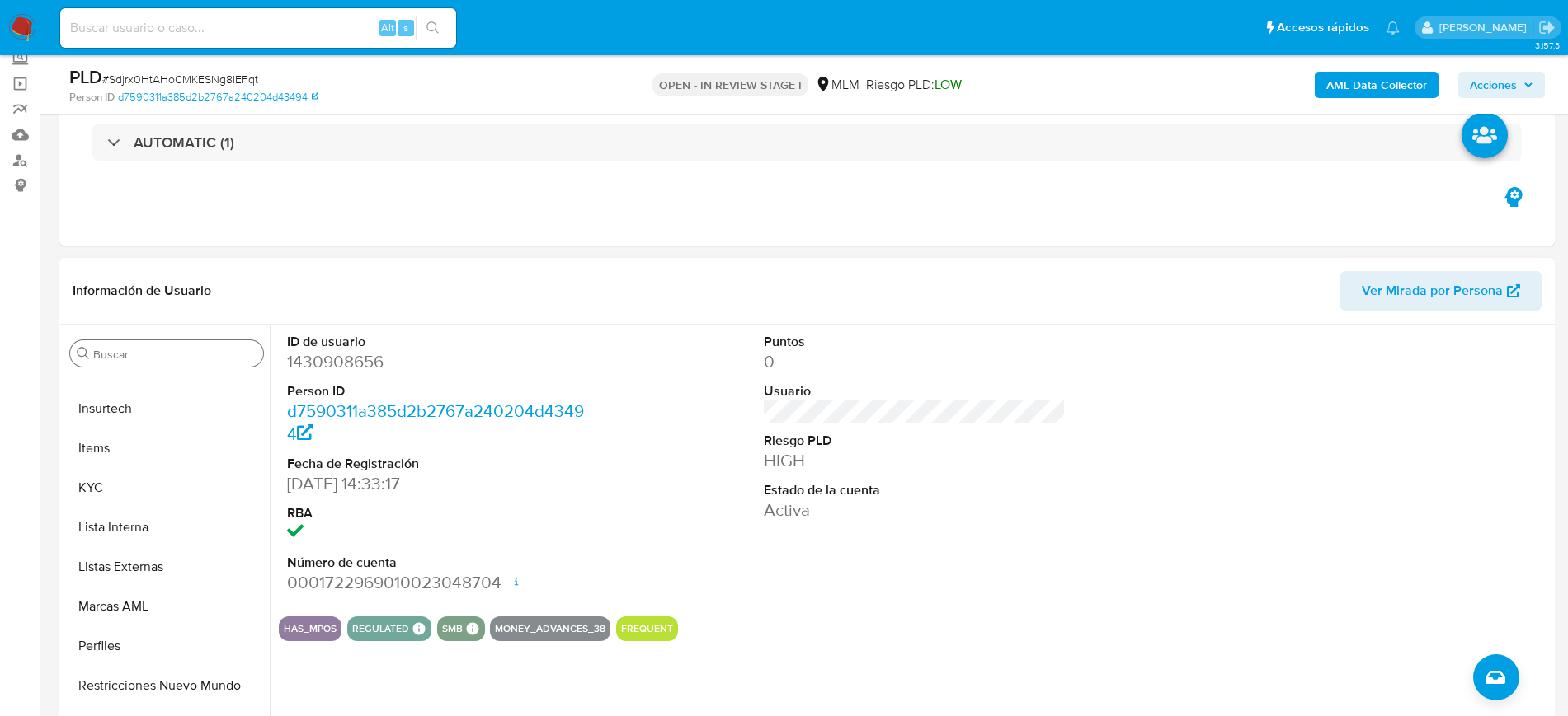
click at [161, 348] on input "Buscar" at bounding box center [175, 354] width 163 height 15
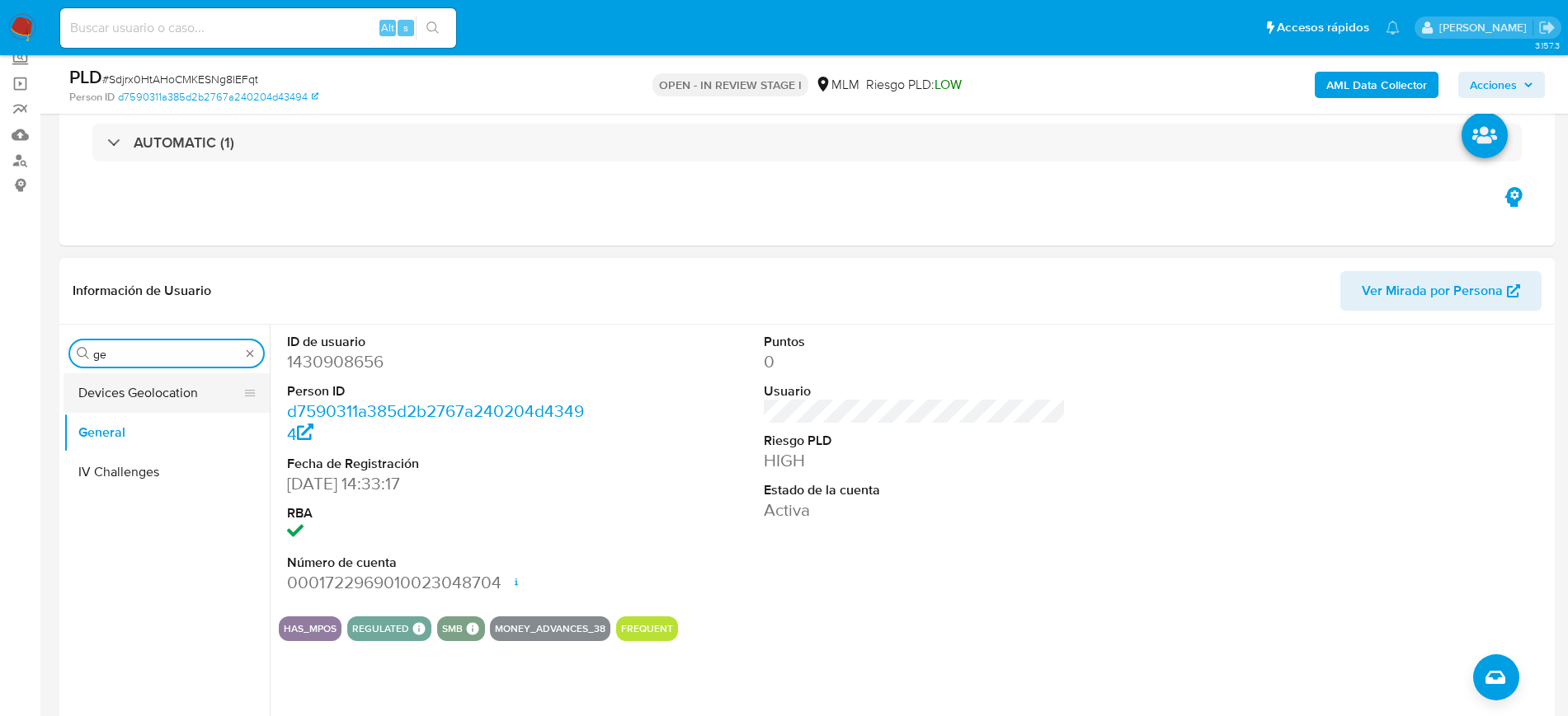
type input "ge"
click at [152, 391] on button "Devices Geolocation" at bounding box center [159, 393] width 193 height 40
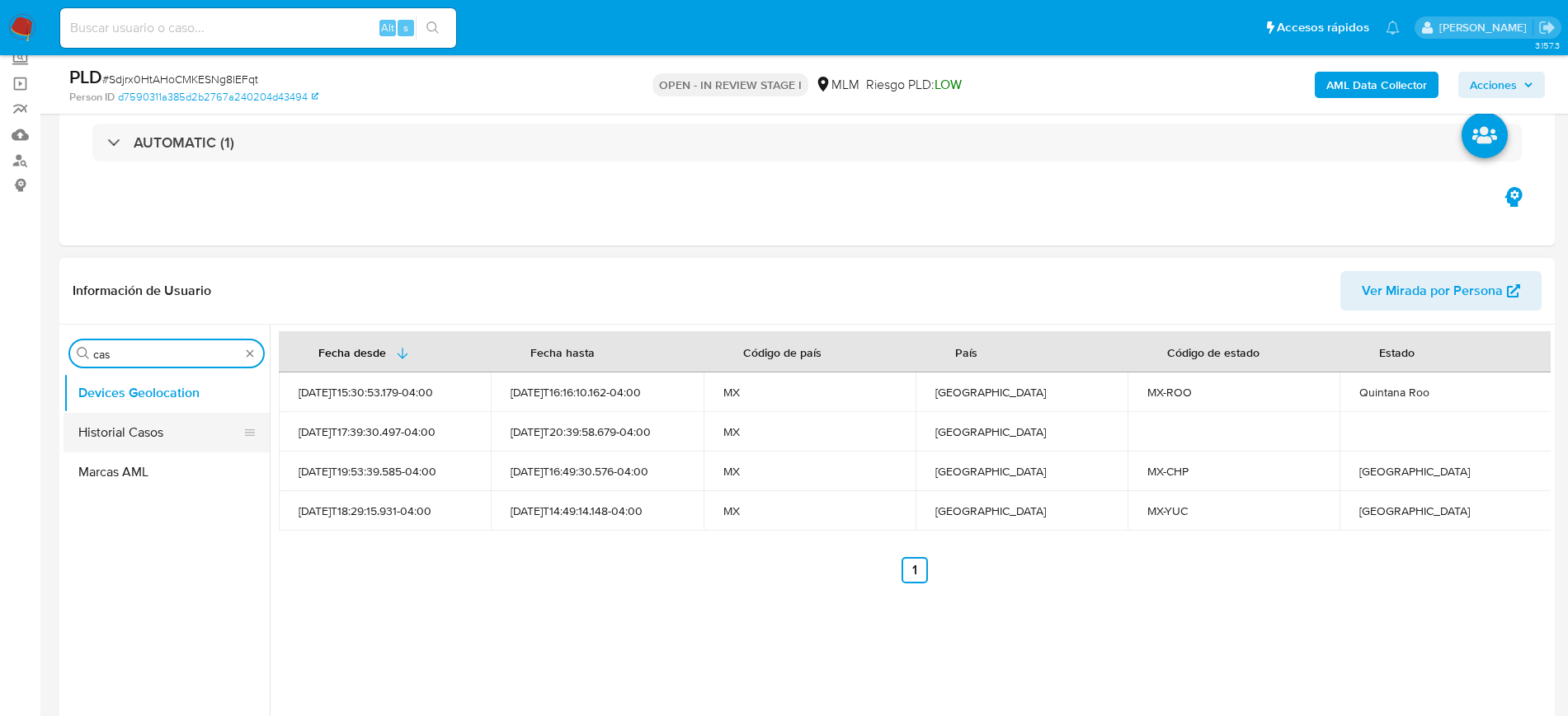
type input "cas"
click at [136, 431] on button "Historial Casos" at bounding box center [159, 432] width 193 height 40
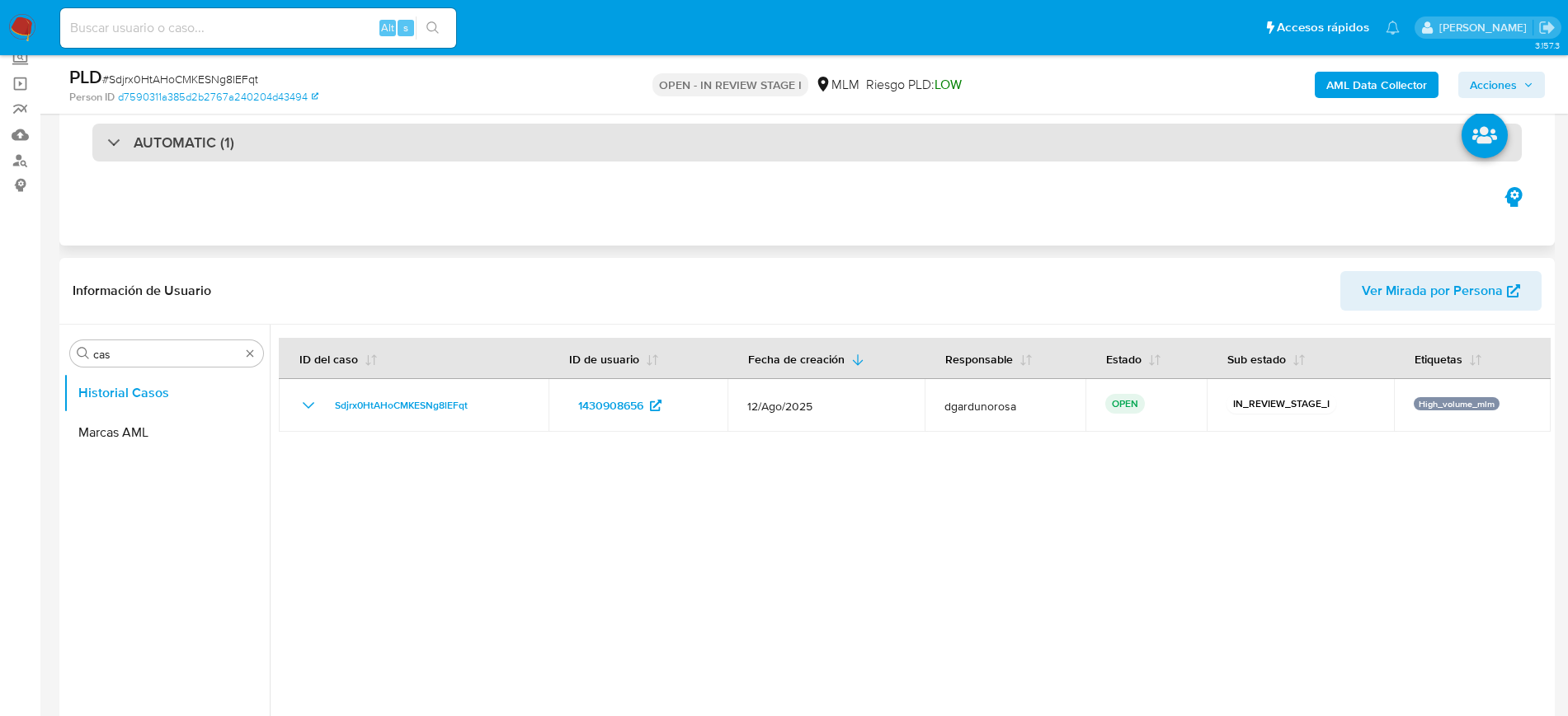
click at [536, 158] on div "AUTOMATIC (1)" at bounding box center [807, 142] width 1429 height 38
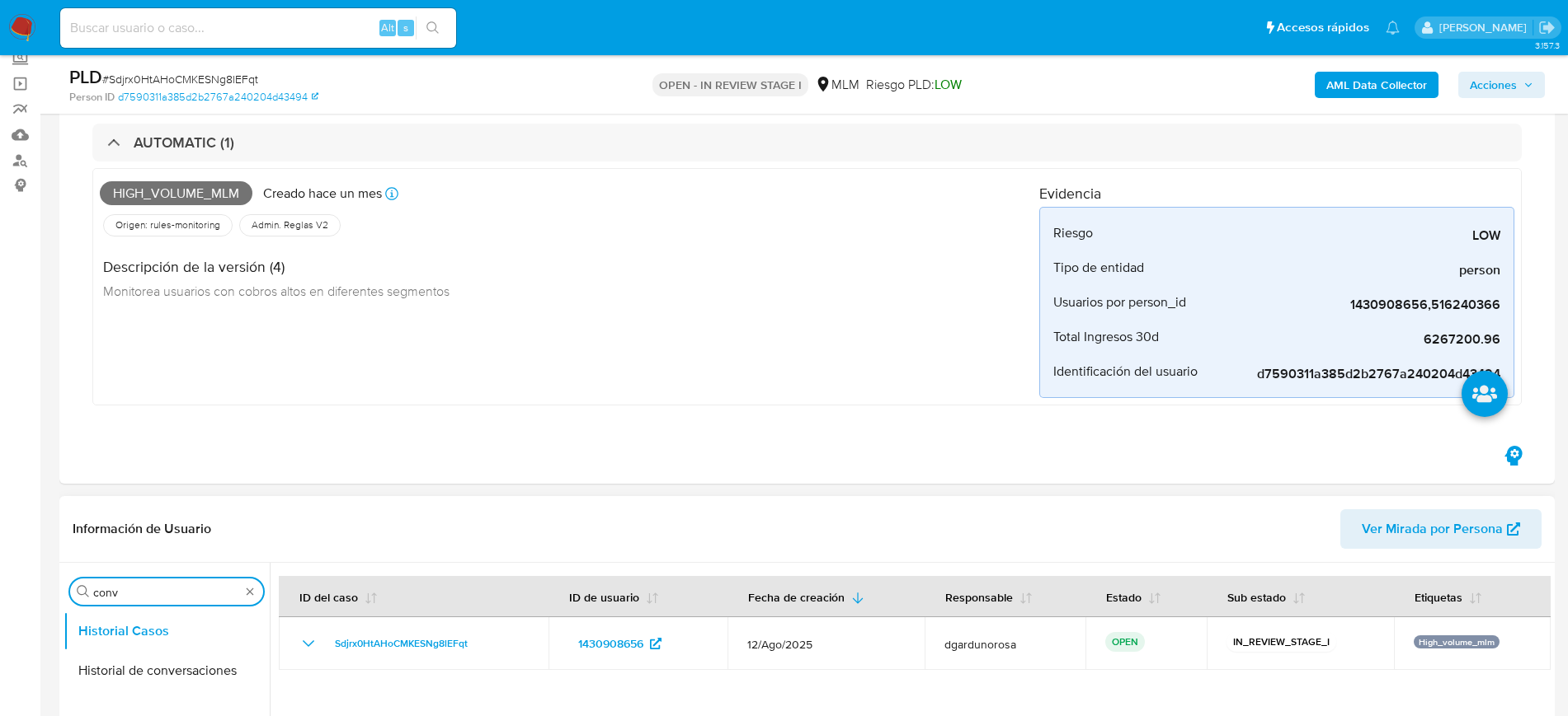
scroll to position [412, 0]
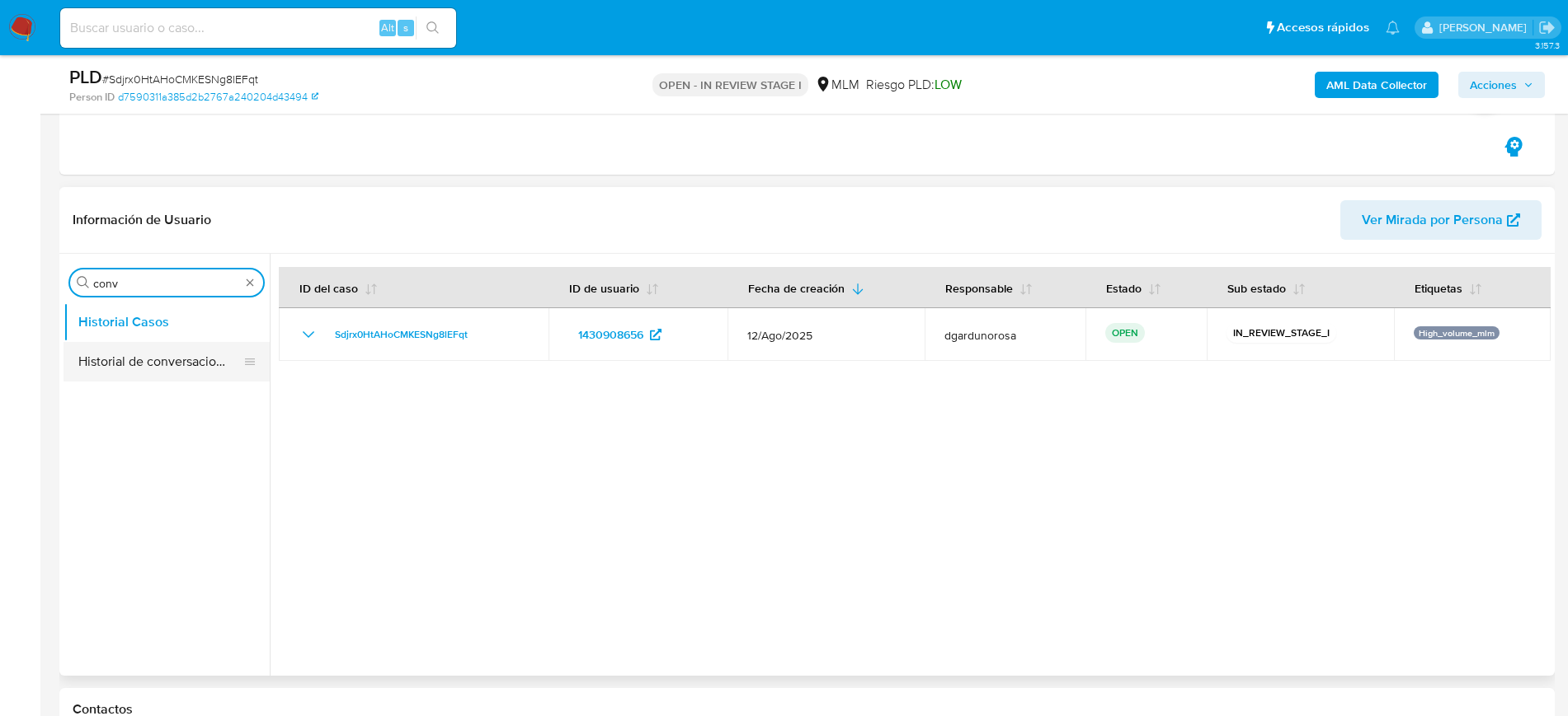
type input "conv"
click at [125, 350] on button "Historial de conversaciones" at bounding box center [166, 362] width 206 height 40
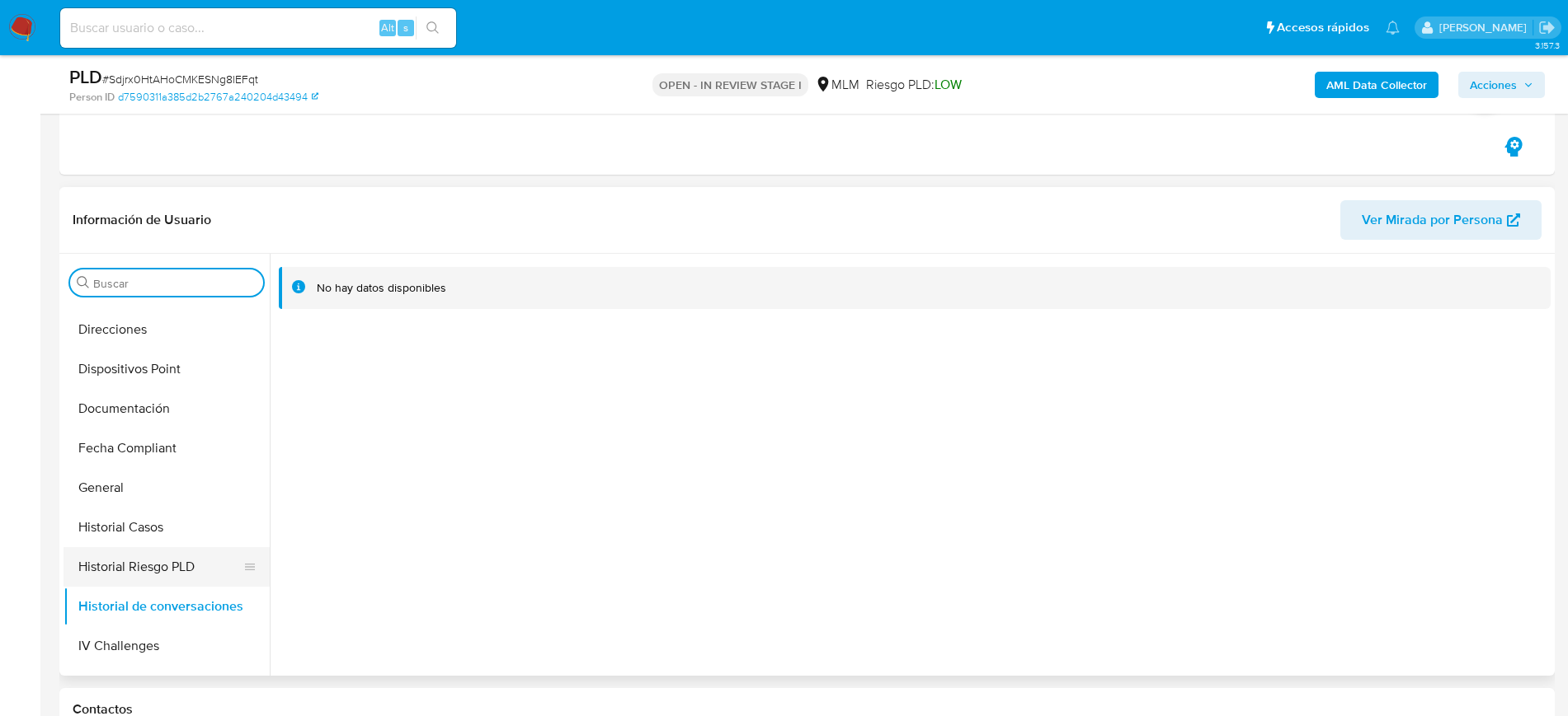
scroll to position [697, 0]
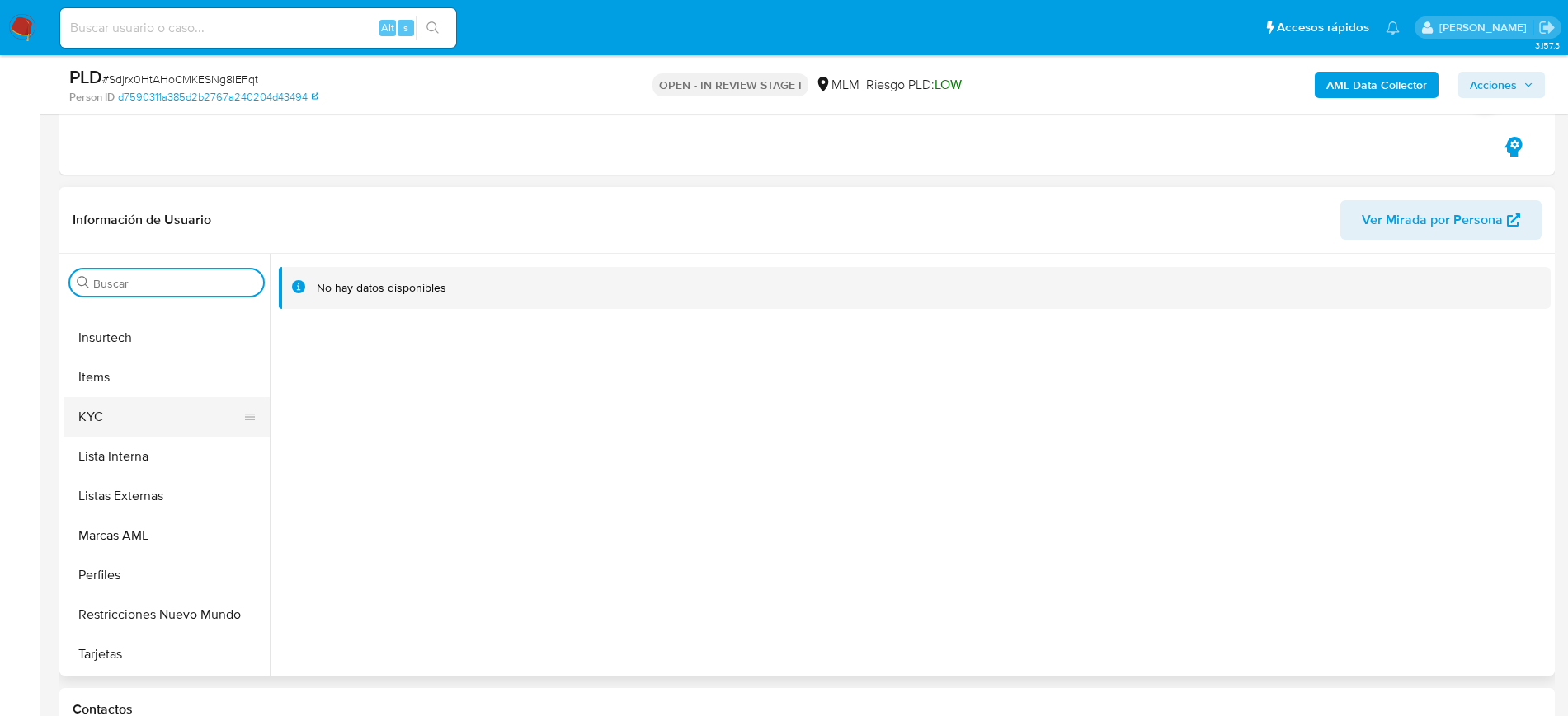
click at [121, 426] on button "KYC" at bounding box center [159, 416] width 193 height 40
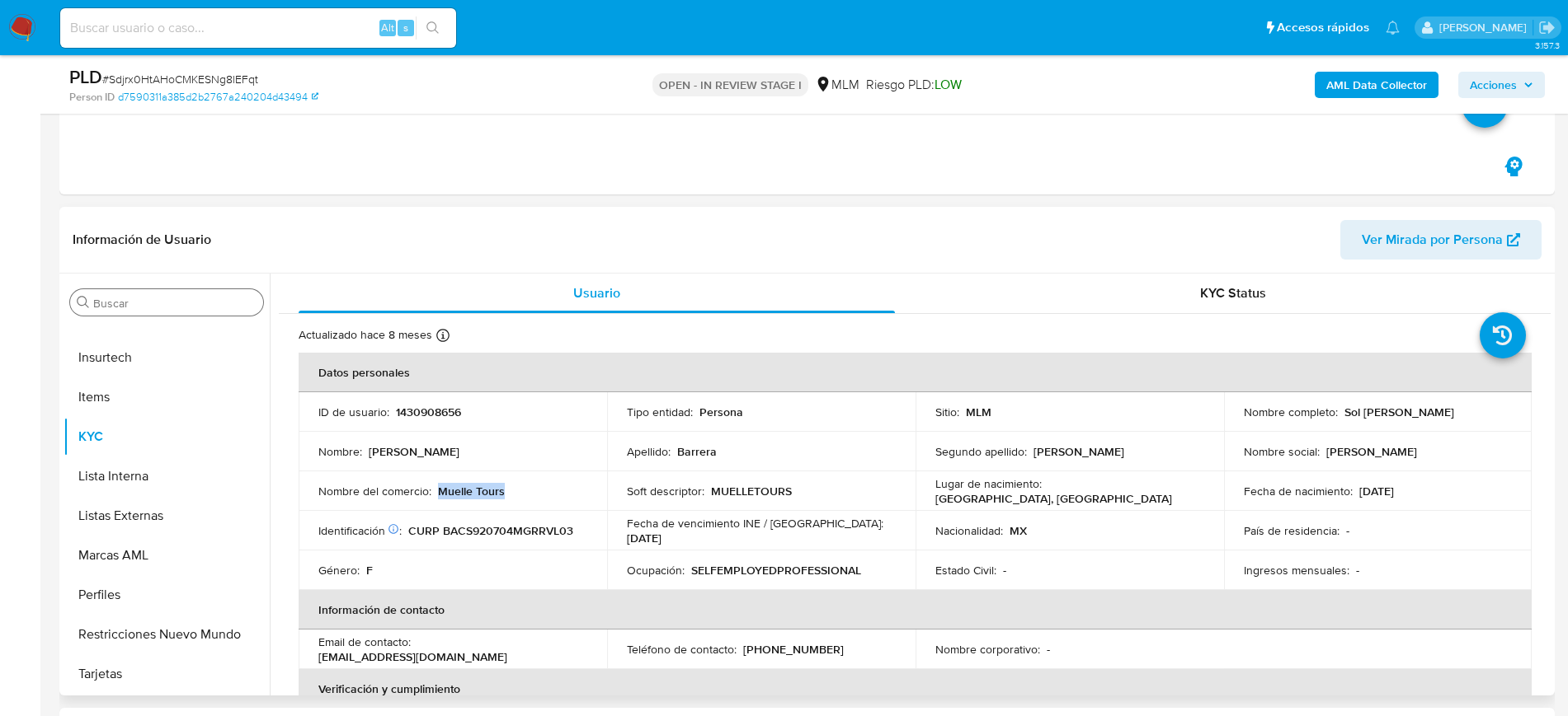
drag, startPoint x: 523, startPoint y: 489, endPoint x: 443, endPoint y: 491, distance: 80.0
click at [441, 491] on div "Nombre del comercio : Muelle Tours" at bounding box center [452, 491] width 268 height 15
copy p "Muelle Tours"
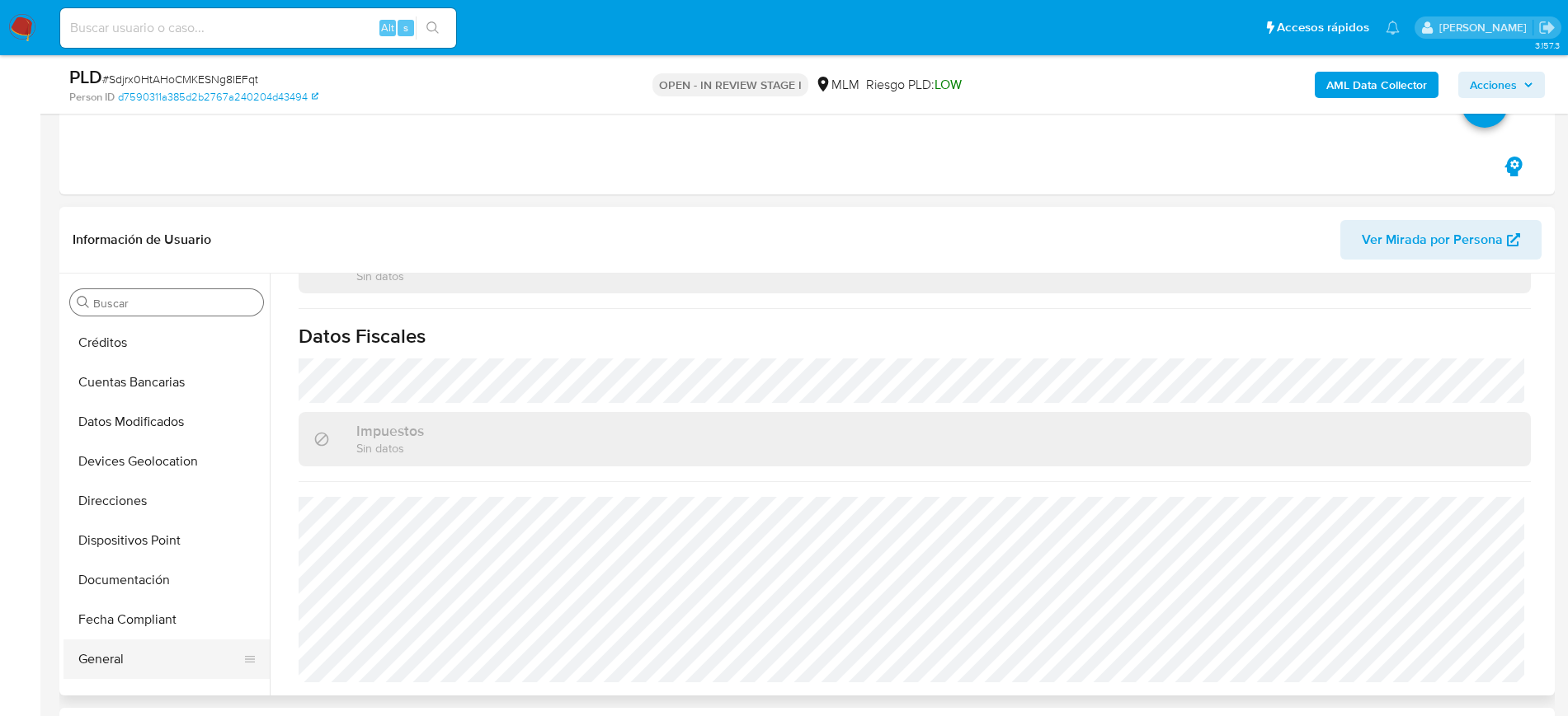
scroll to position [206, 0]
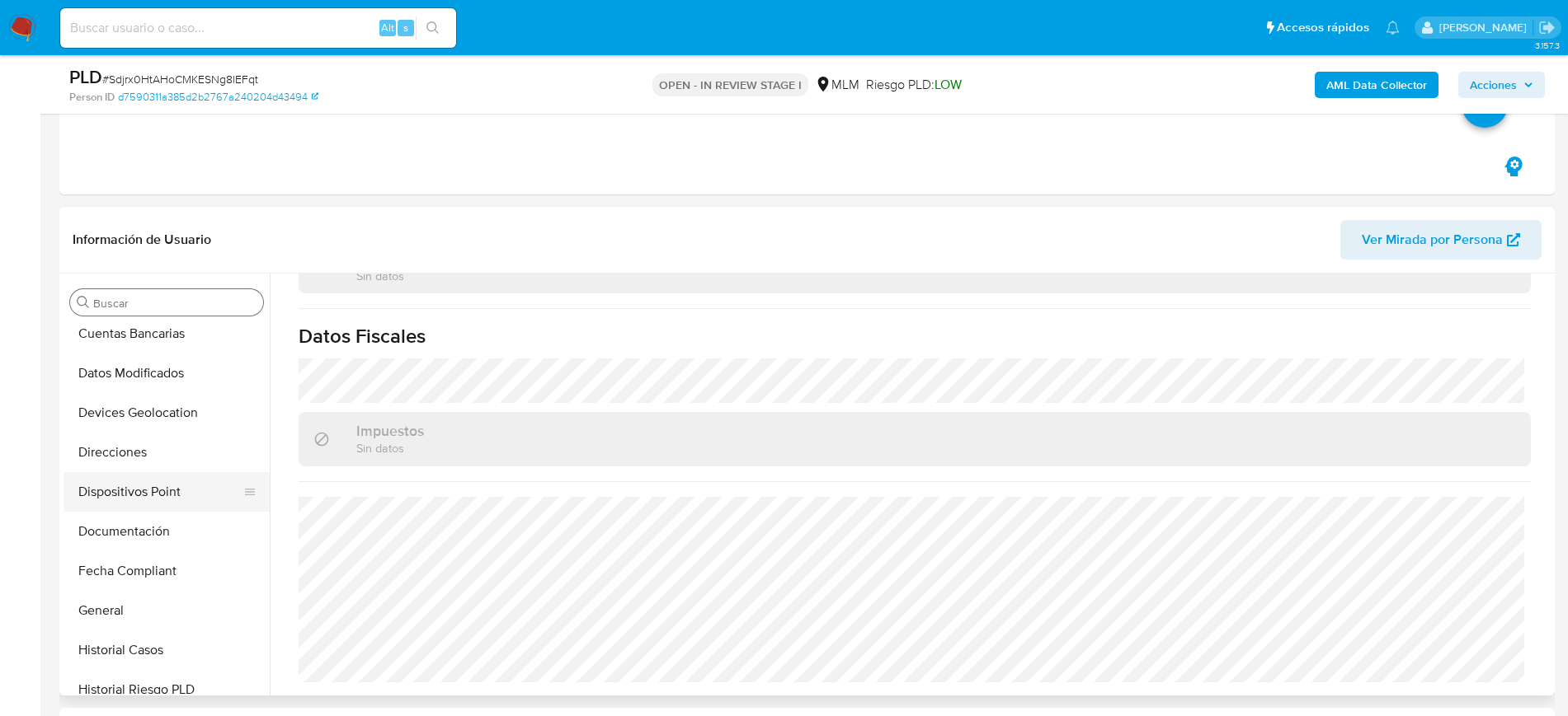
click at [137, 472] on button "Dispositivos Point" at bounding box center [159, 491] width 193 height 40
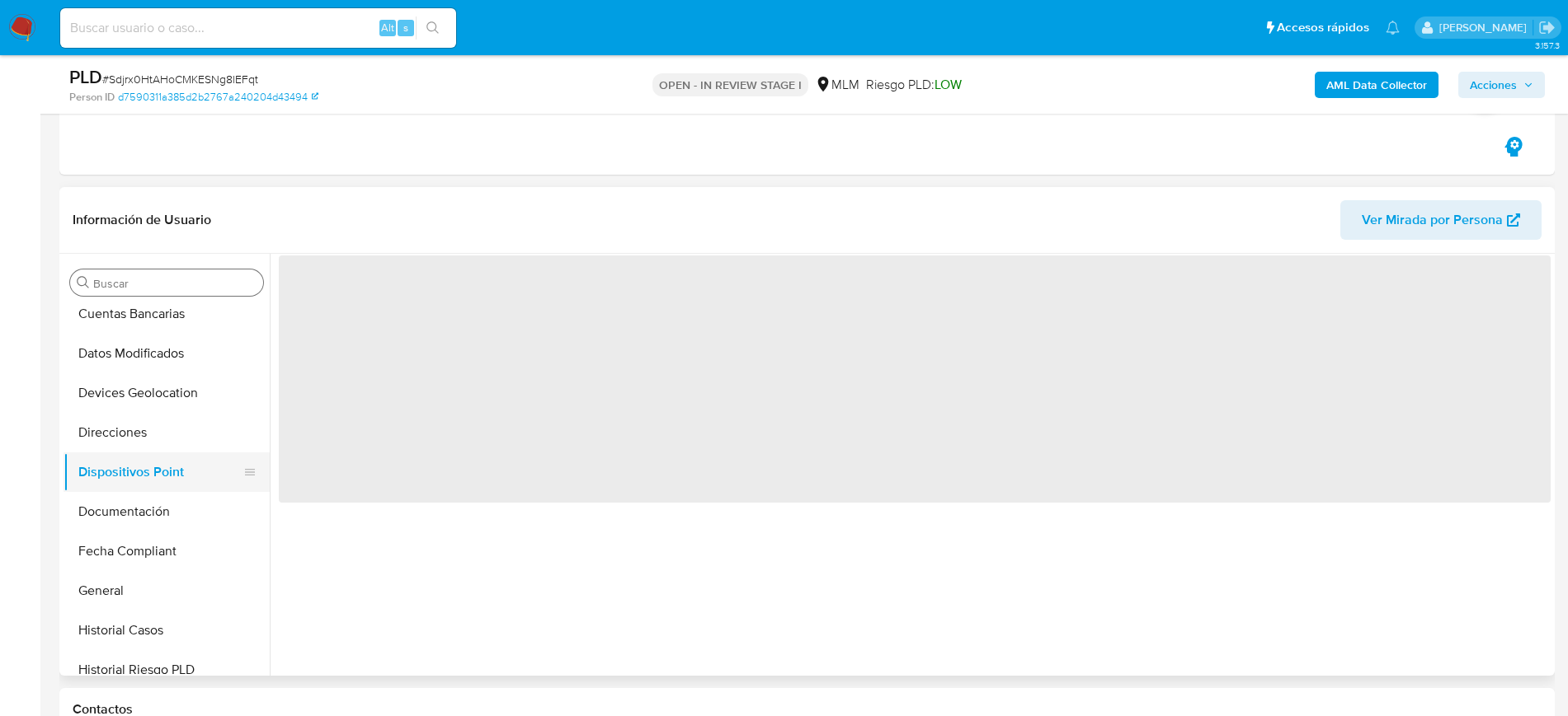
scroll to position [0, 0]
click at [135, 459] on button "Dispositivos Point" at bounding box center [159, 472] width 193 height 40
click at [134, 434] on button "Direcciones" at bounding box center [159, 432] width 193 height 40
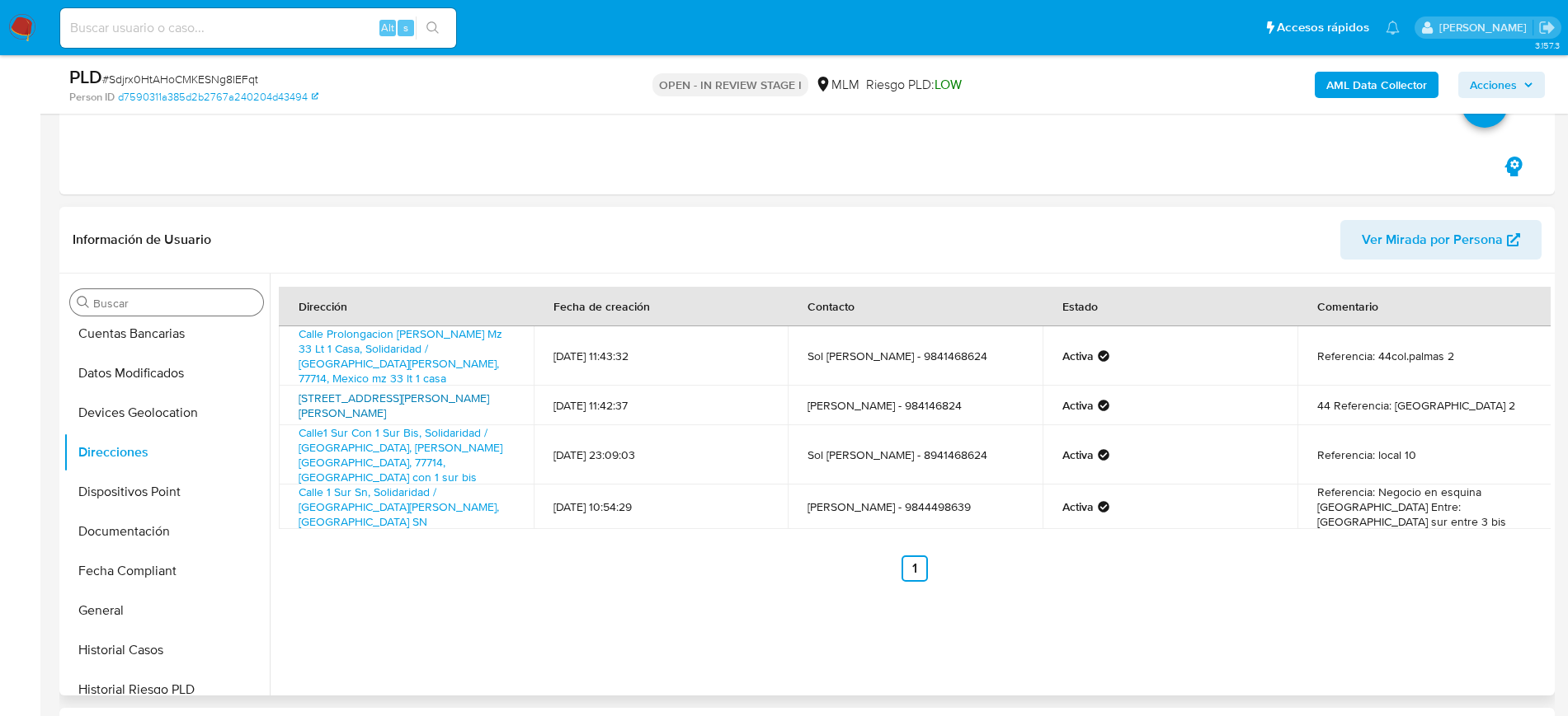
click at [336, 393] on link "[STREET_ADDRESS][PERSON_NAME][PERSON_NAME]" at bounding box center [394, 405] width 190 height 31
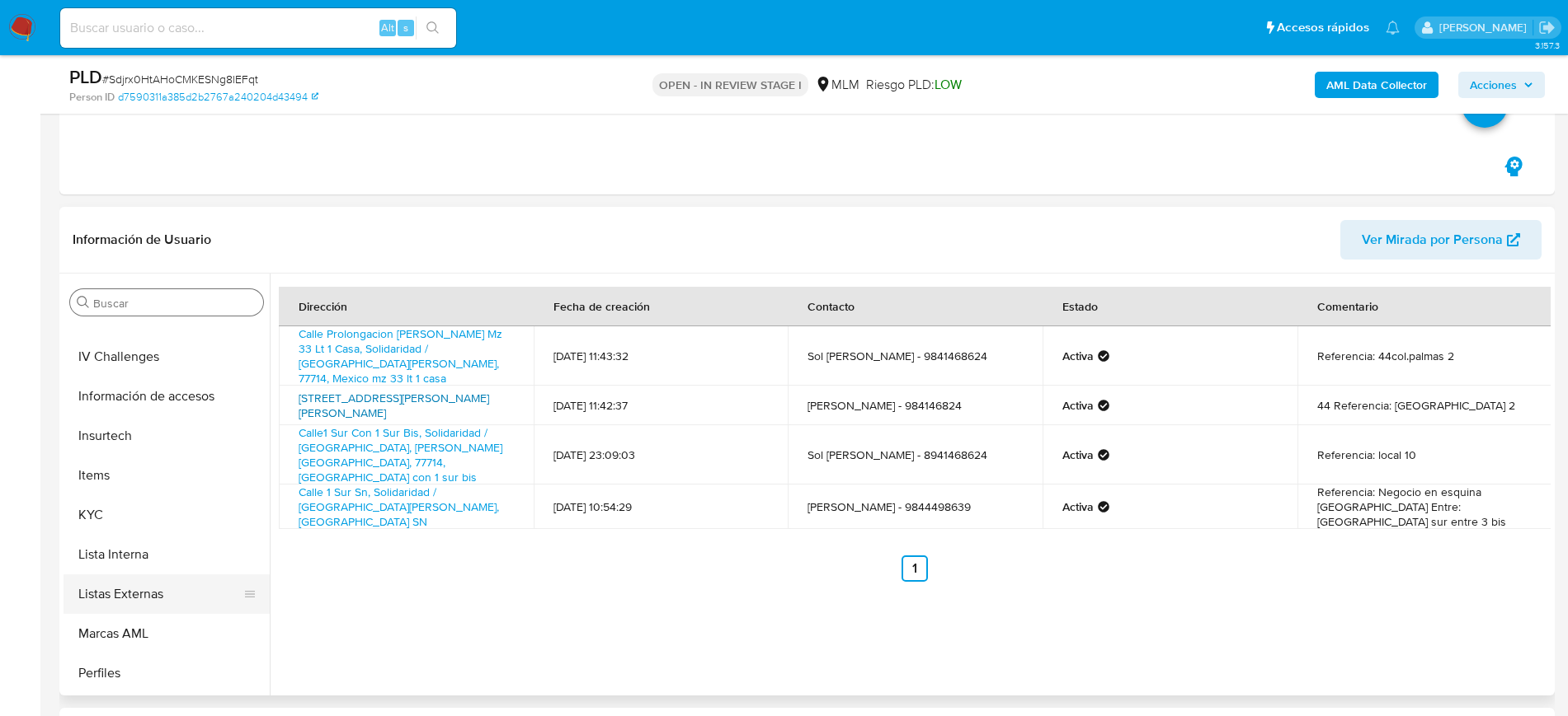
scroll to position [697, 0]
click at [94, 444] on button "KYC" at bounding box center [159, 437] width 193 height 40
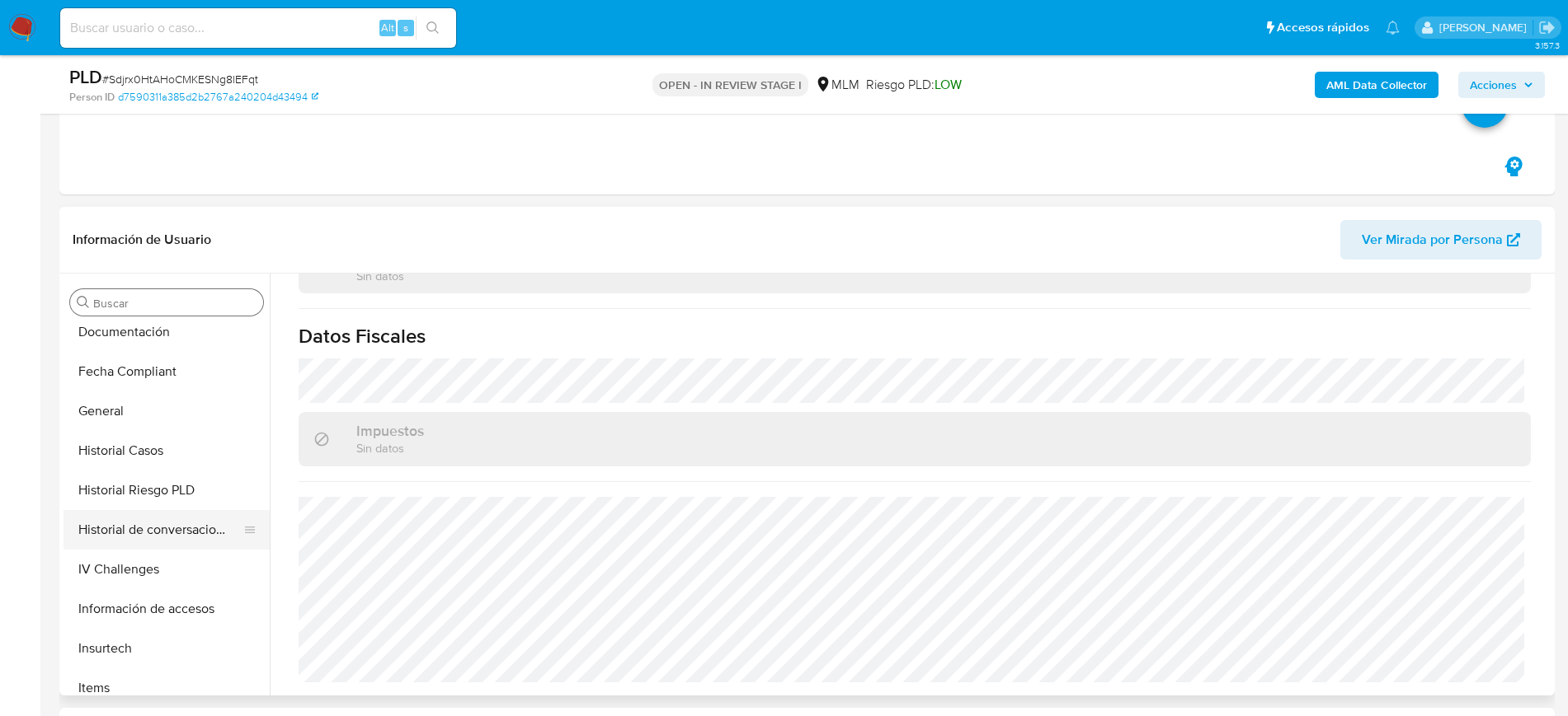
scroll to position [284, 0]
click at [119, 367] on button "Direcciones" at bounding box center [159, 374] width 193 height 40
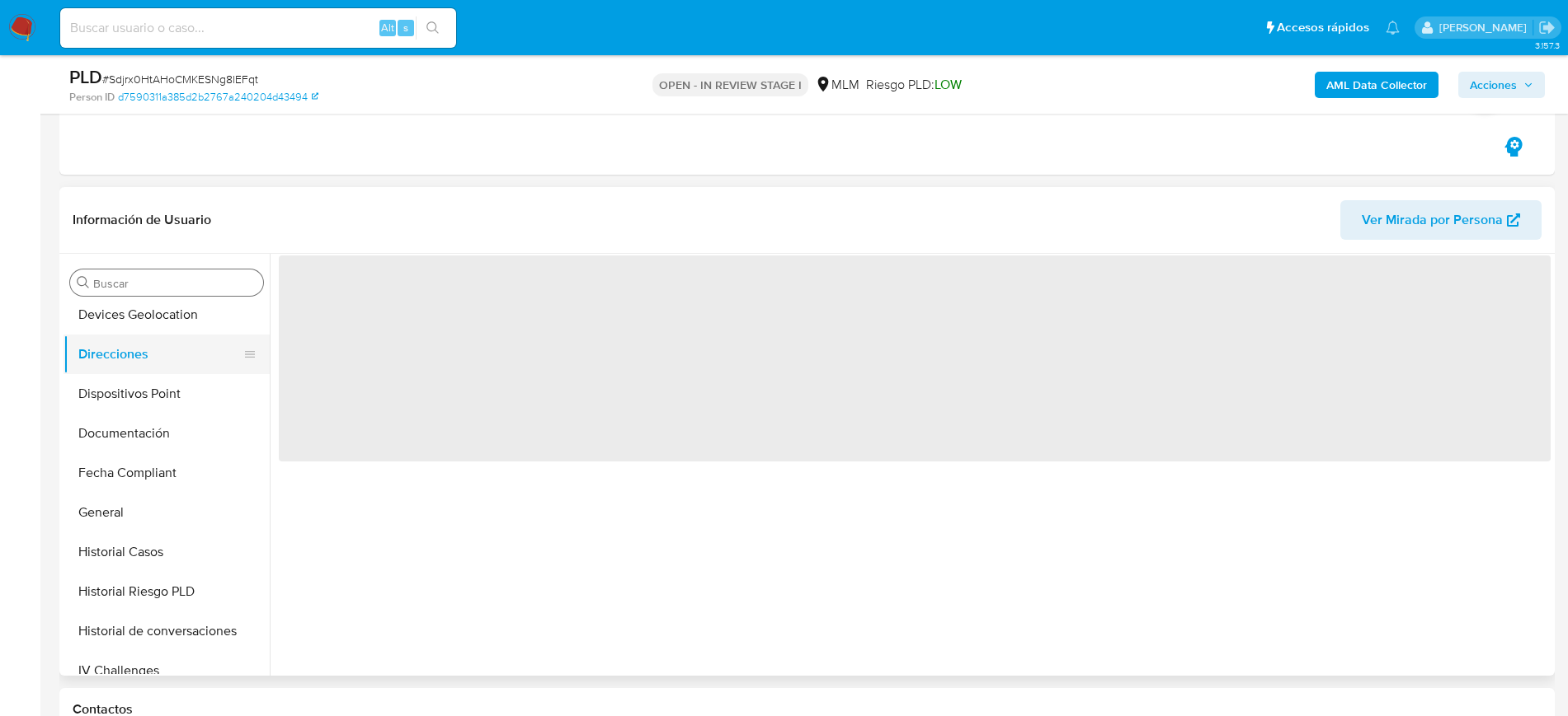
scroll to position [0, 0]
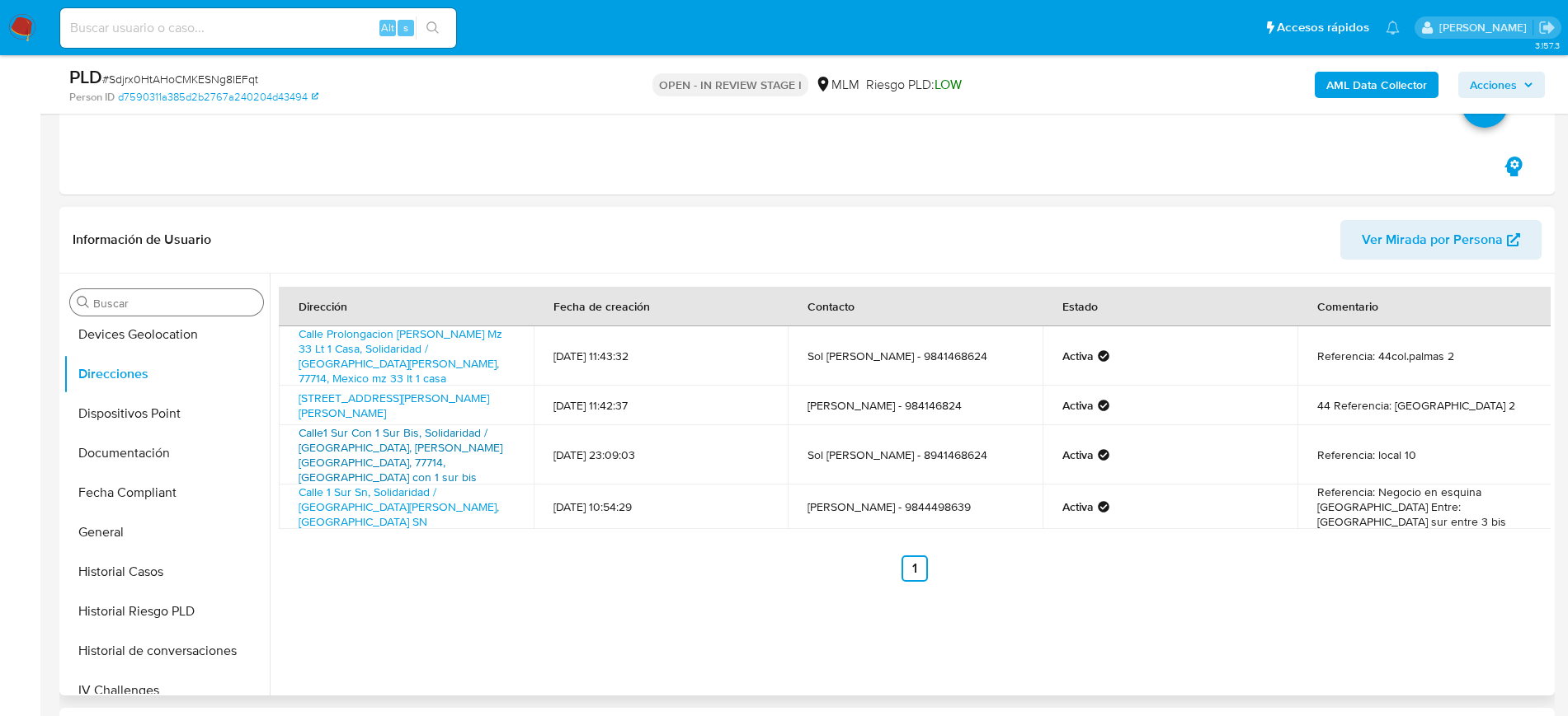
click at [380, 443] on link "Calle1 Sur Con 1 Sur Bis, Solidaridad / [GEOGRAPHIC_DATA], [PERSON_NAME][GEOGRA…" at bounding box center [401, 455] width 204 height 61
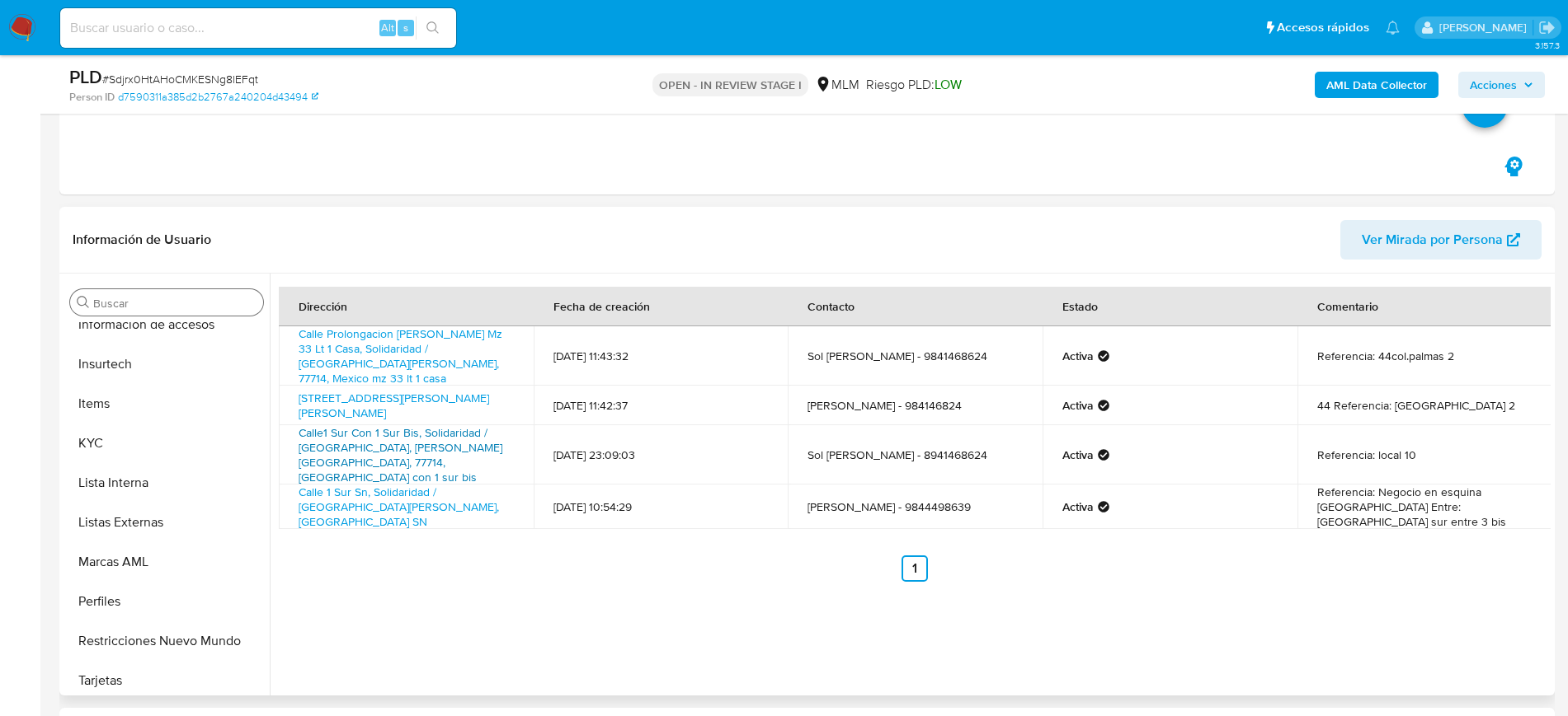
scroll to position [697, 0]
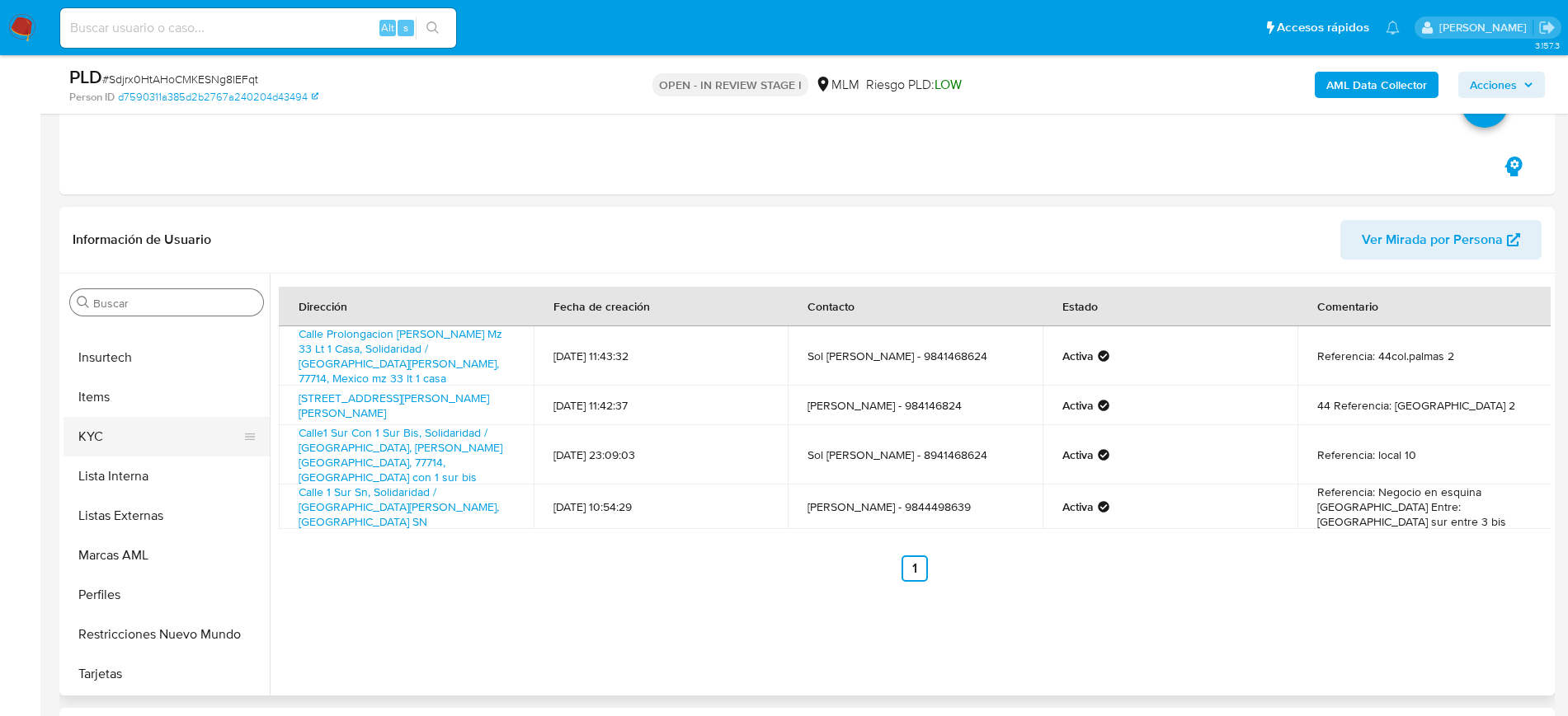
click at [85, 452] on button "KYC" at bounding box center [159, 437] width 193 height 40
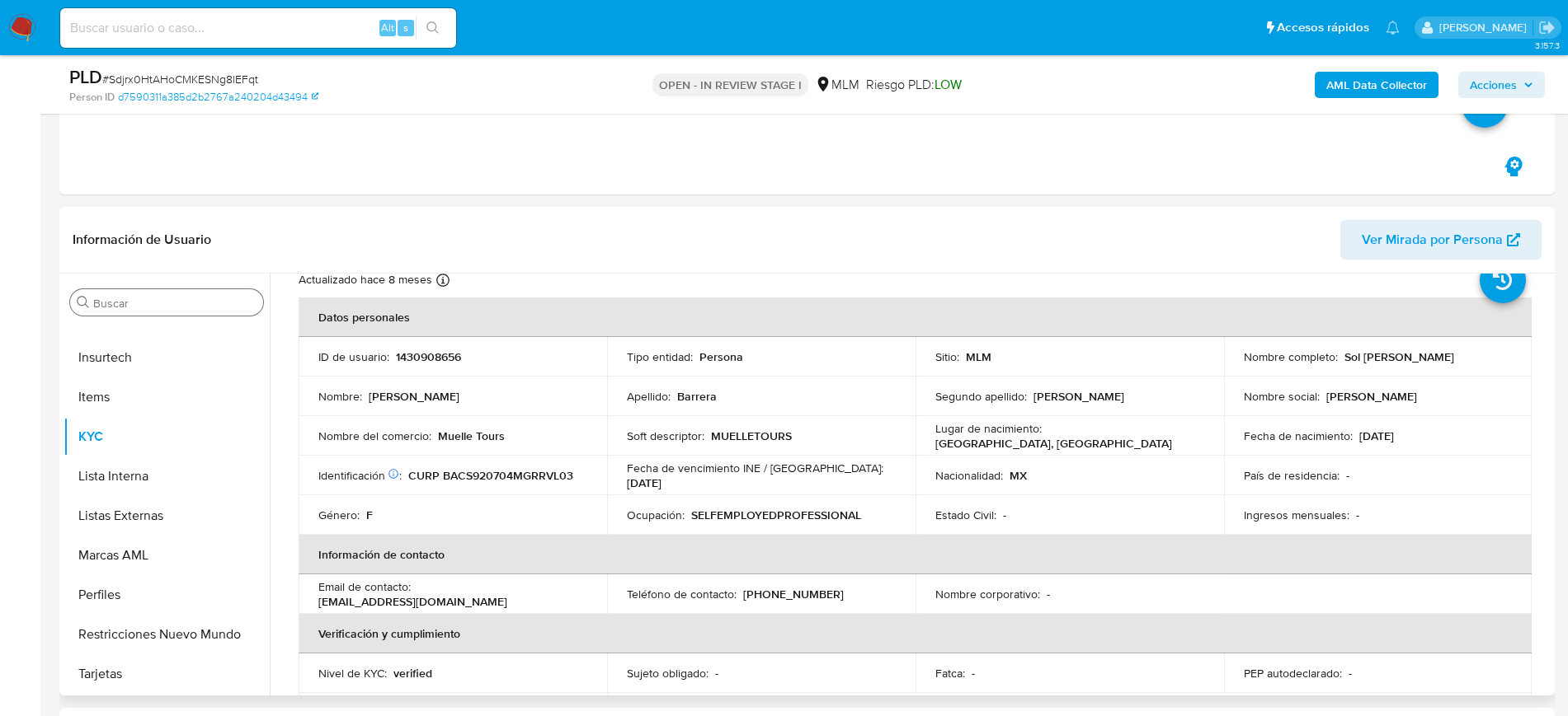
scroll to position [103, 0]
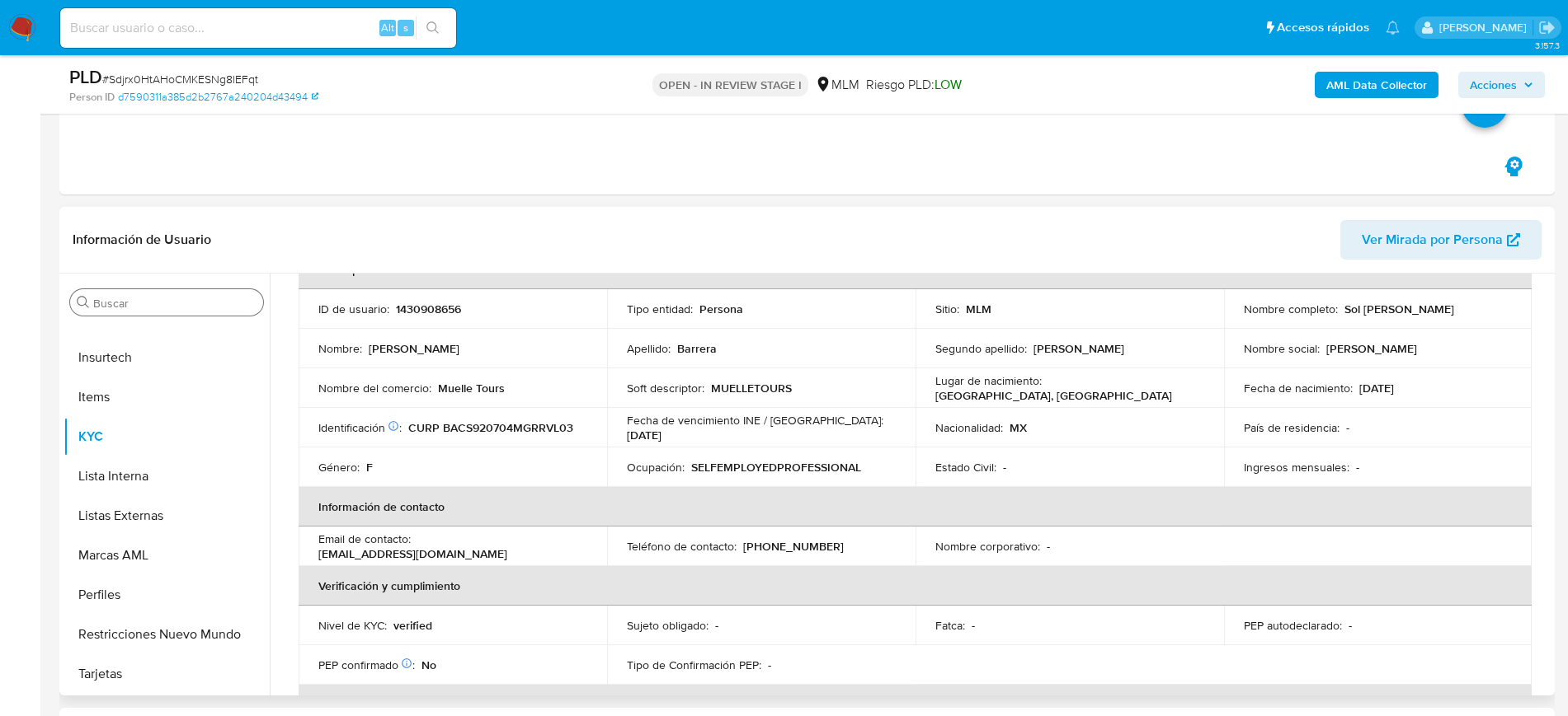
click at [781, 534] on td "Teléfono de contacto : [PHONE_NUMBER]" at bounding box center [761, 546] width 308 height 40
click at [786, 543] on p "[PHONE_NUMBER]" at bounding box center [794, 547] width 101 height 15
click at [786, 544] on p "[PHONE_NUMBER]" at bounding box center [794, 547] width 101 height 15
copy p "4498639"
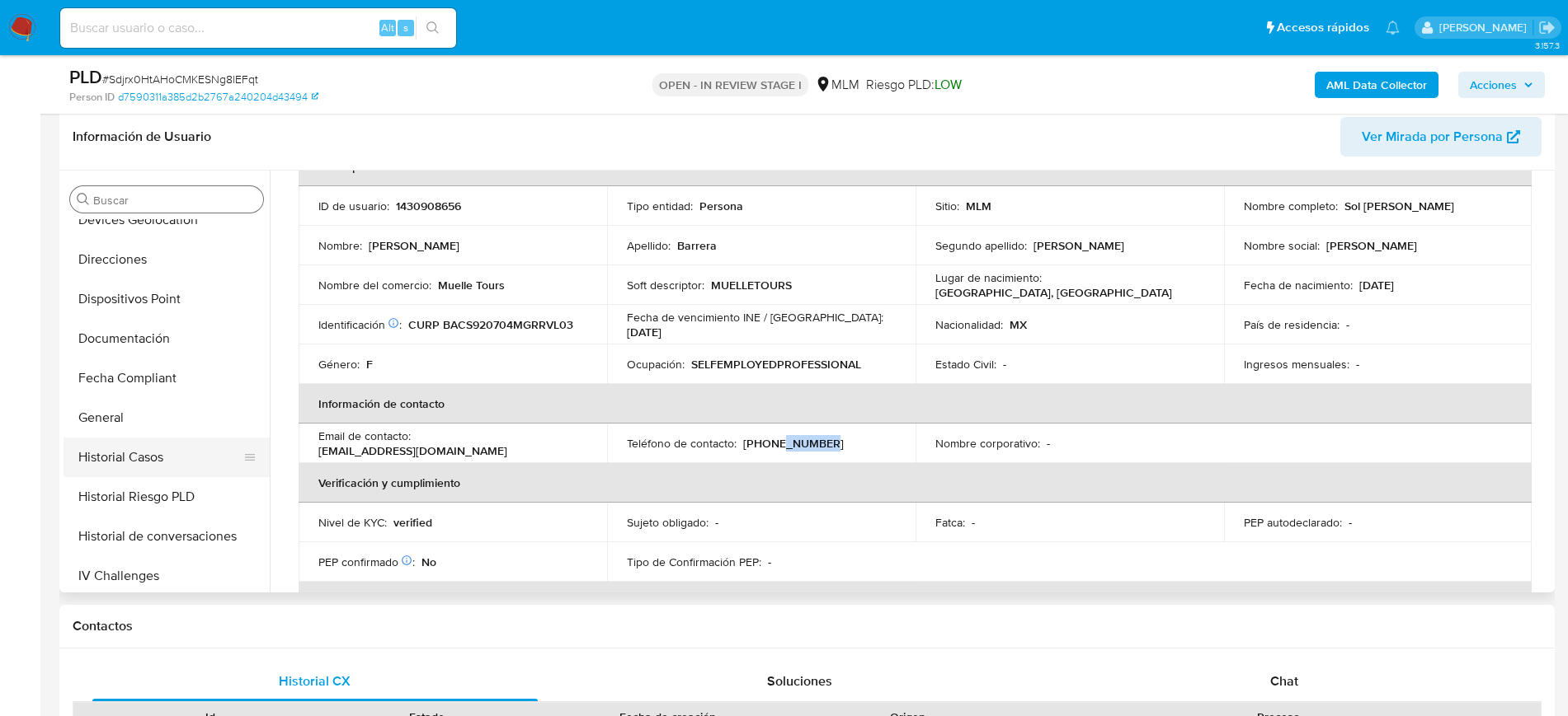
scroll to position [309, 0]
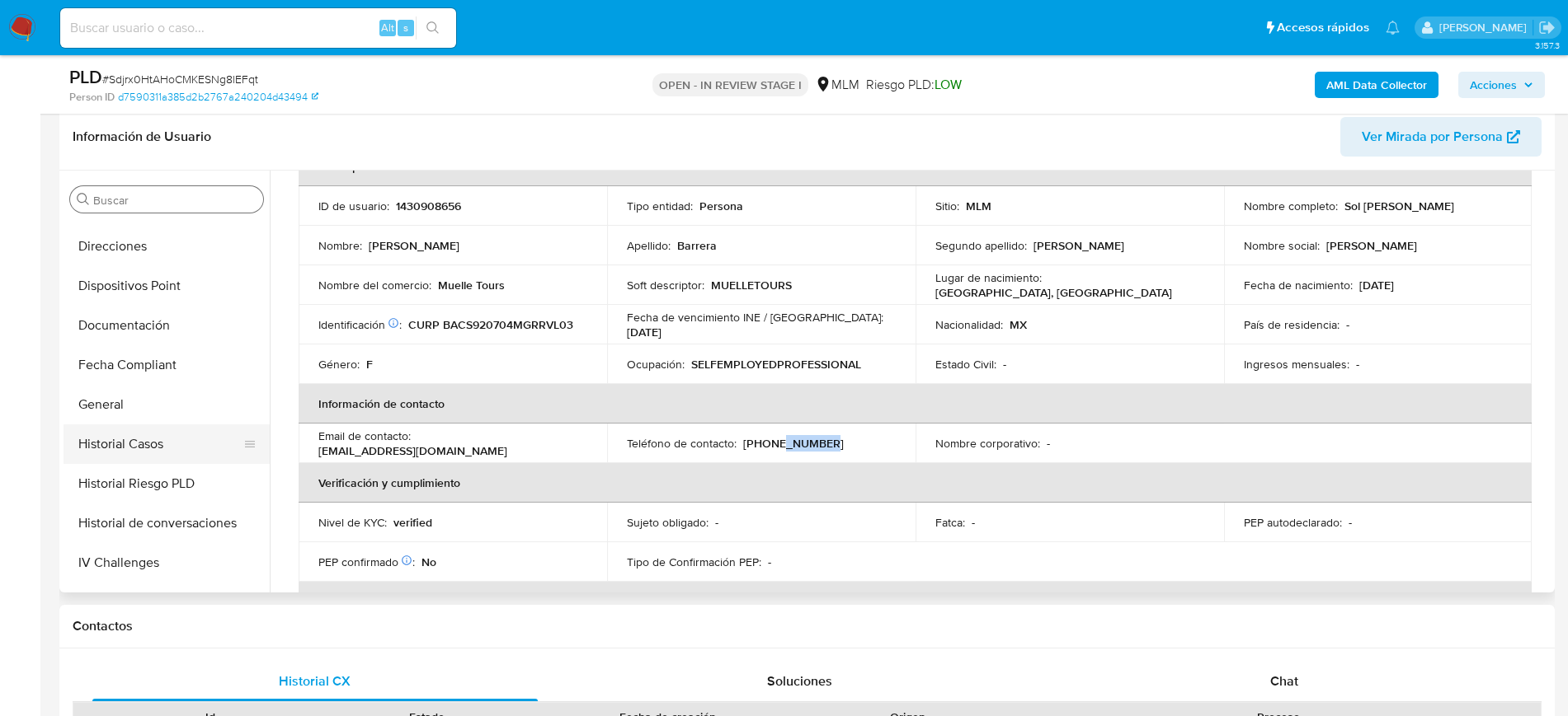
click at [140, 440] on button "Historial Casos" at bounding box center [159, 444] width 193 height 40
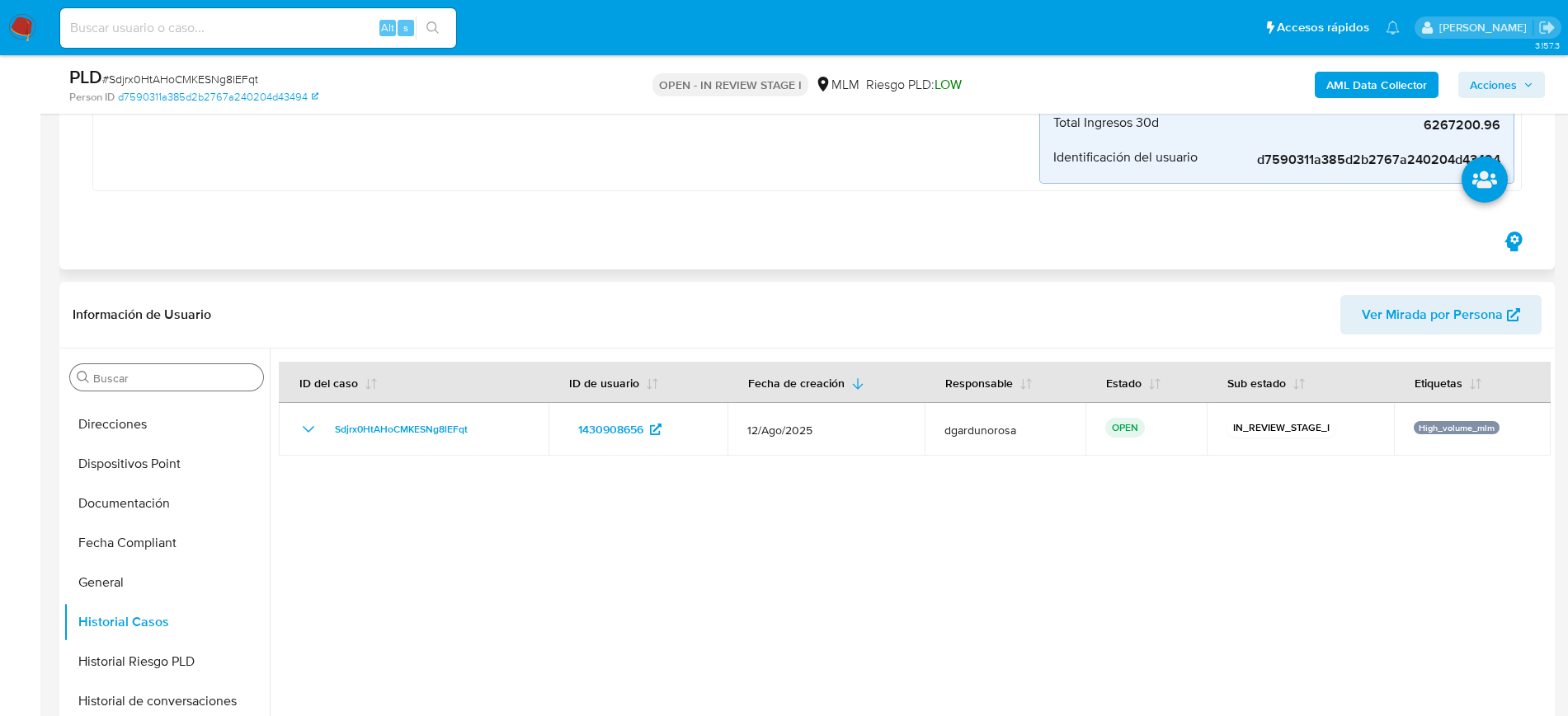
scroll to position [103, 0]
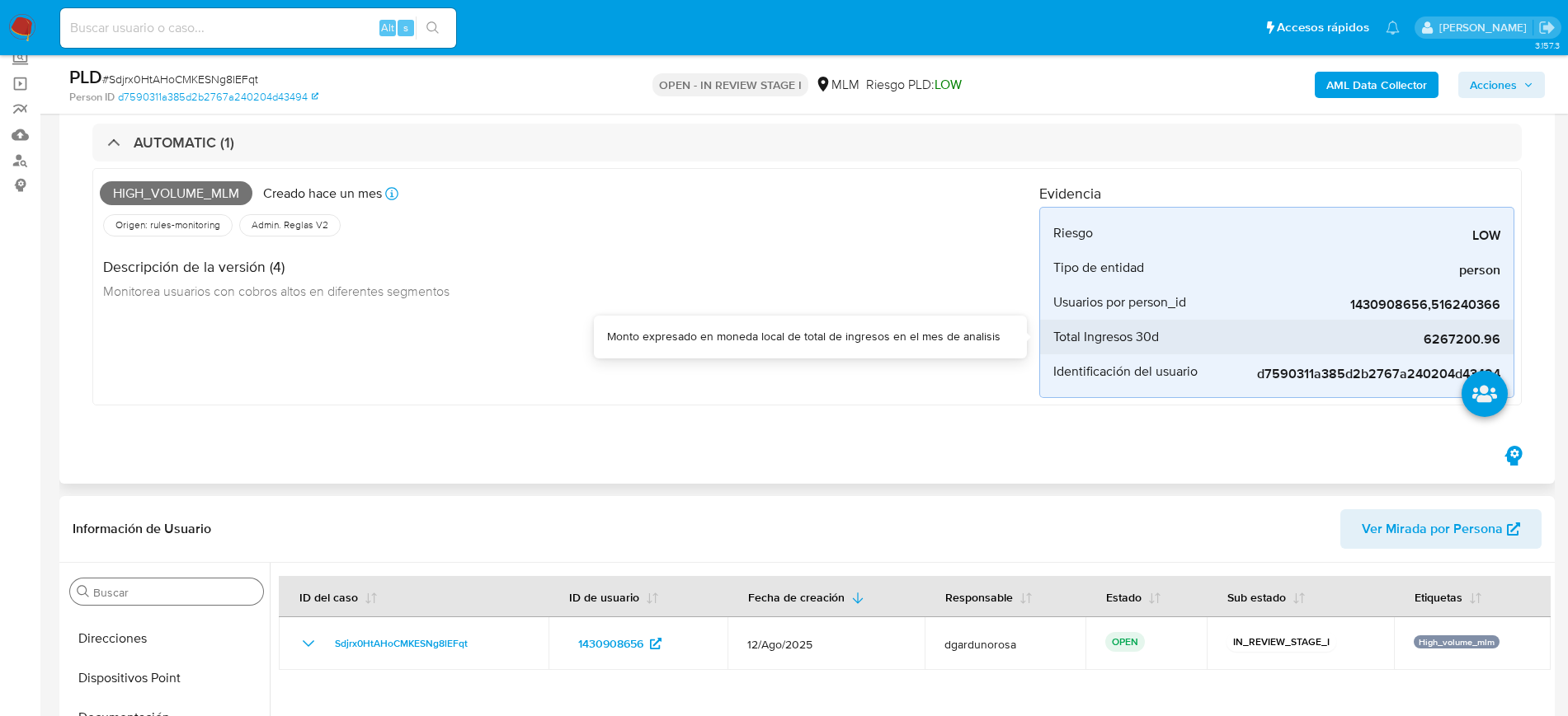
click at [1477, 338] on span "6267200.96" at bounding box center [1376, 340] width 247 height 17
click at [1475, 338] on span "6267200.96" at bounding box center [1376, 340] width 247 height 17
